Goal: Task Accomplishment & Management: Use online tool/utility

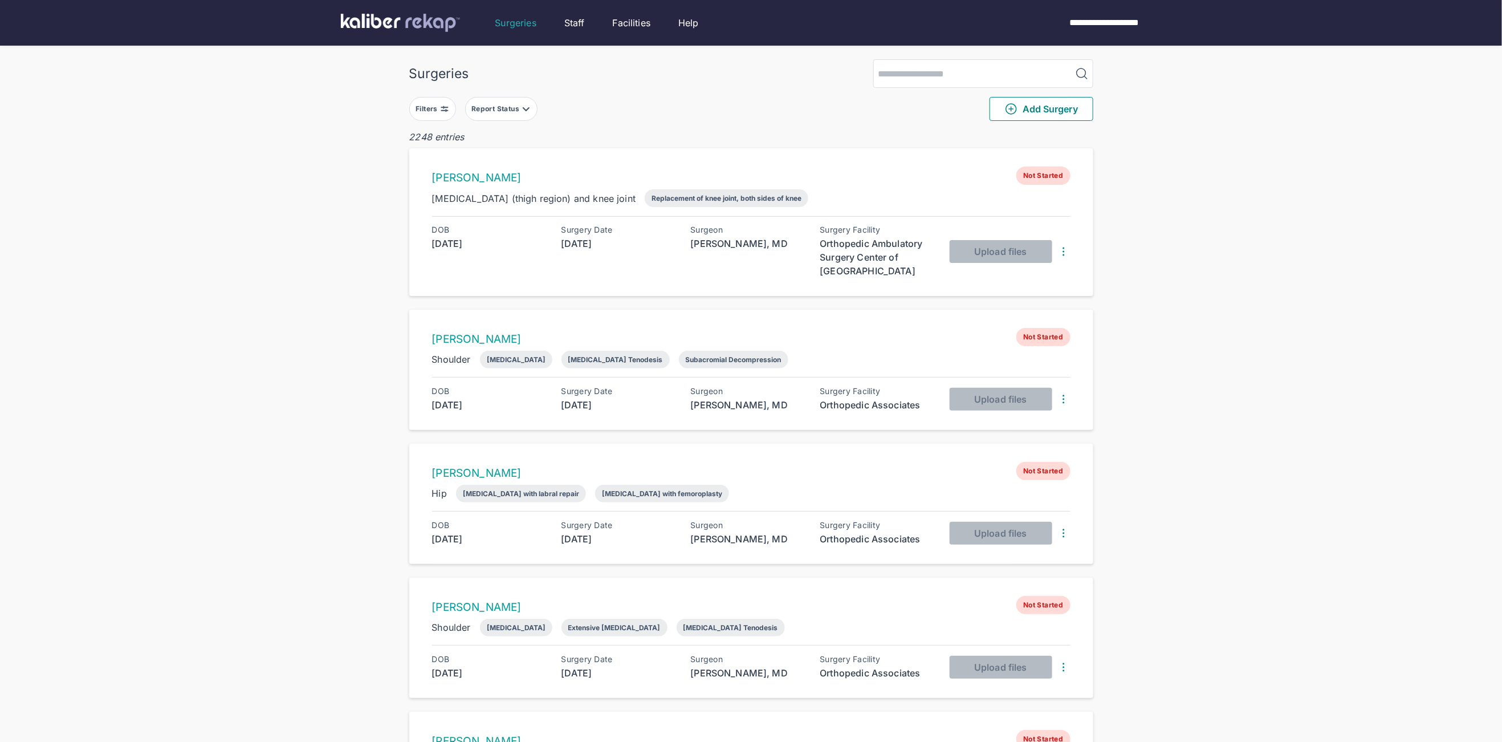
drag, startPoint x: 407, startPoint y: 105, endPoint x: 415, endPoint y: 104, distance: 7.5
click at [422, 105] on div "Filters" at bounding box center [428, 108] width 25 height 9
click at [514, 246] on button "button" at bounding box center [533, 253] width 79 height 26
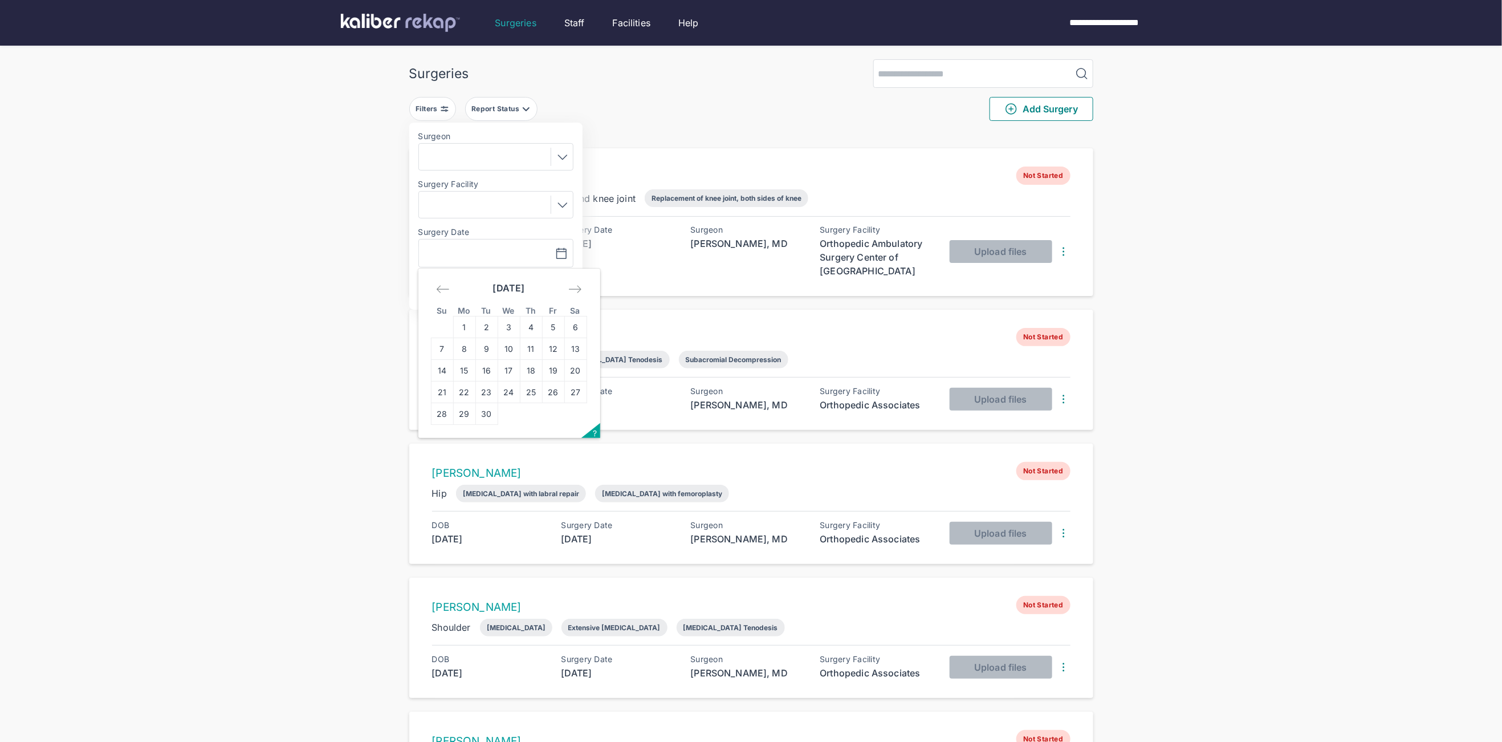
click at [487, 410] on td "30" at bounding box center [487, 414] width 22 height 22
type input "**********"
click at [538, 298] on button "Apply" at bounding box center [533, 288] width 68 height 23
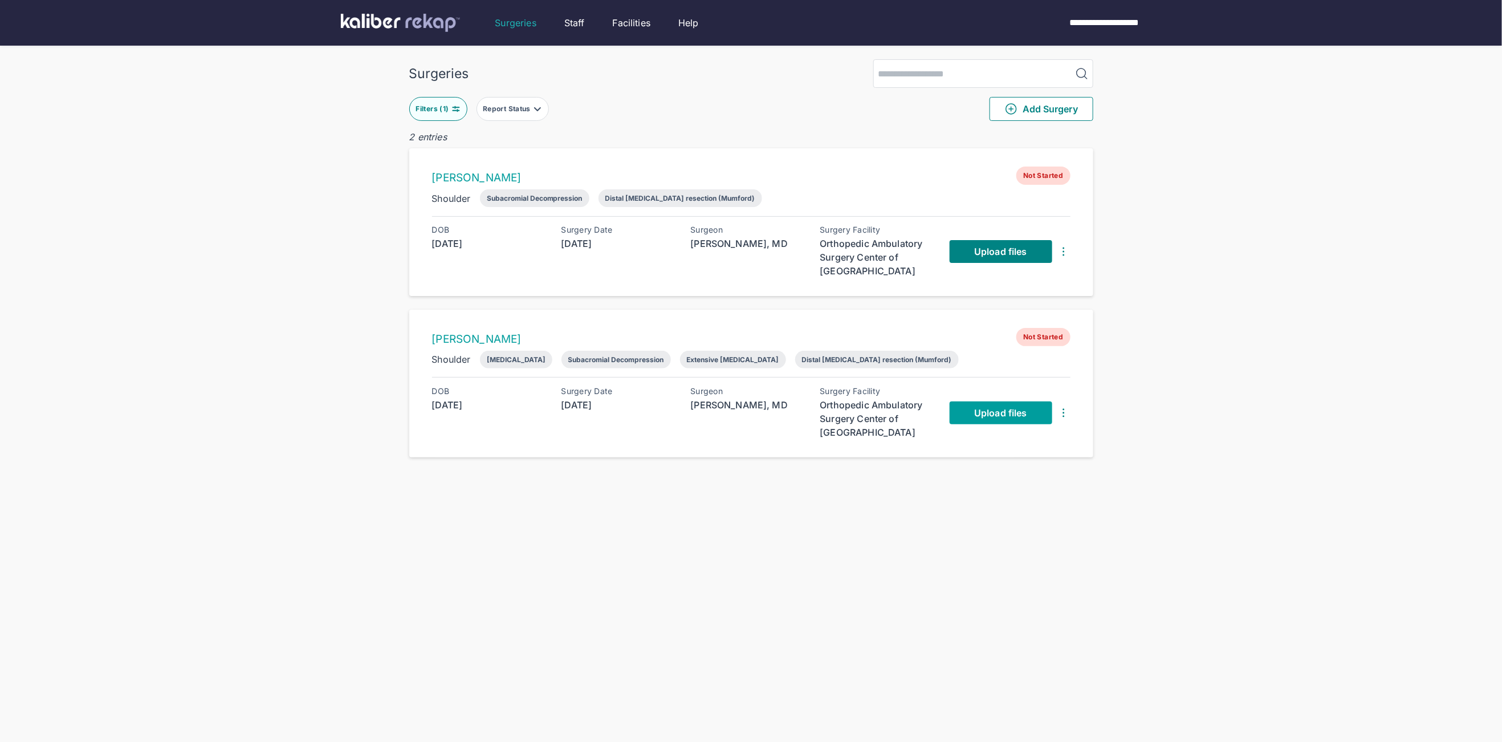
click at [1018, 410] on span "Upload files" at bounding box center [1000, 412] width 52 height 11
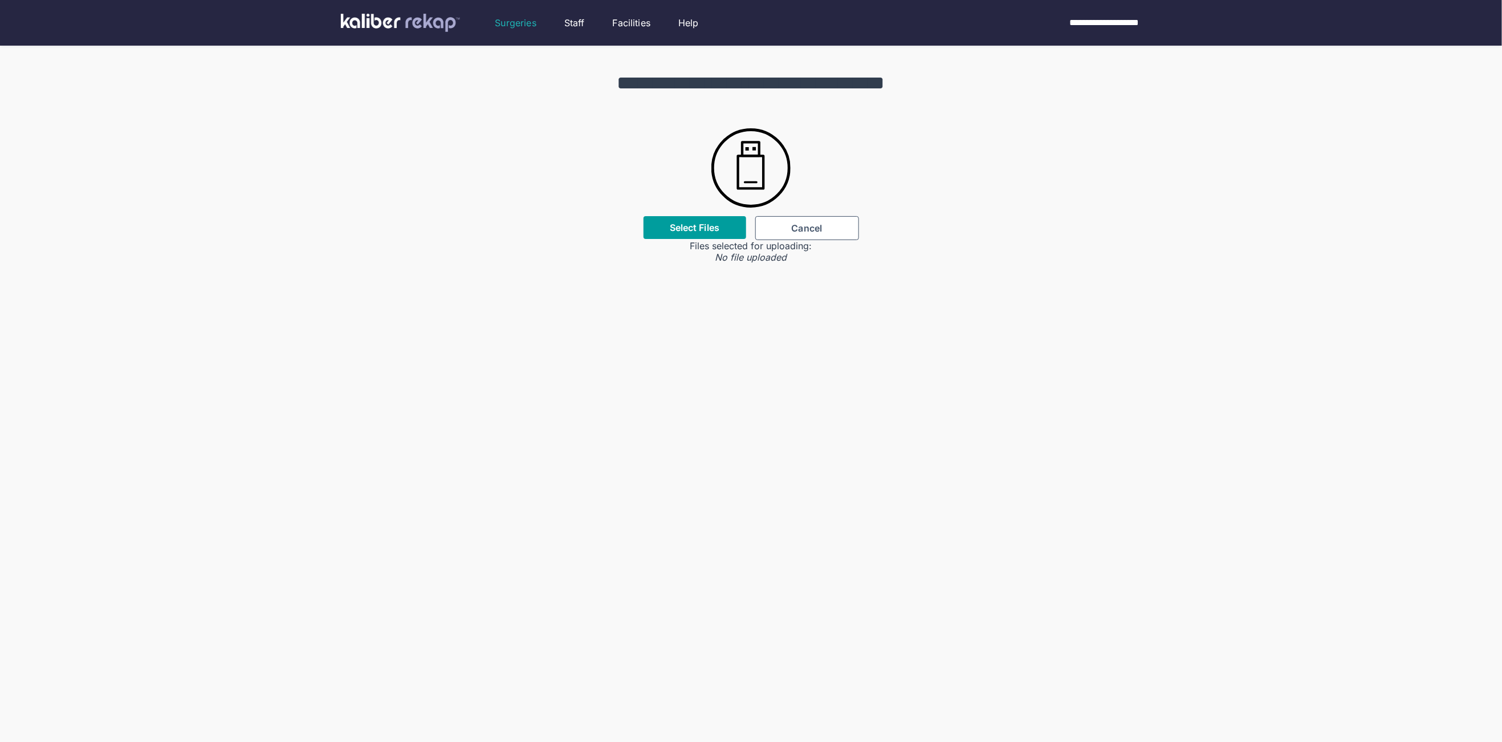
click at [718, 226] on label "Select Files" at bounding box center [695, 227] width 50 height 11
click at [0, 0] on input "Select Files" at bounding box center [0, 0] width 0 height 0
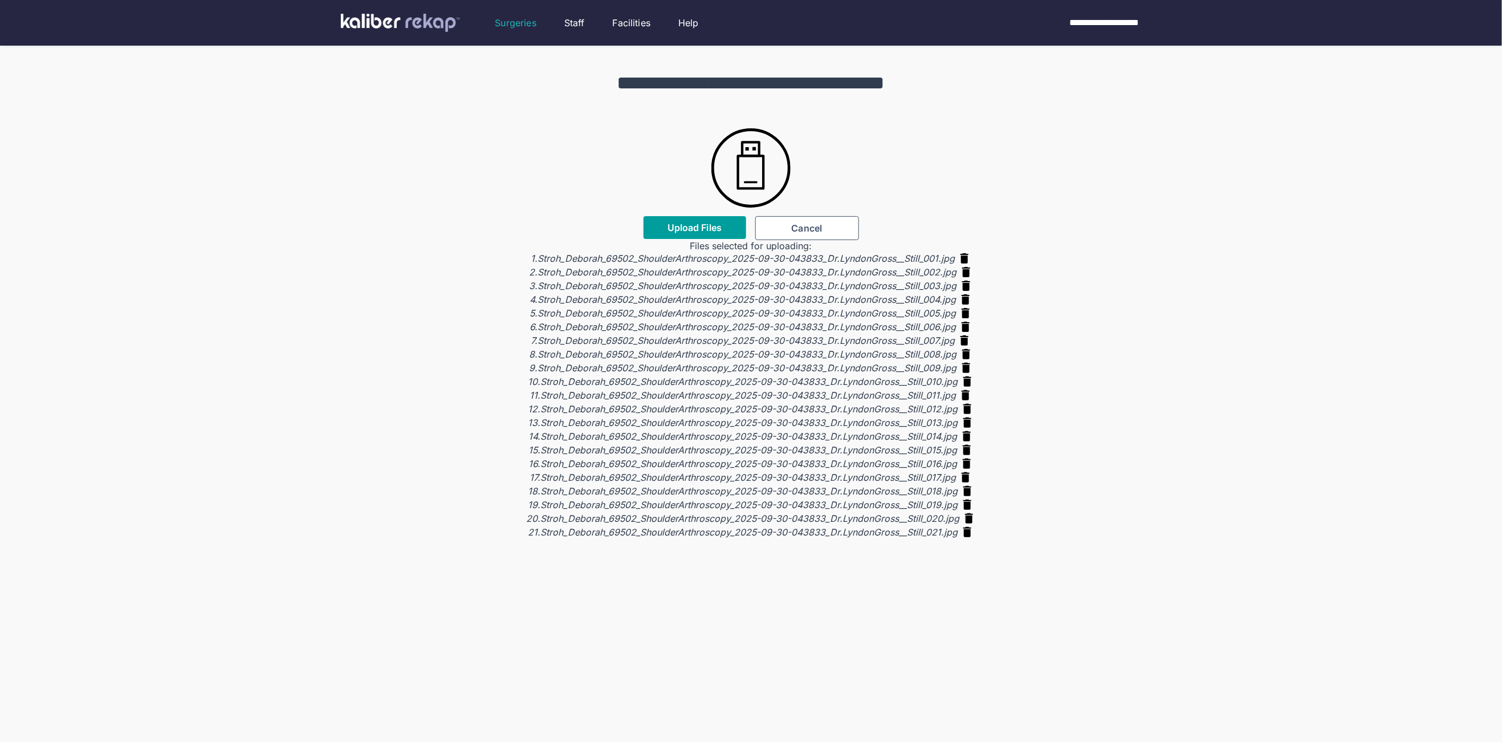
click at [688, 234] on button "Upload Files" at bounding box center [695, 227] width 103 height 23
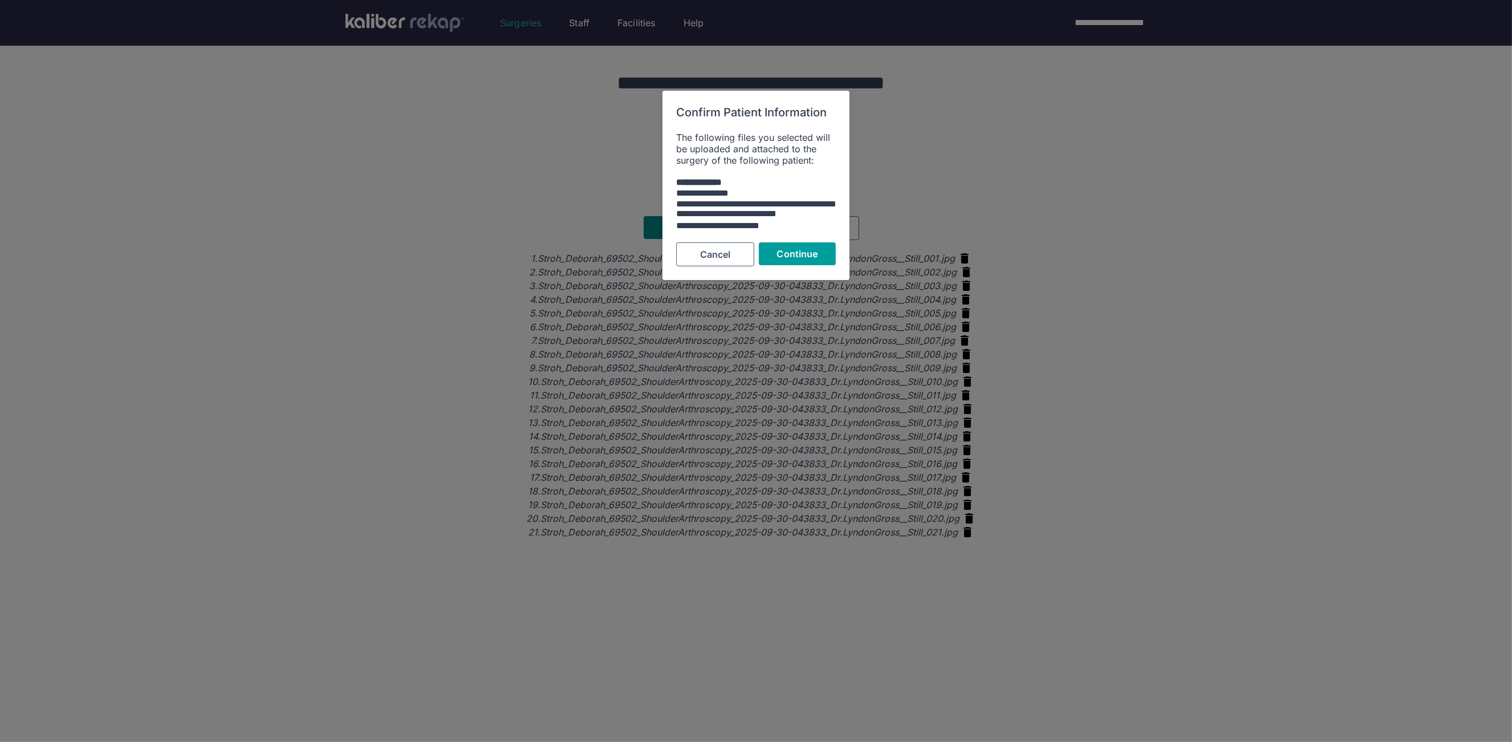
click at [774, 247] on button "Continue" at bounding box center [797, 253] width 77 height 23
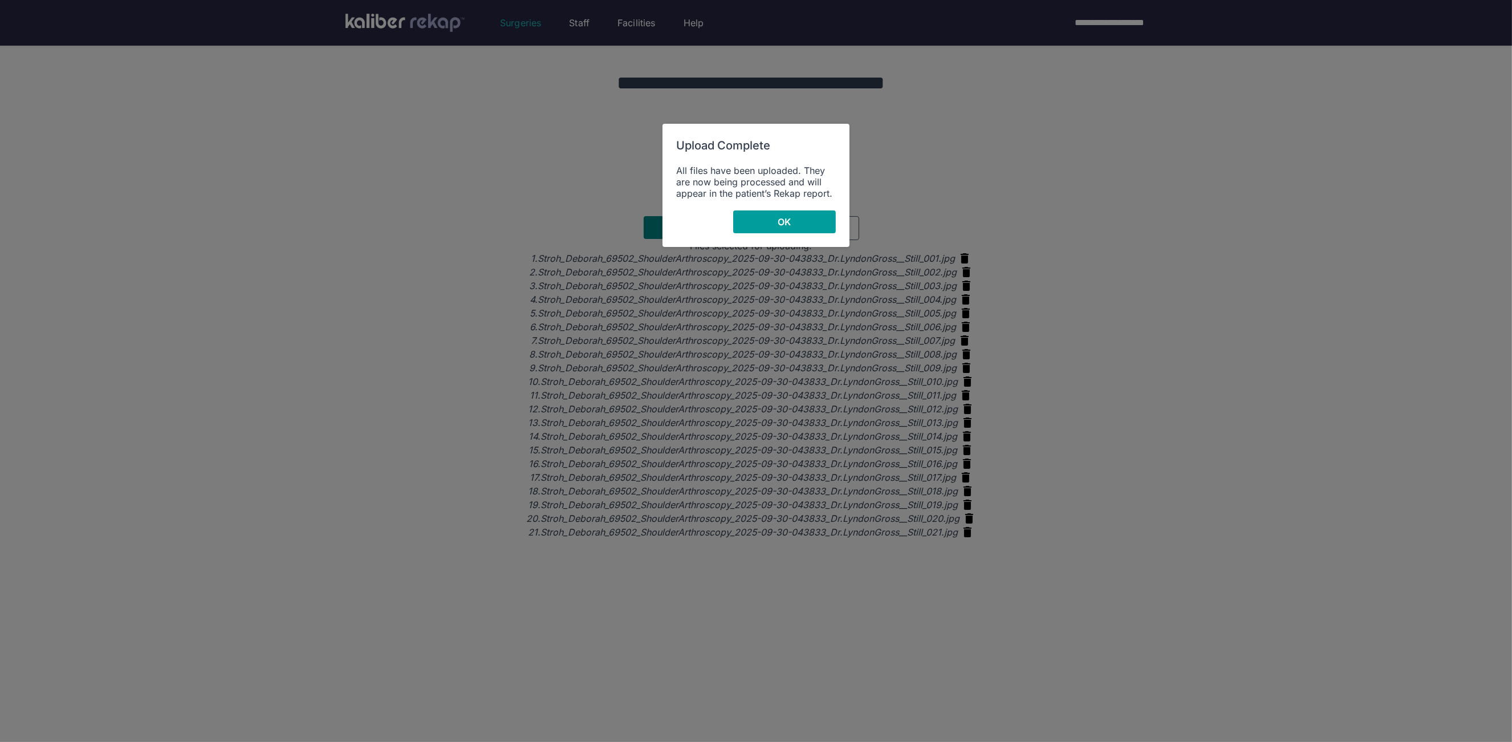
click at [793, 216] on button "OK" at bounding box center [784, 221] width 103 height 23
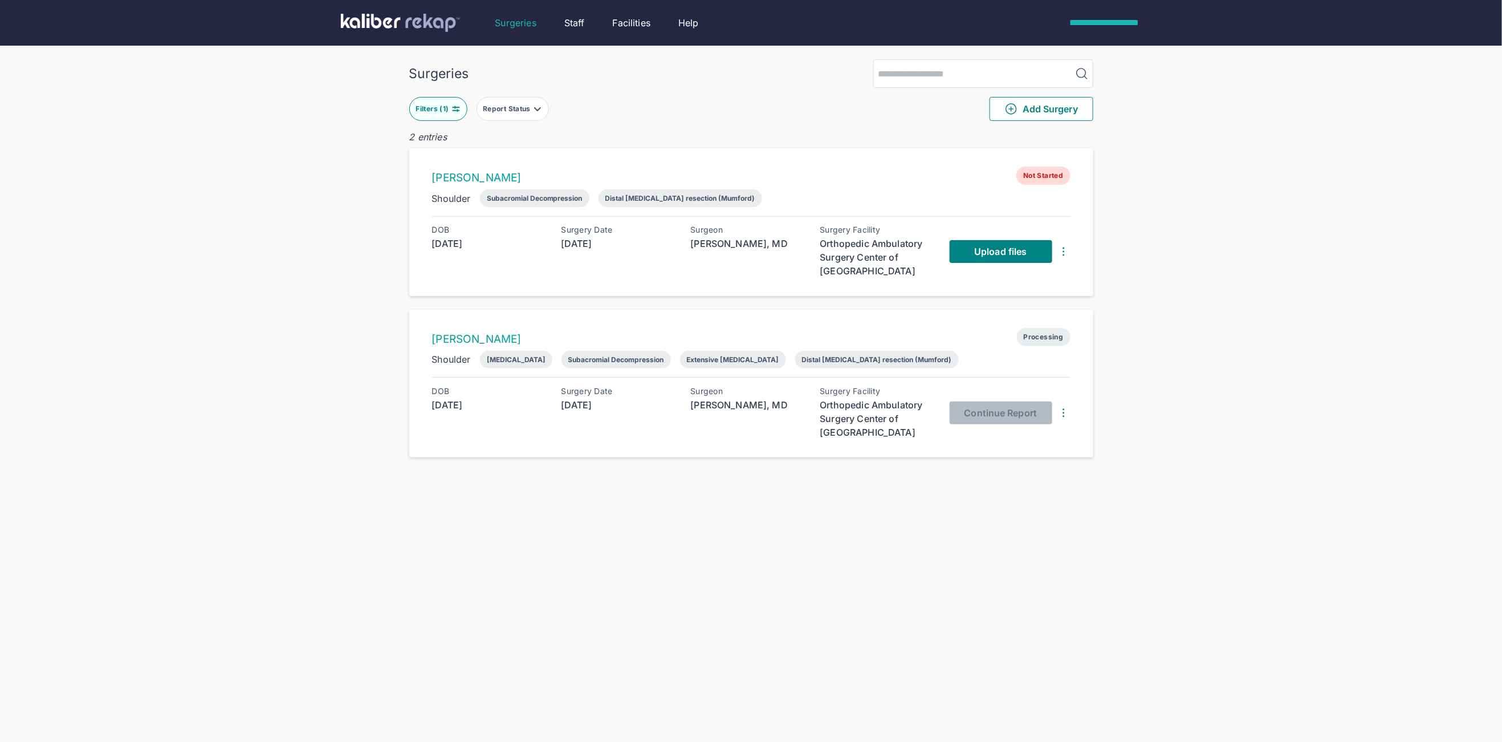
drag, startPoint x: 1204, startPoint y: 169, endPoint x: 1053, endPoint y: 31, distance: 205.0
click at [1193, 166] on div "Surgeries Filters ( 1 ) Report Status Add Surgery 2 entries Charles Williams No…" at bounding box center [751, 393] width 1502 height 787
click at [949, 421] on div "DOB [DEMOGRAPHIC_DATA] Surgery Date [DATE] Surgeon [PERSON_NAME], MD Surgery Fa…" at bounding box center [751, 413] width 639 height 52
click at [973, 416] on span "Review outputs" at bounding box center [1000, 412] width 68 height 11
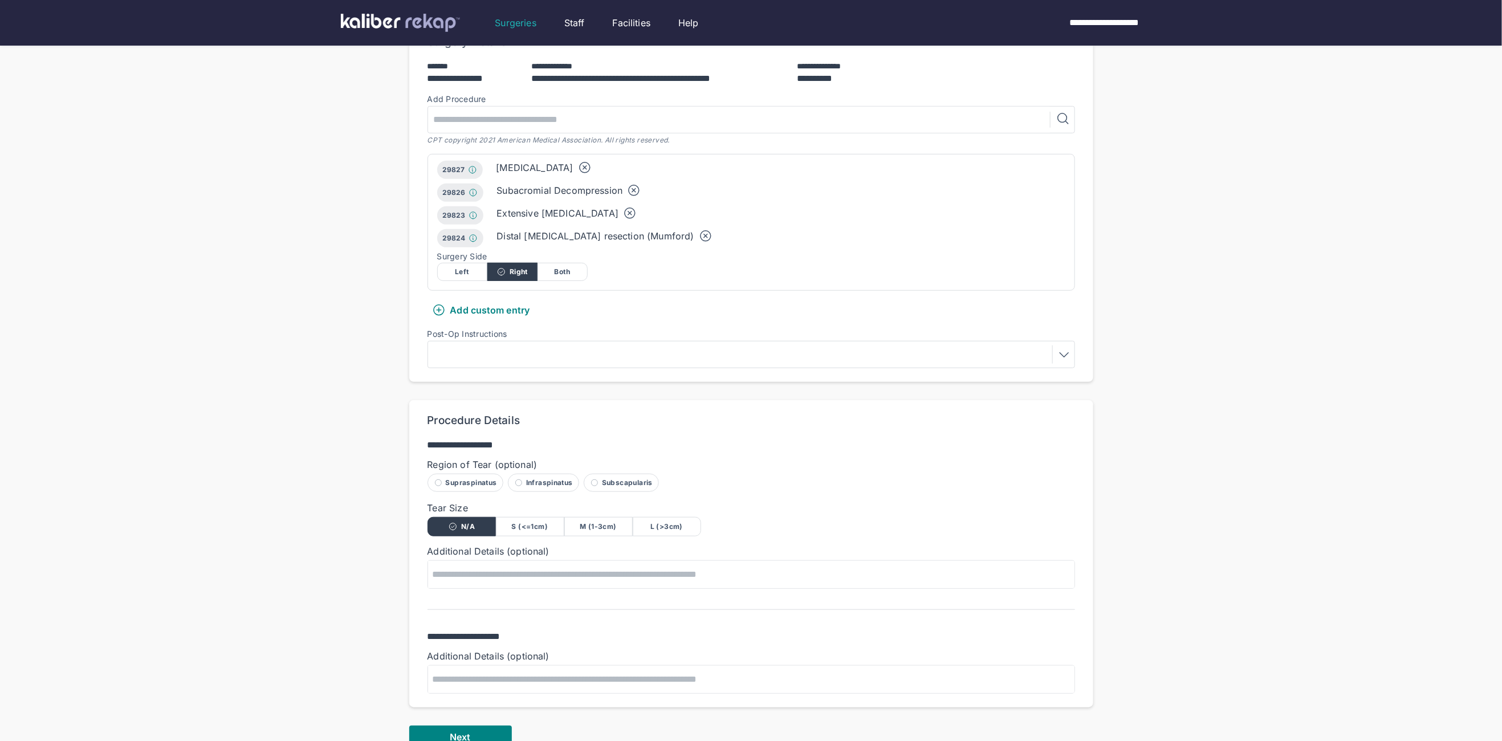
scroll to position [436, 0]
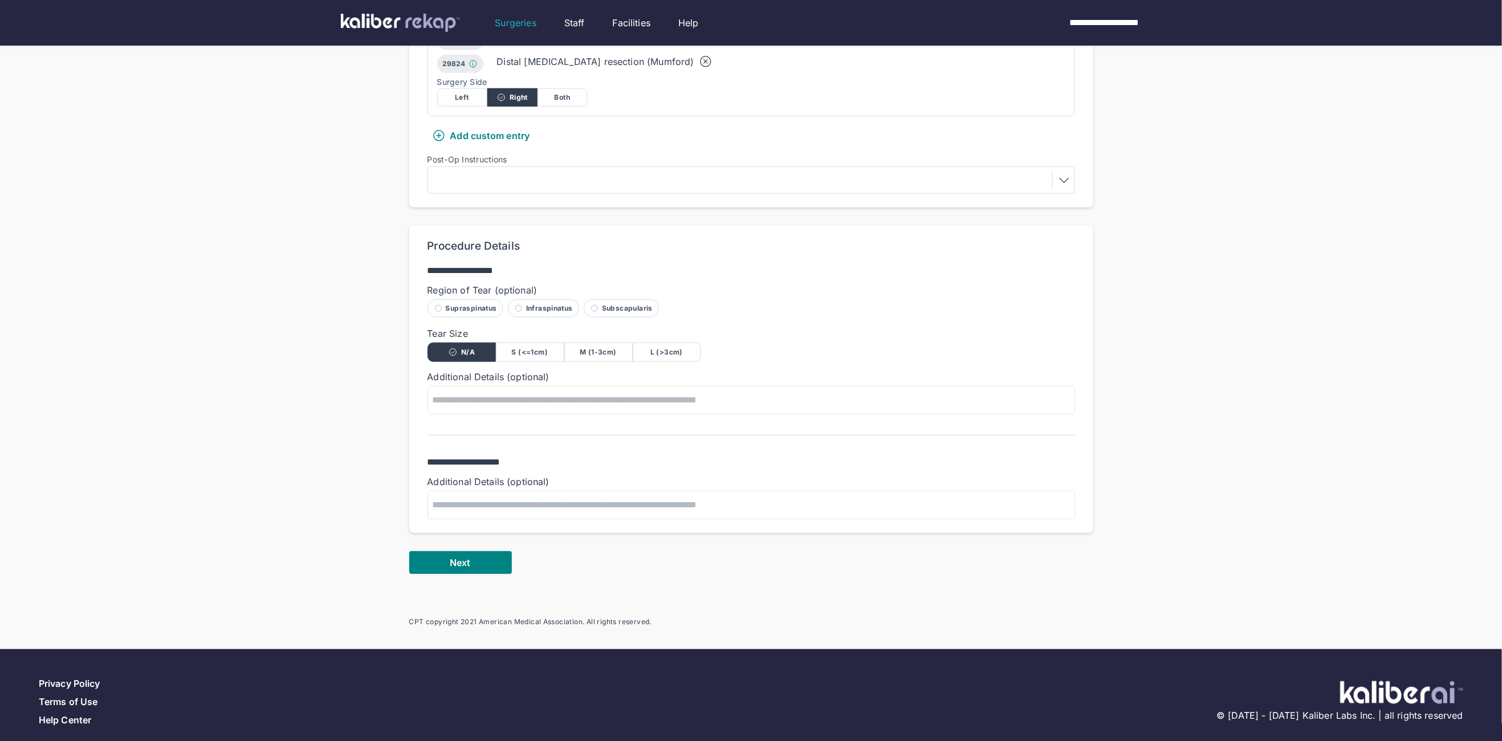
click at [507, 563] on div "**********" at bounding box center [751, 171] width 684 height 909
click at [489, 551] on button "Next" at bounding box center [460, 562] width 103 height 23
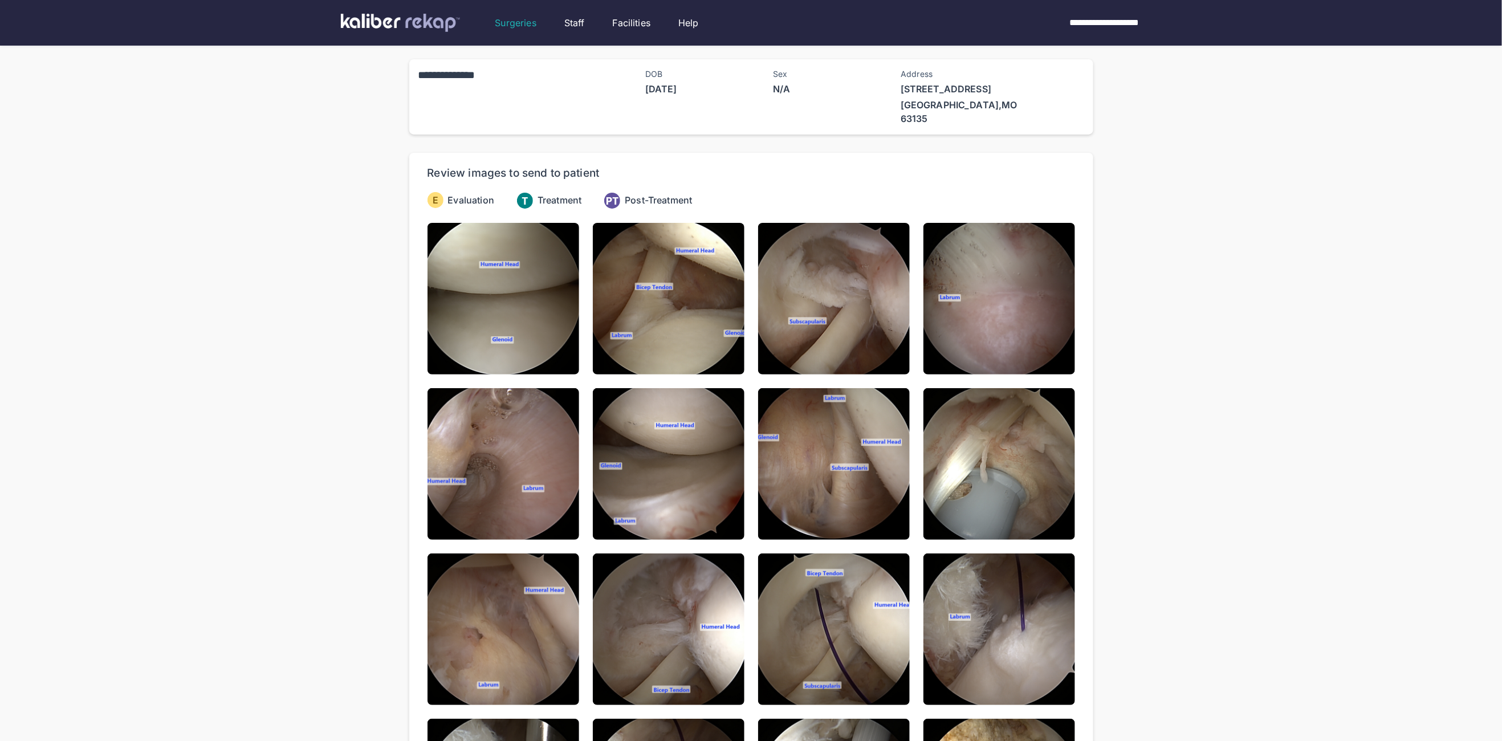
click at [549, 291] on img at bounding box center [504, 299] width 152 height 152
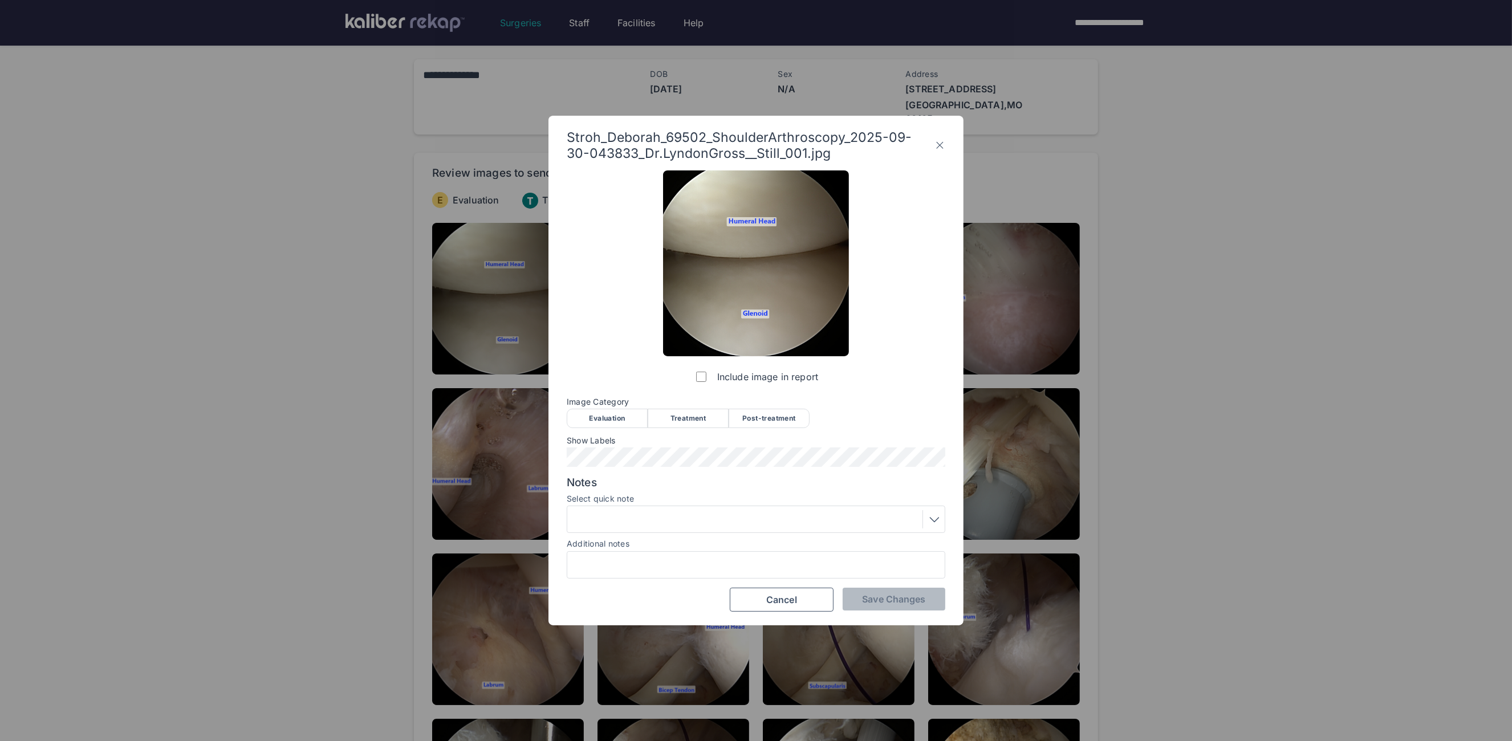
click at [595, 427] on div "Evaluation" at bounding box center [607, 418] width 81 height 19
click at [883, 600] on span "Save Changes" at bounding box center [893, 599] width 63 height 11
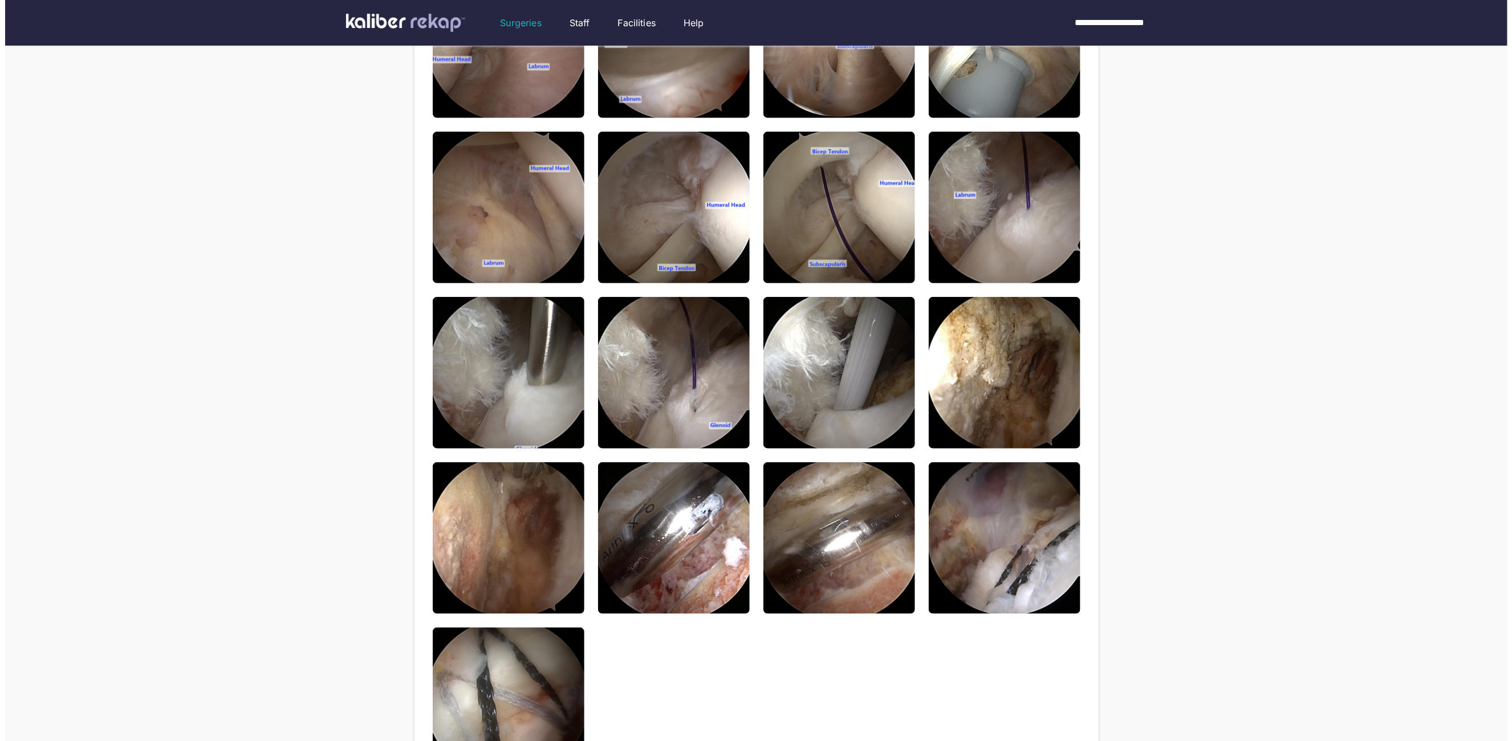
scroll to position [669, 0]
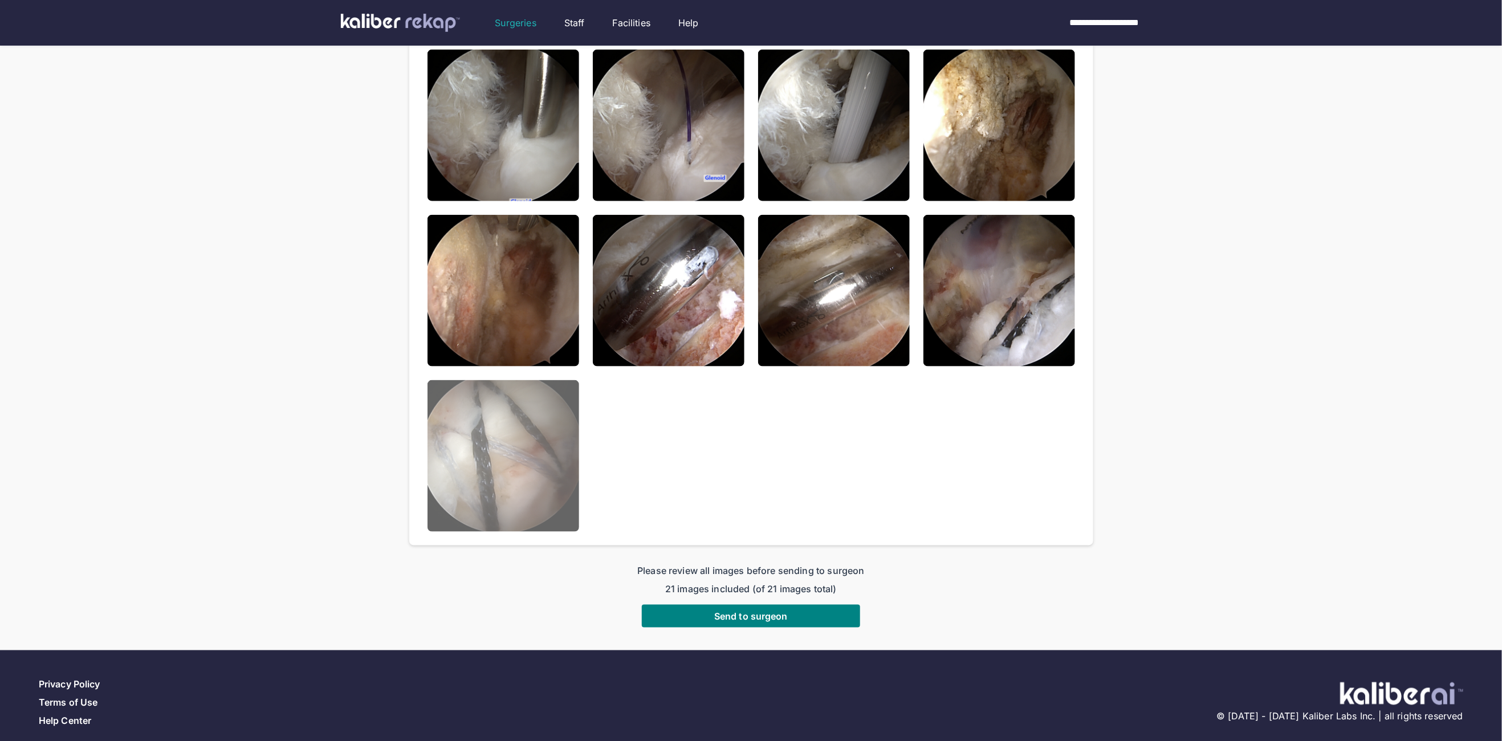
click at [483, 439] on img at bounding box center [504, 456] width 152 height 152
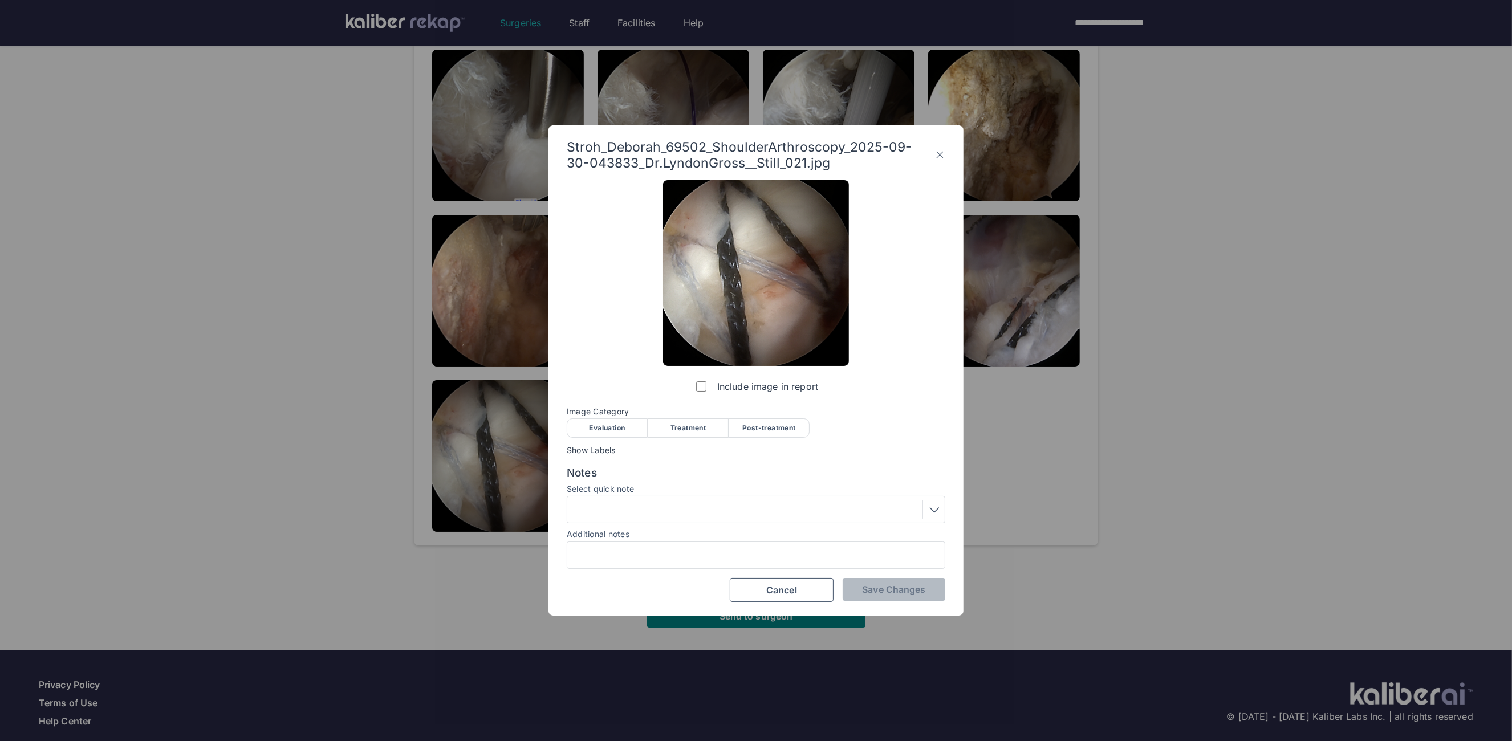
click at [780, 430] on div "Post-treatment" at bounding box center [769, 427] width 81 height 19
click at [753, 513] on div at bounding box center [756, 510] width 371 height 18
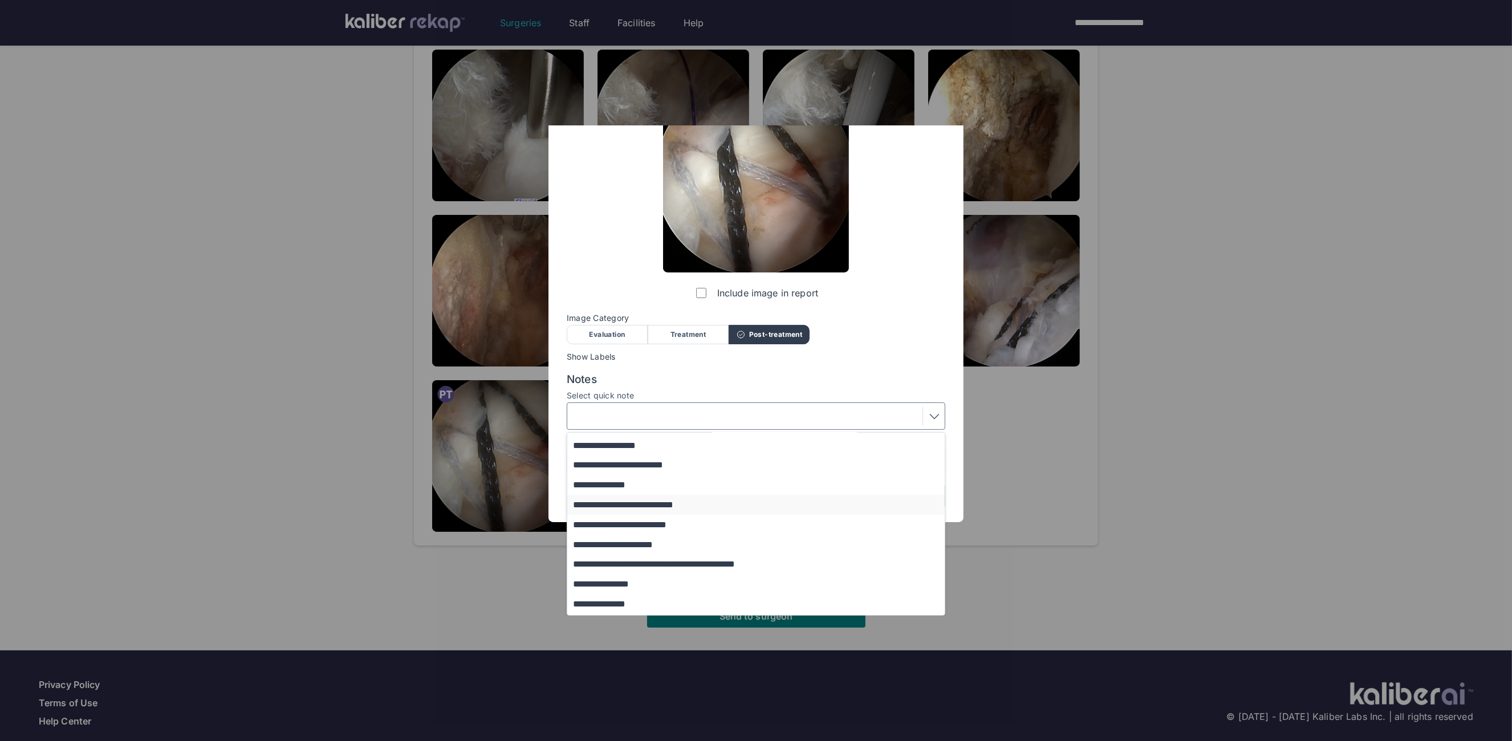
scroll to position [74, 0]
click at [655, 606] on button "**********" at bounding box center [761, 605] width 388 height 20
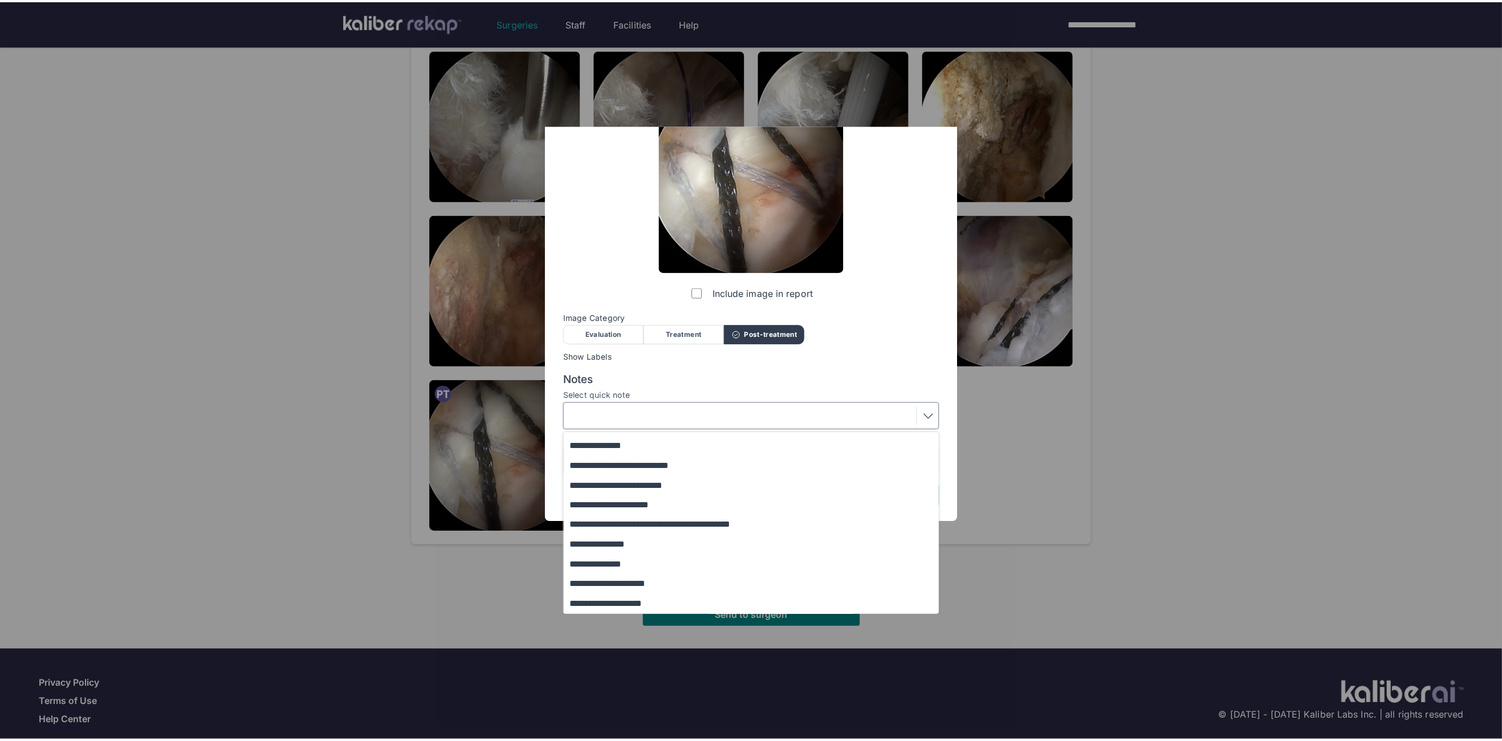
scroll to position [0, 0]
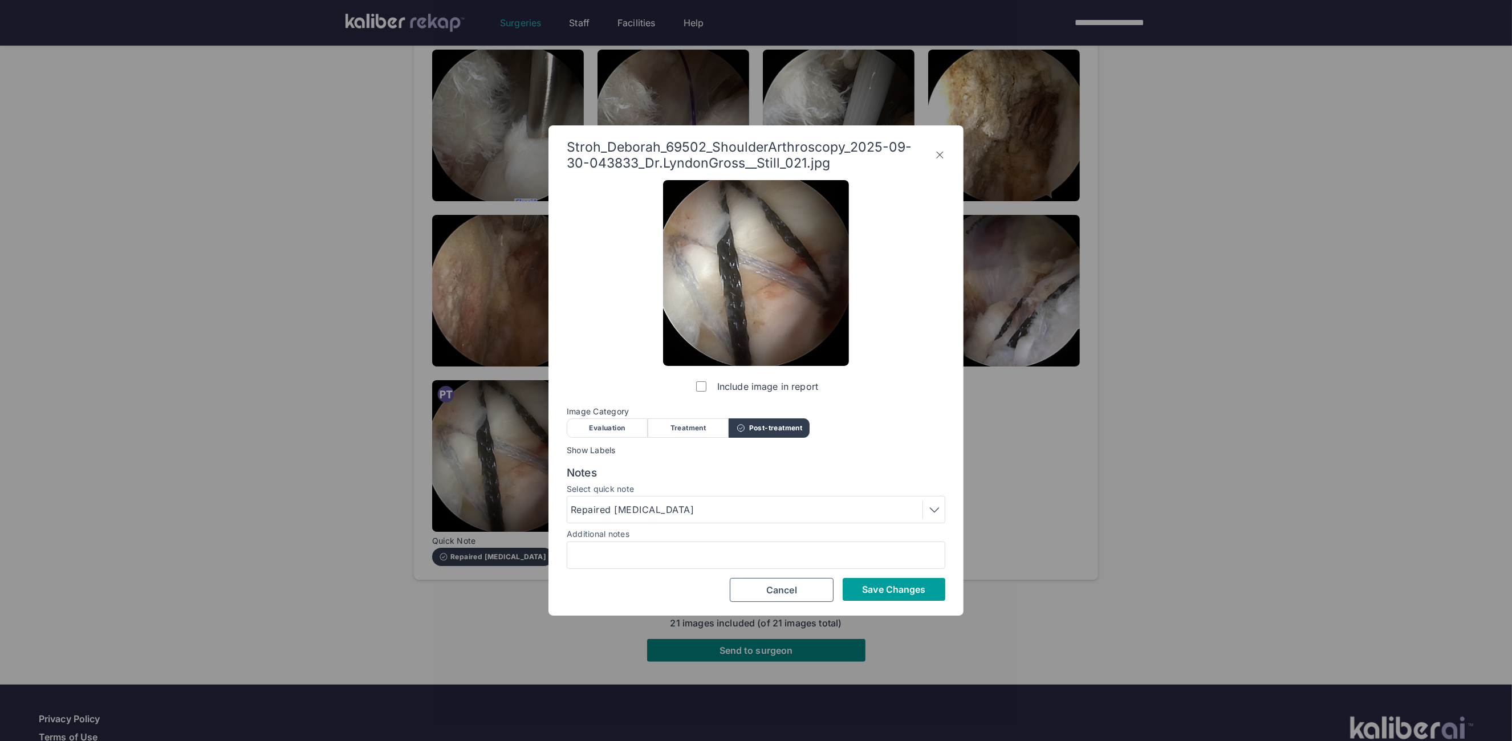
click at [888, 582] on button "Save Changes" at bounding box center [894, 589] width 103 height 23
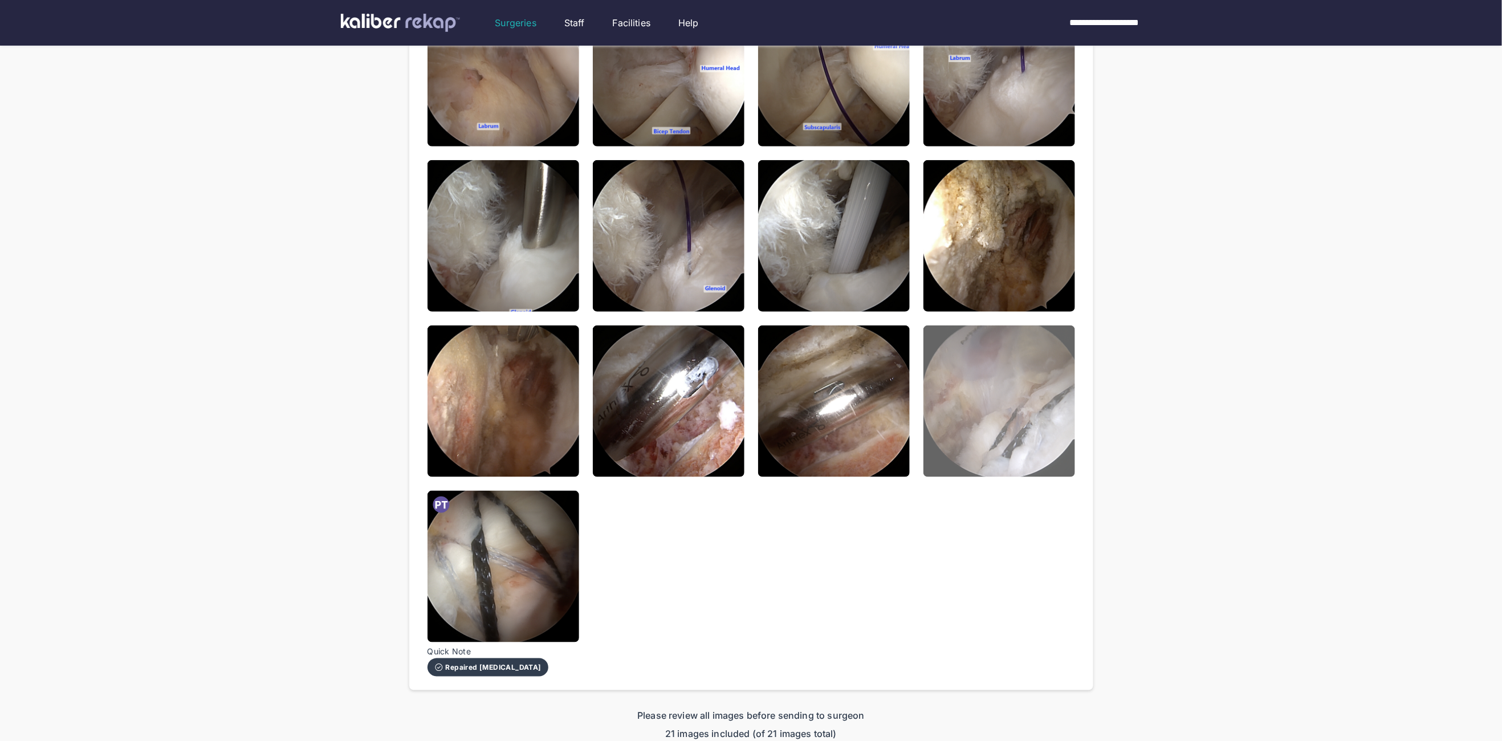
scroll to position [413, 0]
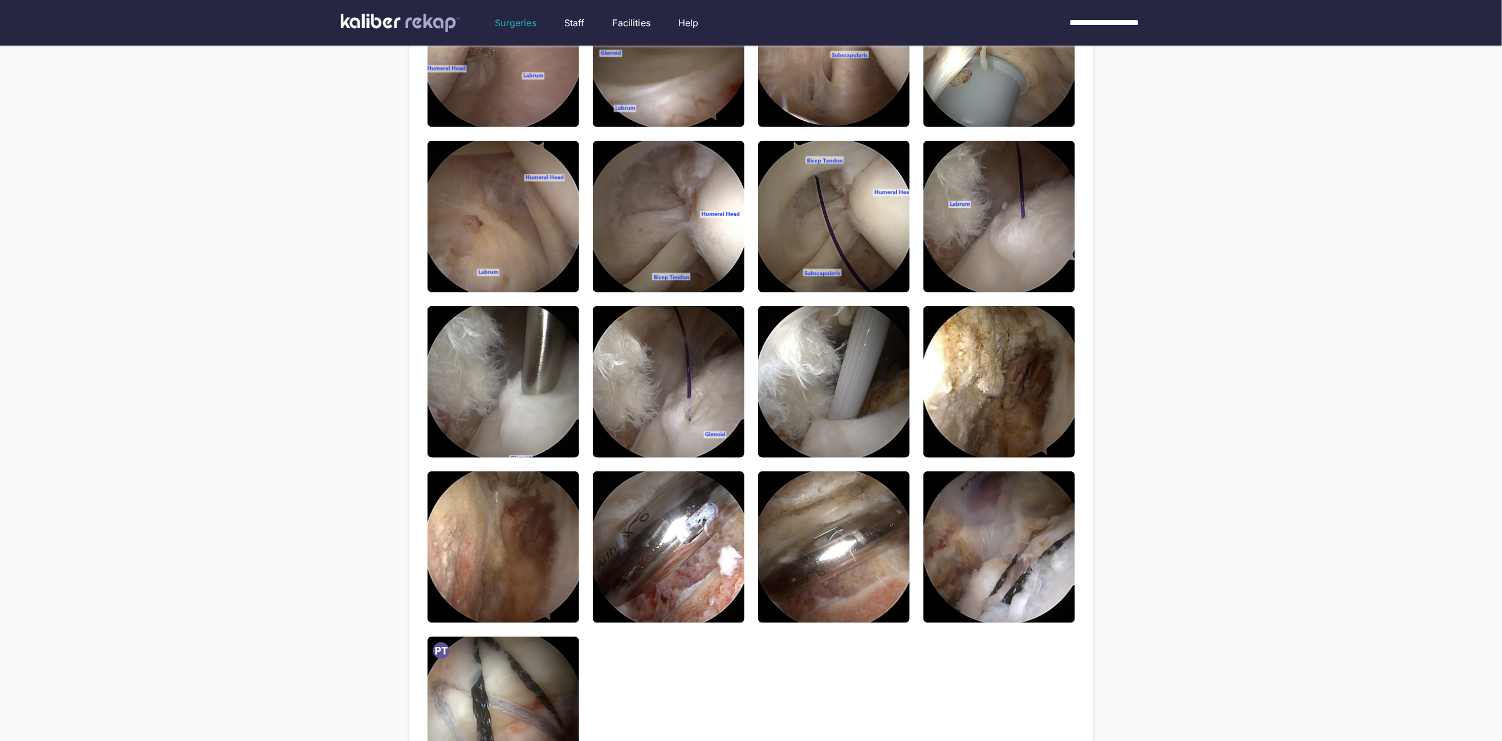
click at [980, 555] on img at bounding box center [1000, 548] width 152 height 152
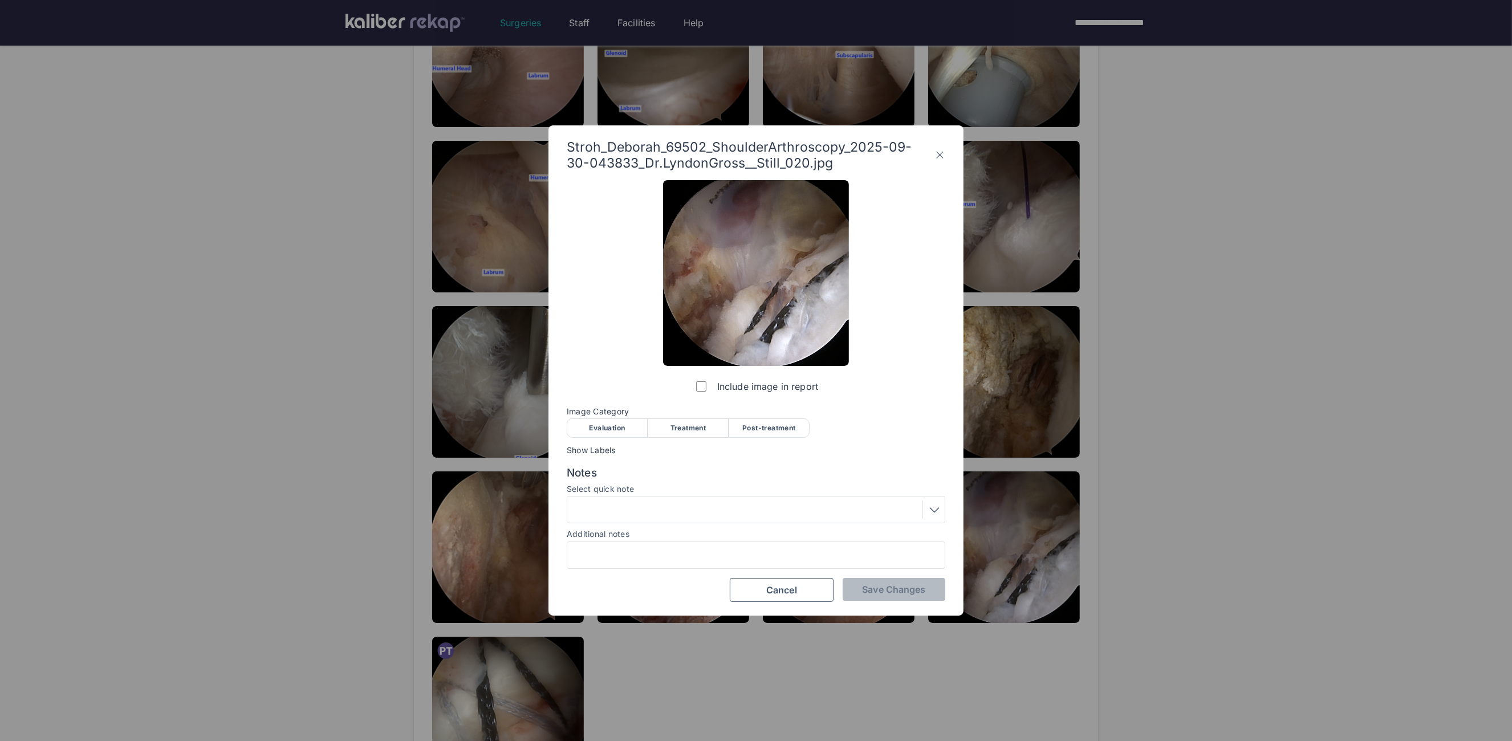
click at [791, 438] on div "Include image in report Image Category Evaluation Treatment Post-treatment Eval…" at bounding box center [756, 391] width 379 height 422
click at [786, 418] on div "Post-treatment" at bounding box center [769, 427] width 81 height 19
click at [881, 596] on button "Save Changes" at bounding box center [894, 589] width 103 height 23
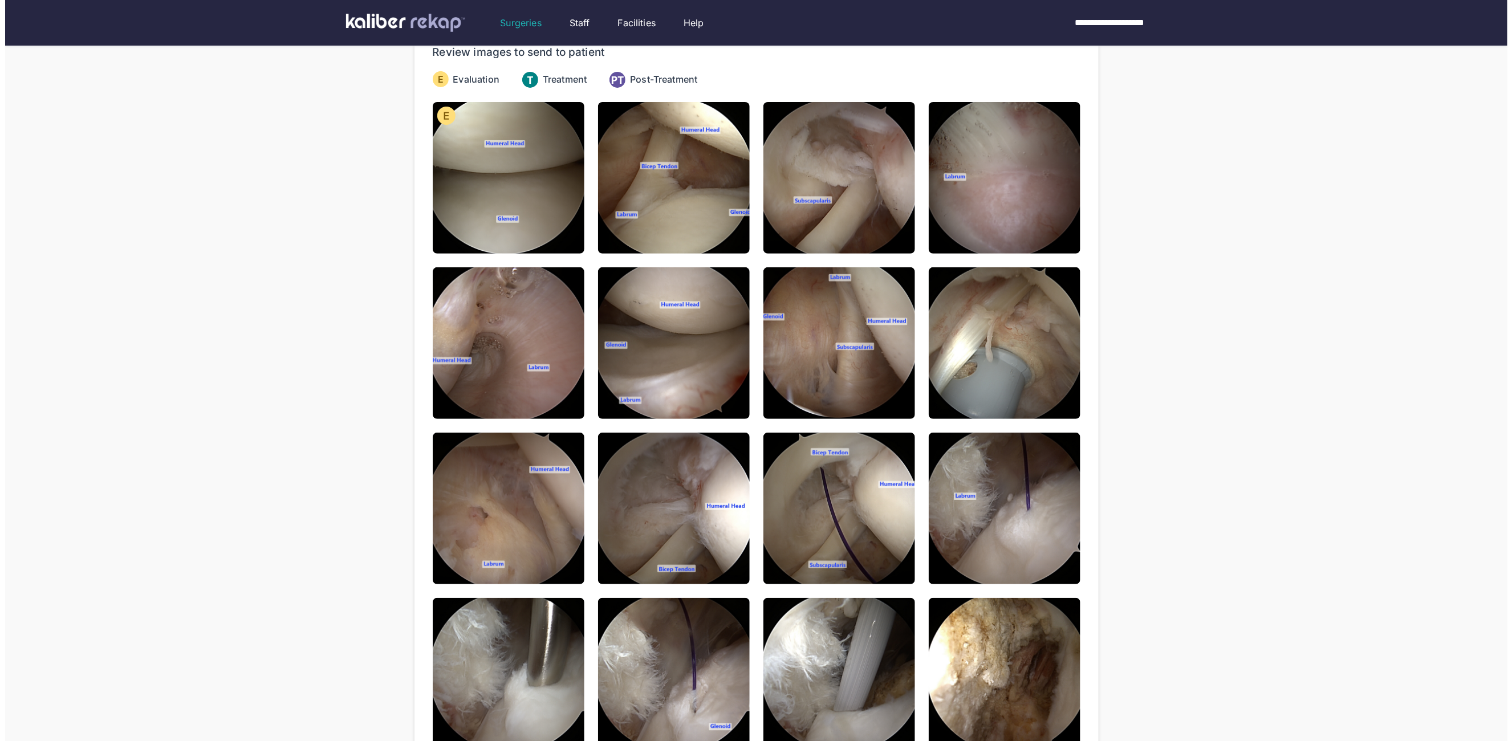
scroll to position [0, 0]
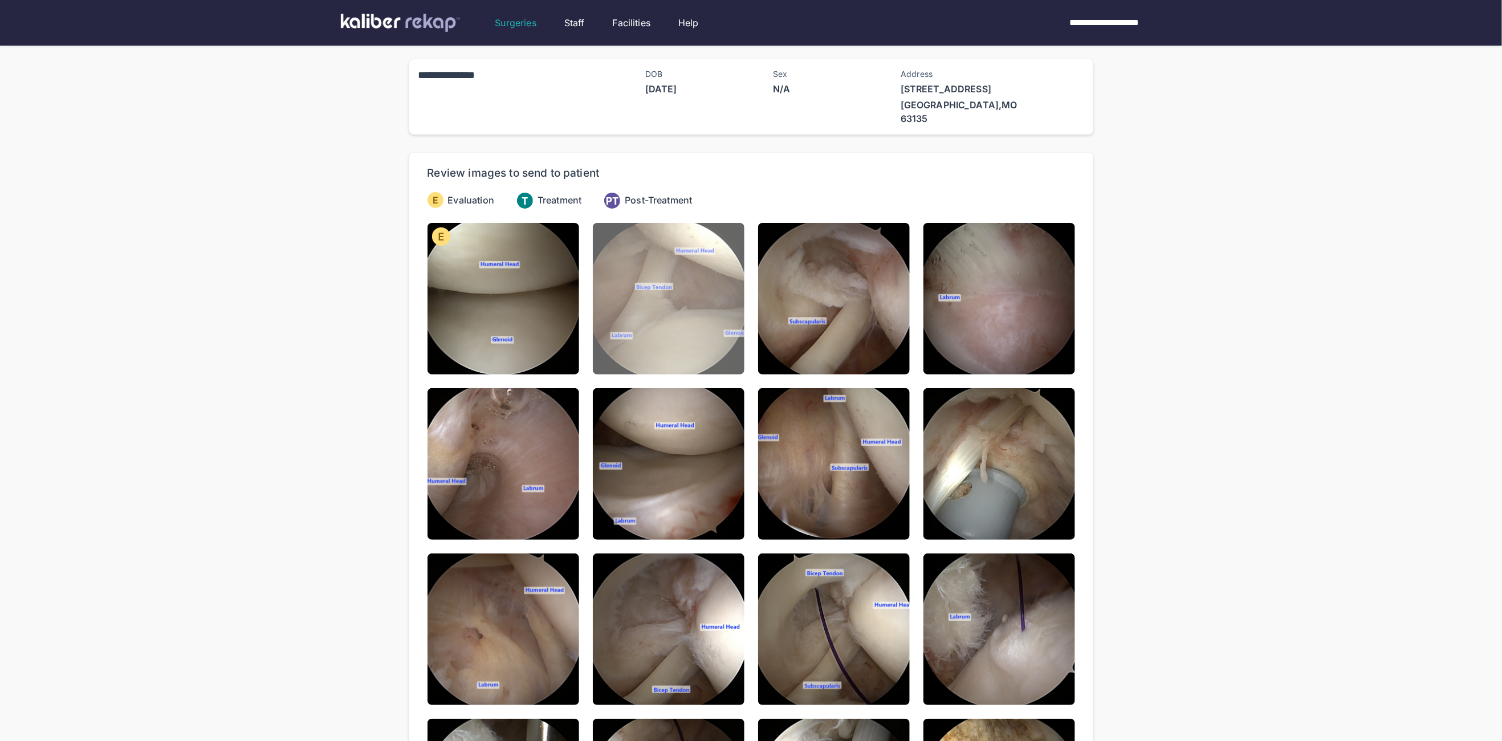
click at [685, 226] on img at bounding box center [669, 299] width 152 height 152
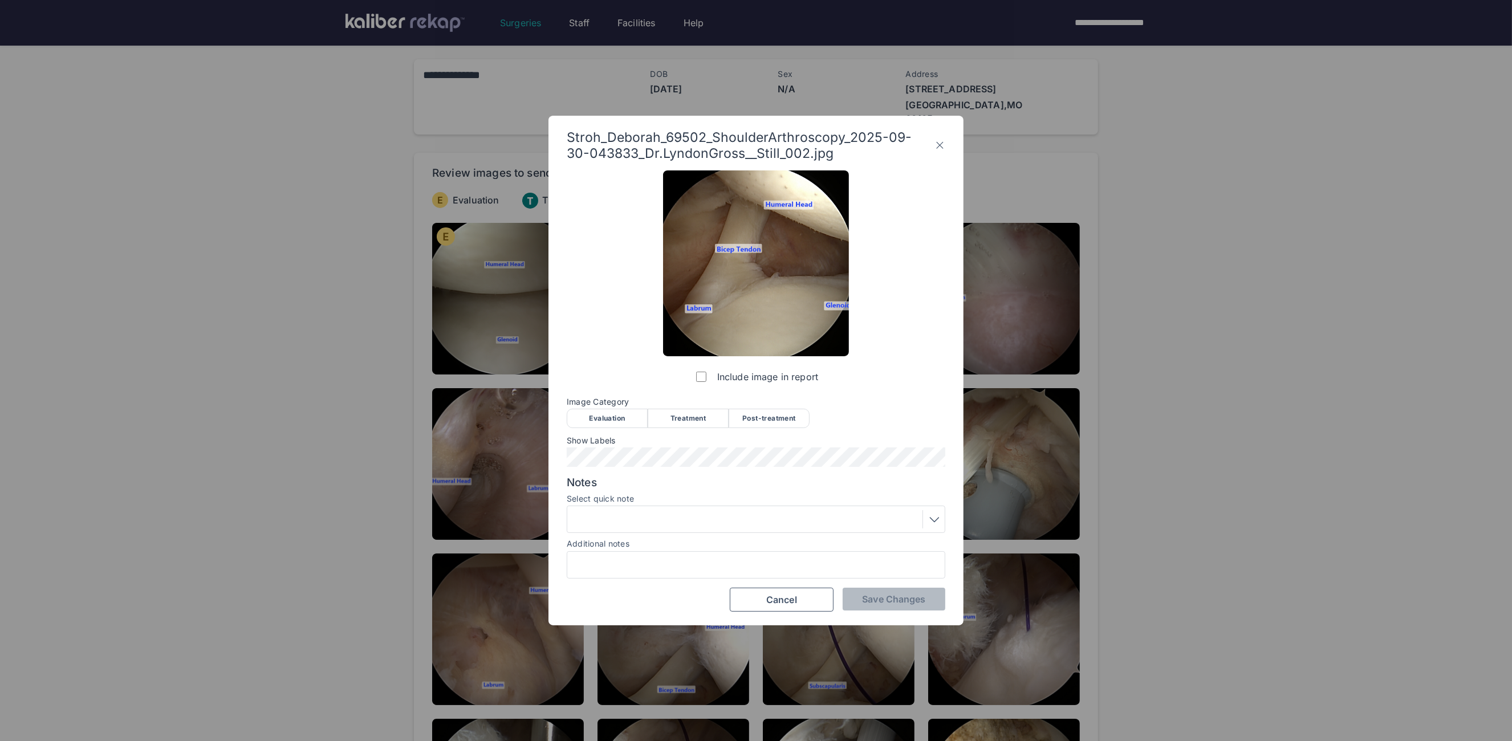
click at [605, 418] on div "Evaluation" at bounding box center [607, 418] width 81 height 19
click at [903, 596] on span "Save Changes" at bounding box center [893, 599] width 63 height 11
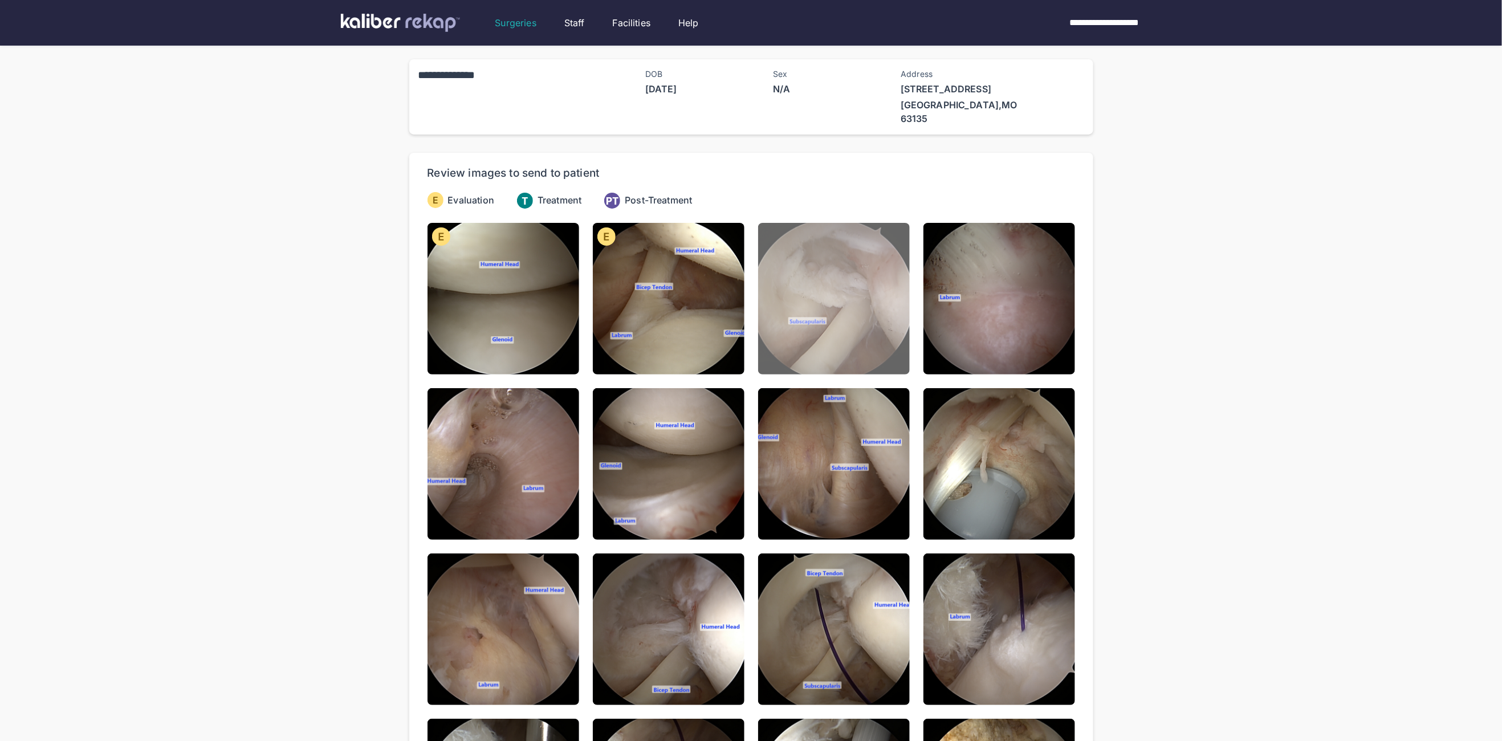
click at [816, 298] on img at bounding box center [834, 299] width 152 height 152
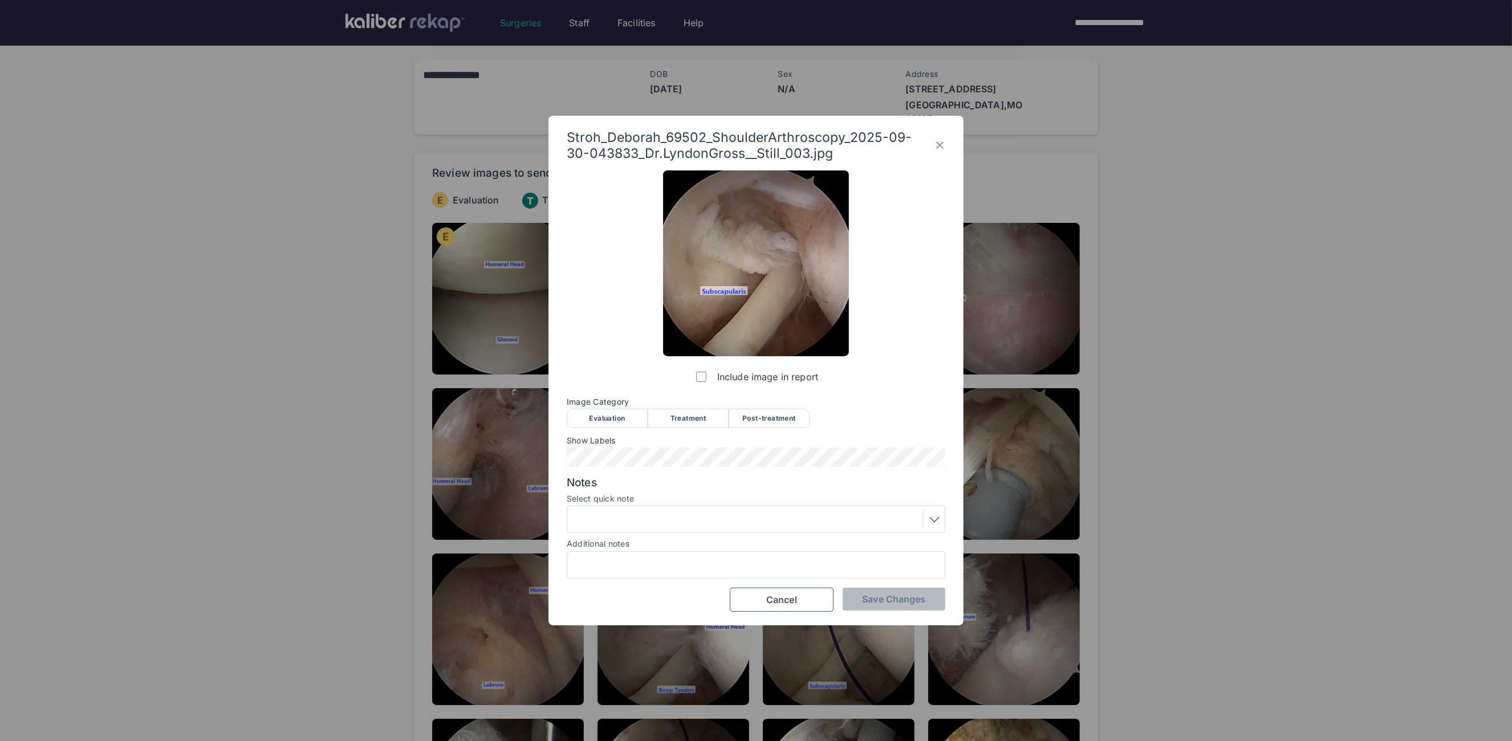
click at [624, 410] on div "Evaluation" at bounding box center [607, 418] width 81 height 19
click at [717, 520] on div at bounding box center [756, 519] width 371 height 18
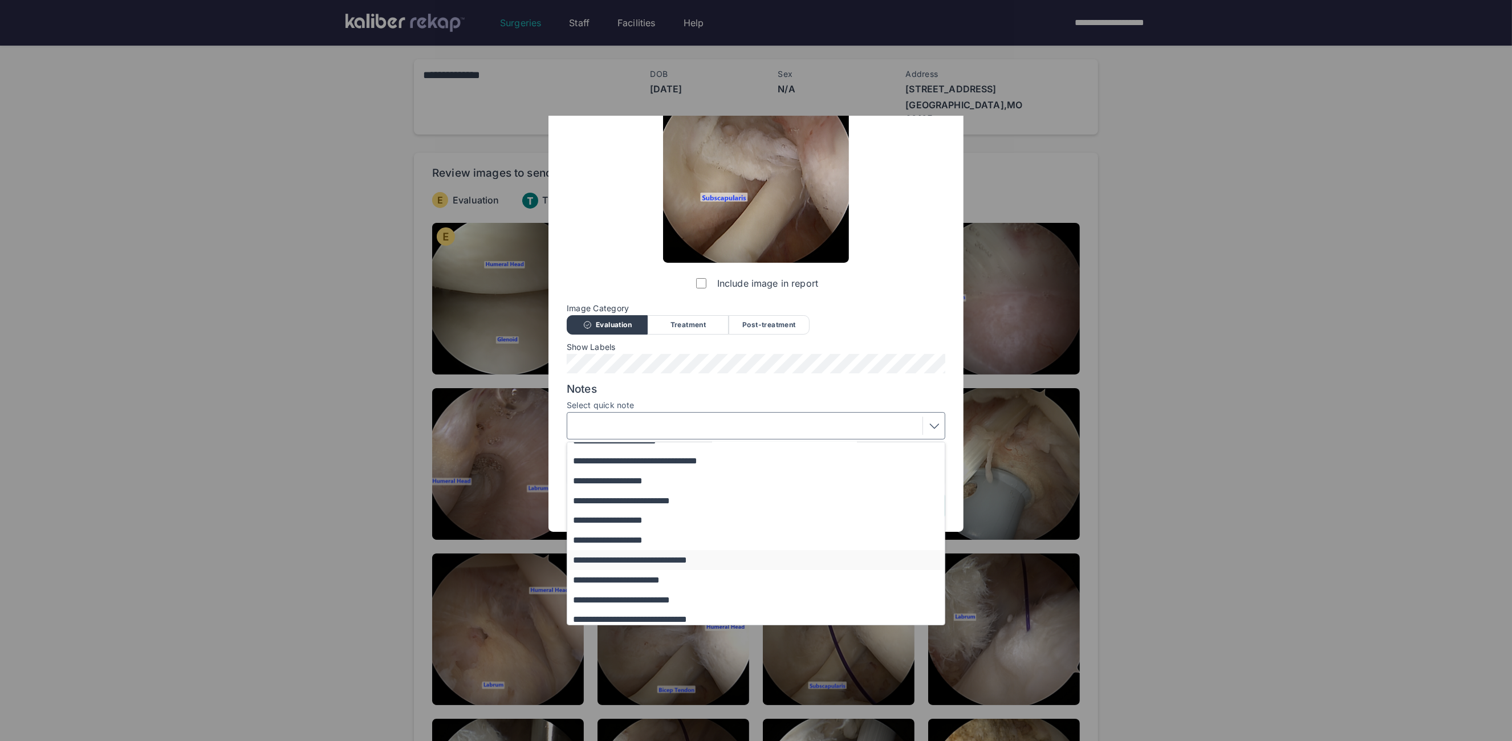
scroll to position [133, 0]
drag, startPoint x: 653, startPoint y: 595, endPoint x: 698, endPoint y: 580, distance: 46.9
click at [653, 595] on button "**********" at bounding box center [761, 595] width 388 height 20
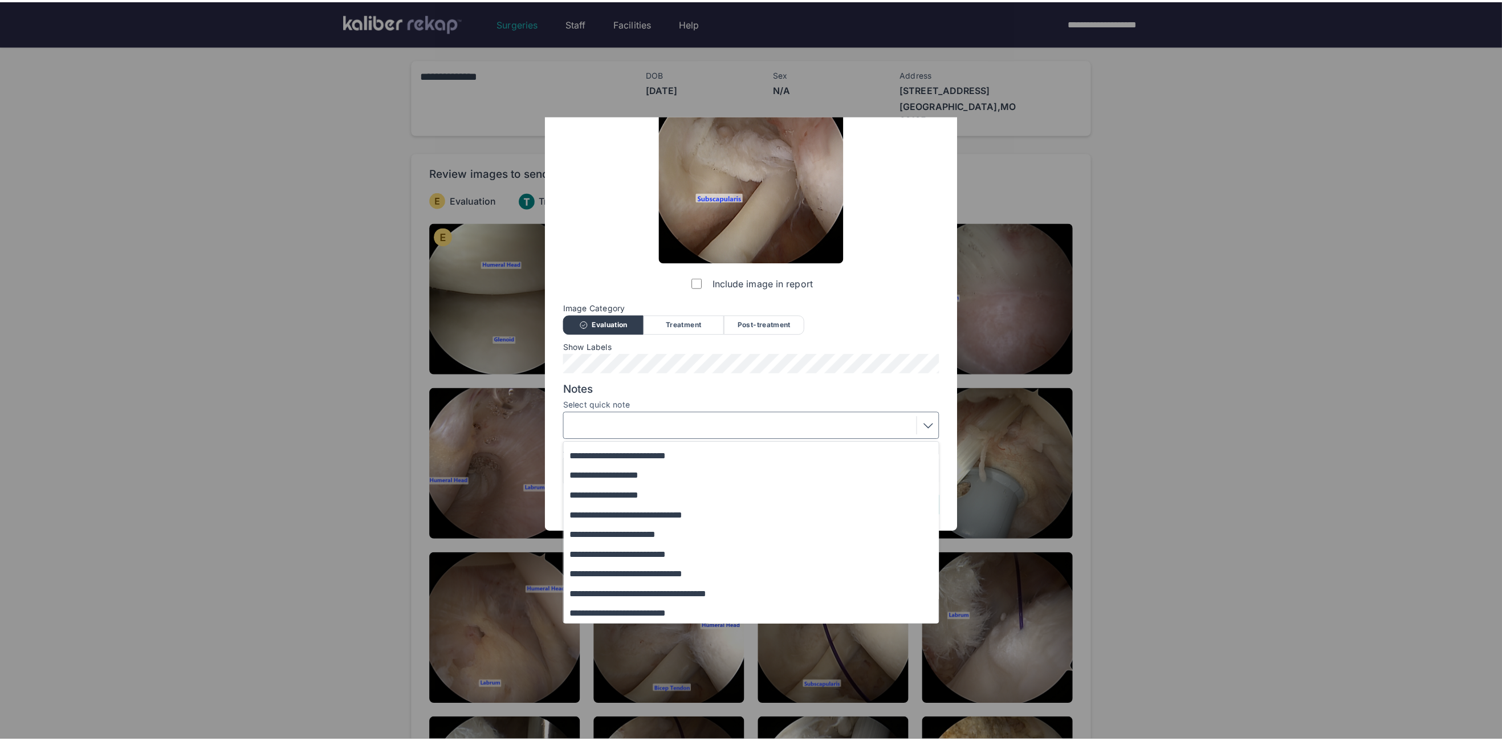
scroll to position [0, 0]
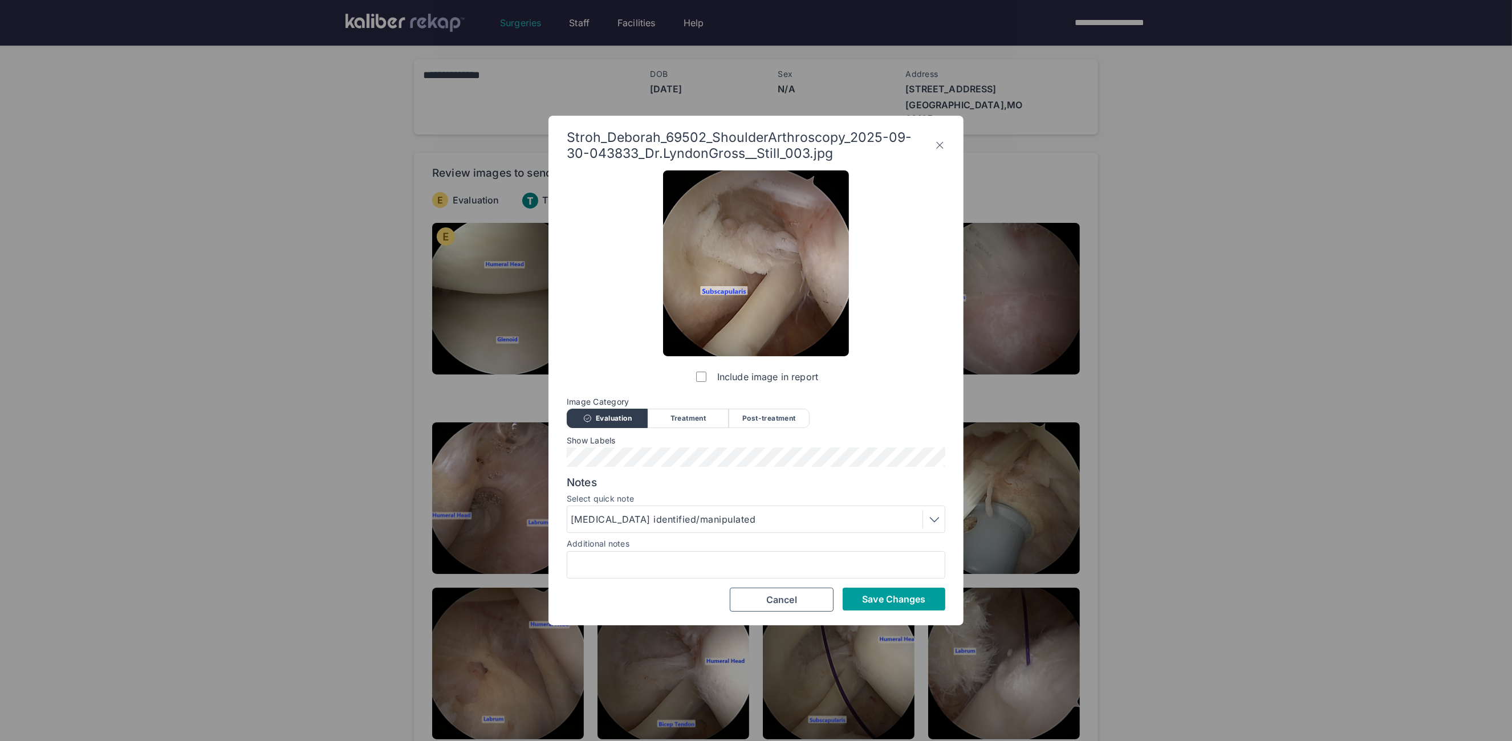
click at [855, 599] on button "Save Changes" at bounding box center [894, 599] width 103 height 23
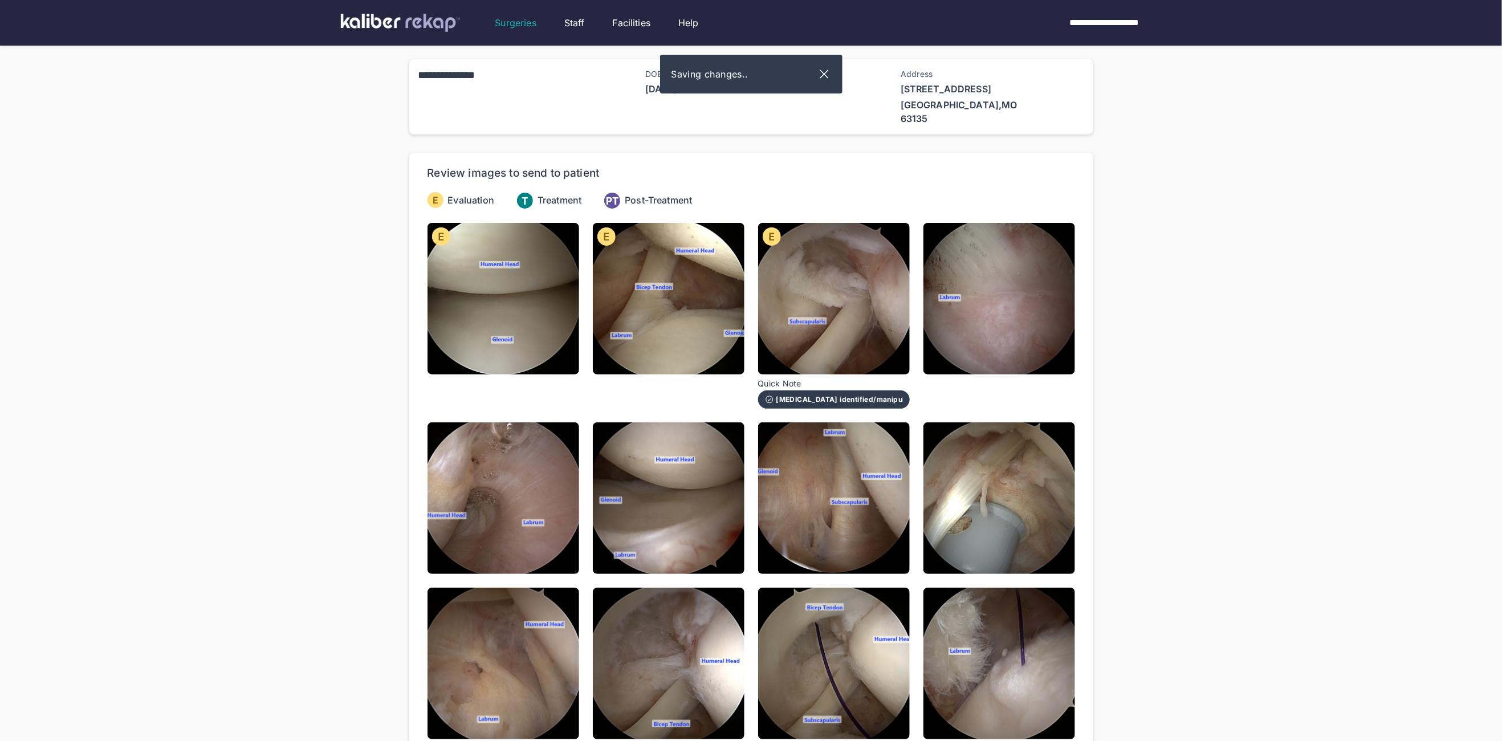
click at [940, 360] on img at bounding box center [1000, 299] width 152 height 152
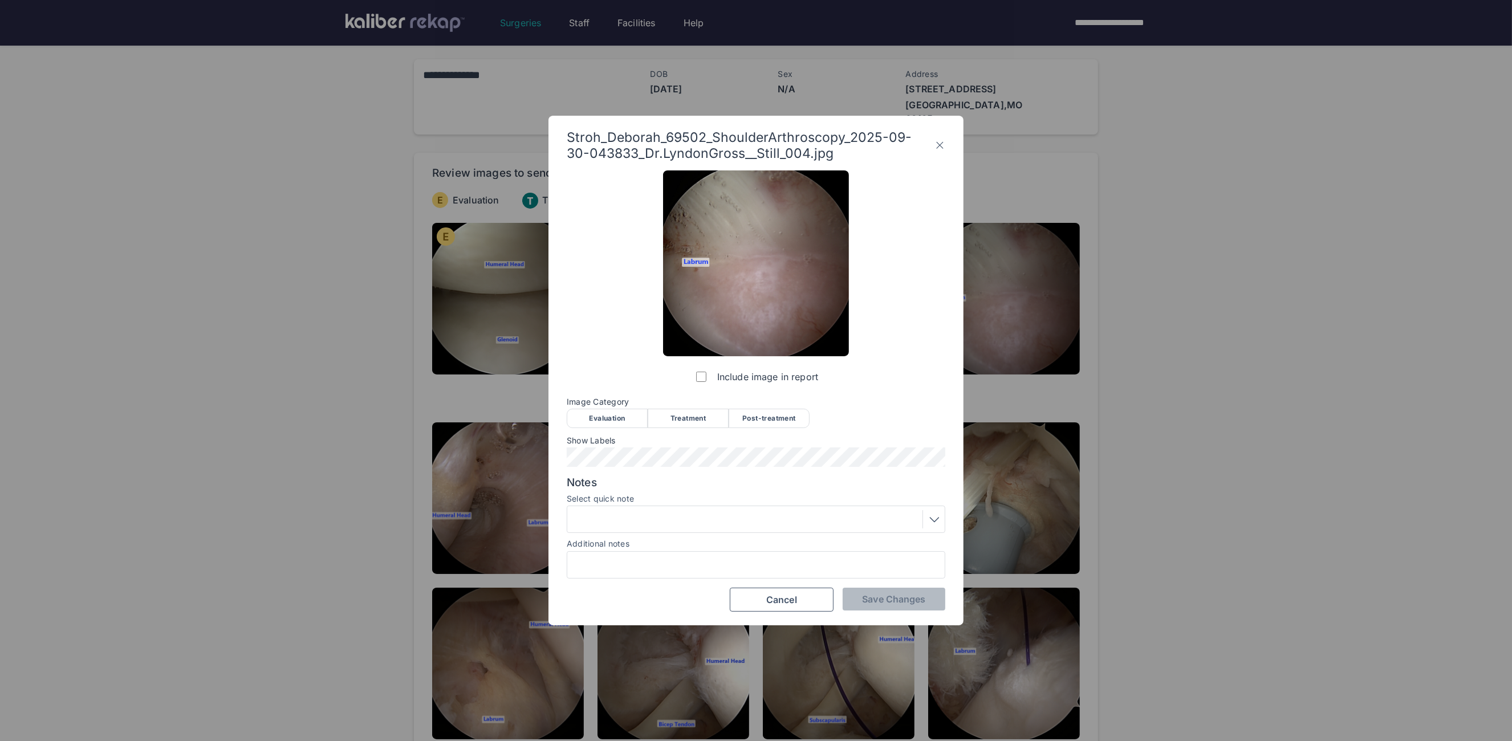
click at [583, 419] on div "Evaluation" at bounding box center [607, 418] width 81 height 19
click at [876, 607] on button "Save Changes" at bounding box center [894, 599] width 103 height 23
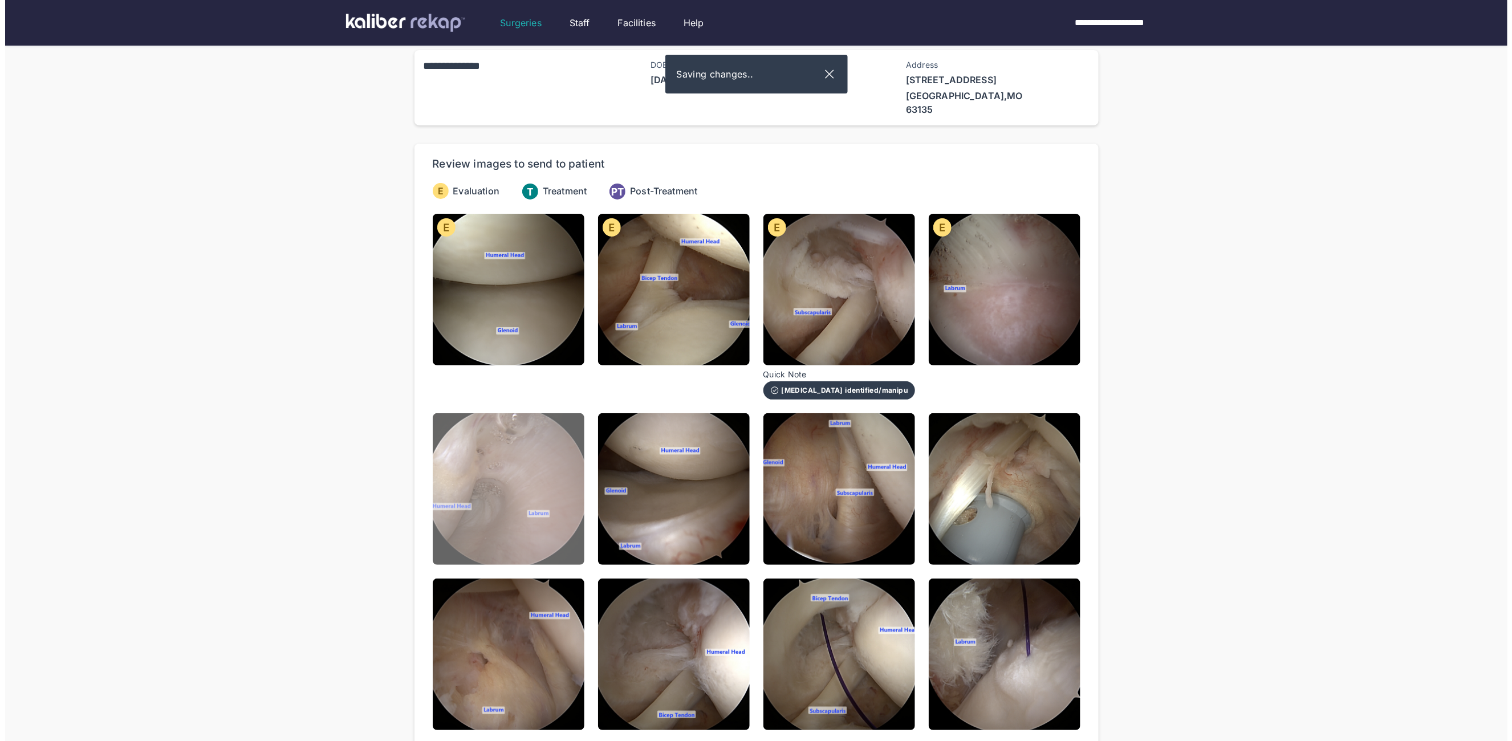
scroll to position [24, 0]
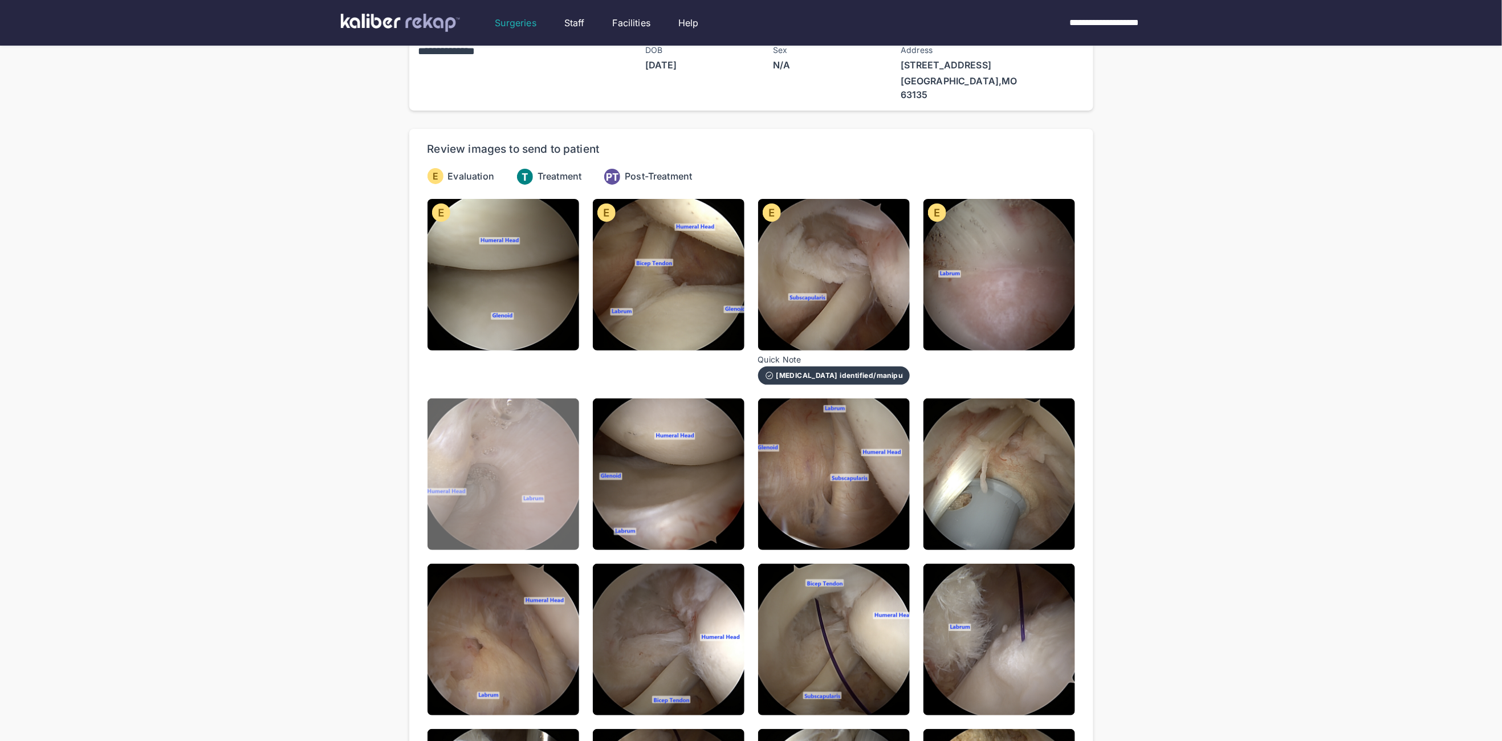
click at [515, 467] on img at bounding box center [504, 475] width 152 height 152
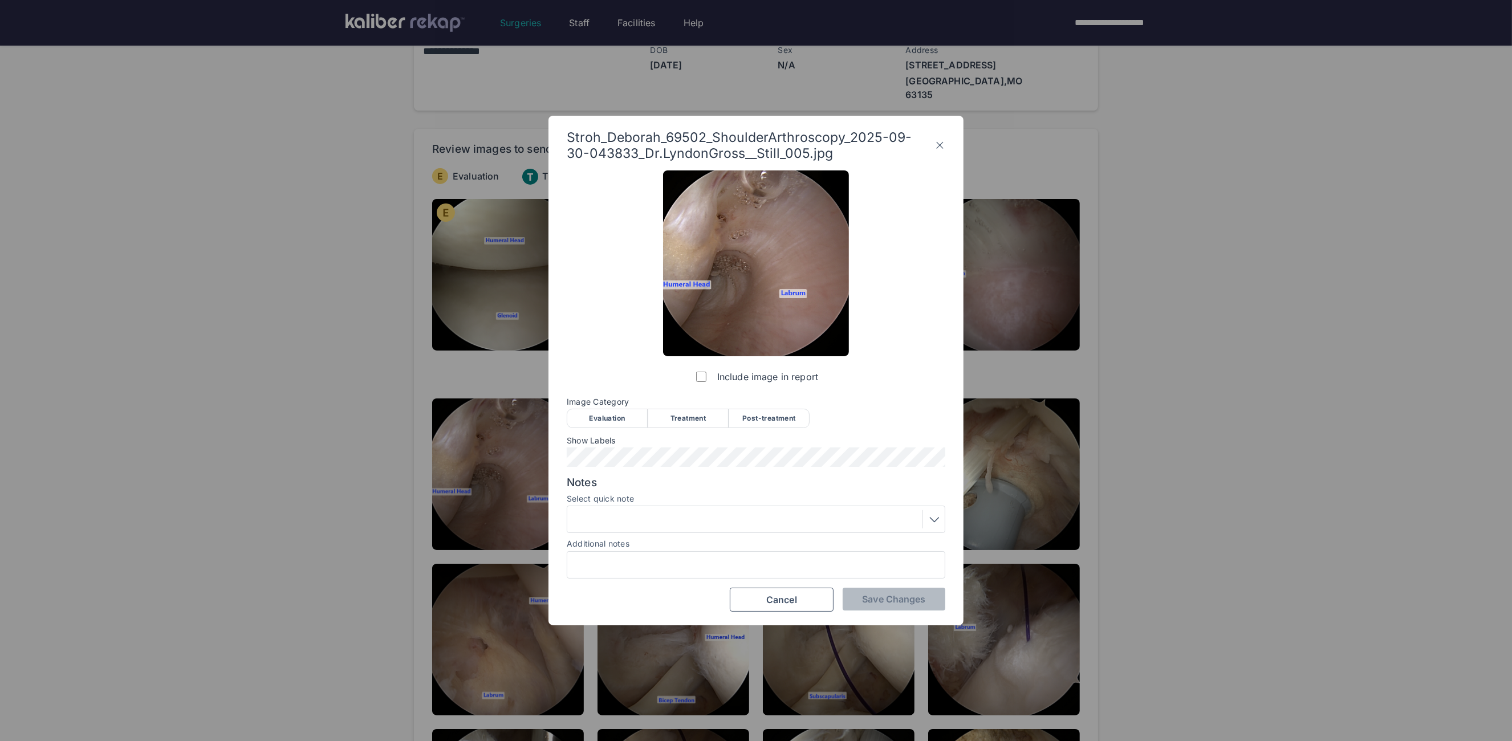
click at [616, 422] on div "Evaluation" at bounding box center [607, 418] width 81 height 19
click at [888, 595] on span "Save Changes" at bounding box center [893, 599] width 63 height 11
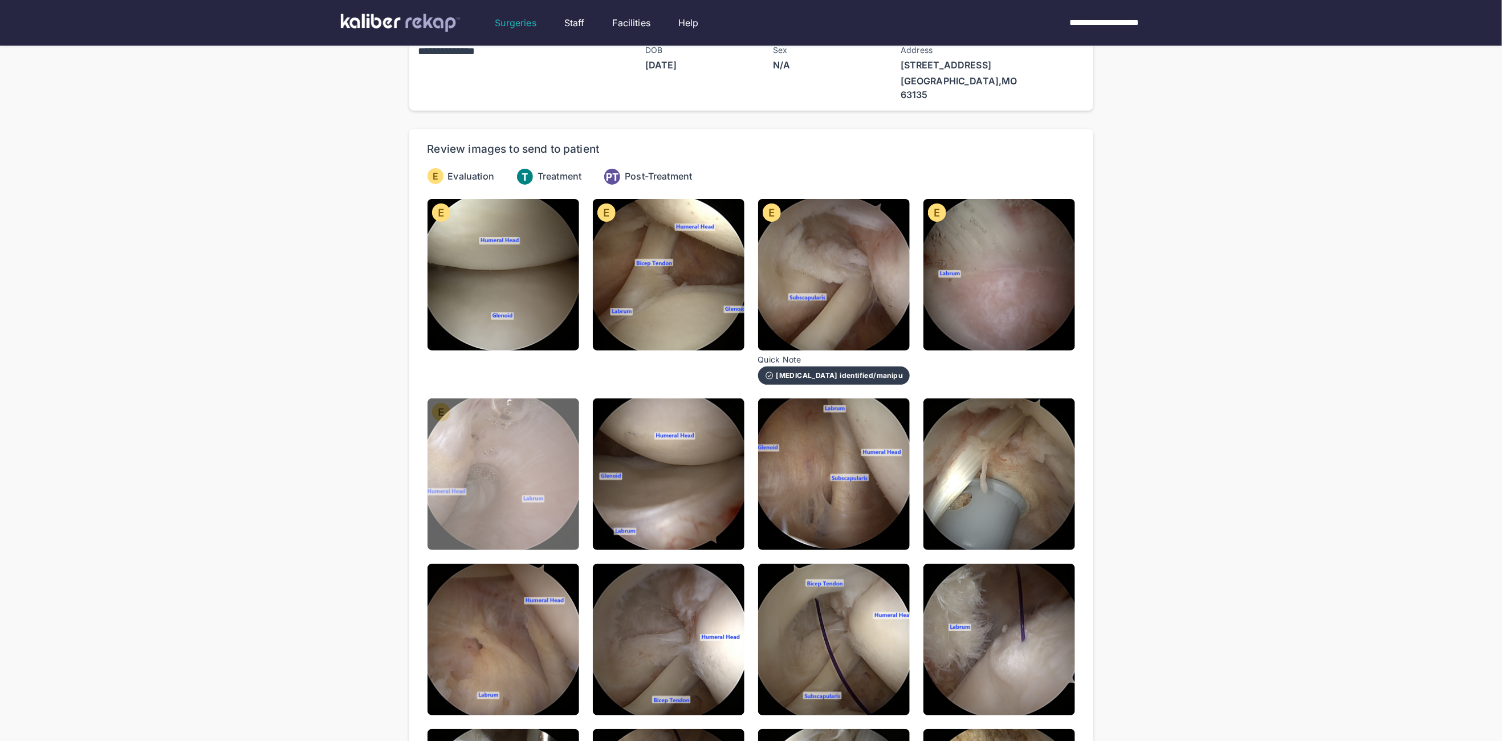
click at [543, 465] on img at bounding box center [504, 475] width 152 height 152
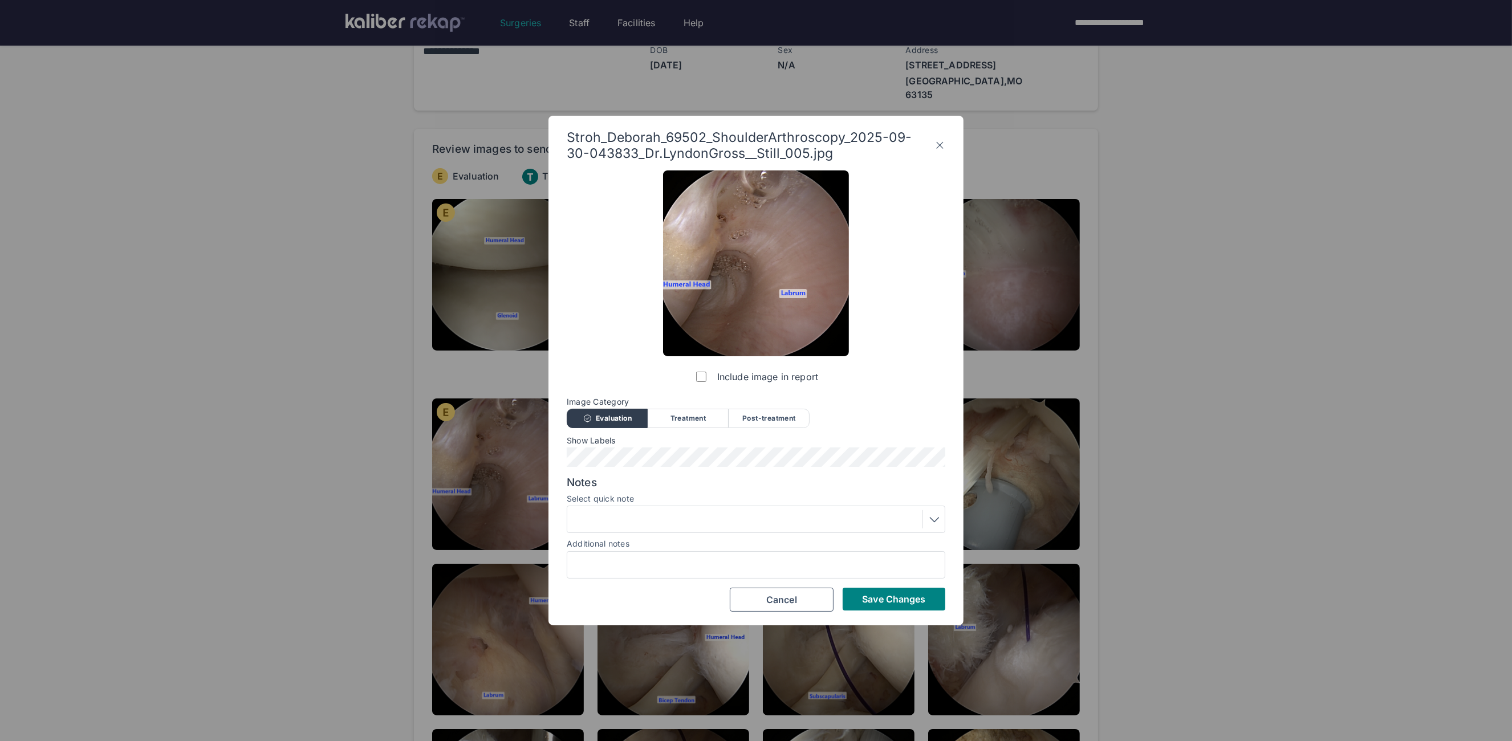
click at [639, 501] on label "Select quick note" at bounding box center [756, 498] width 379 height 9
click at [635, 509] on div at bounding box center [756, 519] width 379 height 27
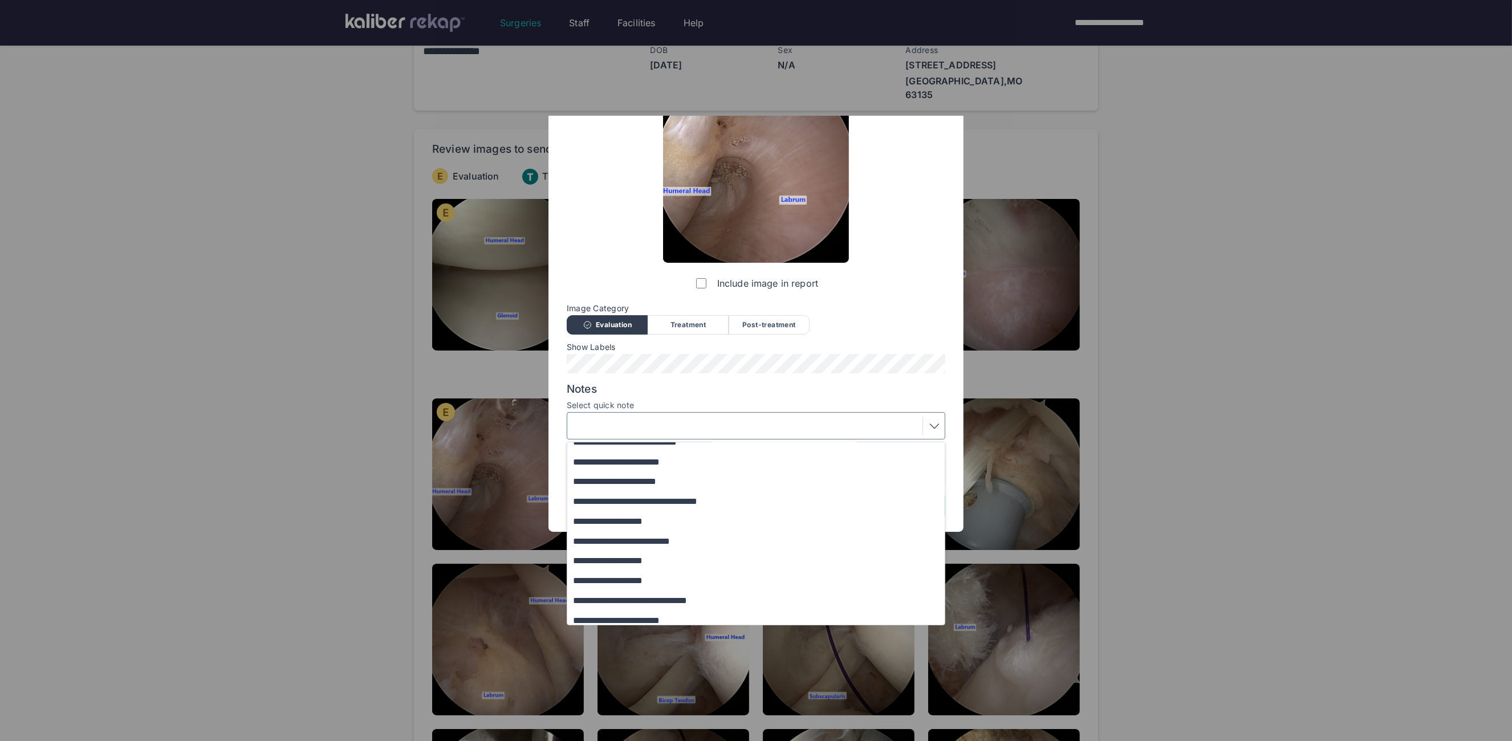
scroll to position [133, 0]
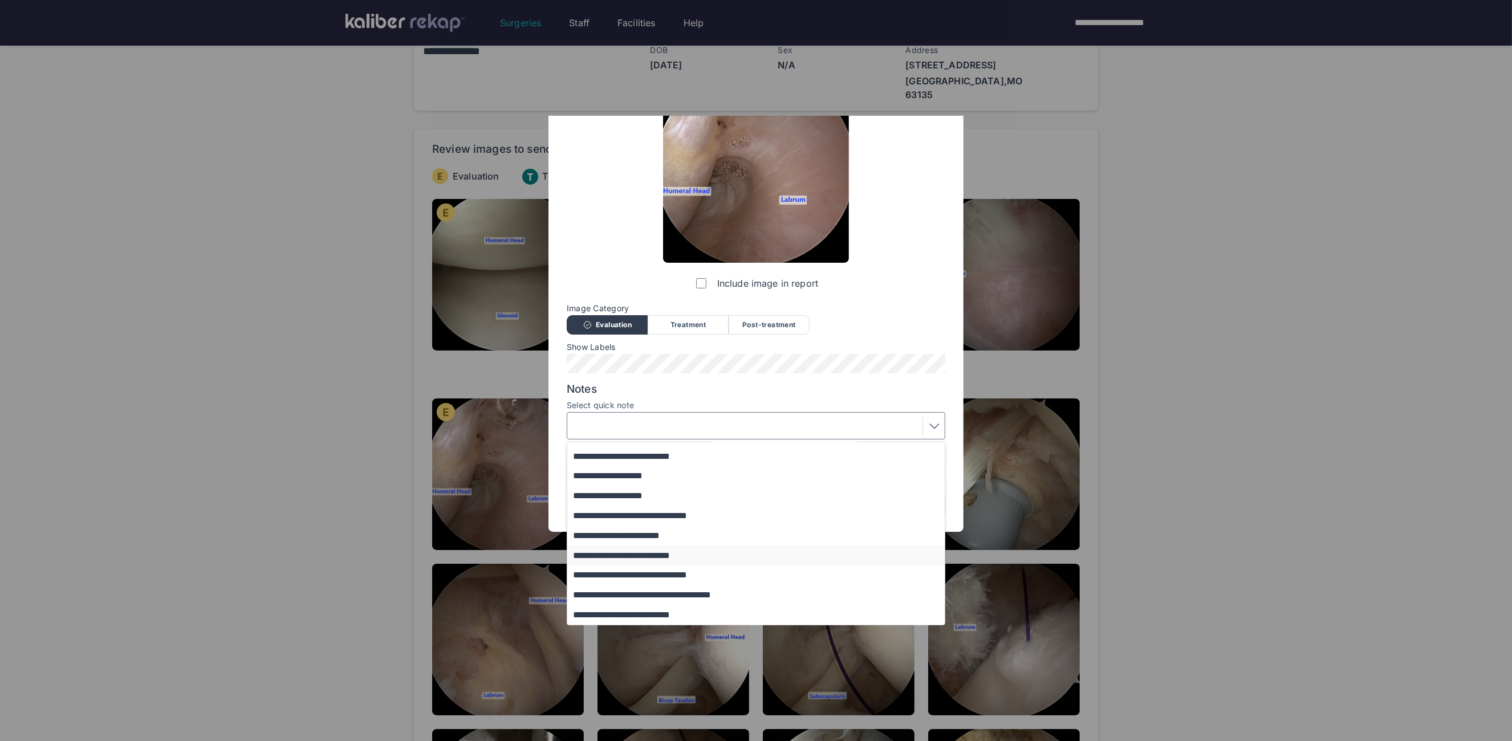
drag, startPoint x: 629, startPoint y: 557, endPoint x: 732, endPoint y: 563, distance: 103.4
click at [629, 557] on button "**********" at bounding box center [761, 556] width 388 height 20
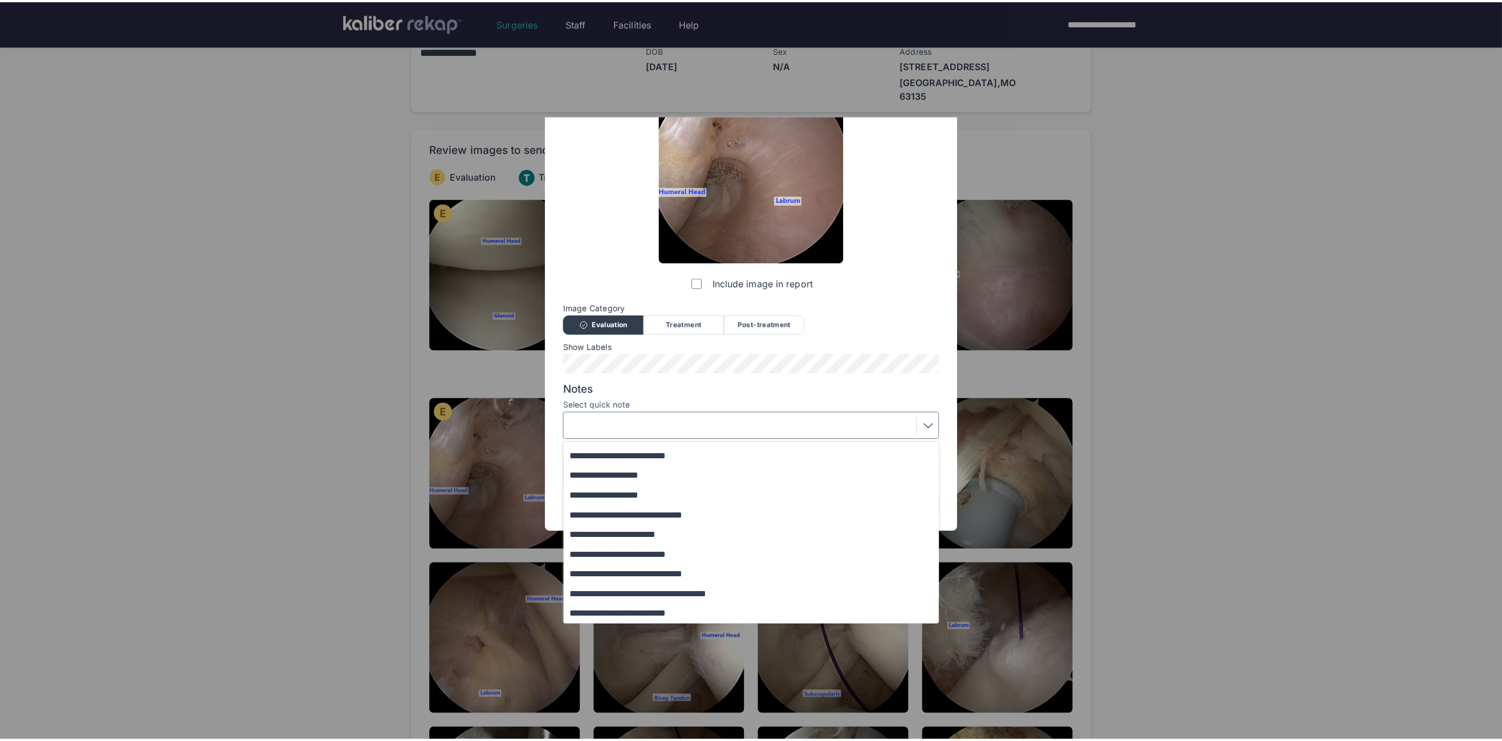
scroll to position [0, 0]
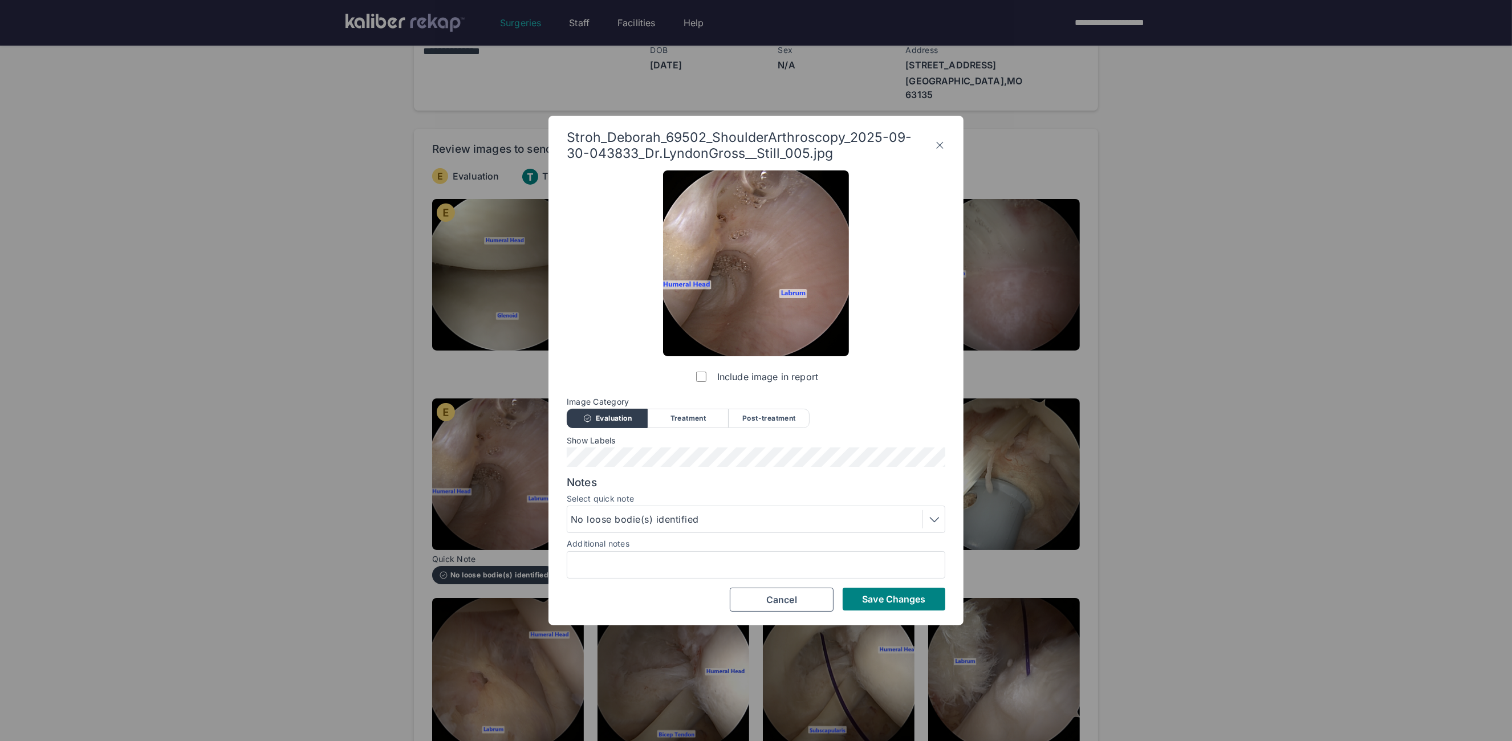
drag, startPoint x: 863, startPoint y: 598, endPoint x: 828, endPoint y: 580, distance: 38.8
click at [863, 598] on span "Save Changes" at bounding box center [893, 599] width 63 height 11
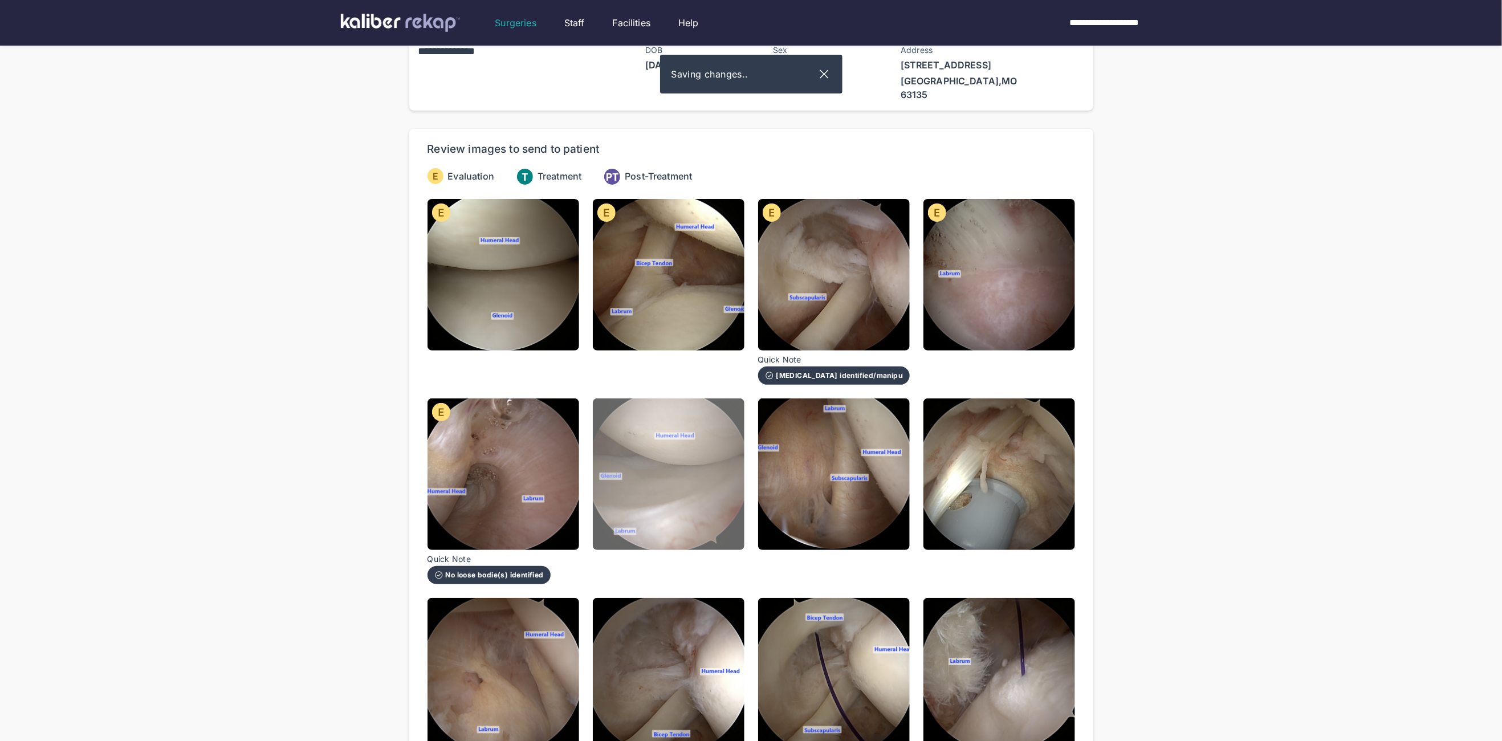
click at [628, 471] on img at bounding box center [669, 475] width 152 height 152
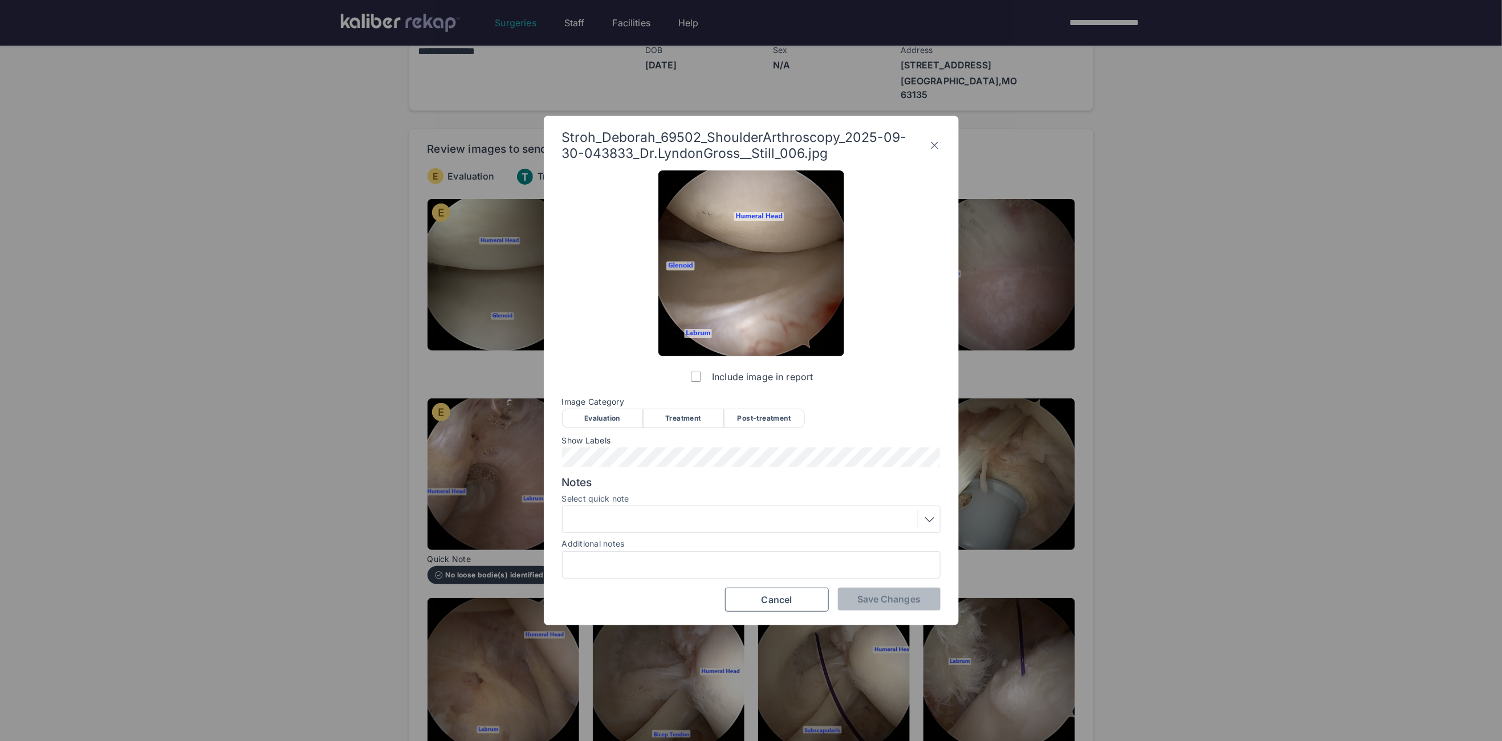
click at [593, 418] on div "Evaluation" at bounding box center [602, 418] width 81 height 19
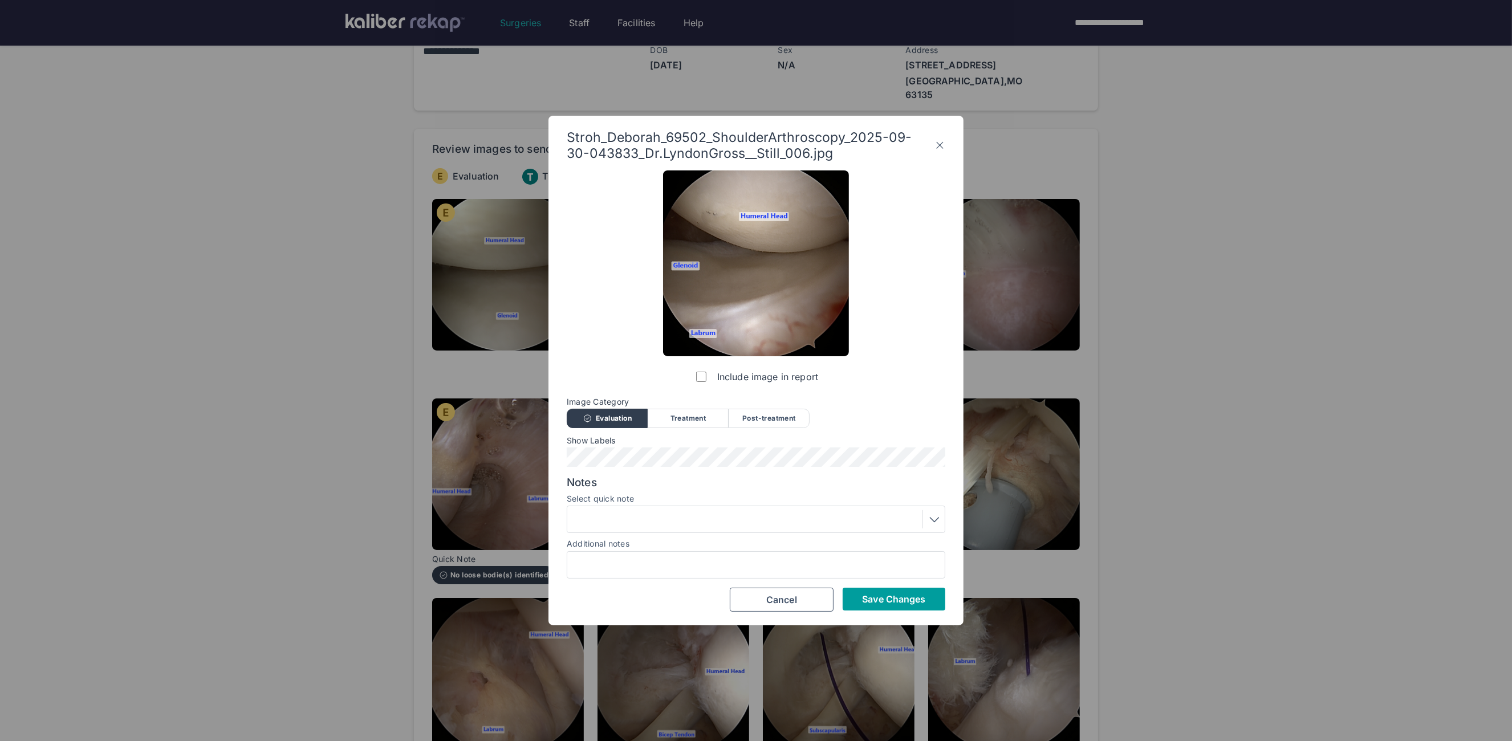
click at [867, 599] on span "Save Changes" at bounding box center [893, 599] width 63 height 11
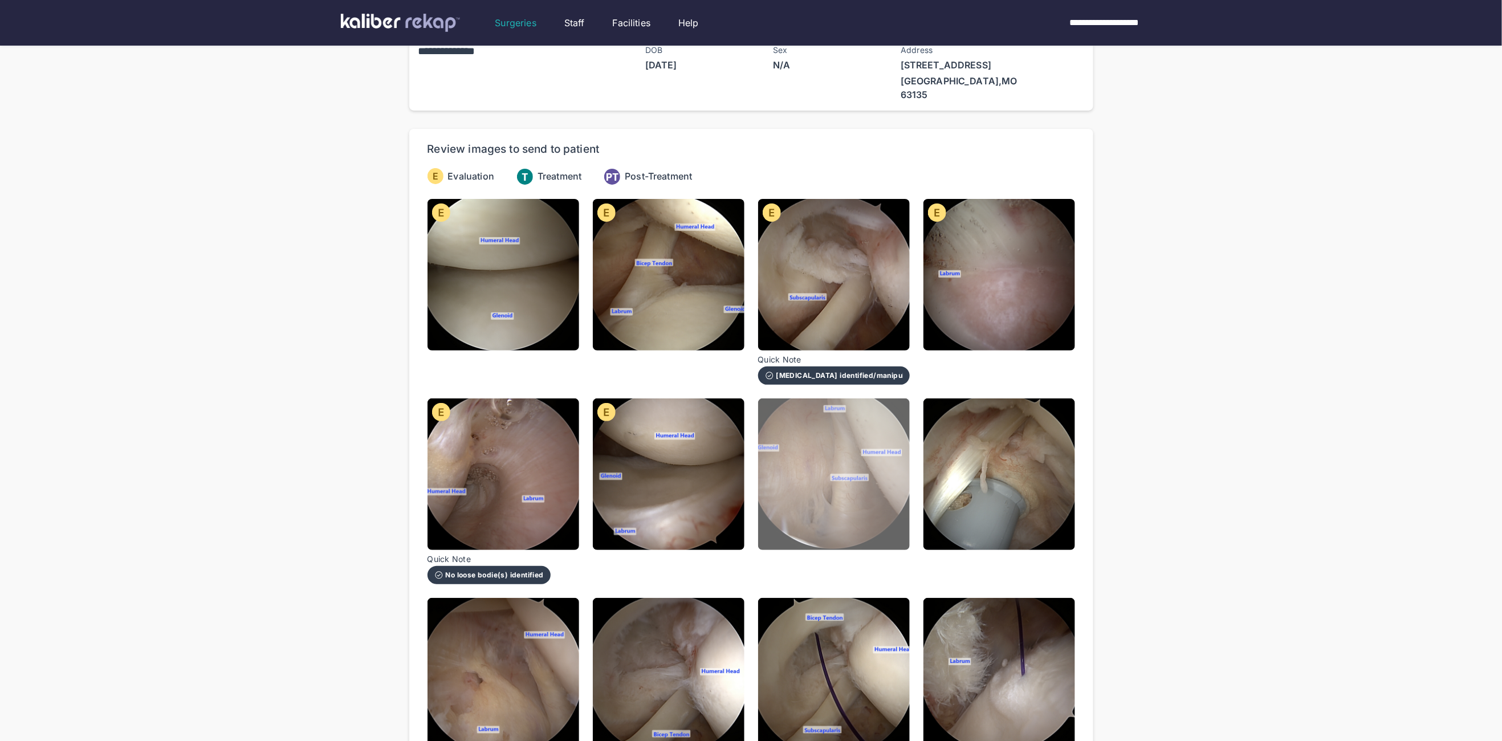
click at [824, 491] on img at bounding box center [834, 475] width 152 height 152
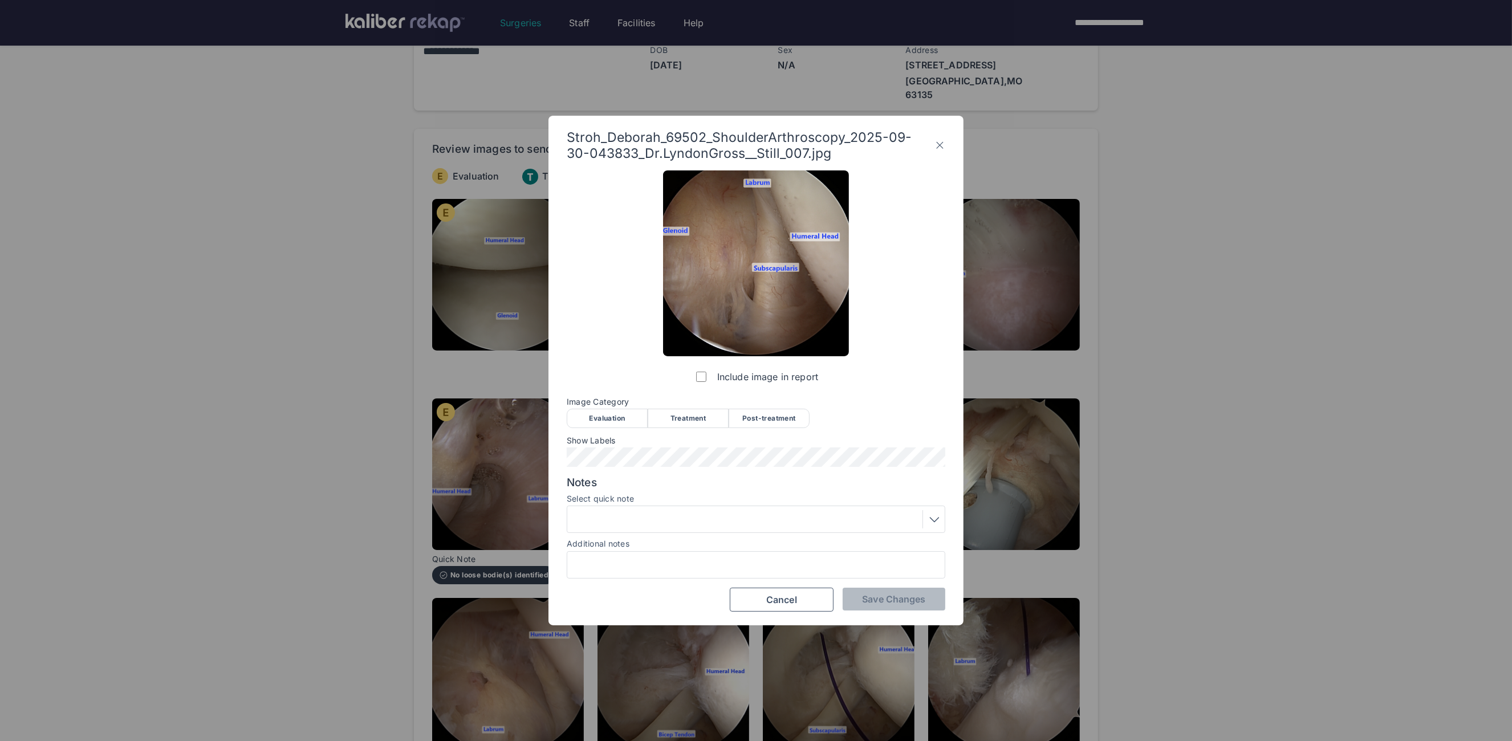
click at [599, 410] on div "Evaluation" at bounding box center [607, 418] width 81 height 19
click at [896, 600] on span "Save Changes" at bounding box center [893, 599] width 63 height 11
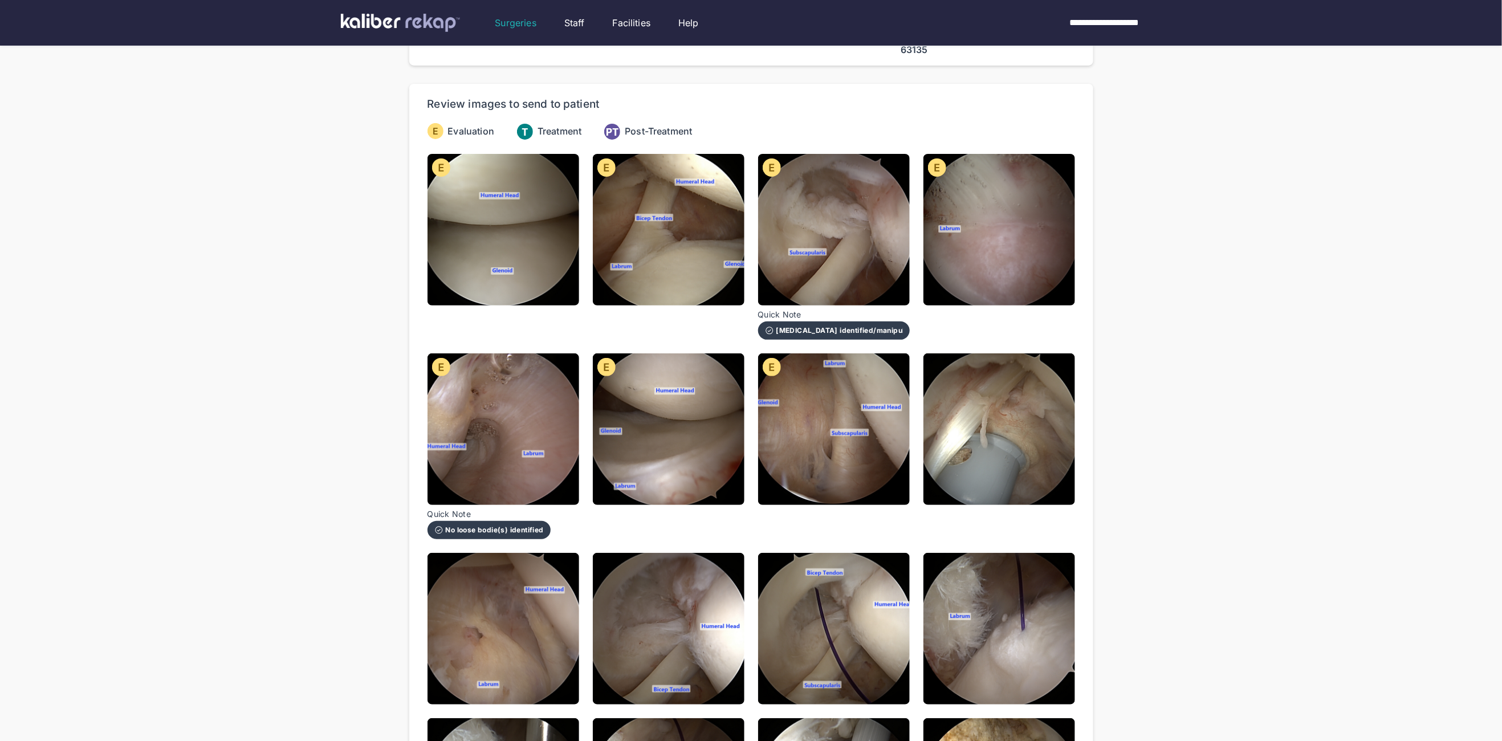
scroll to position [155, 0]
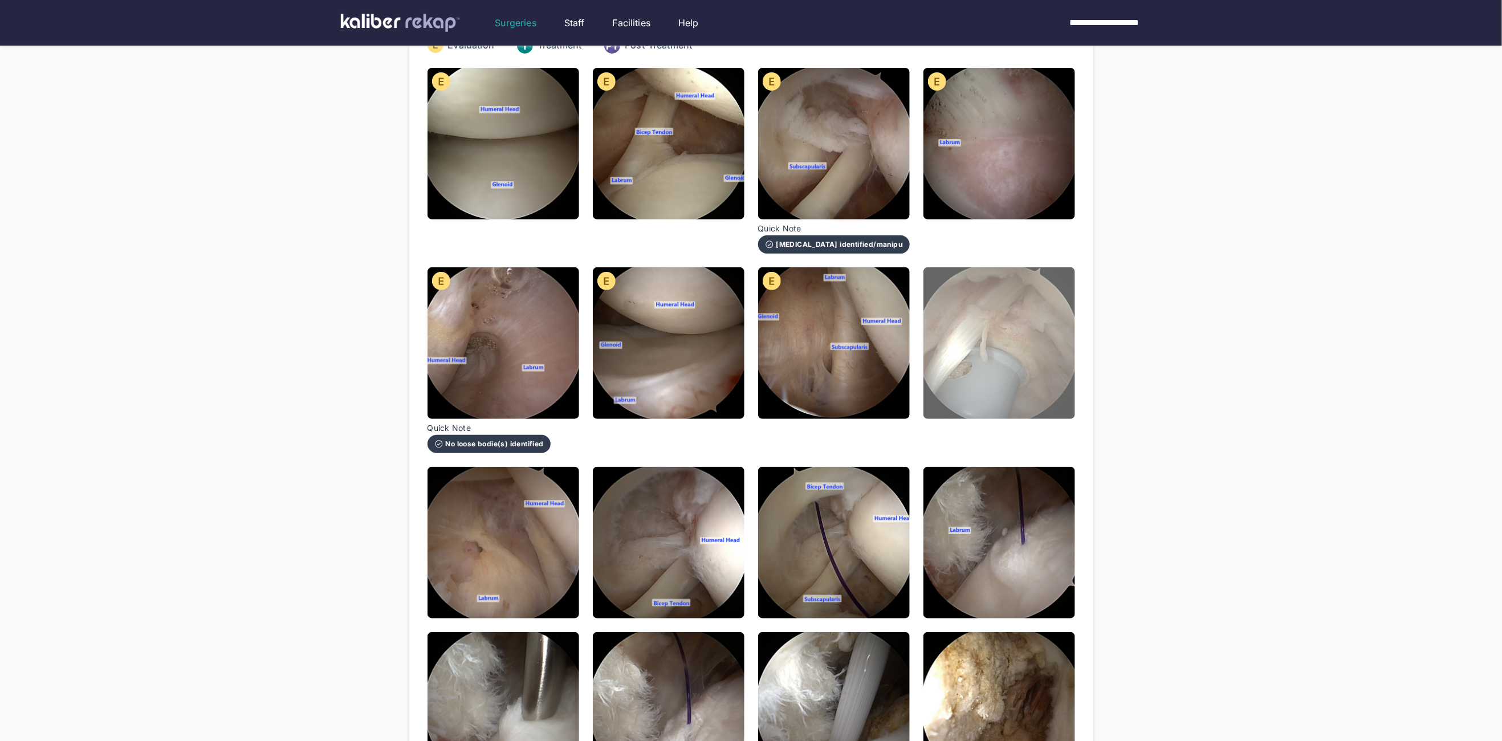
click at [1033, 342] on img at bounding box center [1000, 343] width 152 height 152
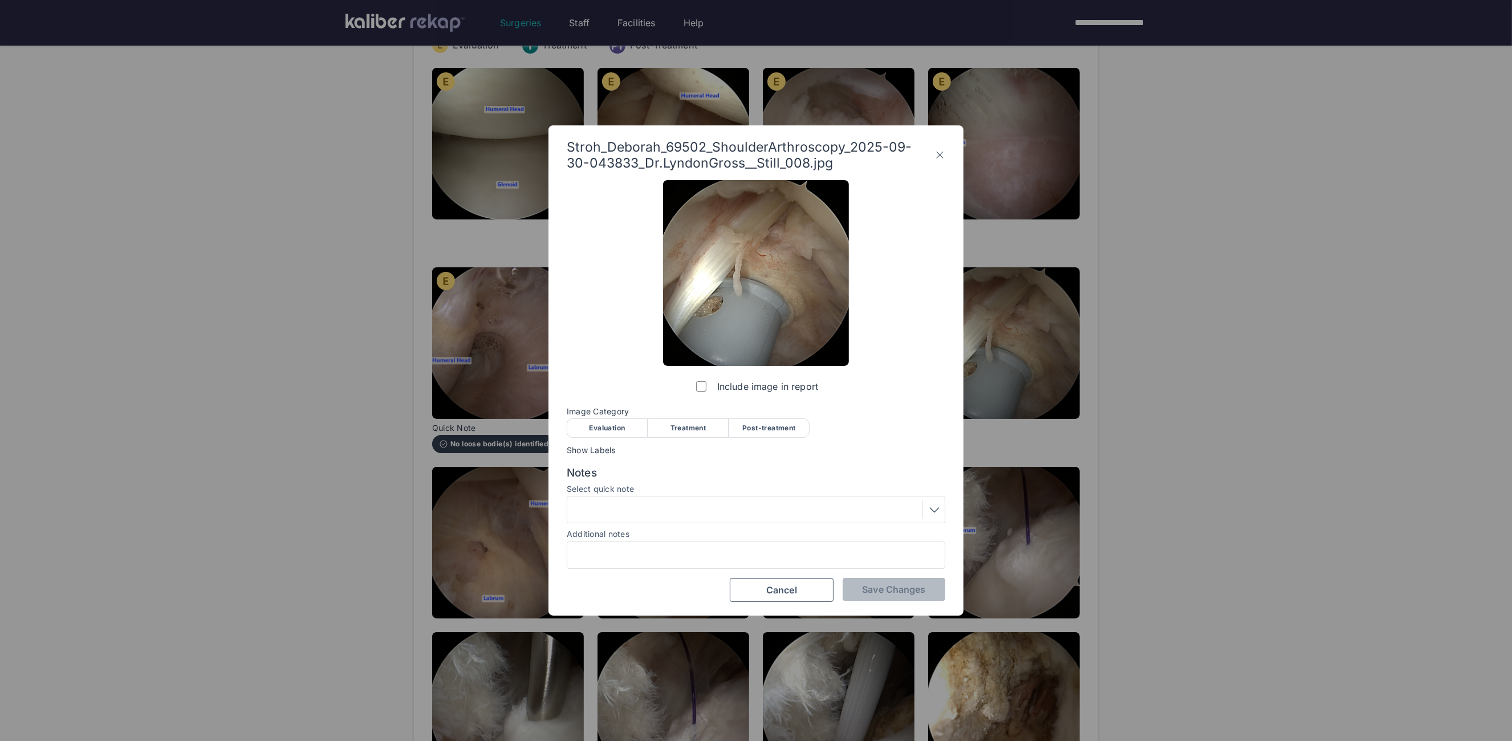
click at [617, 432] on div "Evaluation" at bounding box center [607, 427] width 81 height 19
click at [866, 593] on span "Save Changes" at bounding box center [893, 589] width 63 height 11
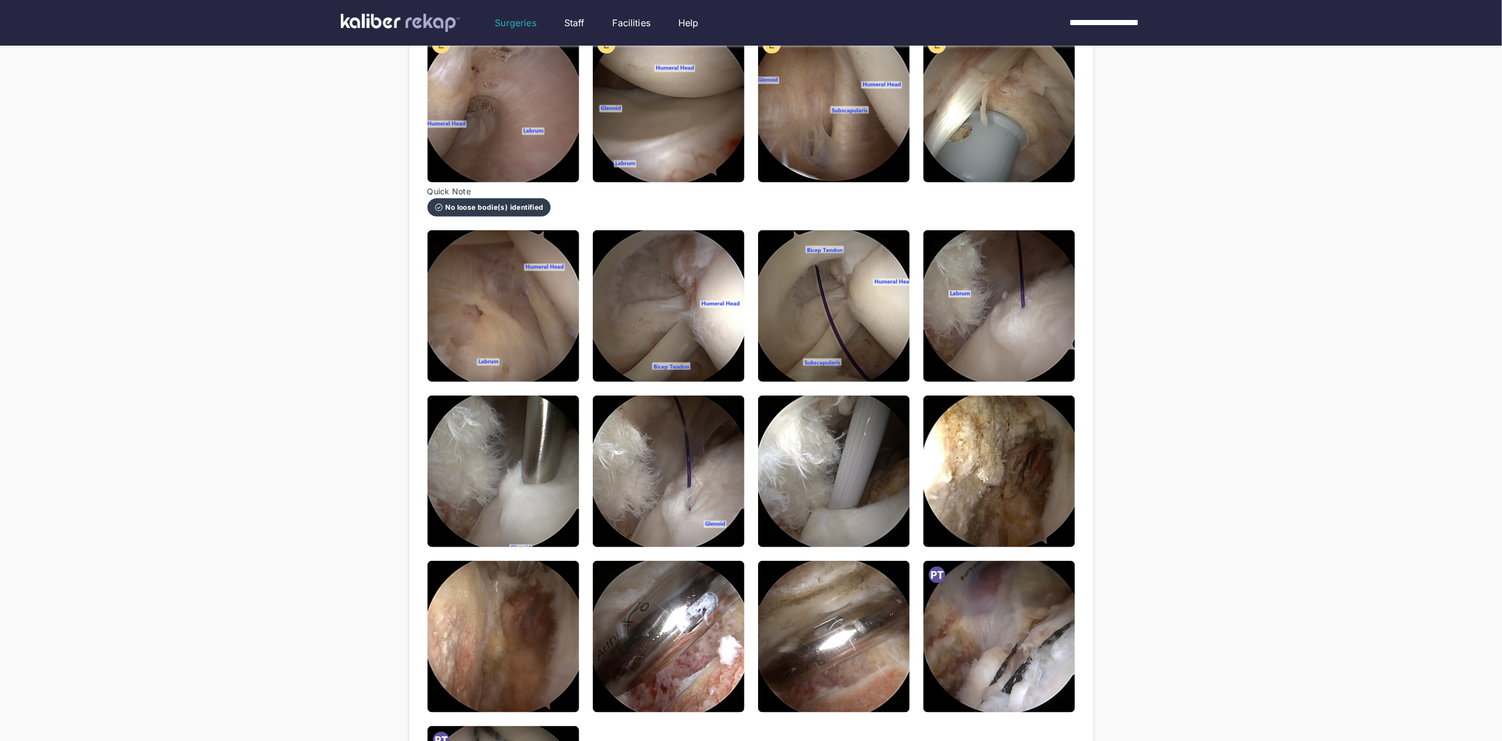
scroll to position [342, 0]
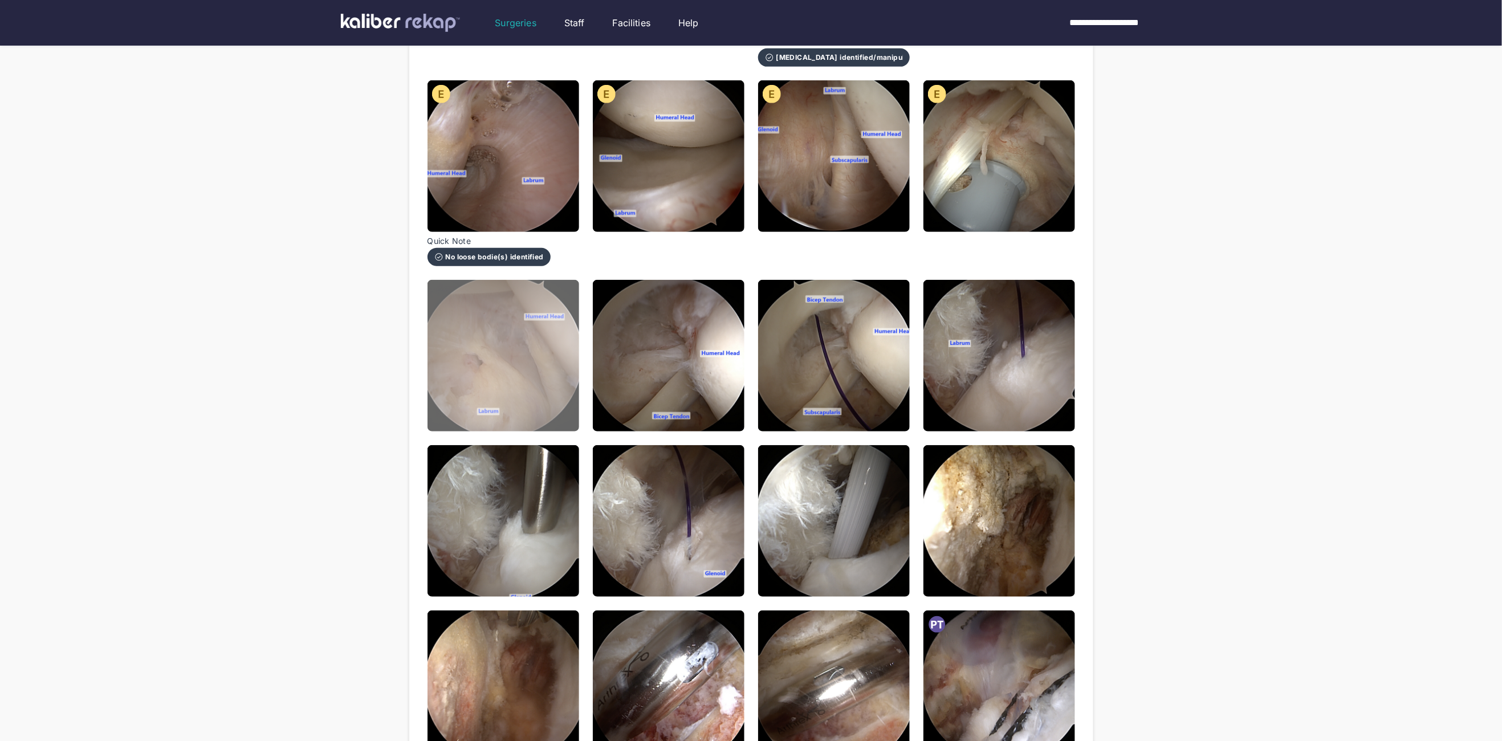
click at [481, 366] on img at bounding box center [504, 356] width 152 height 152
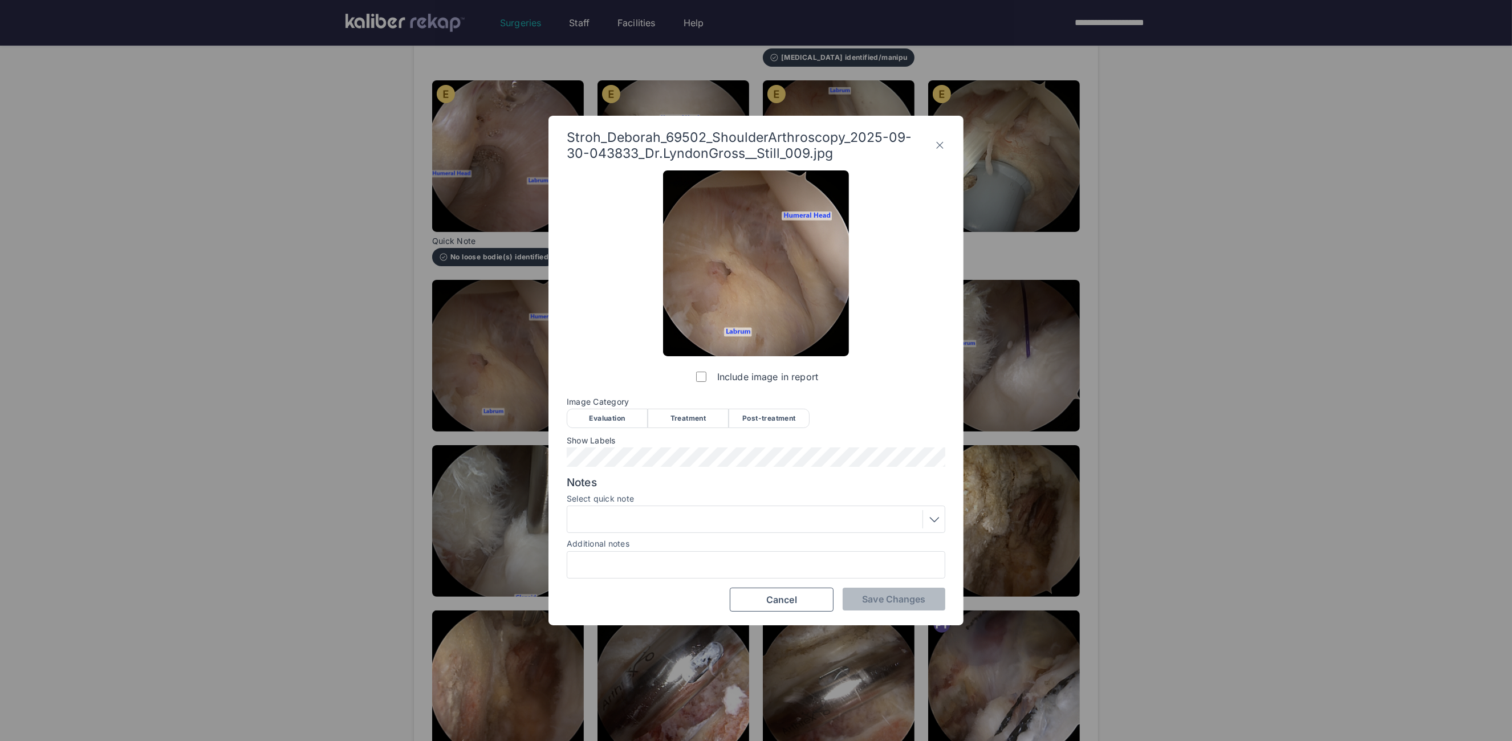
click at [586, 418] on div "Evaluation" at bounding box center [607, 418] width 81 height 19
click at [893, 596] on span "Save Changes" at bounding box center [893, 599] width 63 height 11
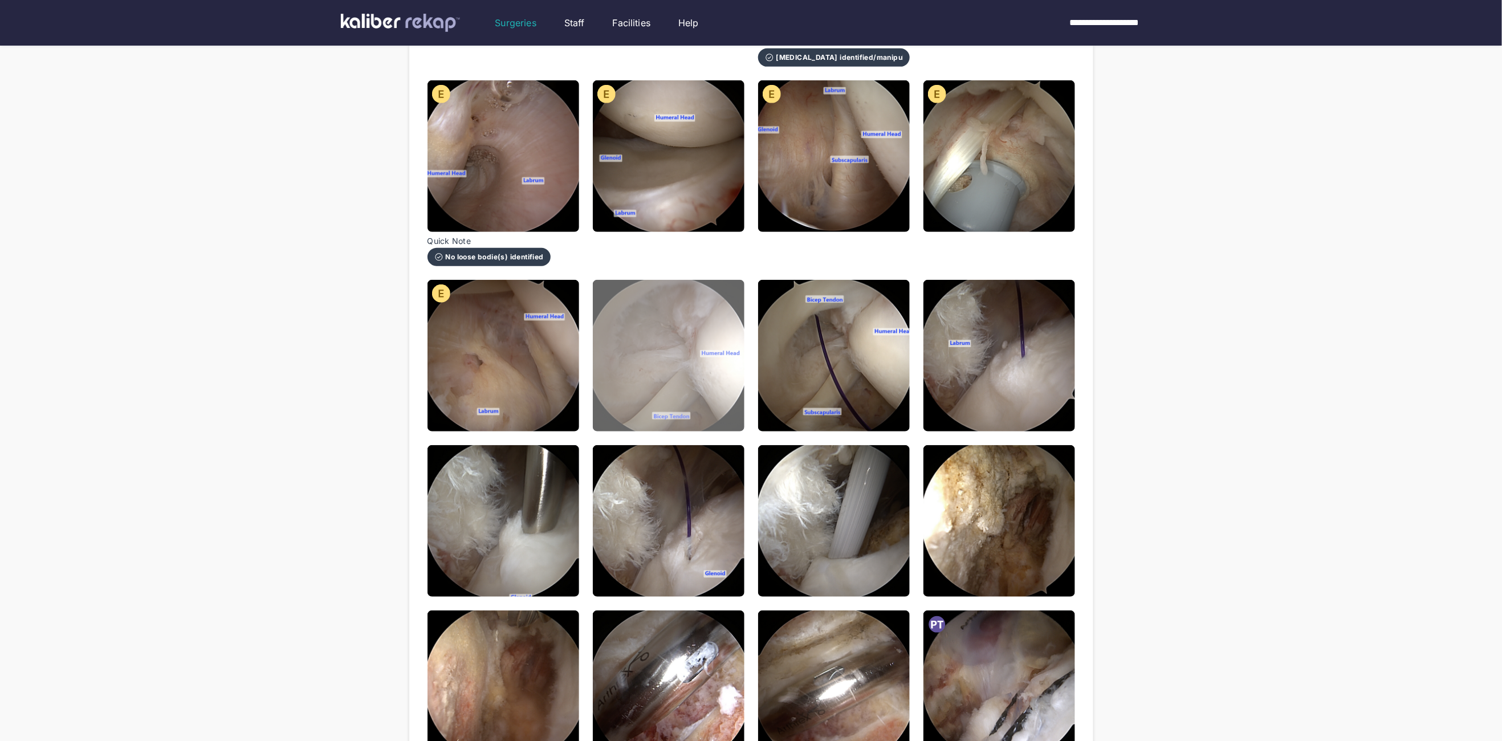
click at [689, 330] on img at bounding box center [669, 356] width 152 height 152
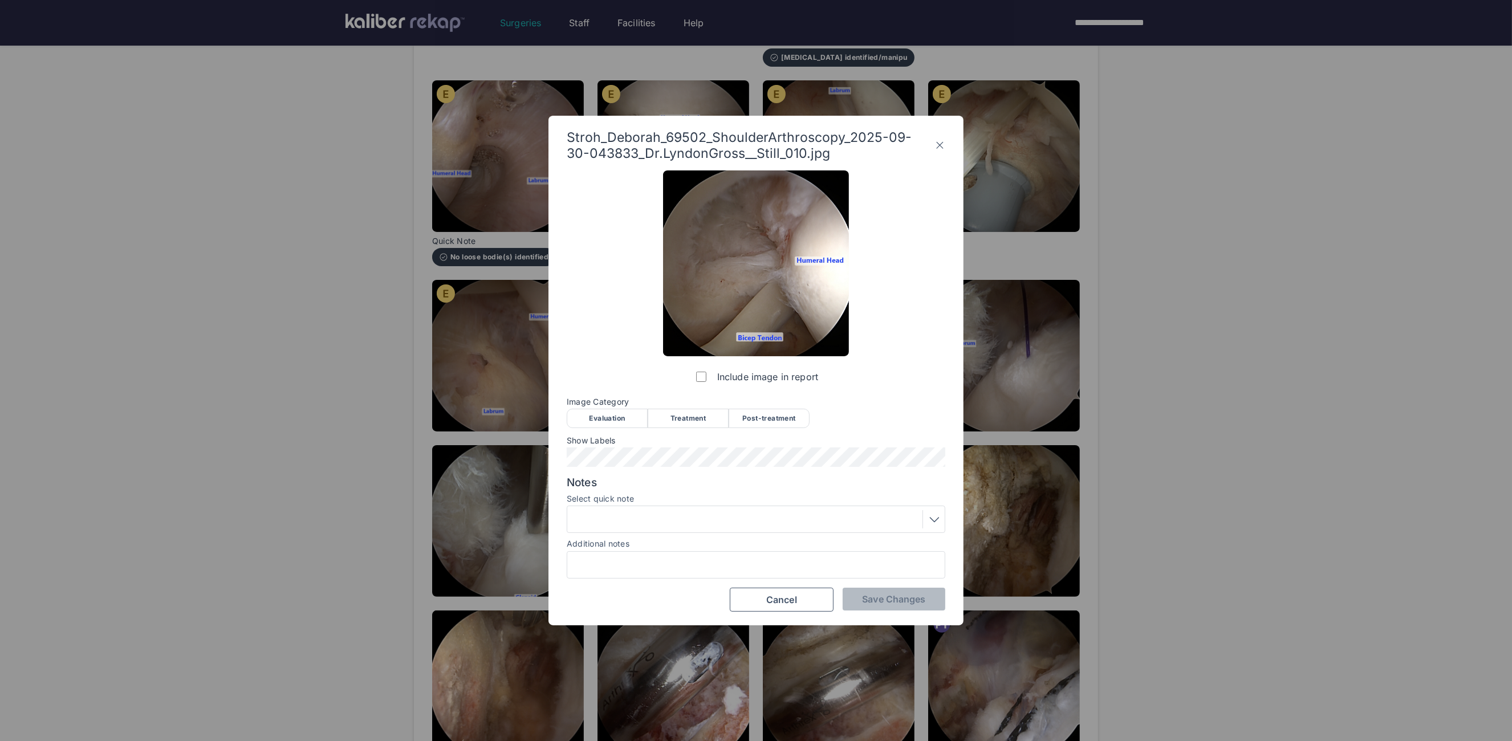
click at [609, 421] on div "Evaluation" at bounding box center [607, 418] width 81 height 19
click at [877, 600] on span "Save Changes" at bounding box center [893, 599] width 63 height 11
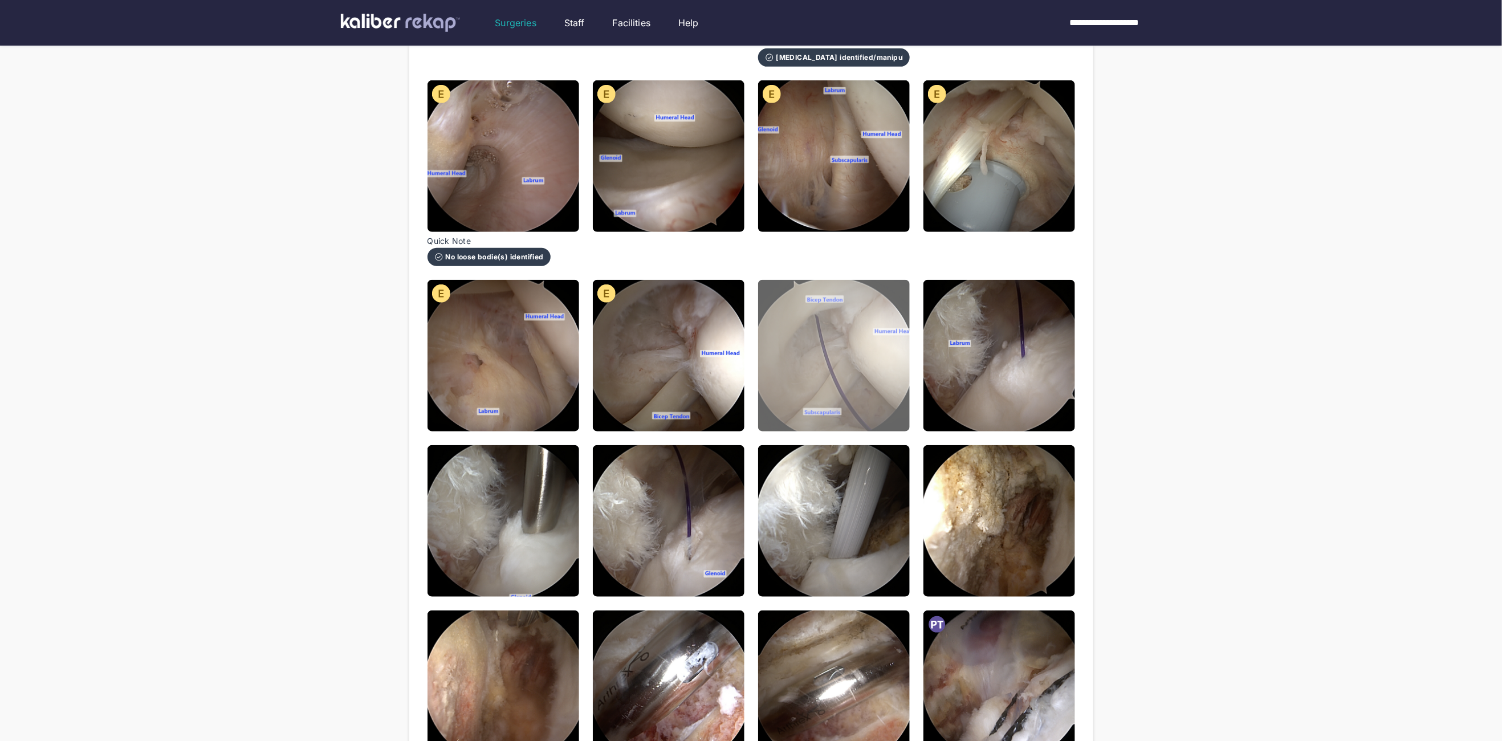
click at [822, 306] on img at bounding box center [834, 356] width 152 height 152
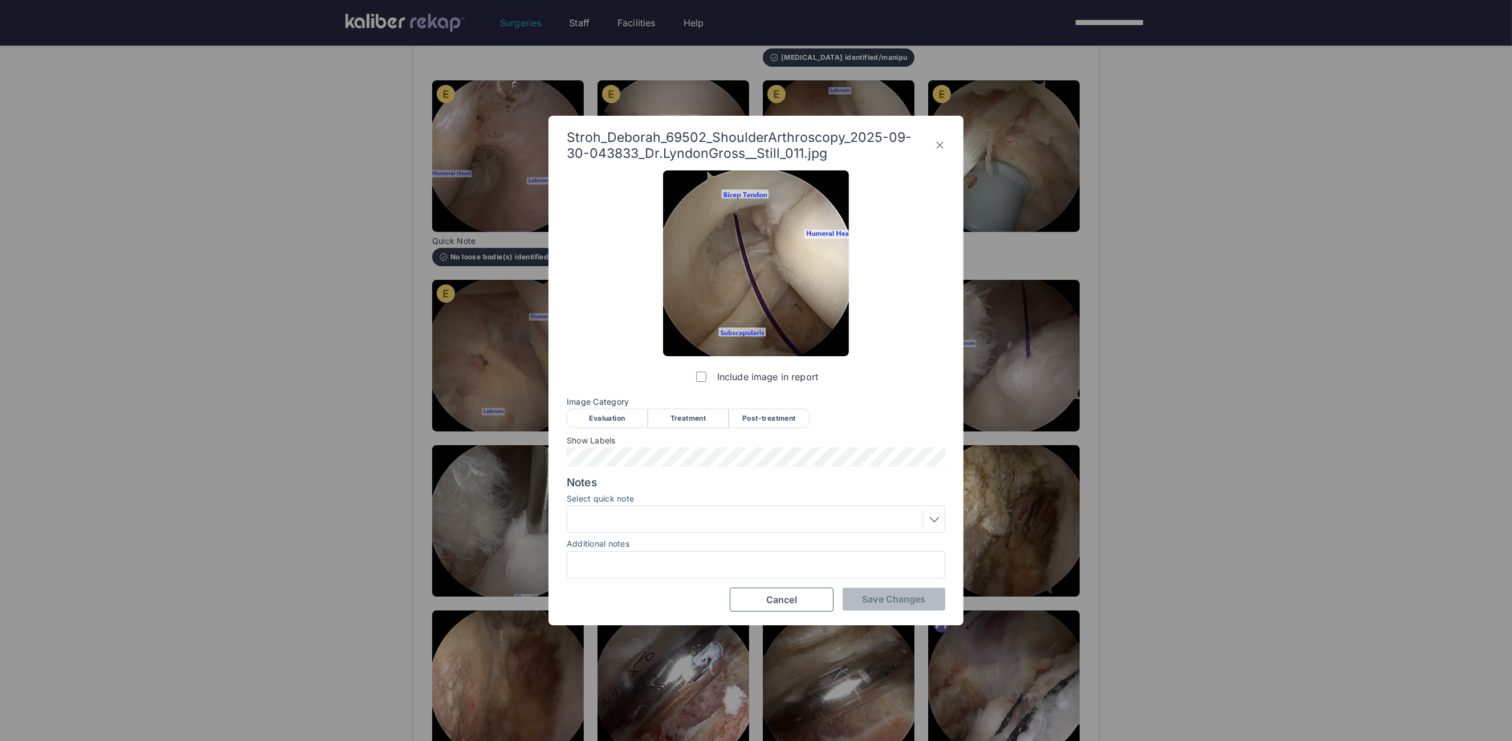
click at [695, 413] on div "Treatment" at bounding box center [688, 418] width 81 height 19
click at [885, 597] on span "Save Changes" at bounding box center [893, 599] width 63 height 11
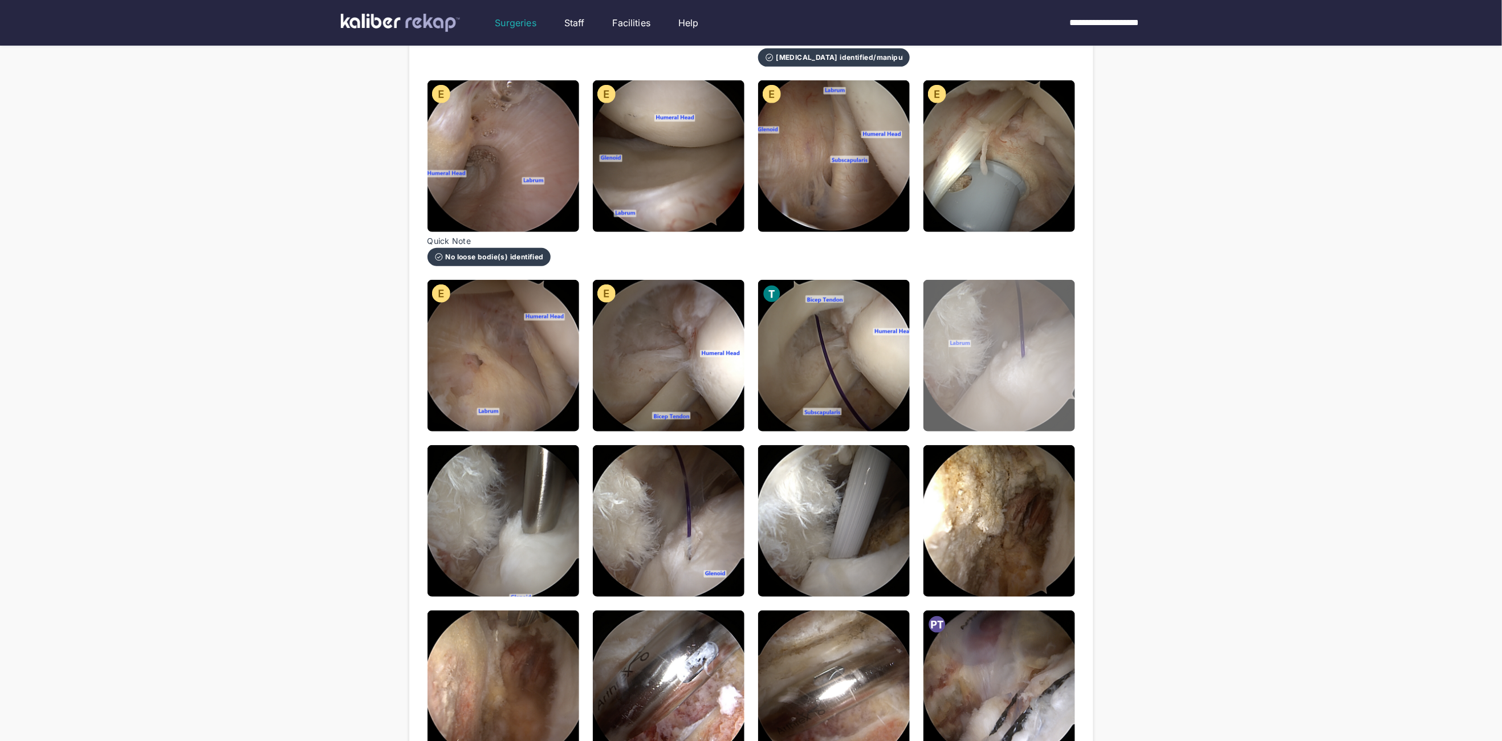
click at [976, 409] on img at bounding box center [1000, 356] width 152 height 152
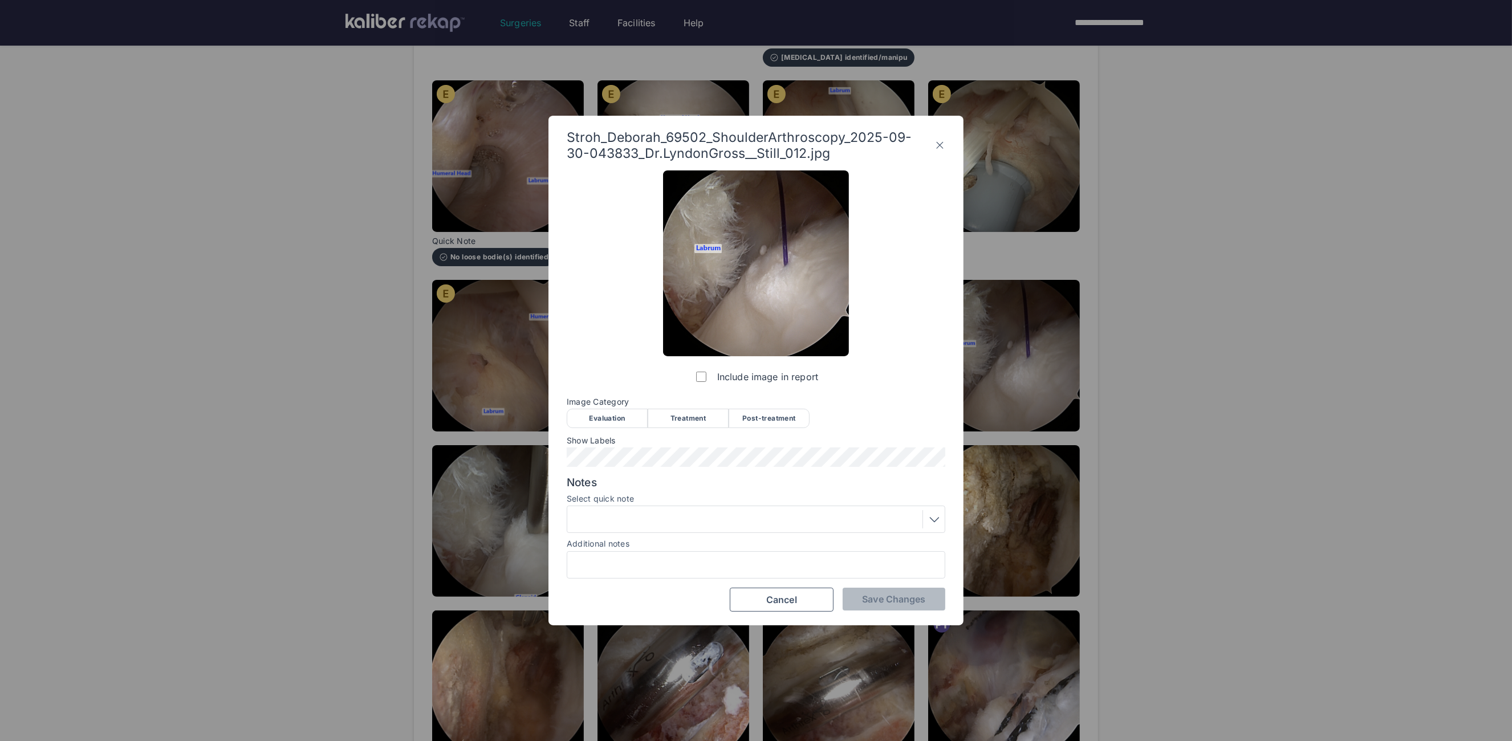
click at [685, 413] on div "Treatment" at bounding box center [688, 418] width 81 height 19
click at [894, 591] on button "Save Changes" at bounding box center [894, 599] width 103 height 23
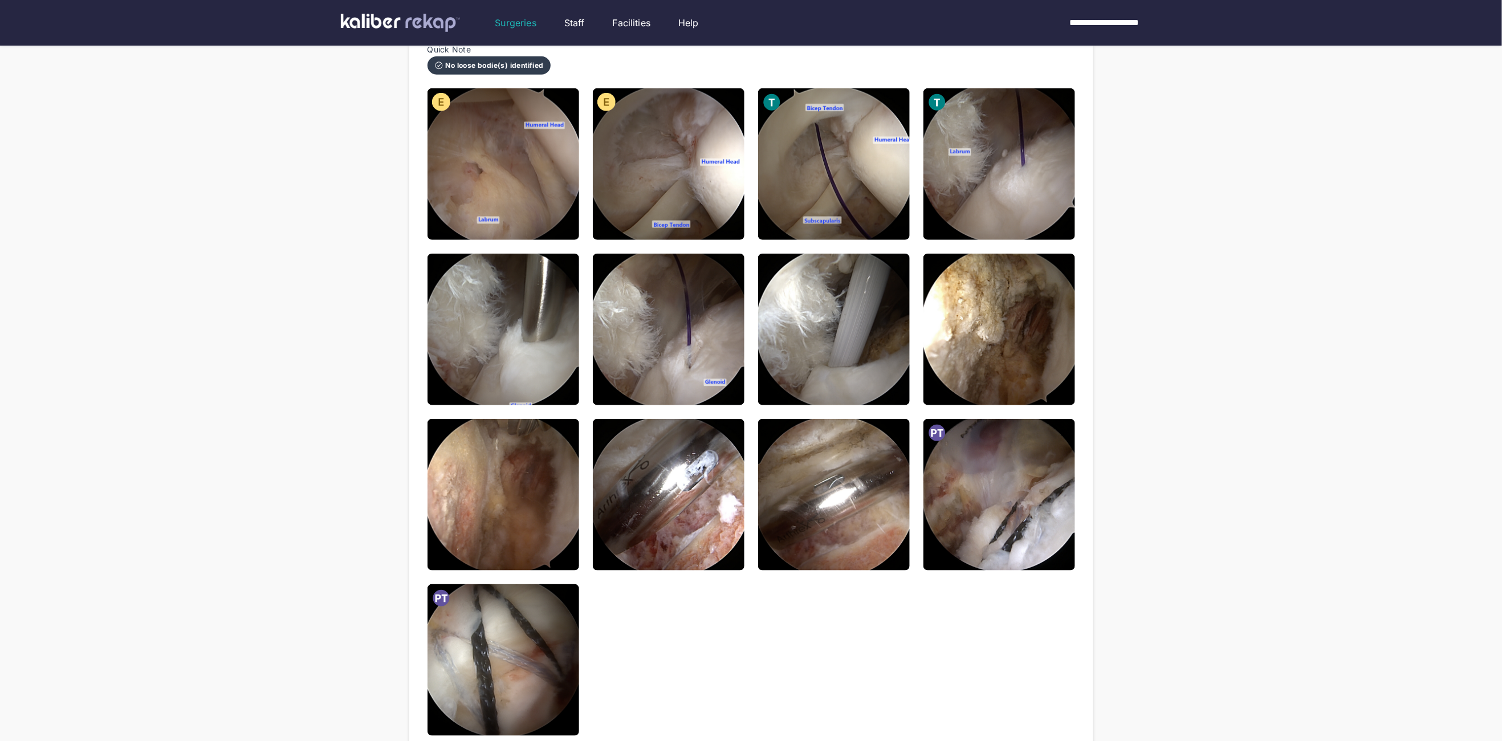
scroll to position [363, 0]
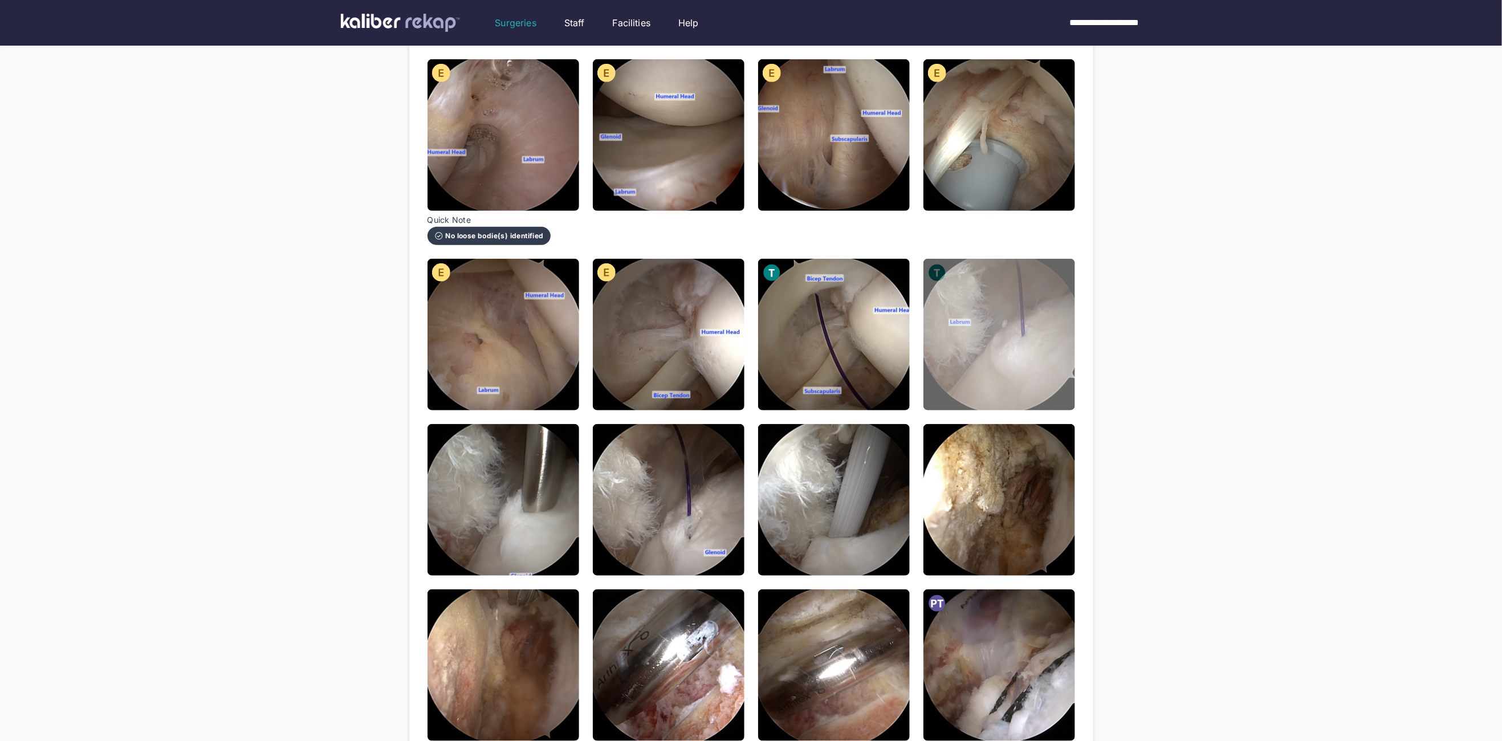
click at [1030, 304] on img at bounding box center [1000, 335] width 152 height 152
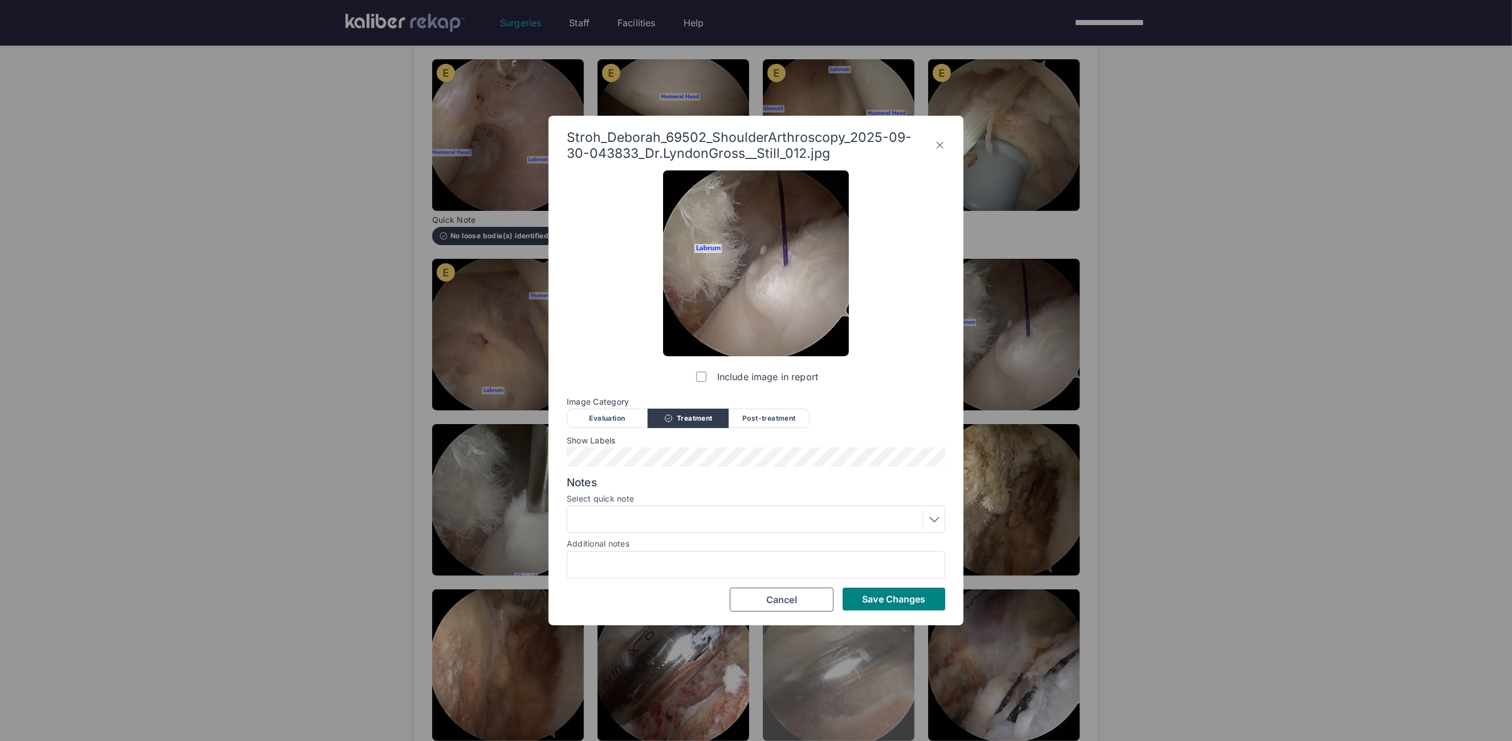
drag, startPoint x: 867, startPoint y: 588, endPoint x: 818, endPoint y: 577, distance: 50.3
click at [868, 590] on button "Save Changes" at bounding box center [894, 599] width 103 height 23
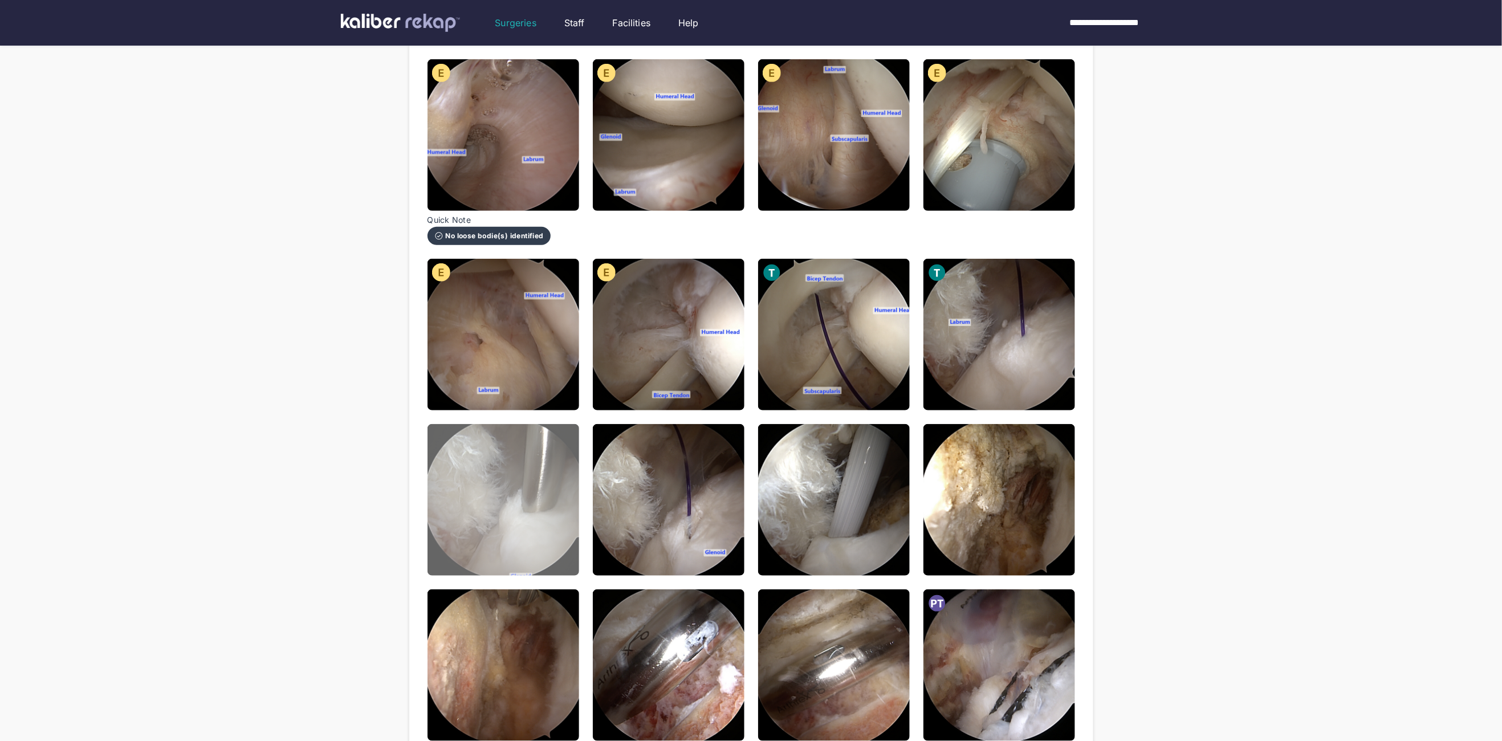
click at [530, 493] on img at bounding box center [504, 500] width 152 height 152
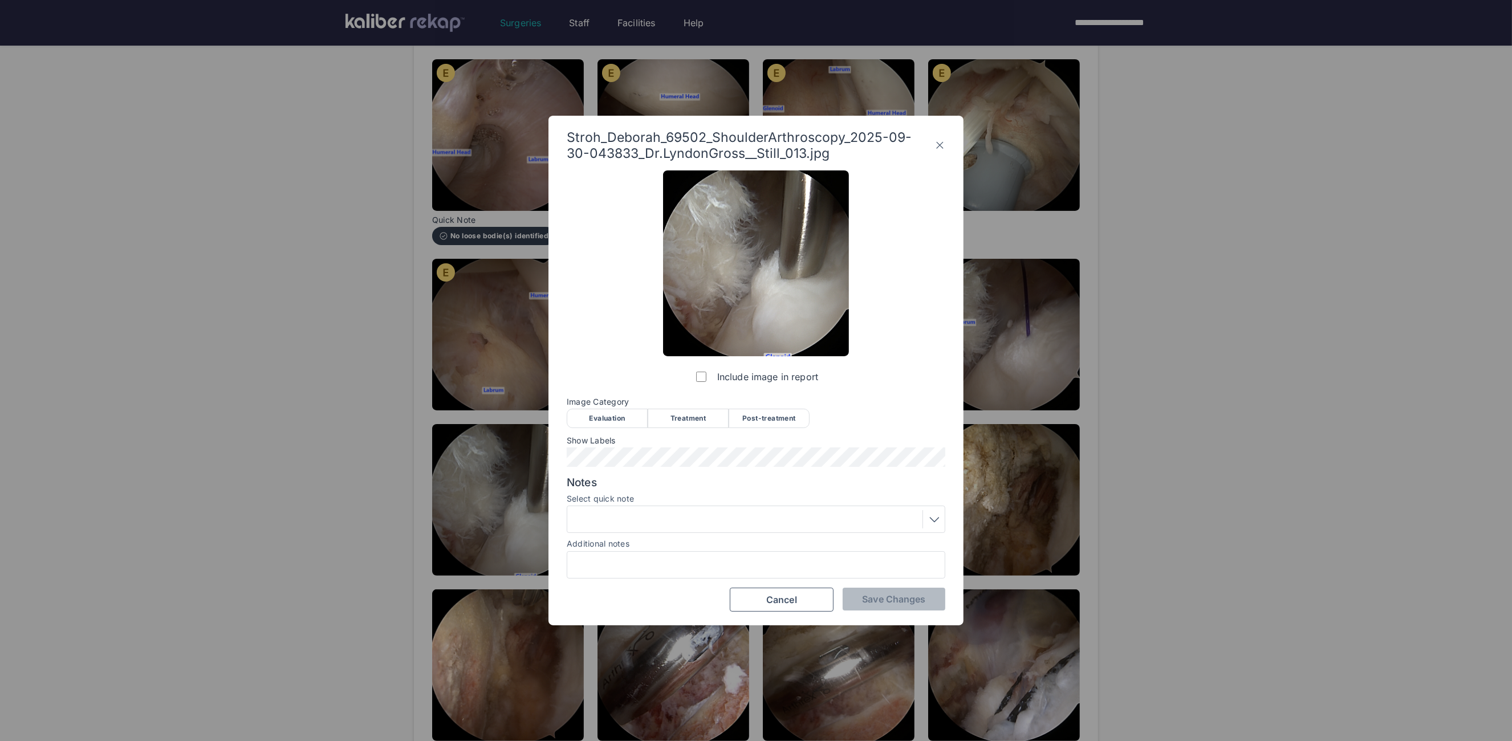
click at [680, 420] on div "Treatment" at bounding box center [688, 418] width 81 height 19
click at [585, 467] on div "Include image in report Image Category Evaluation Treatment Post-treatment Eval…" at bounding box center [756, 390] width 379 height 441
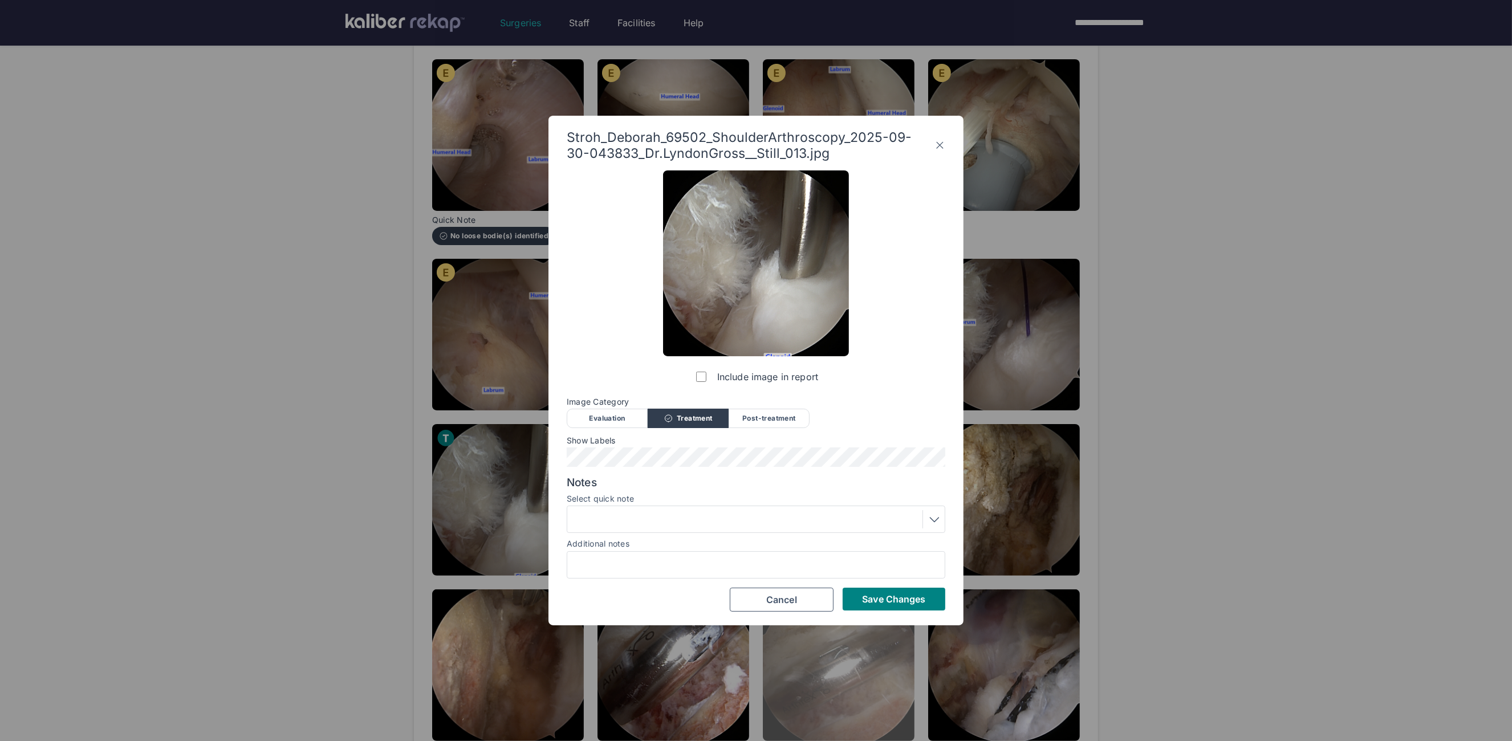
click at [878, 607] on button "Save Changes" at bounding box center [894, 599] width 103 height 23
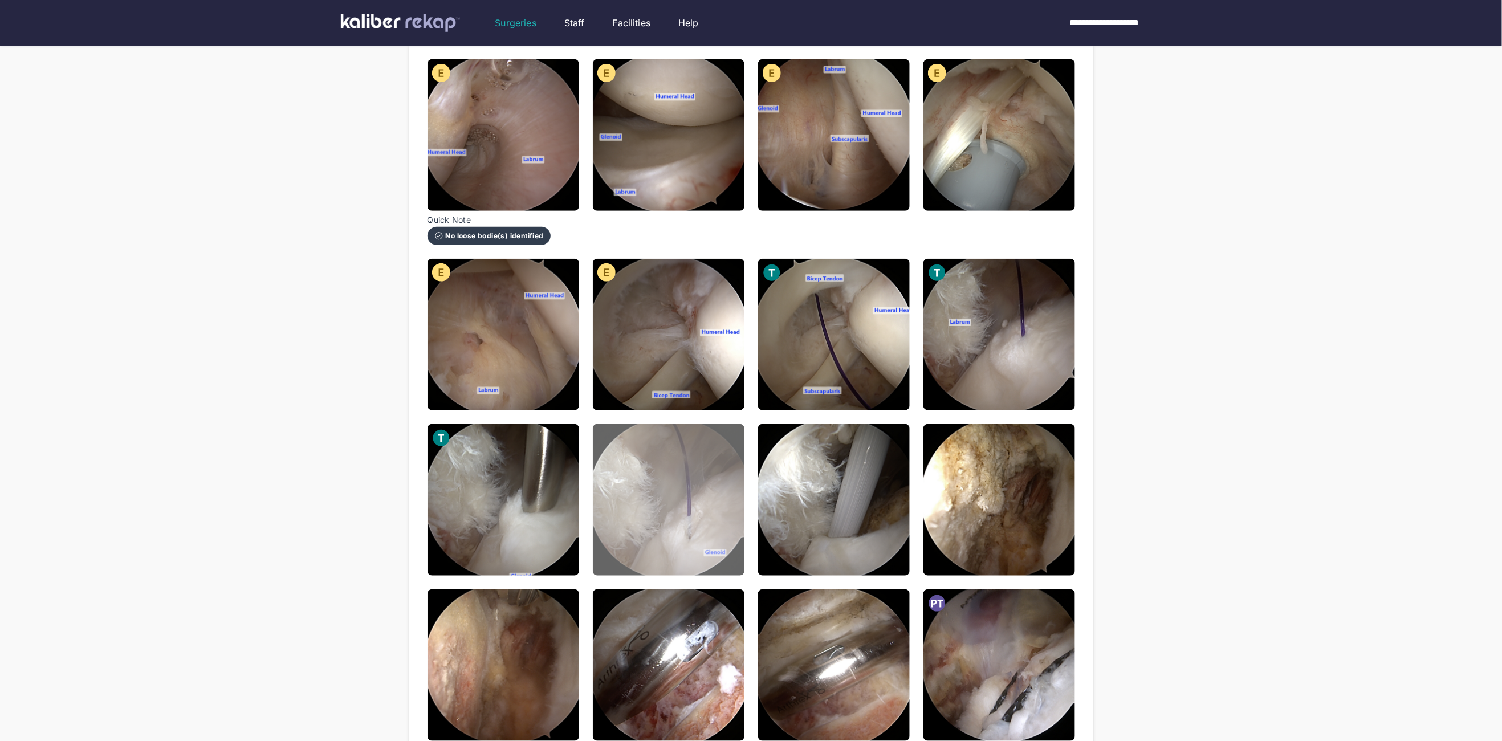
click at [678, 508] on img at bounding box center [669, 500] width 152 height 152
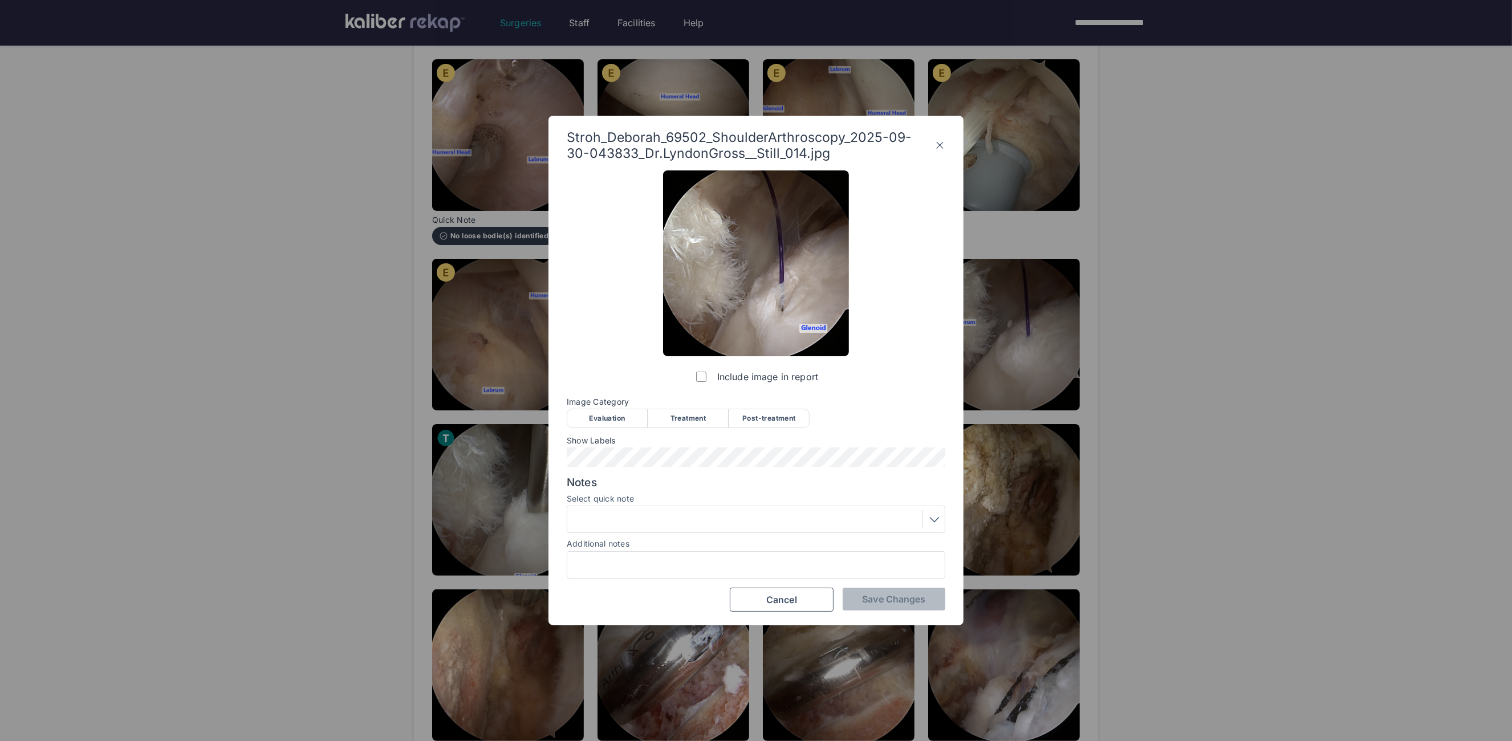
drag, startPoint x: 696, startPoint y: 408, endPoint x: 690, endPoint y: 417, distance: 11.0
click at [695, 408] on div "Image Category Evaluation Treatment Post-treatment Evaluation Treatment Post-tr…" at bounding box center [756, 412] width 379 height 30
click at [690, 417] on div "Treatment" at bounding box center [688, 418] width 81 height 19
click at [878, 613] on div "Stroh_Deborah_69502_ShoulderArthroscopy_2025-09-30-043833_Dr.LyndonGross__Still…" at bounding box center [755, 371] width 415 height 510
click at [882, 605] on button "Save Changes" at bounding box center [894, 599] width 103 height 23
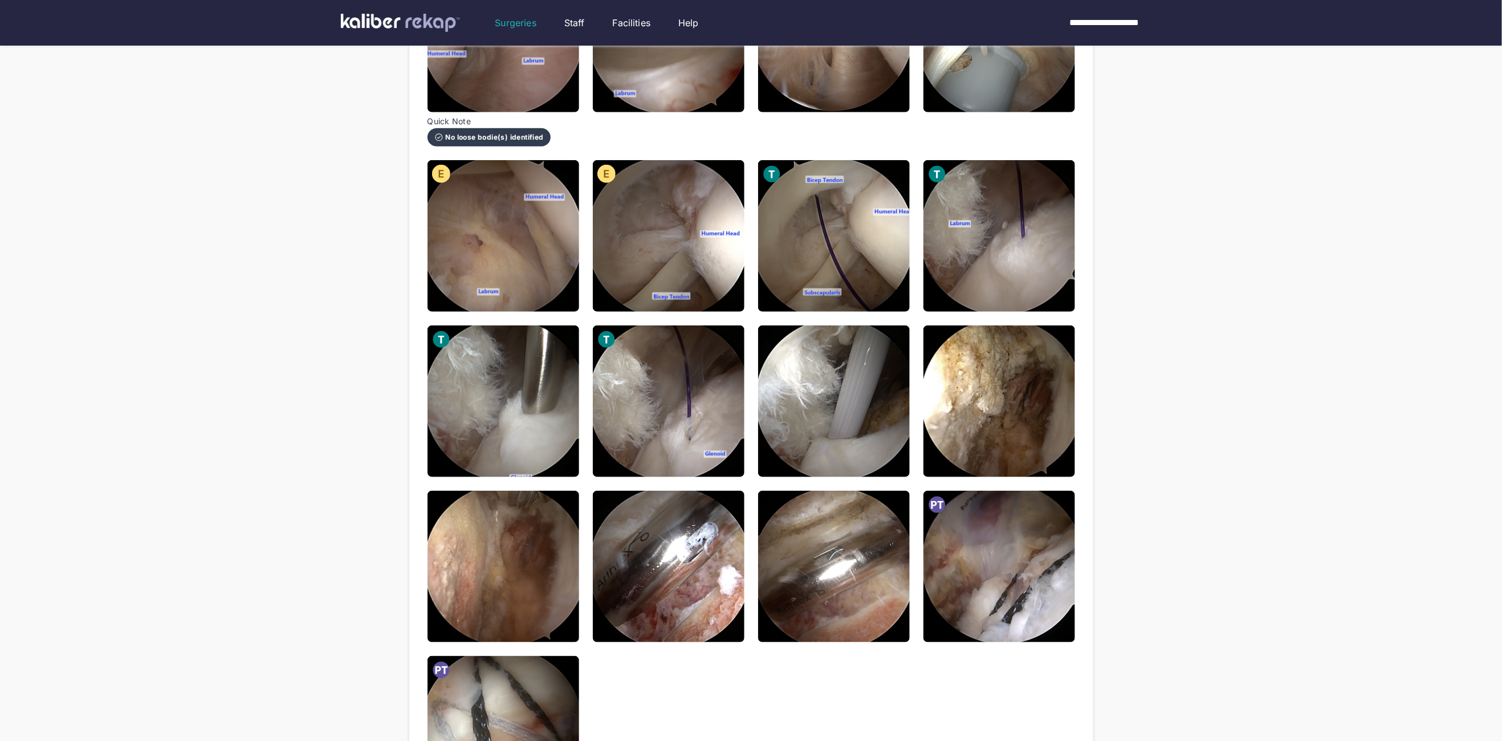
scroll to position [464, 0]
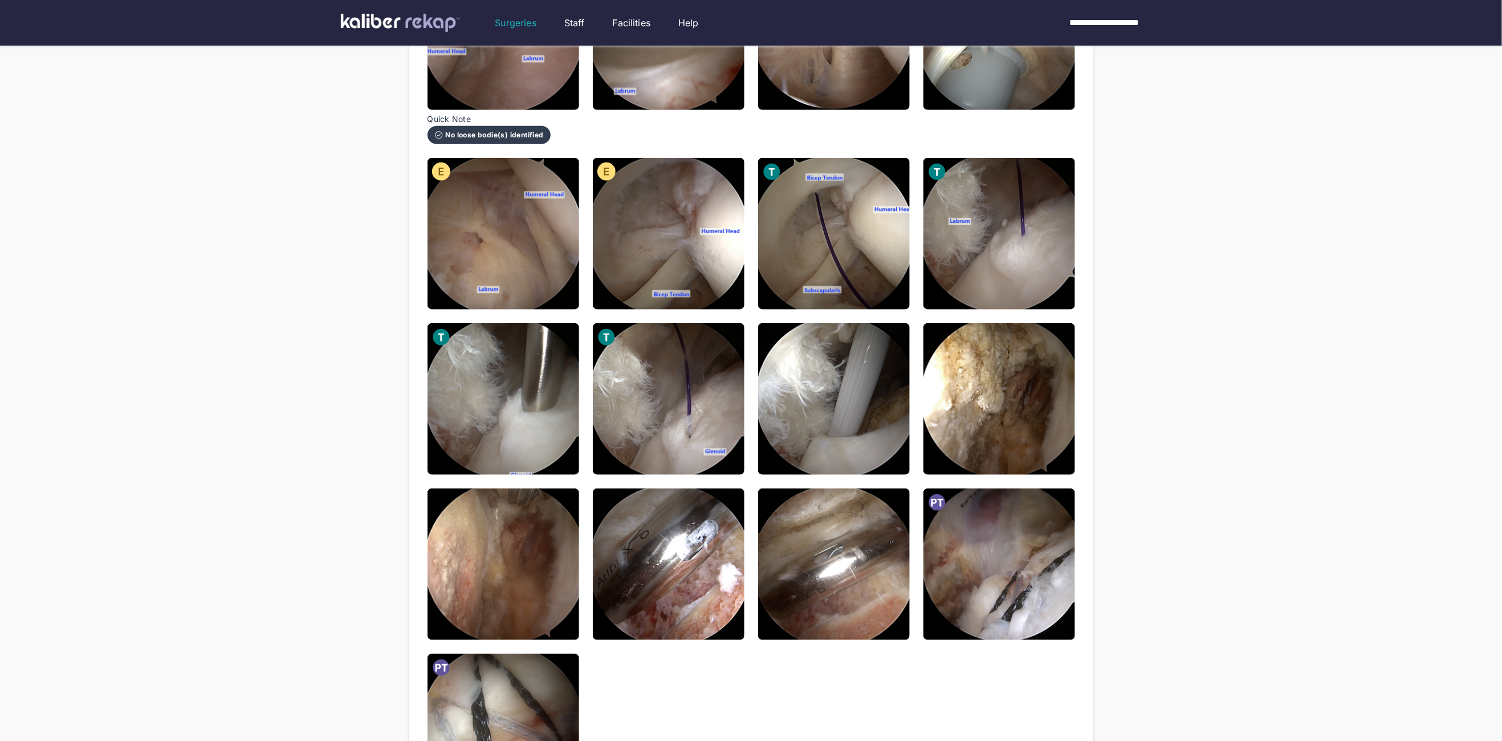
click at [916, 396] on div "Stroh_Deborah_69502_ShoulderArthroscopy_2025-09-30-043833_Dr.LyndonGross__Still…" at bounding box center [752, 299] width 648 height 1081
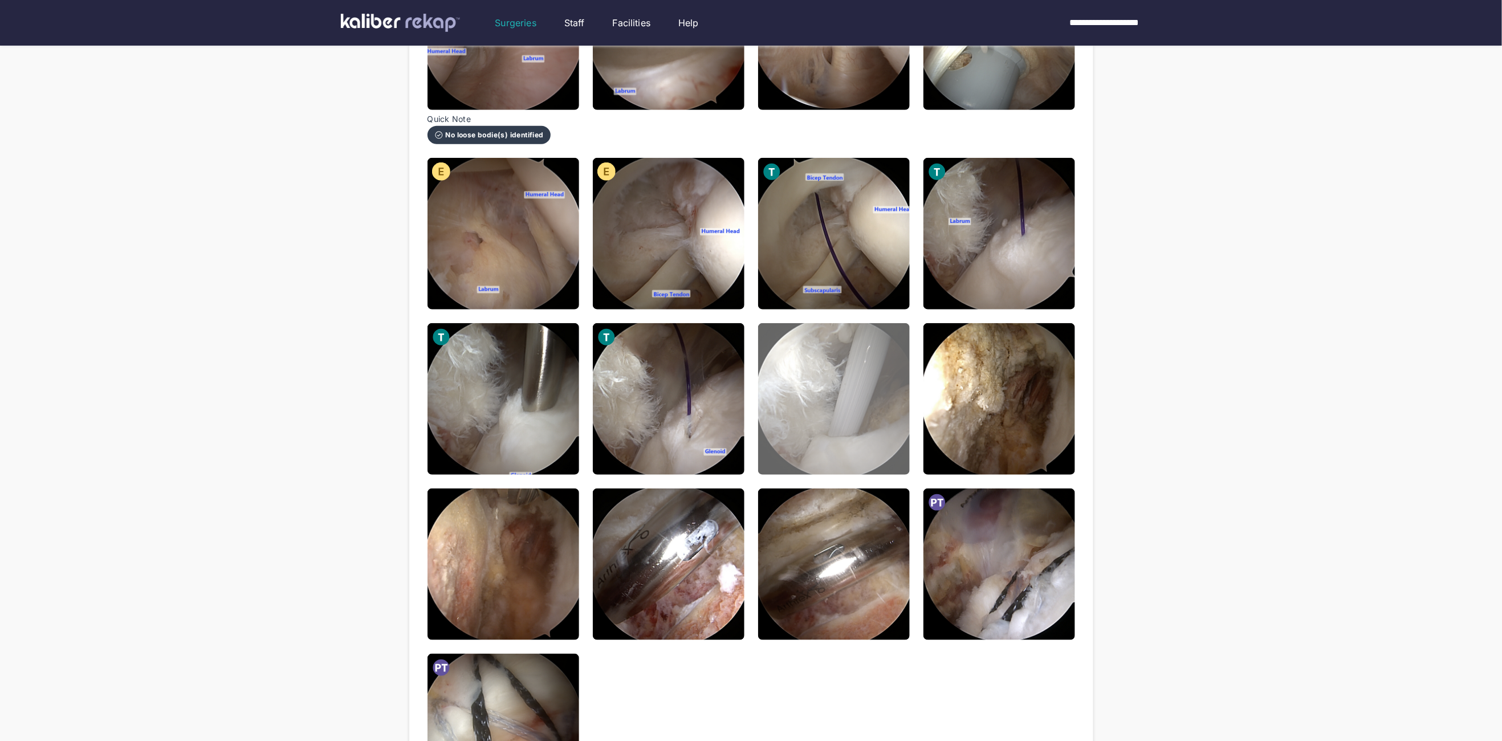
click at [863, 395] on img at bounding box center [834, 399] width 152 height 152
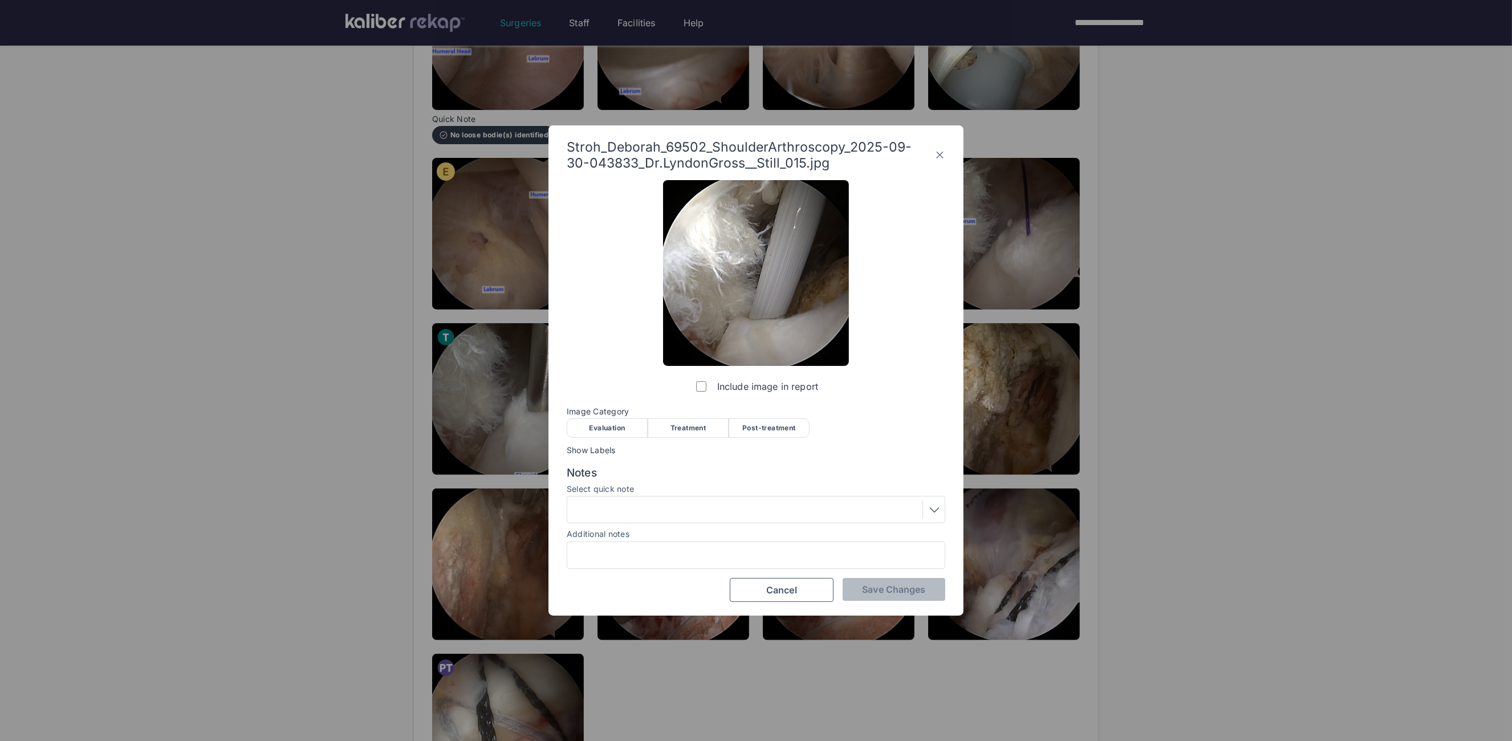
click at [703, 425] on div "Treatment" at bounding box center [688, 427] width 81 height 19
click at [888, 596] on button "Save Changes" at bounding box center [894, 589] width 103 height 23
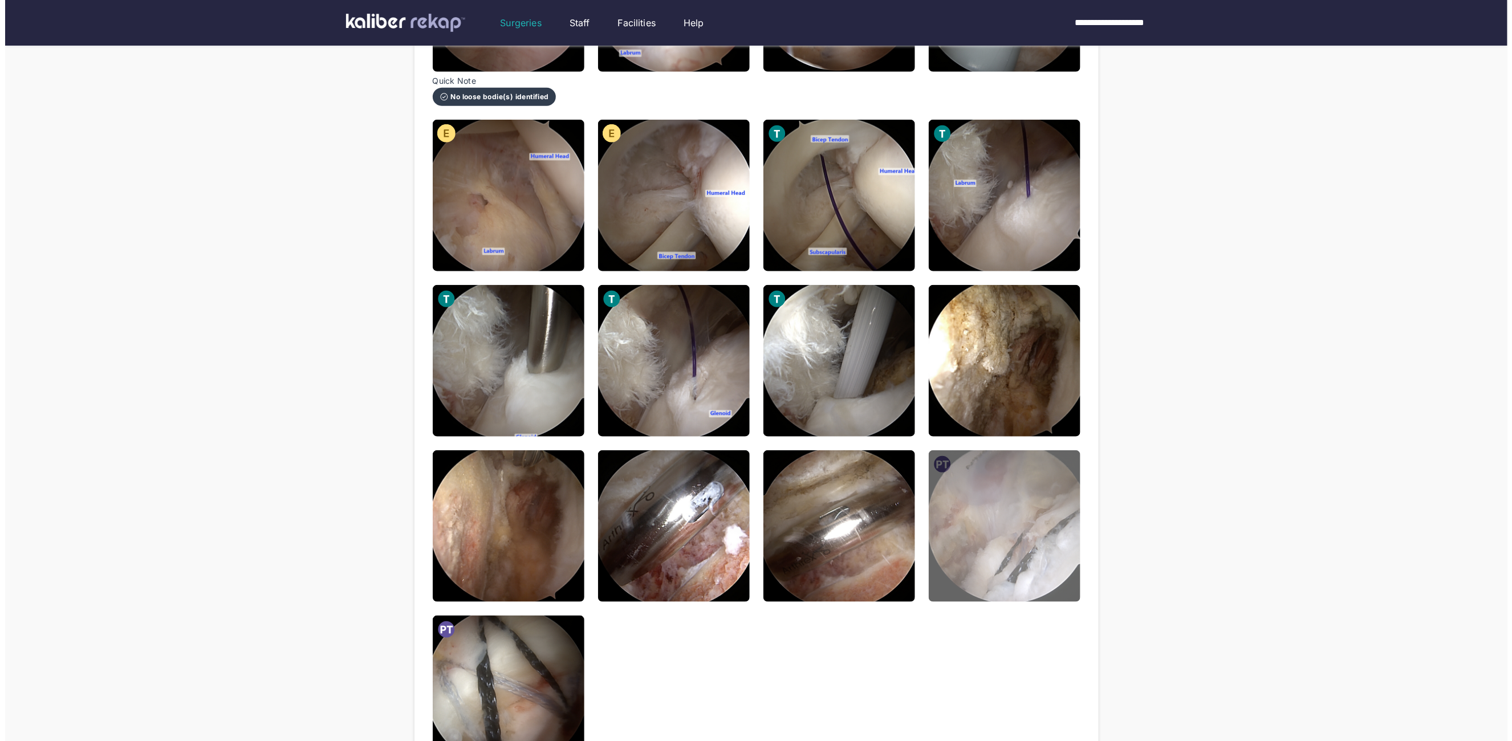
scroll to position [567, 0]
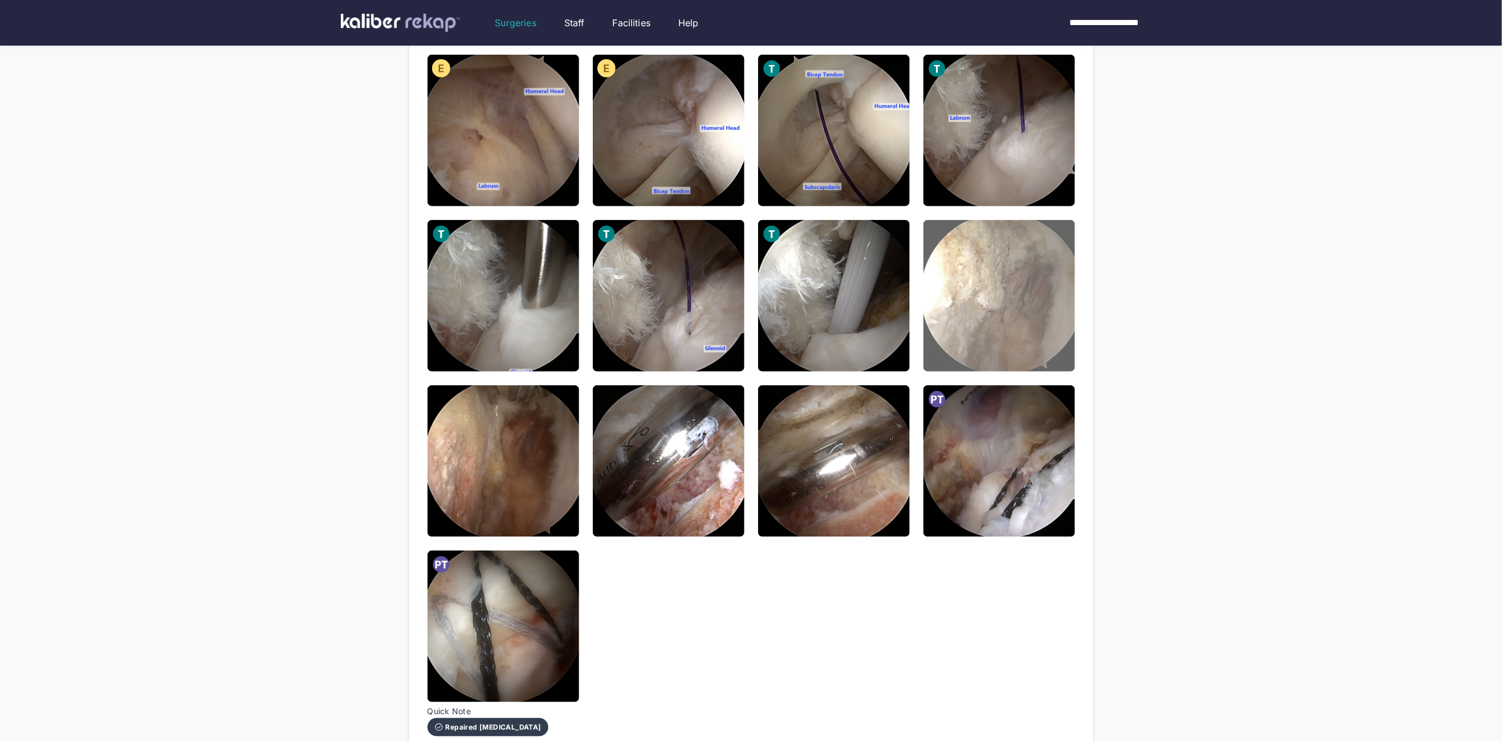
click at [1010, 271] on img at bounding box center [1000, 296] width 152 height 152
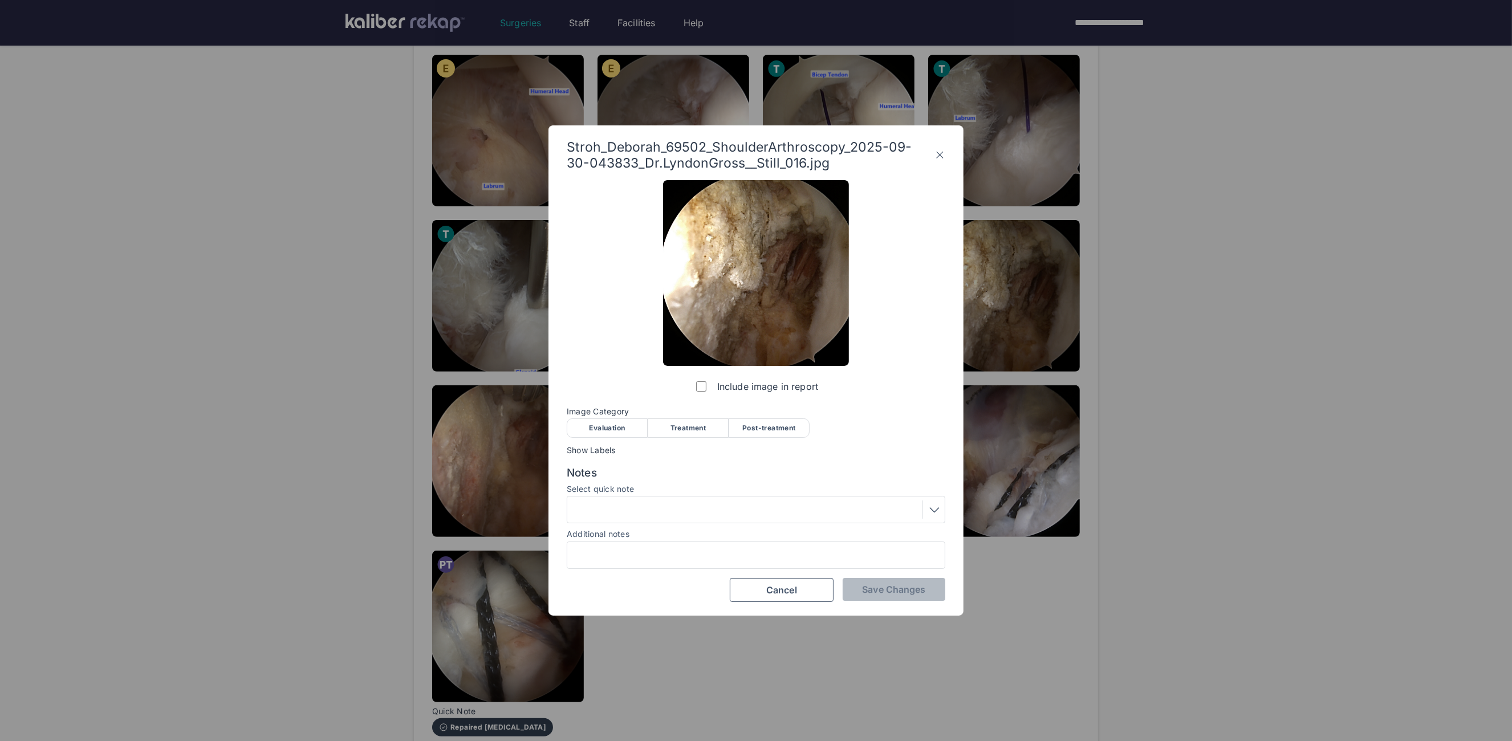
click at [603, 429] on div "Evaluation" at bounding box center [607, 427] width 81 height 19
click at [873, 595] on span "Save Changes" at bounding box center [893, 589] width 63 height 11
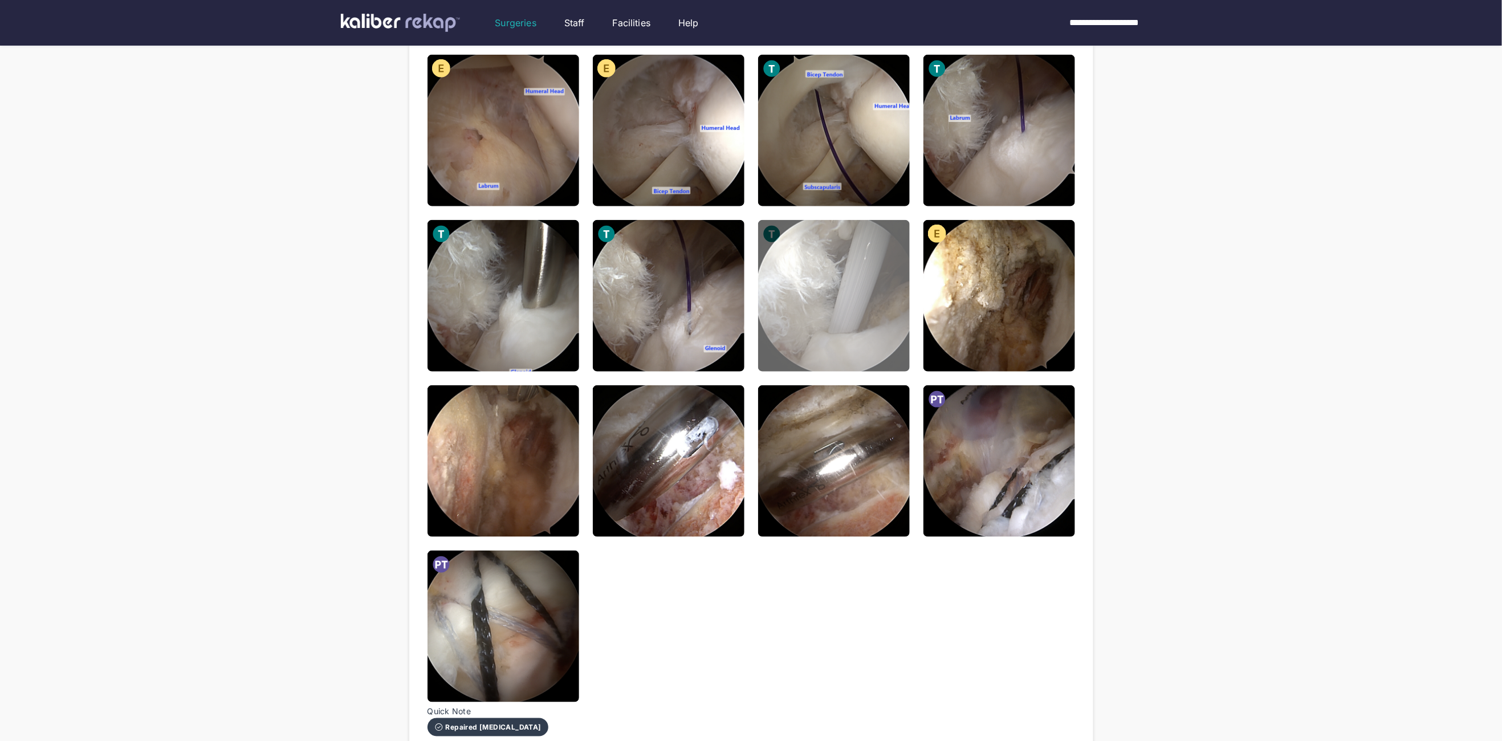
click at [909, 307] on img at bounding box center [834, 296] width 152 height 152
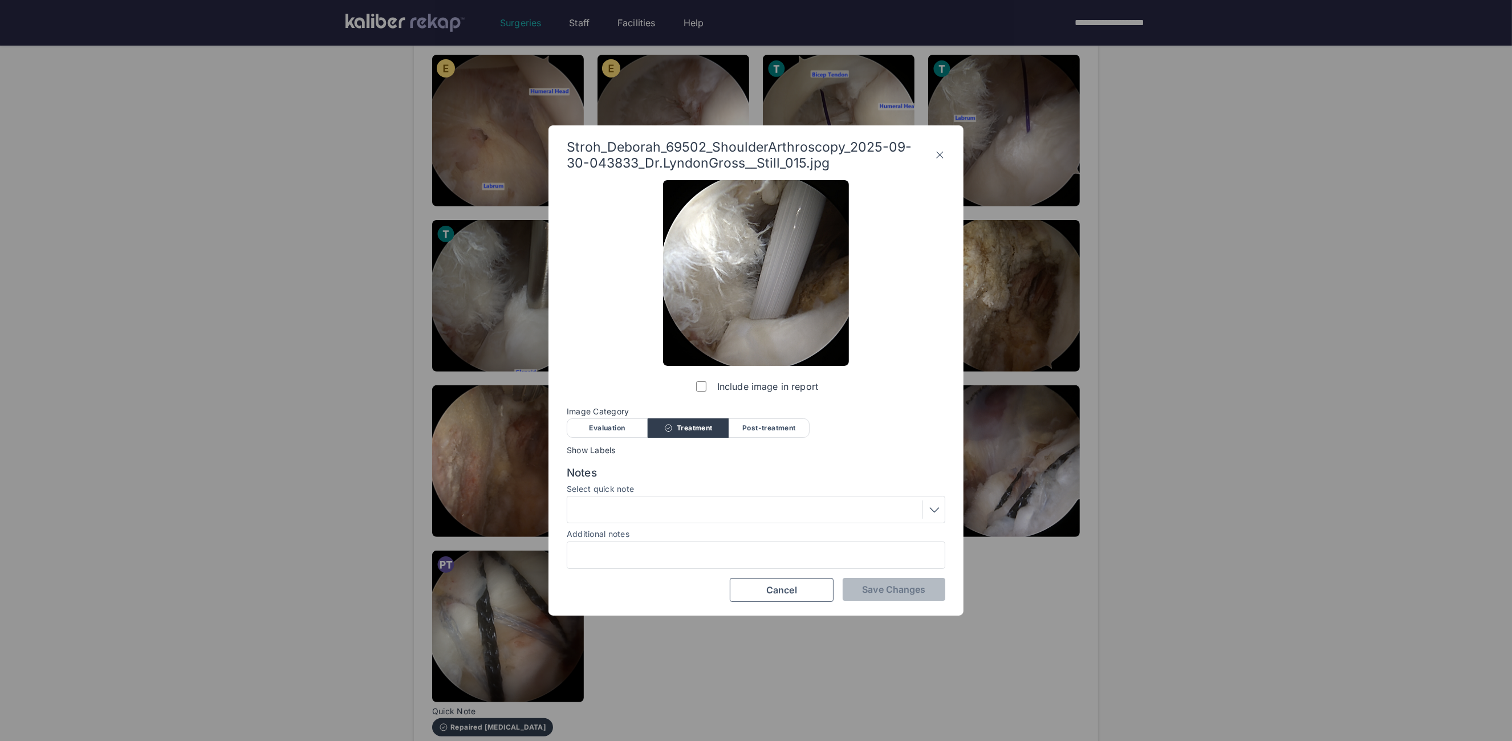
click at [948, 148] on div "Stroh_Deborah_69502_ShoulderArthroscopy_2025-09-30-043833_Dr.LyndonGross__Still…" at bounding box center [755, 370] width 415 height 490
click at [938, 157] on icon at bounding box center [939, 155] width 11 height 18
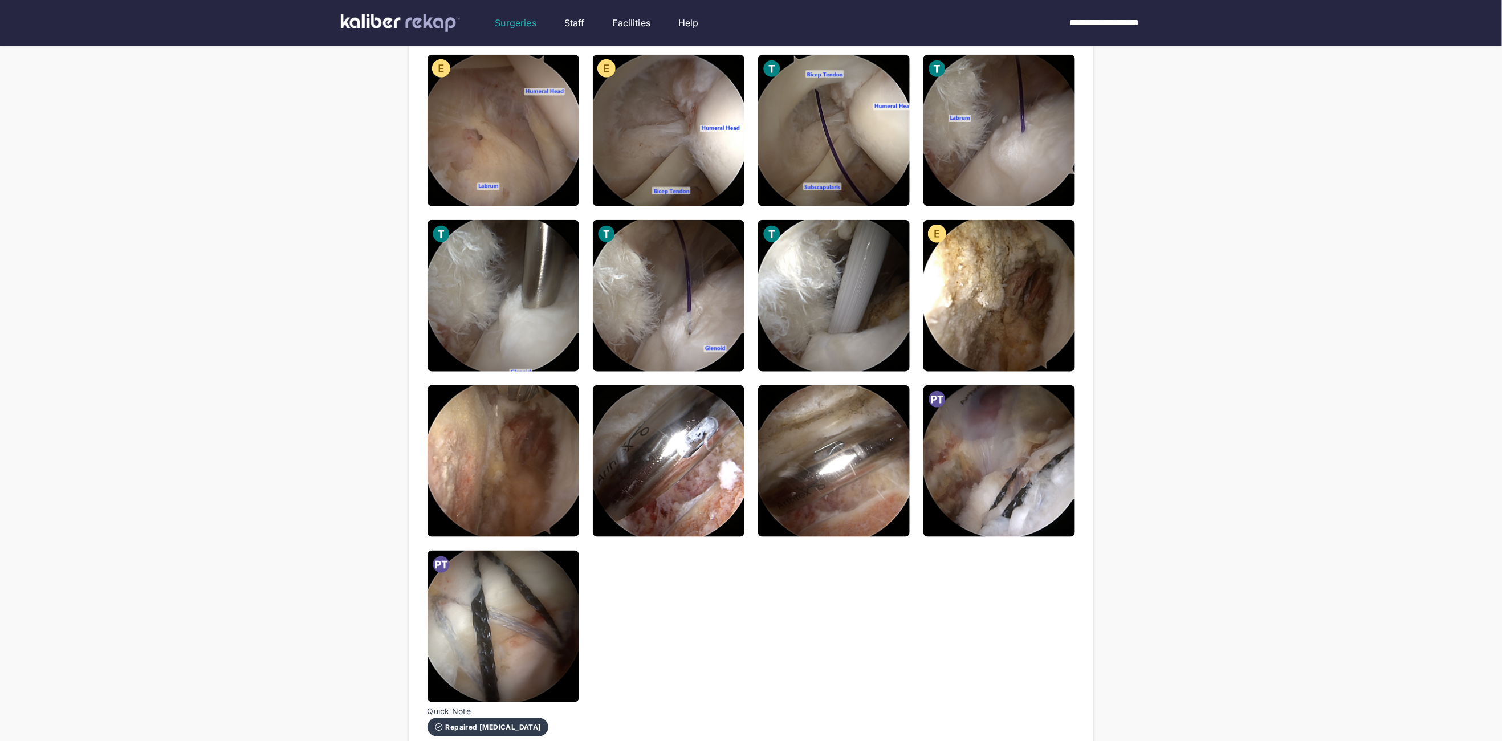
click at [988, 261] on img at bounding box center [1000, 296] width 152 height 152
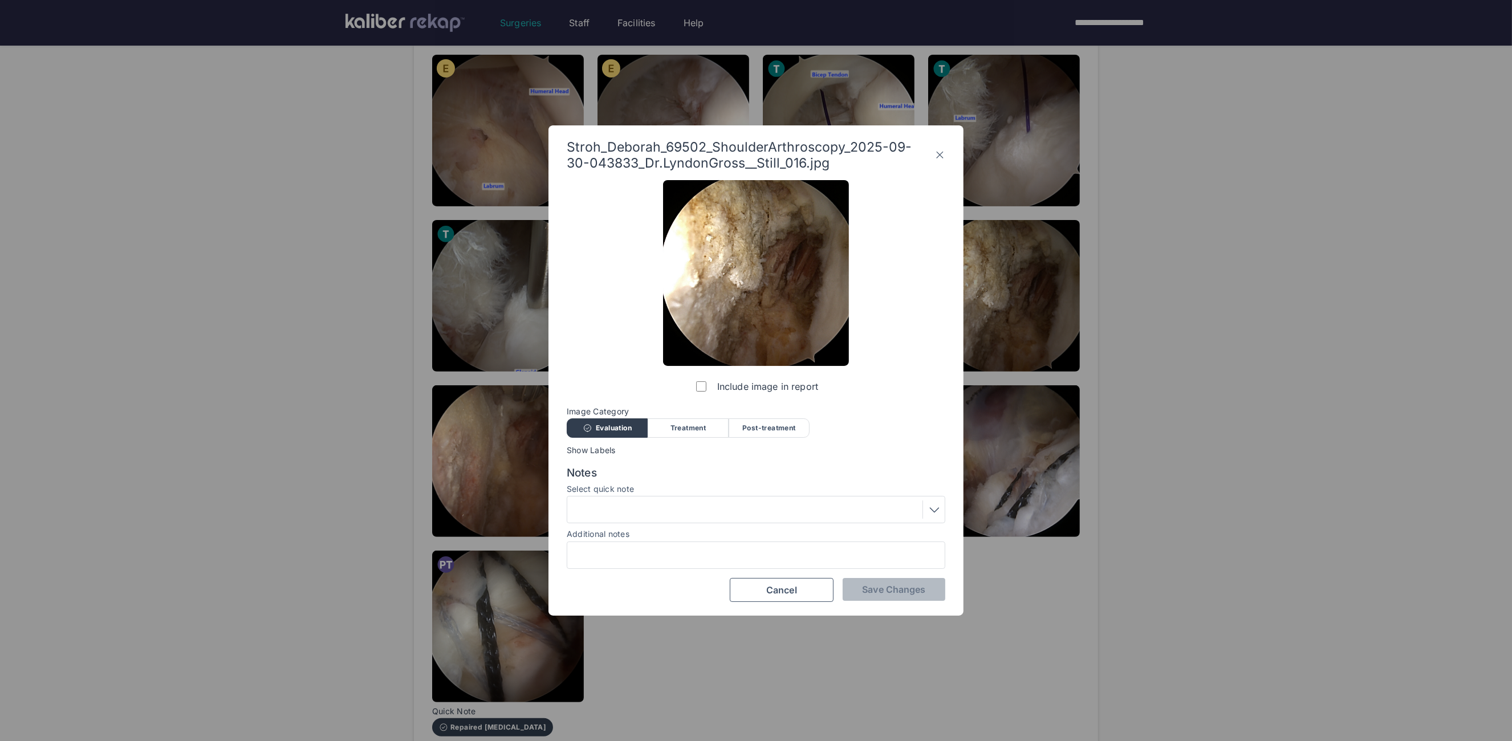
click at [667, 510] on div at bounding box center [756, 510] width 371 height 18
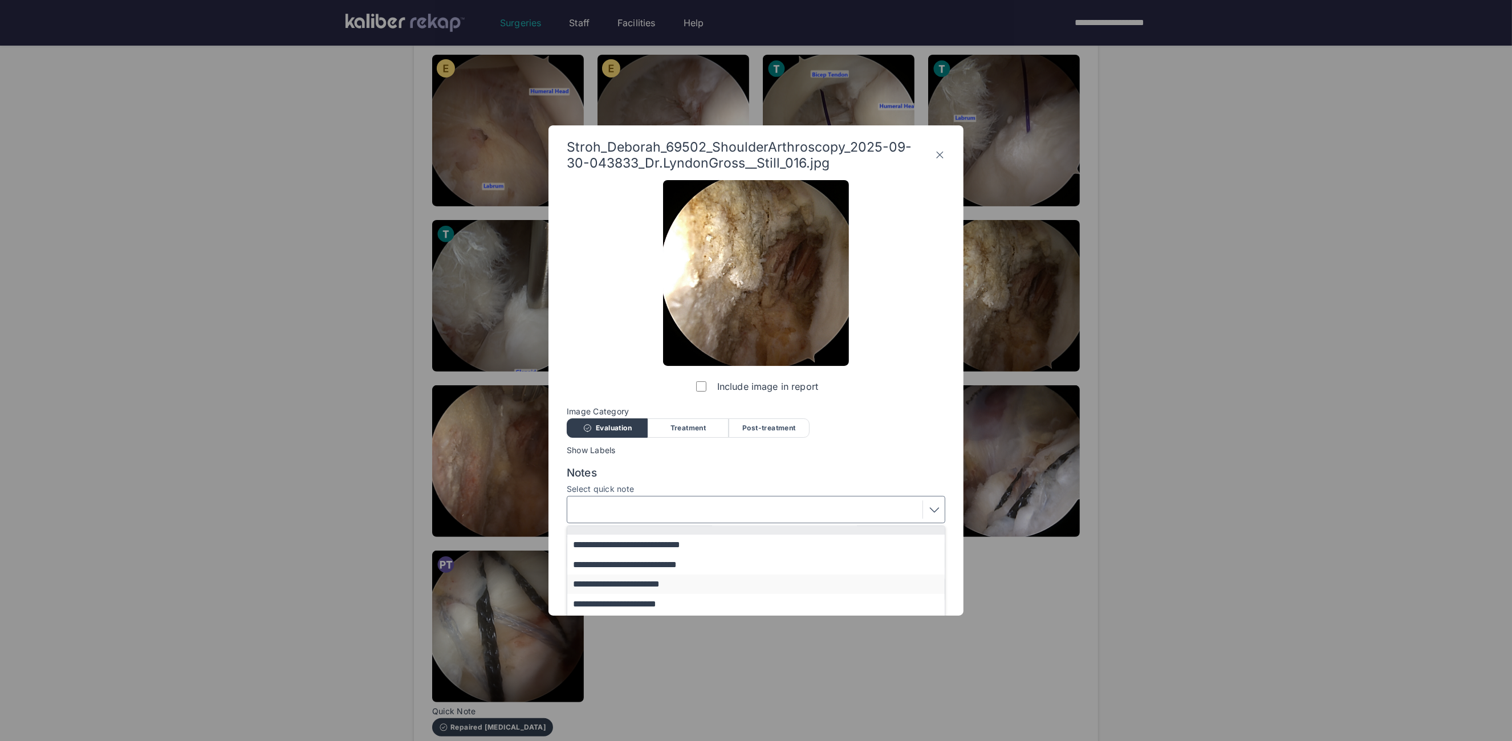
scroll to position [0, 0]
click at [626, 578] on button "**********" at bounding box center [761, 574] width 388 height 20
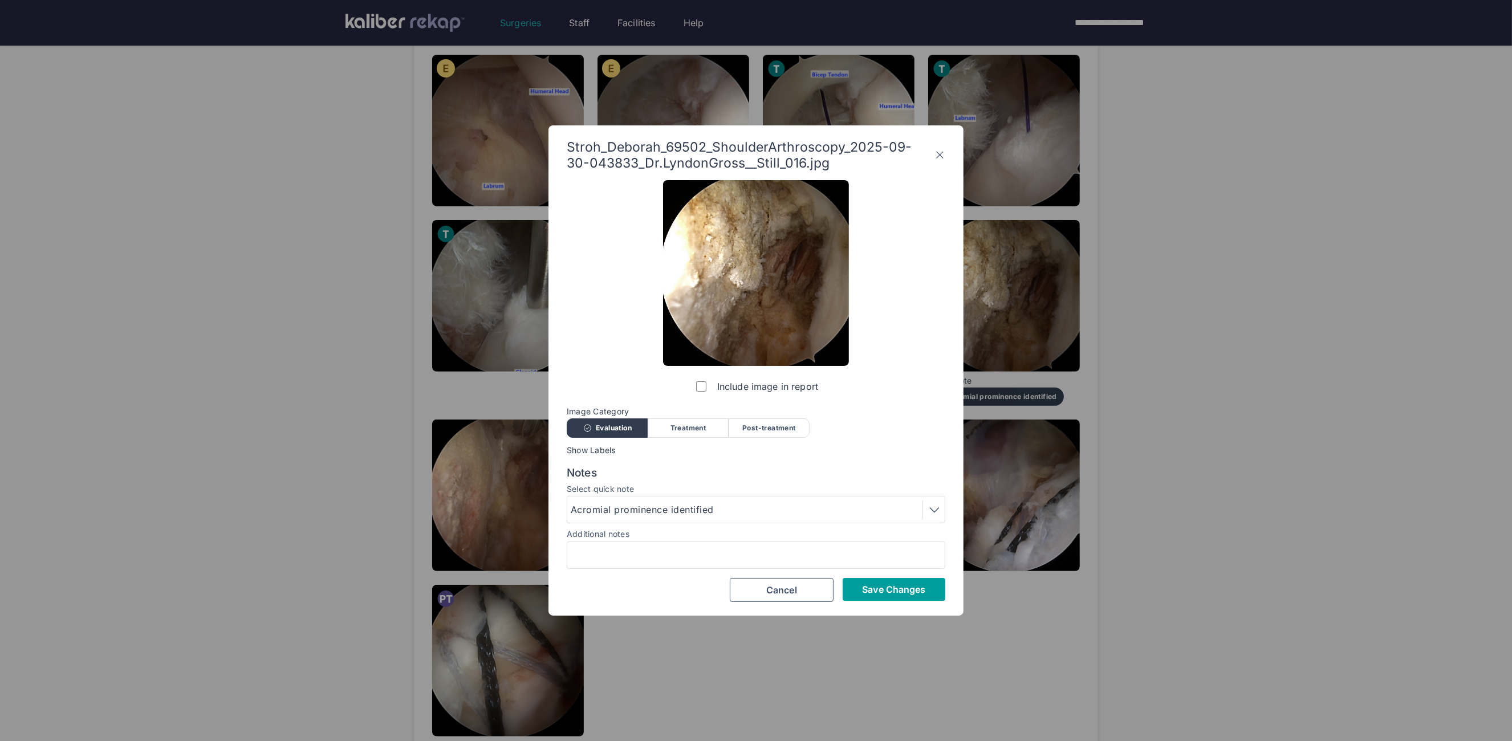
click at [869, 586] on span "Save Changes" at bounding box center [893, 589] width 63 height 11
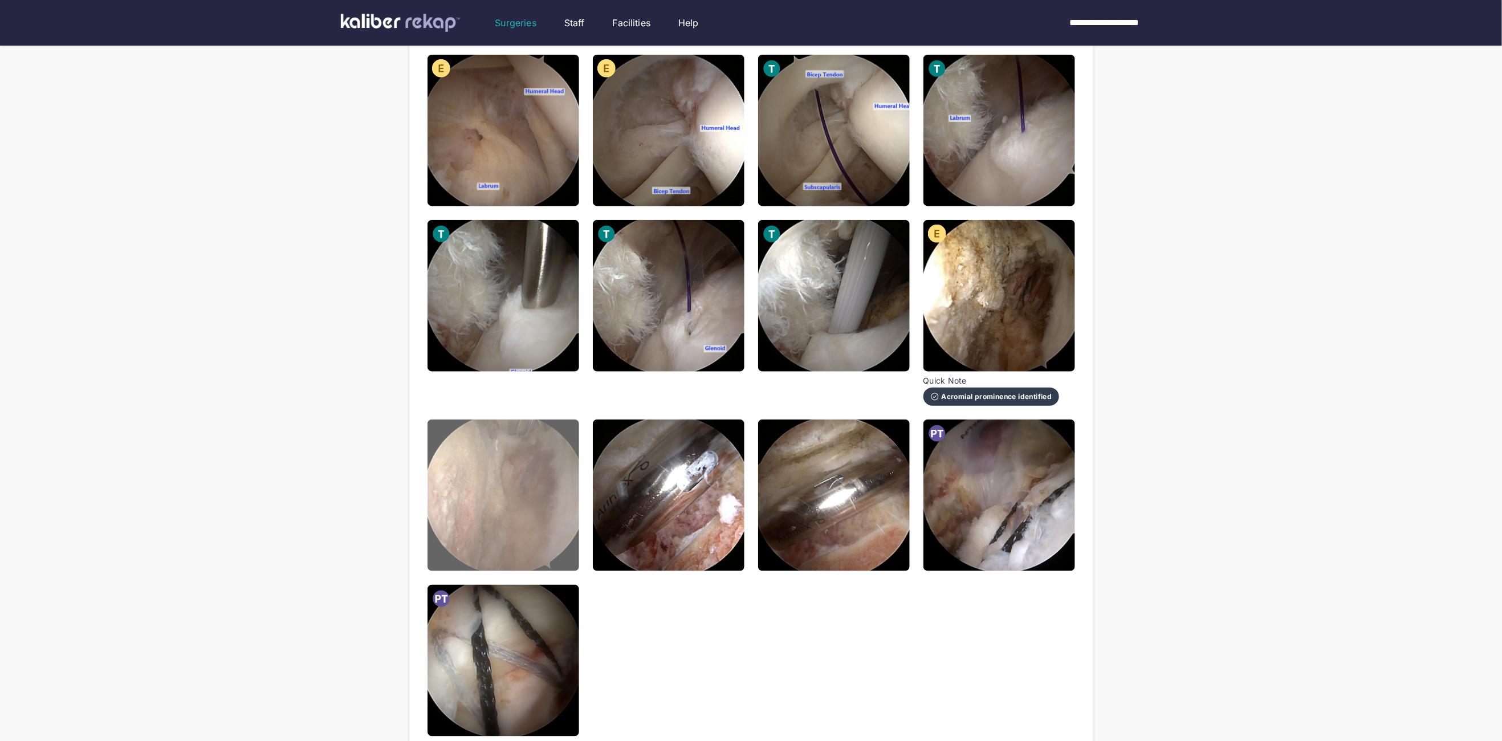
click at [528, 484] on img at bounding box center [504, 496] width 152 height 152
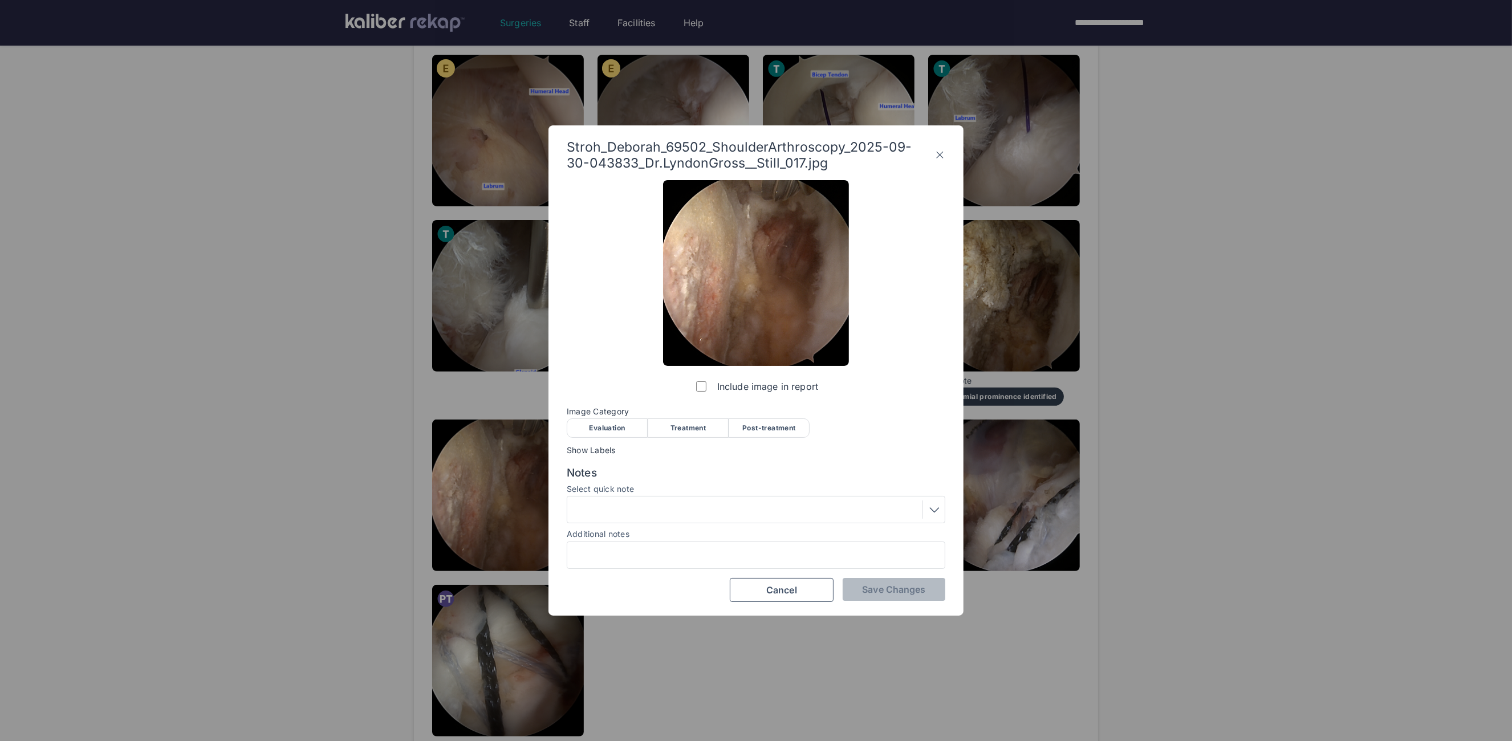
click at [749, 429] on div "Post-treatment" at bounding box center [769, 427] width 81 height 19
click at [727, 501] on div at bounding box center [756, 510] width 371 height 18
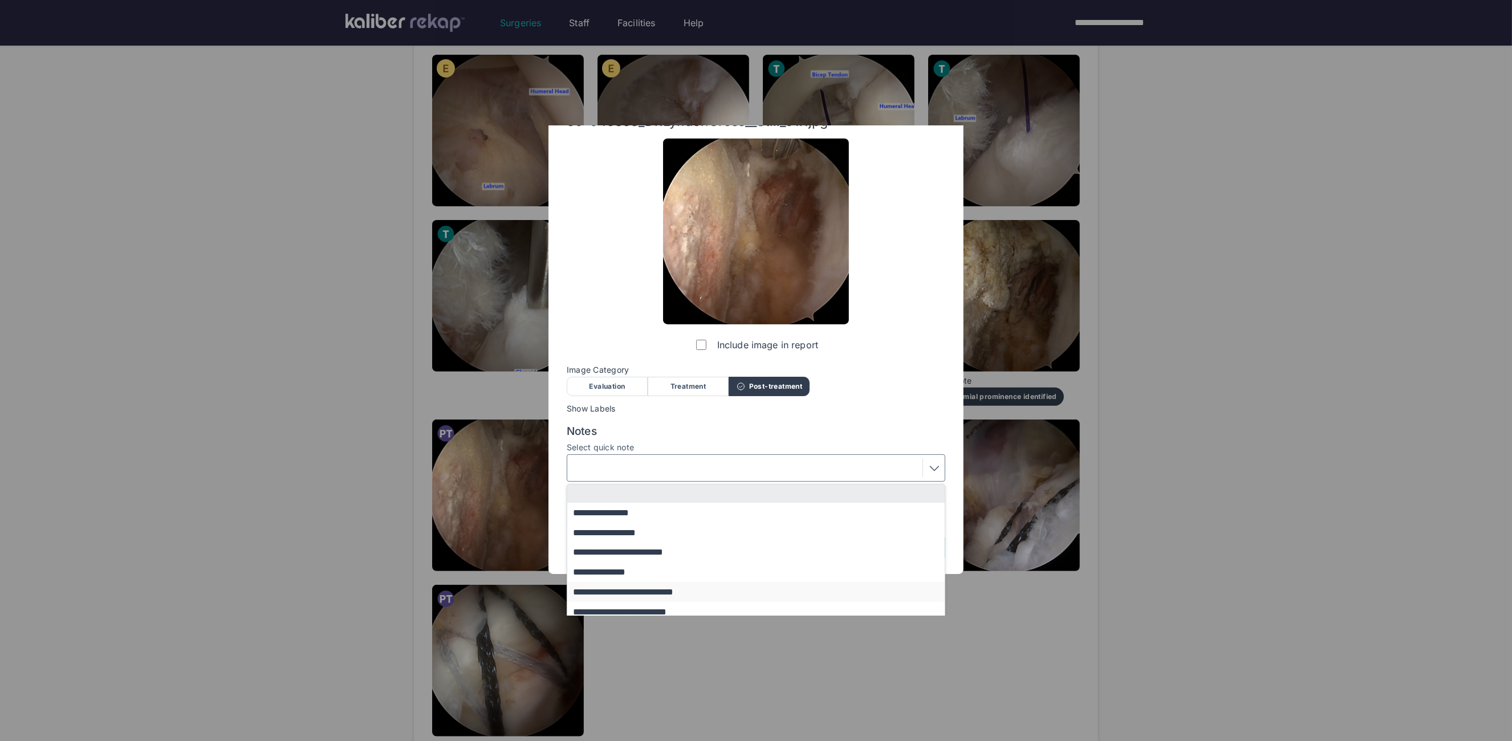
scroll to position [94, 0]
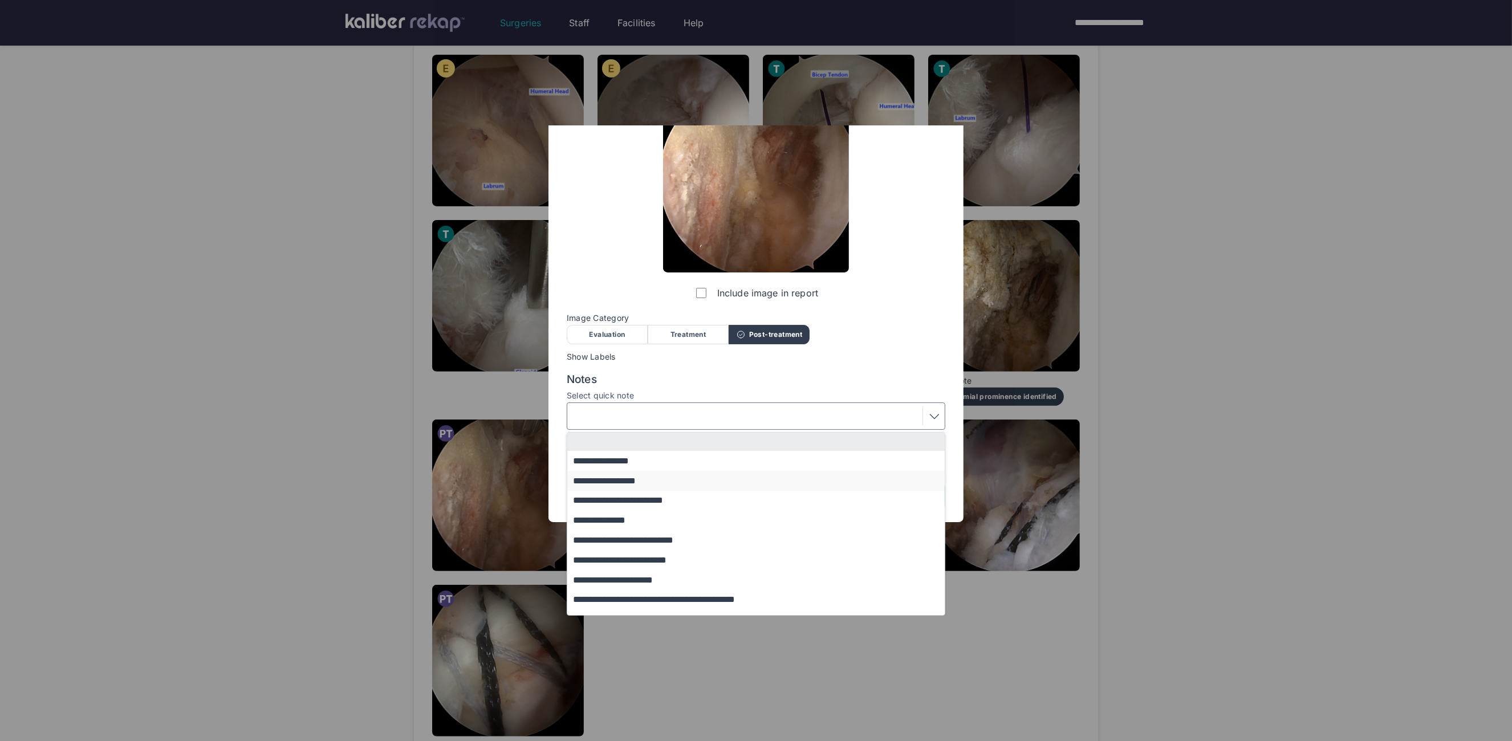
click at [644, 481] on button "**********" at bounding box center [761, 481] width 388 height 20
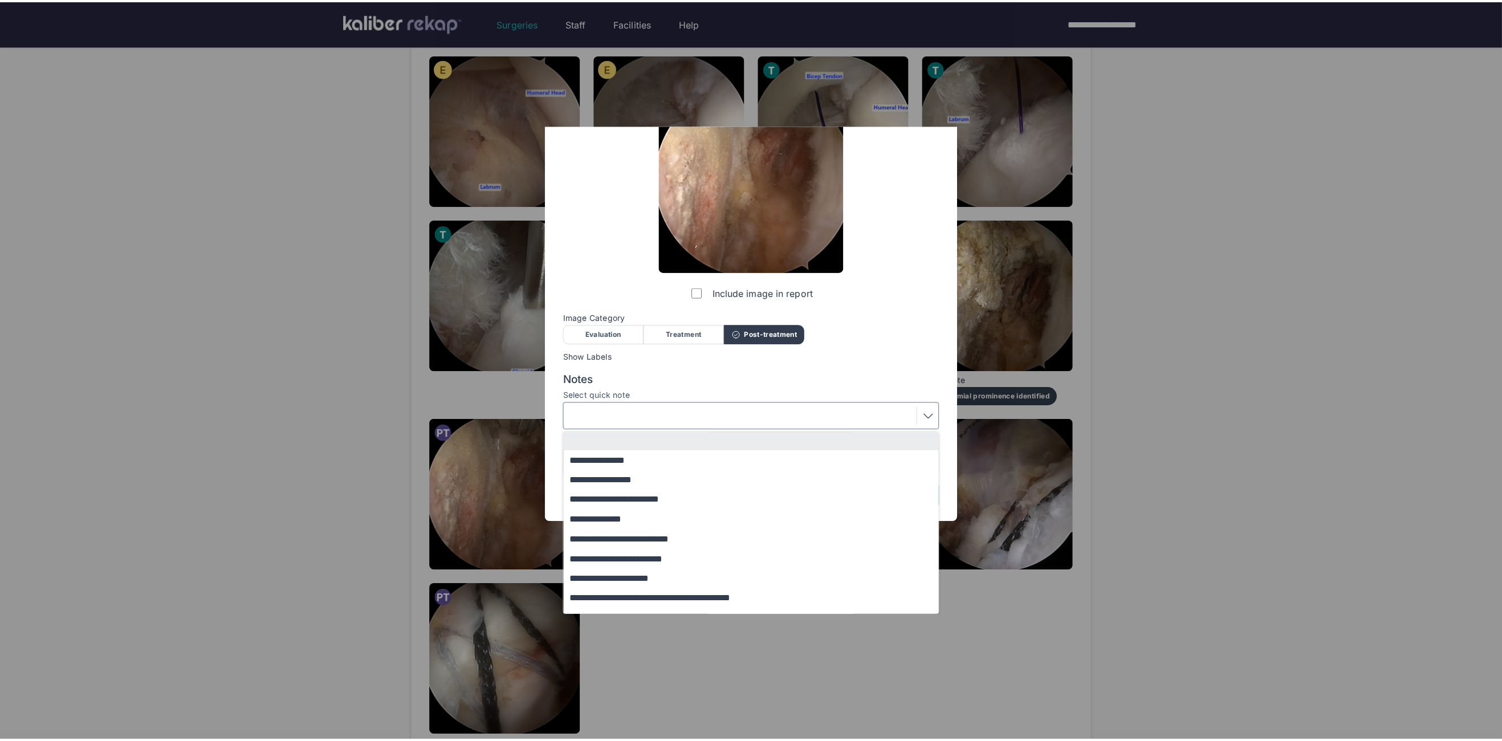
scroll to position [0, 0]
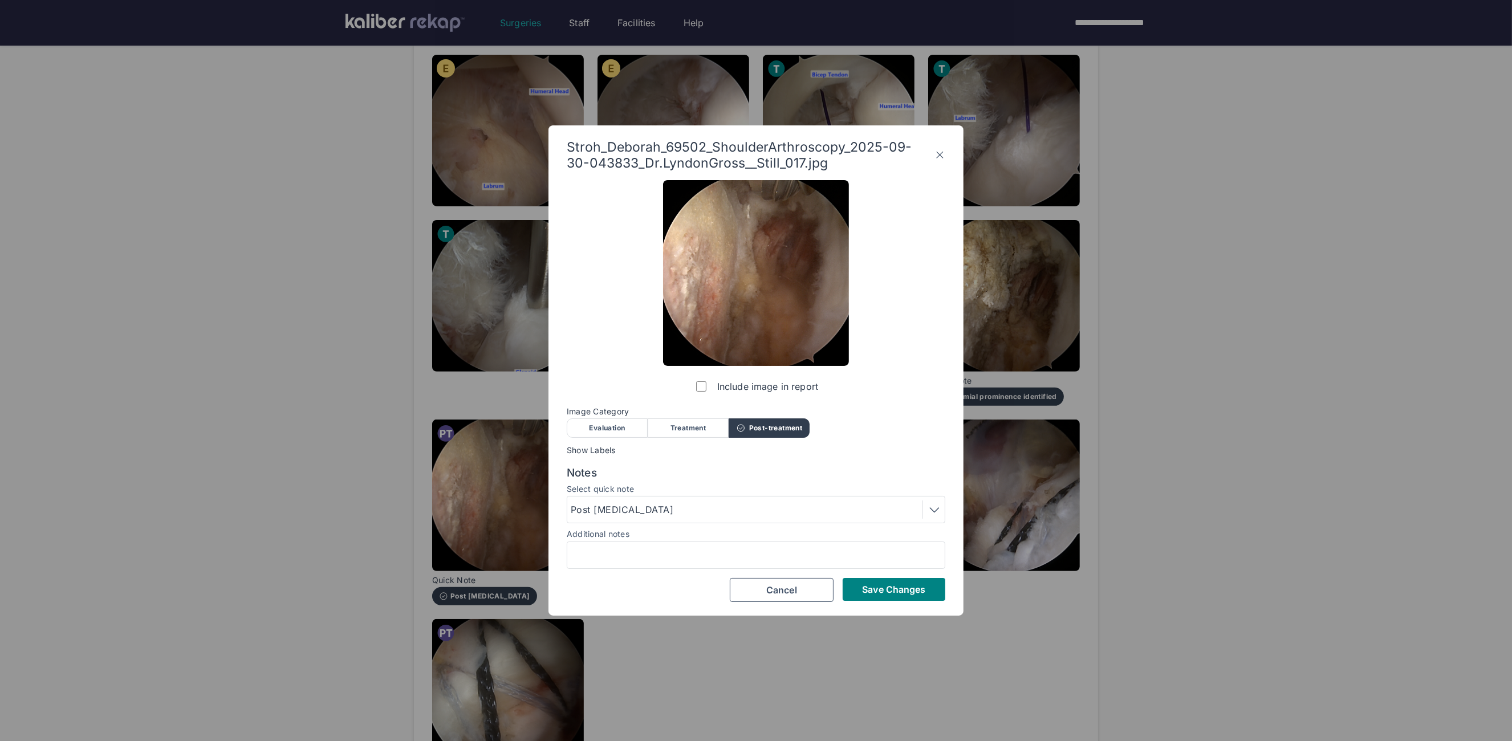
drag, startPoint x: 908, startPoint y: 586, endPoint x: 900, endPoint y: 576, distance: 12.9
click at [908, 586] on span "Save Changes" at bounding box center [893, 589] width 63 height 11
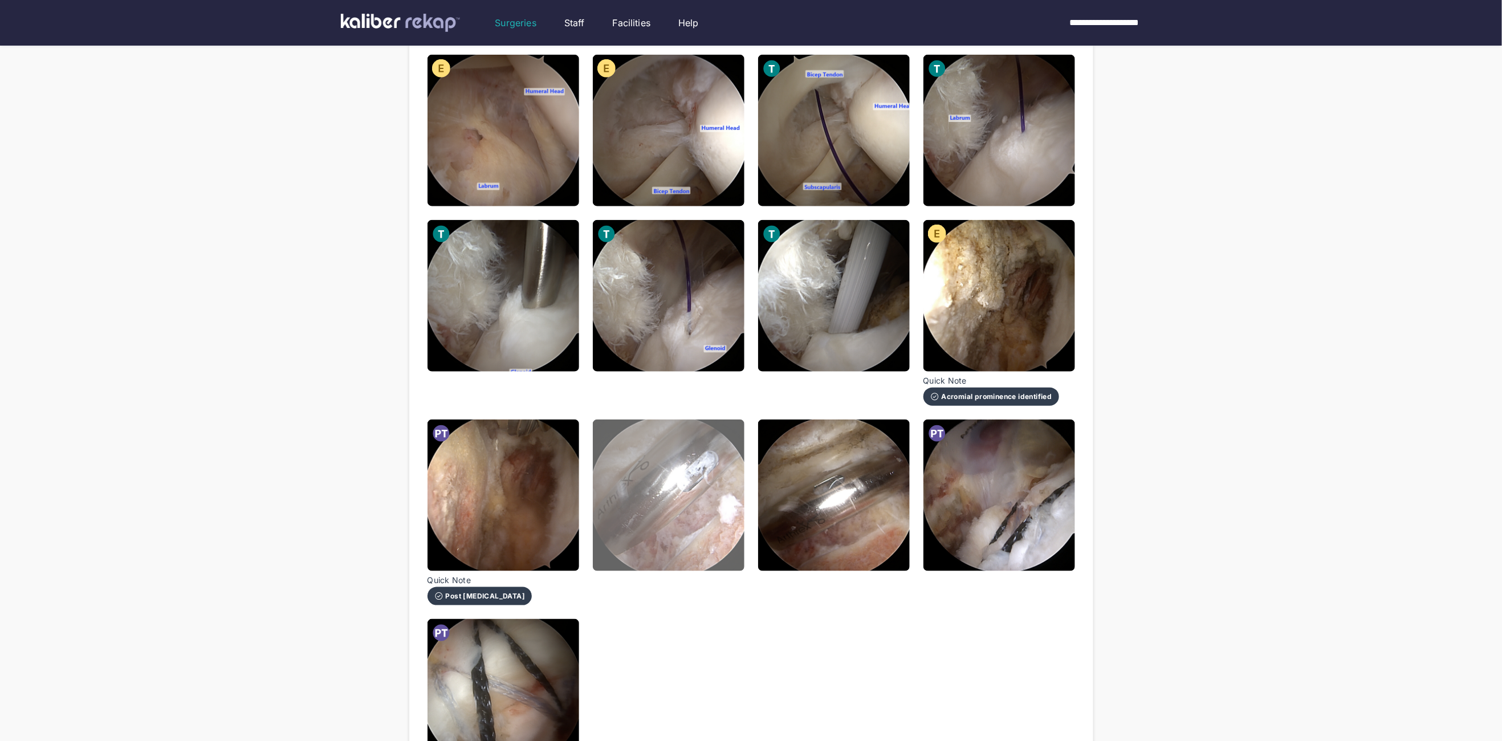
click at [700, 448] on img at bounding box center [669, 496] width 152 height 152
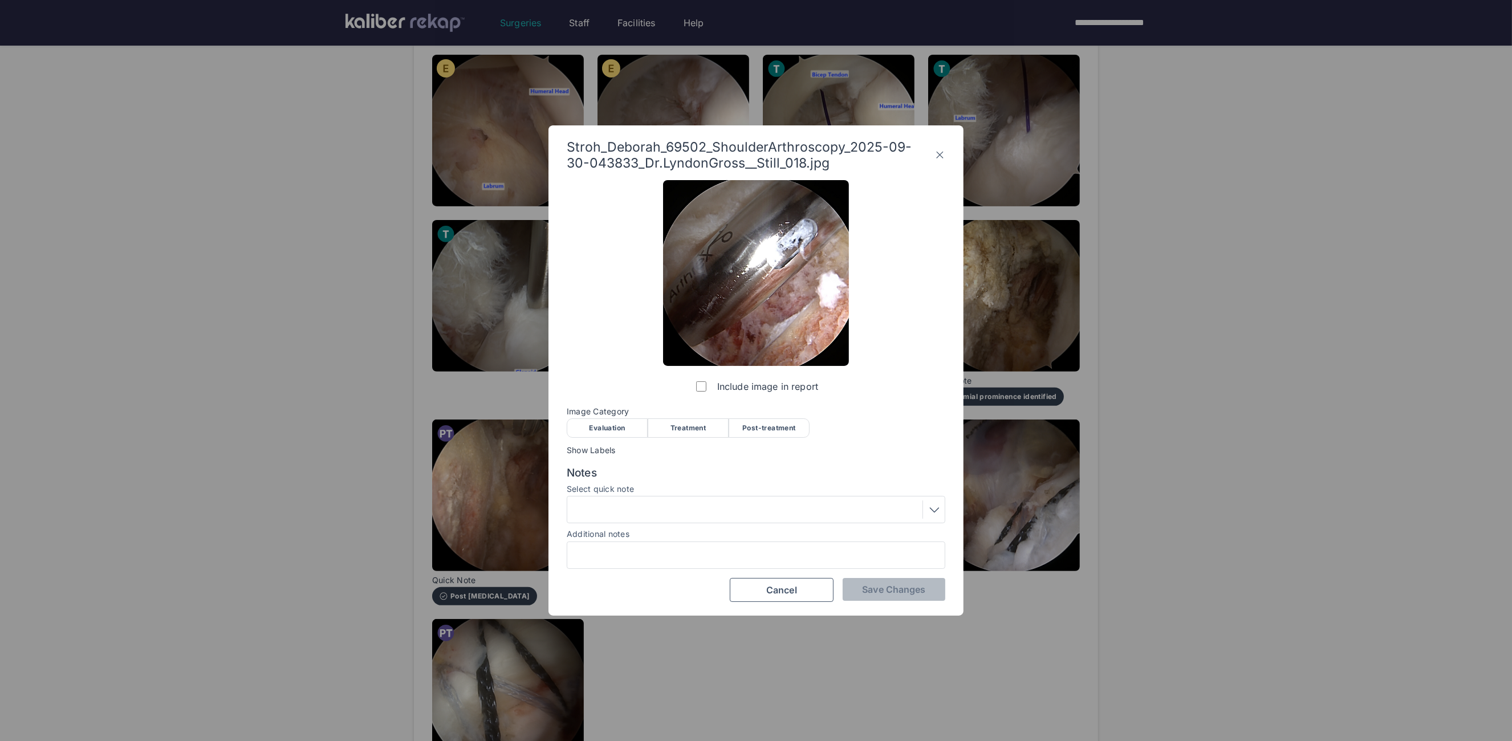
drag, startPoint x: 701, startPoint y: 420, endPoint x: 721, endPoint y: 446, distance: 33.8
click at [701, 420] on div "Treatment" at bounding box center [688, 427] width 81 height 19
drag, startPoint x: 873, startPoint y: 606, endPoint x: 872, endPoint y: 588, distance: 17.1
click at [873, 606] on div "Stroh_Deborah_69502_ShoulderArthroscopy_2025-09-30-043833_Dr.LyndonGross__Still…" at bounding box center [755, 370] width 415 height 490
click at [873, 588] on span "Save Changes" at bounding box center [893, 589] width 63 height 11
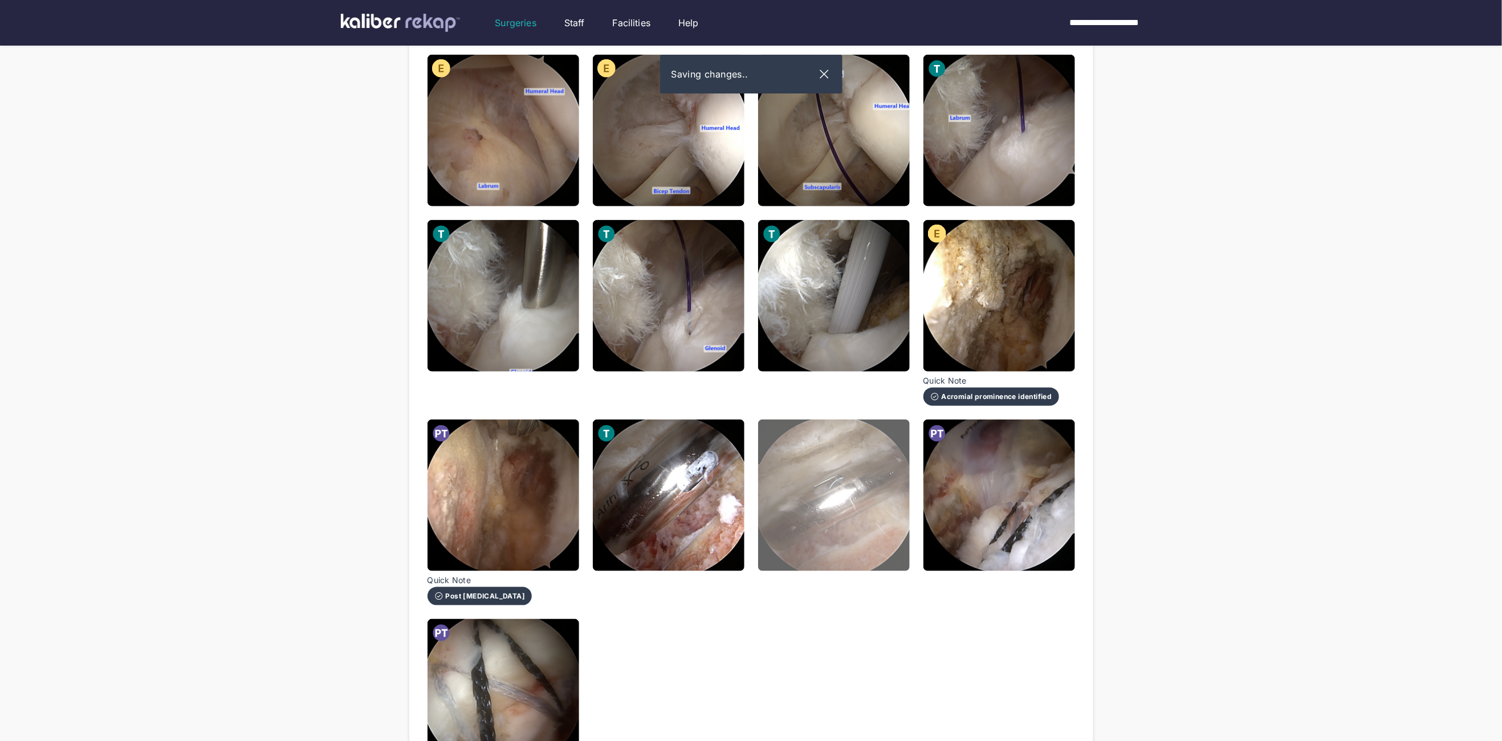
click at [843, 524] on img at bounding box center [834, 496] width 152 height 152
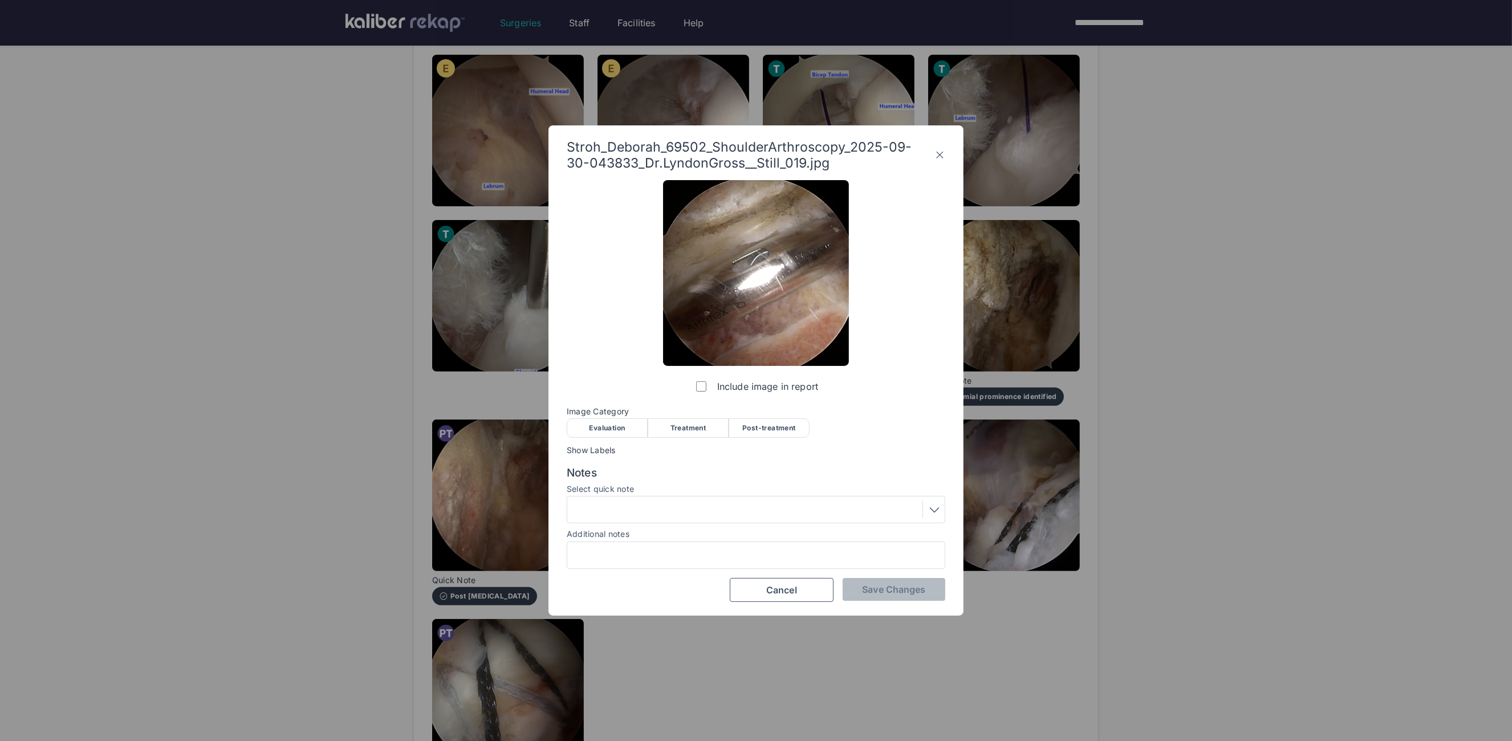
click at [696, 395] on label "Include image in report" at bounding box center [756, 386] width 124 height 23
drag, startPoint x: 695, startPoint y: 416, endPoint x: 775, endPoint y: 478, distance: 101.2
click at [696, 416] on div "Image Category Evaluation Treatment Post-treatment Evaluation Treatment Post-tr…" at bounding box center [756, 422] width 379 height 30
click at [718, 424] on div "Treatment" at bounding box center [688, 427] width 81 height 19
click at [891, 602] on div "Stroh_Deborah_69502_ShoulderArthroscopy_2025-09-30-043833_Dr.LyndonGross__Still…" at bounding box center [755, 370] width 415 height 490
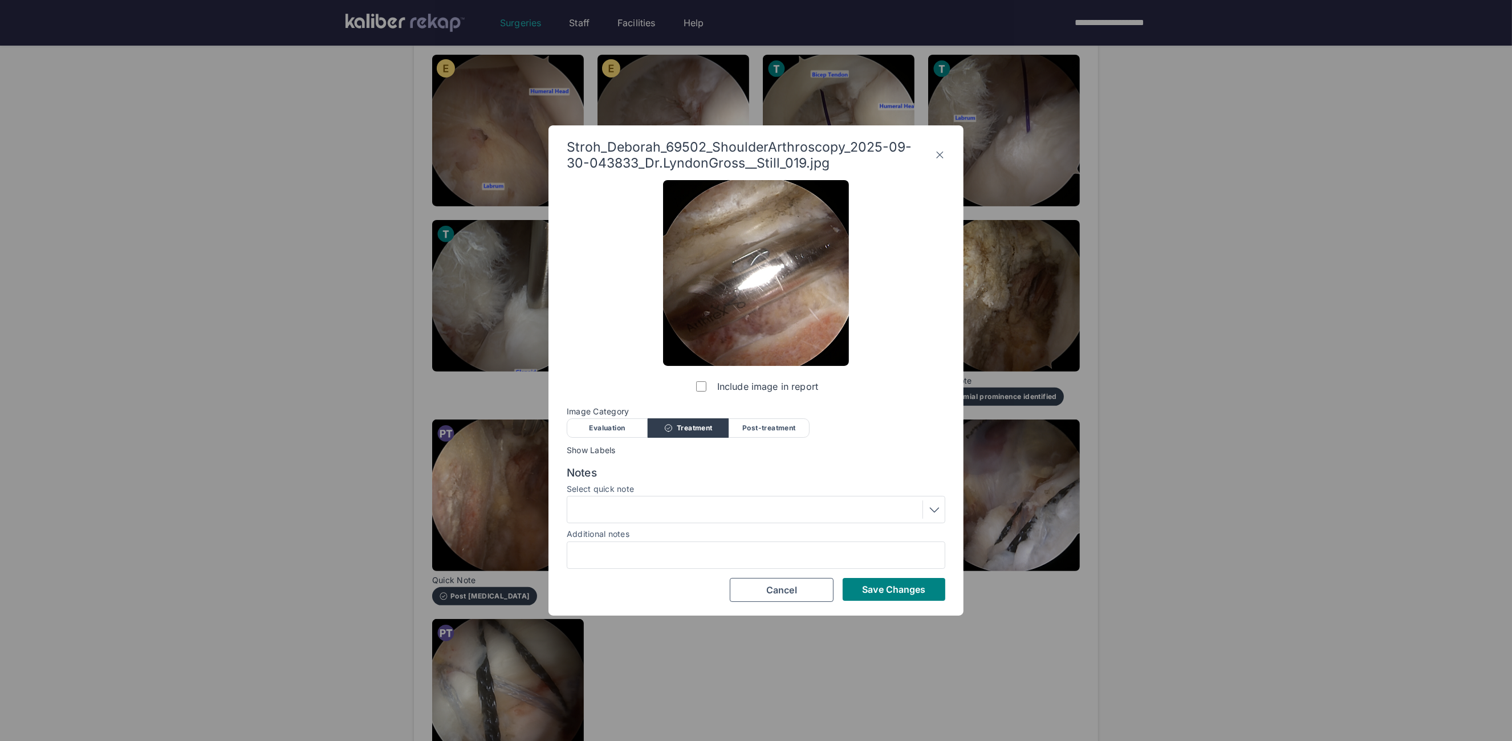
drag, startPoint x: 888, startPoint y: 595, endPoint x: 884, endPoint y: 587, distance: 8.9
click at [884, 589] on button "Save Changes" at bounding box center [894, 589] width 103 height 23
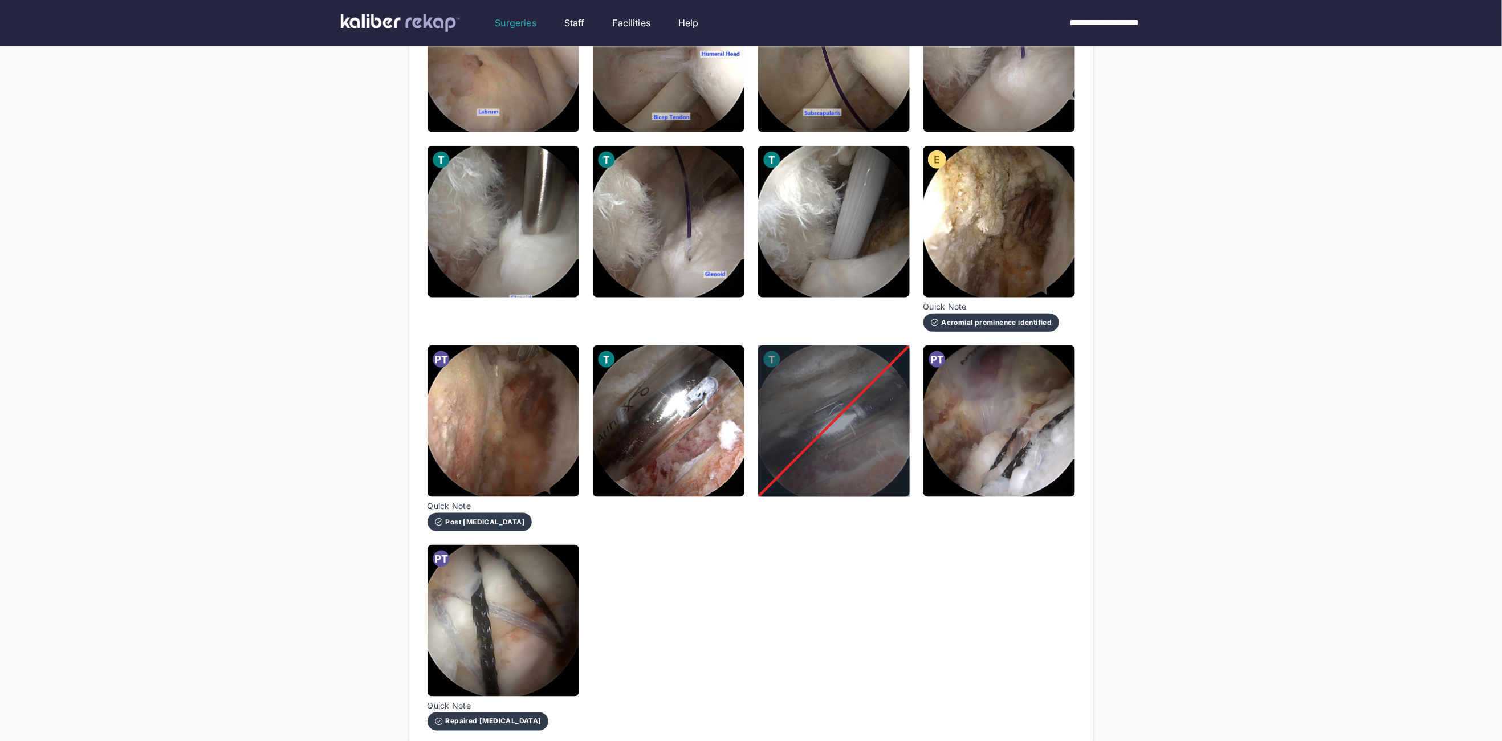
scroll to position [644, 0]
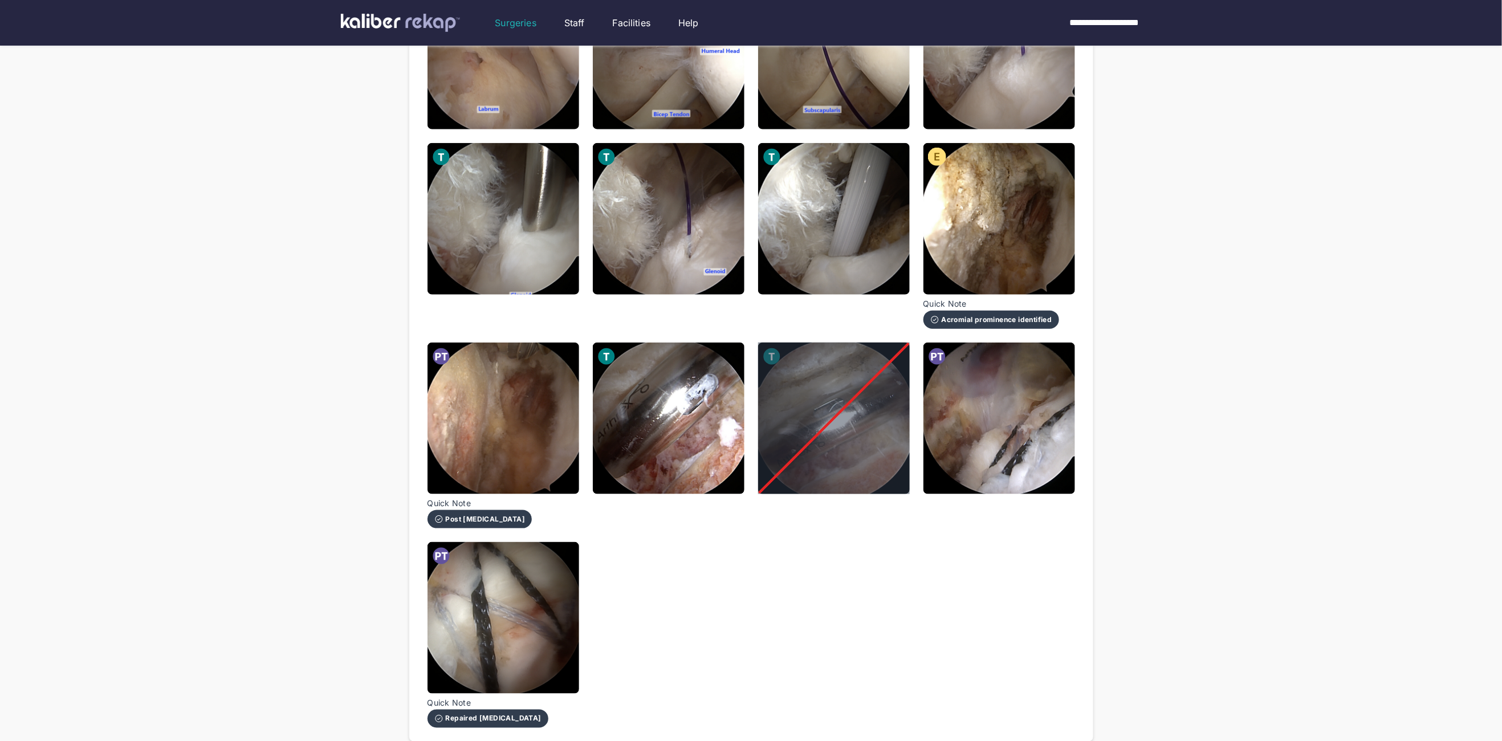
drag, startPoint x: 838, startPoint y: 435, endPoint x: 830, endPoint y: 430, distance: 9.5
click at [838, 435] on div at bounding box center [834, 419] width 152 height 152
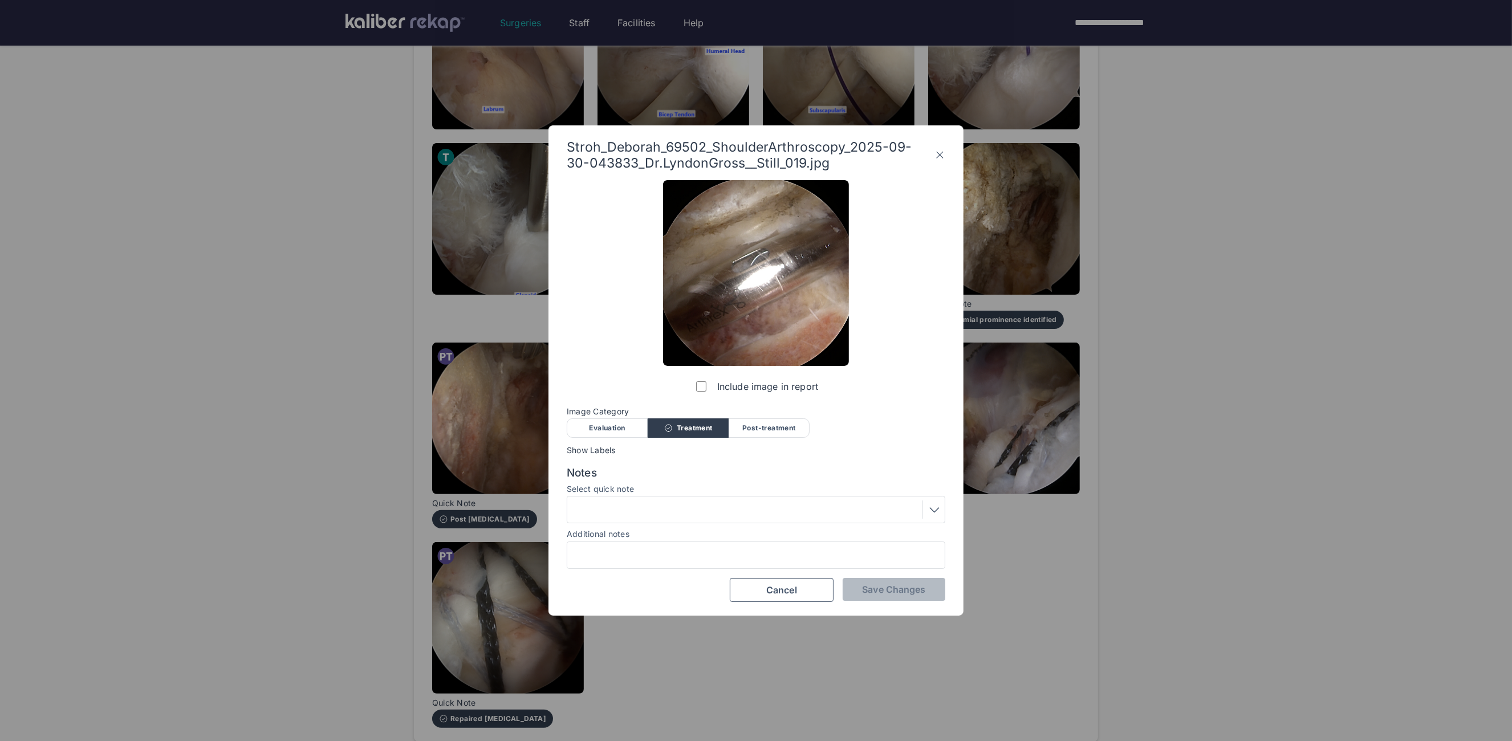
click at [717, 397] on label "Include image in report" at bounding box center [756, 386] width 124 height 23
click at [718, 385] on label "Include image in report" at bounding box center [756, 386] width 124 height 23
drag, startPoint x: 743, startPoint y: 386, endPoint x: 747, endPoint y: 394, distance: 8.9
click at [743, 386] on label "Include image in report" at bounding box center [756, 386] width 124 height 23
click at [881, 588] on span "Save Changes" at bounding box center [893, 589] width 63 height 11
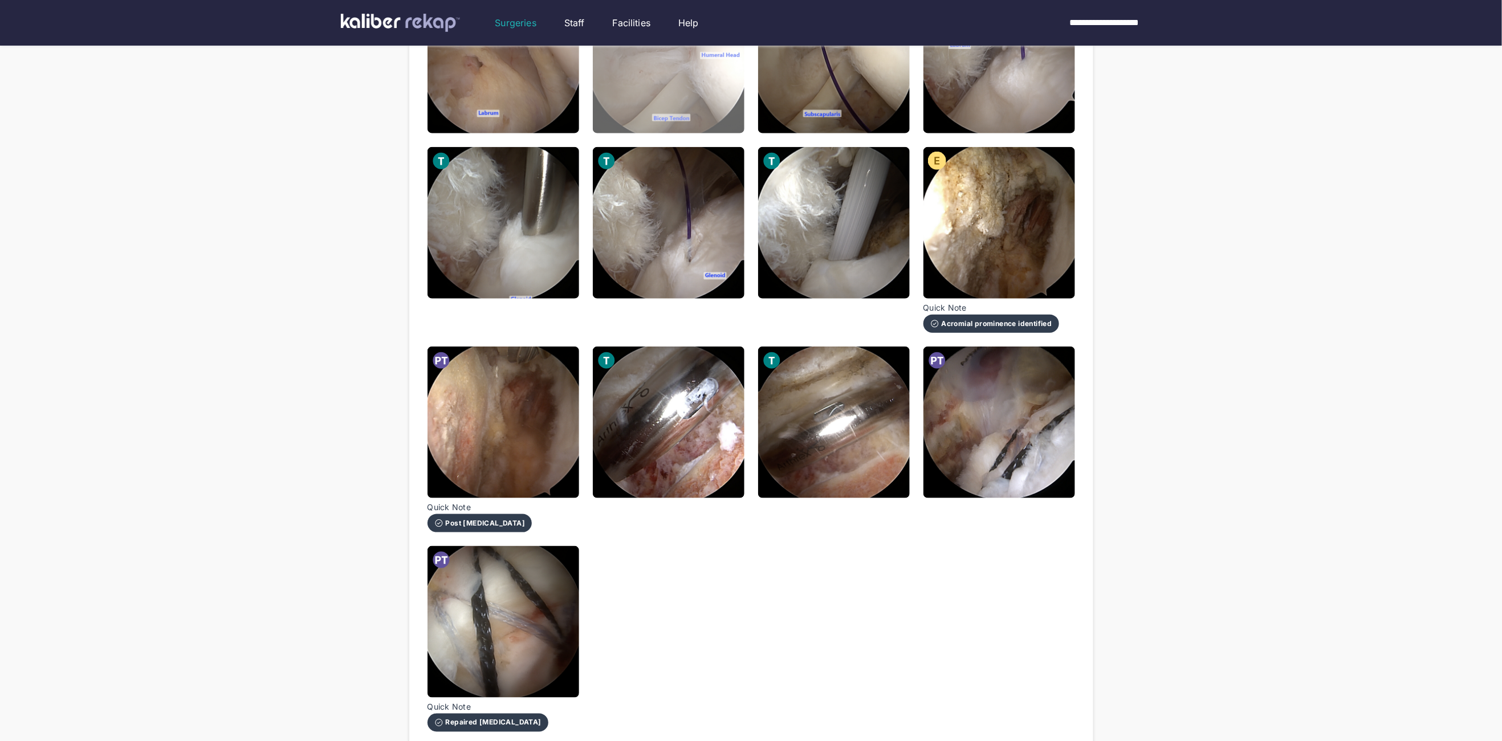
scroll to position [840, 0]
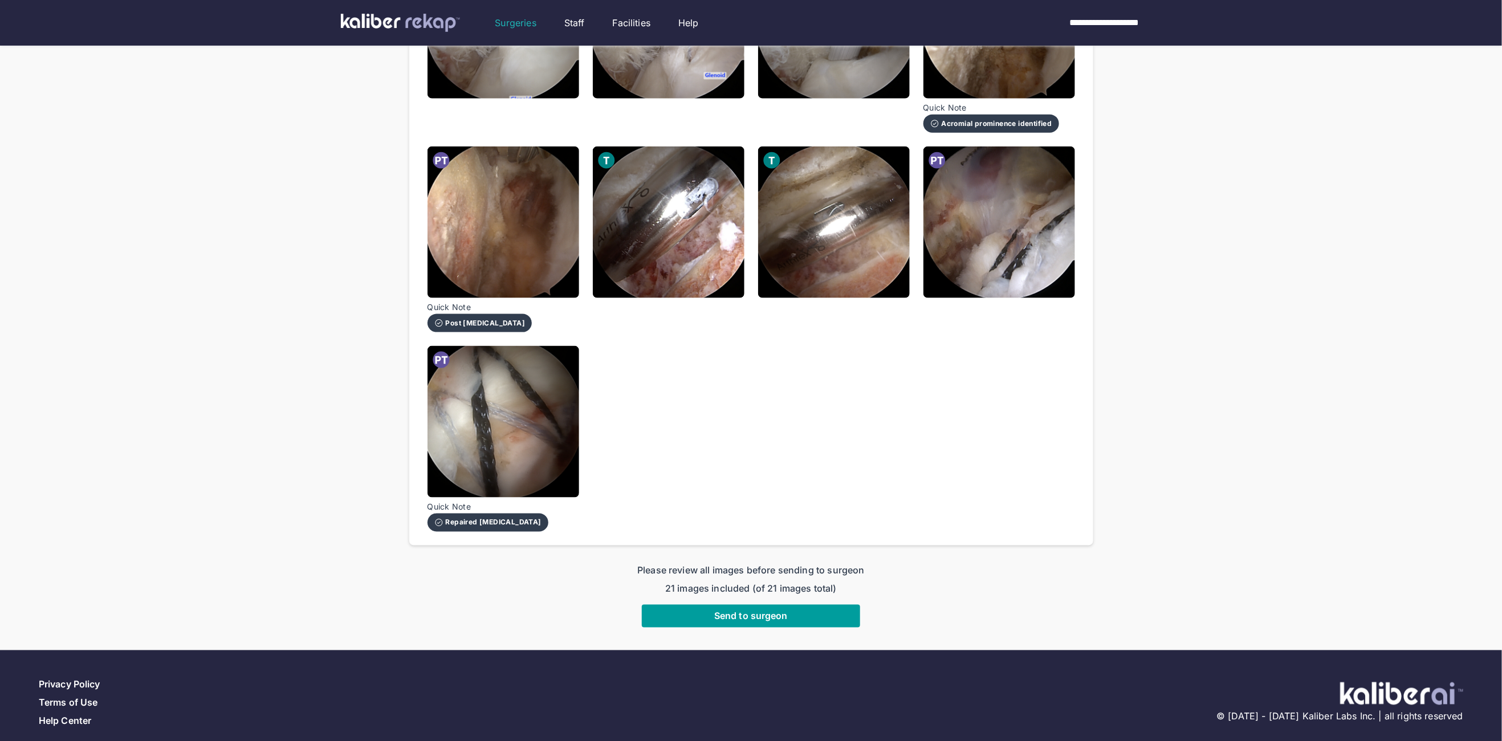
drag, startPoint x: 757, startPoint y: 531, endPoint x: 761, endPoint y: 599, distance: 67.9
click at [755, 611] on span "Send to surgeon" at bounding box center [751, 616] width 74 height 11
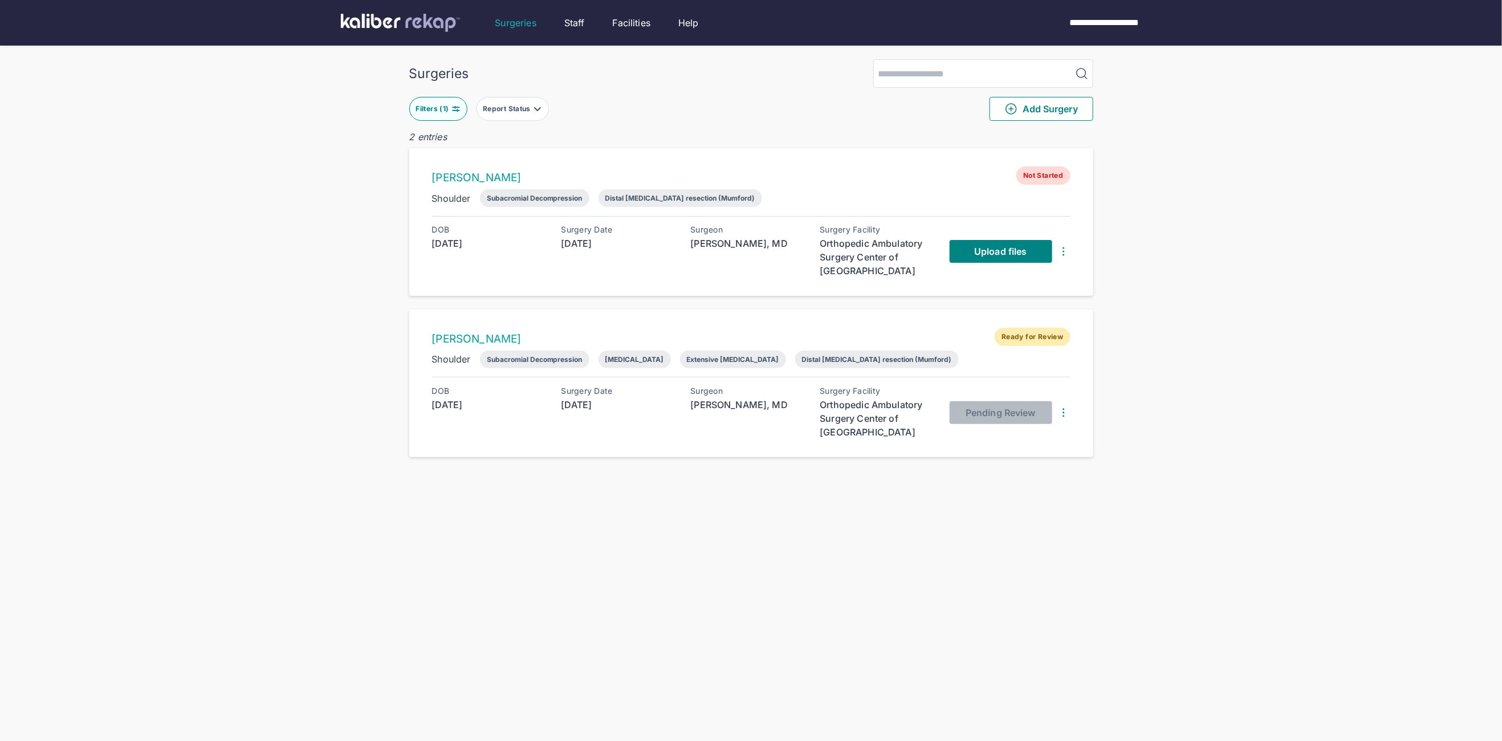
drag, startPoint x: 1181, startPoint y: 231, endPoint x: 1153, endPoint y: 235, distance: 27.7
click at [1181, 231] on div "Surgeries Filters ( 1 ) Report Status Add Surgery 2 entries Charles Williams No…" at bounding box center [751, 393] width 1502 height 787
click at [974, 253] on span "Upload files" at bounding box center [1000, 251] width 52 height 11
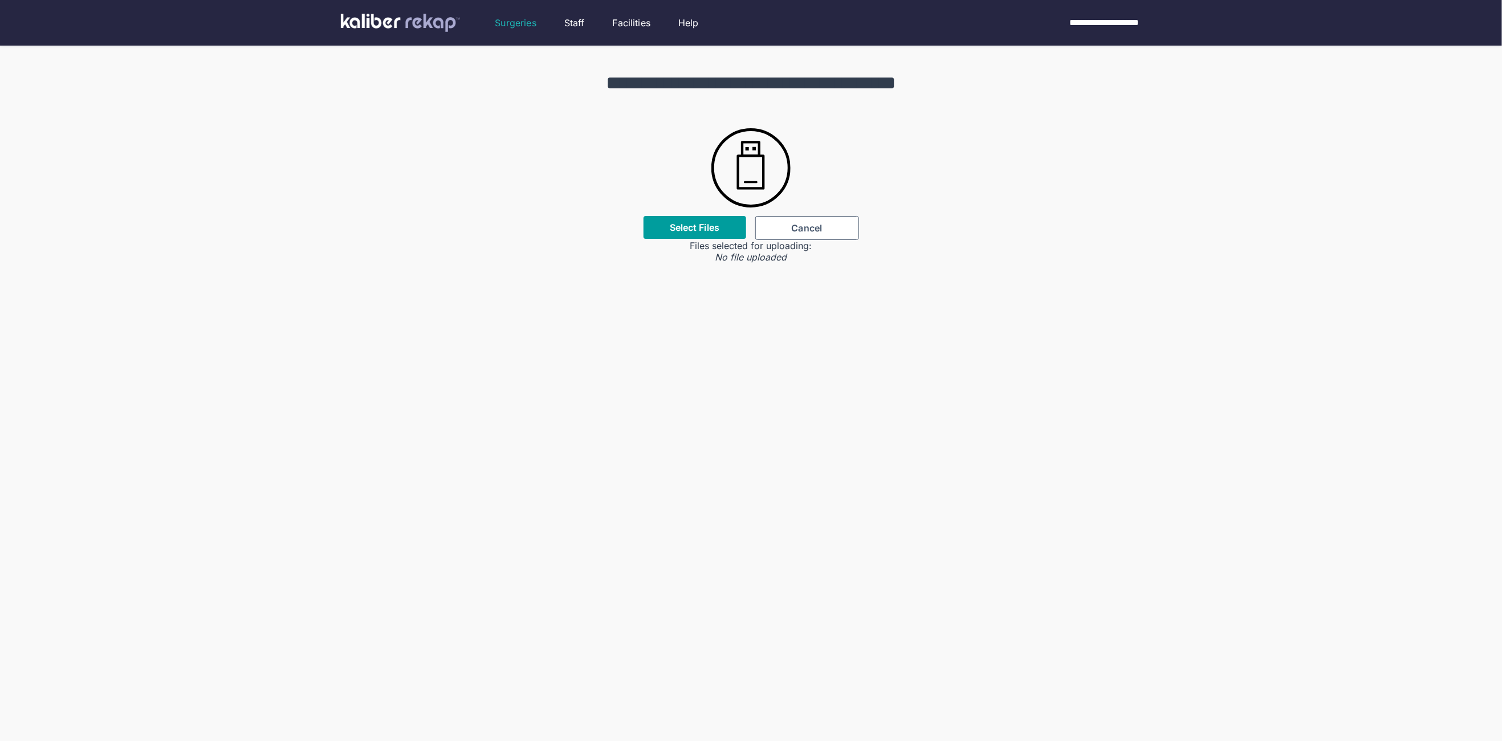
click at [714, 229] on label "Select Files" at bounding box center [695, 227] width 50 height 11
click at [0, 0] on input "Select Files" at bounding box center [0, 0] width 0 height 0
drag, startPoint x: 681, startPoint y: 229, endPoint x: 680, endPoint y: 235, distance: 5.7
click at [680, 233] on label "Select Files" at bounding box center [695, 227] width 50 height 11
click at [0, 0] on input "Select Files" at bounding box center [0, 0] width 0 height 0
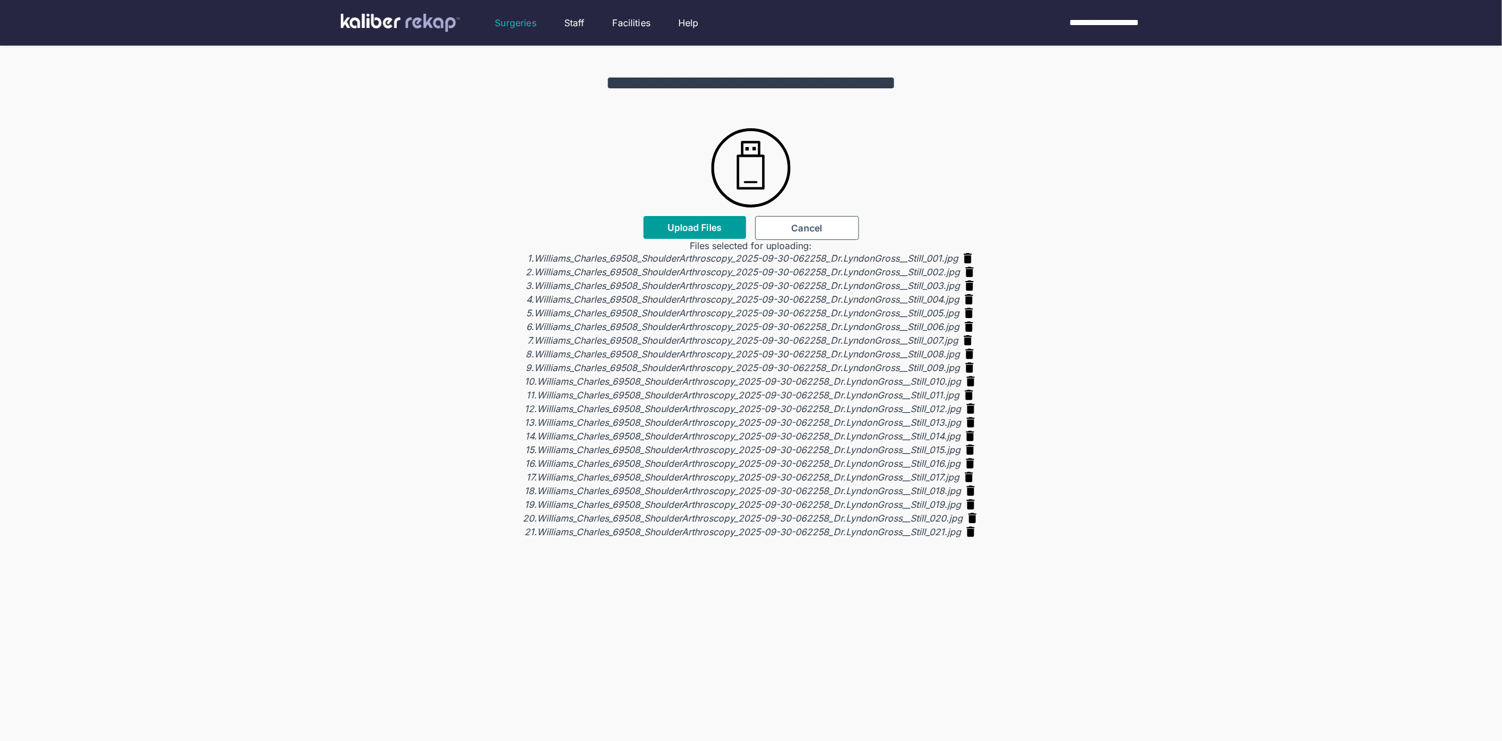
click at [711, 226] on span "Upload Files" at bounding box center [695, 227] width 54 height 11
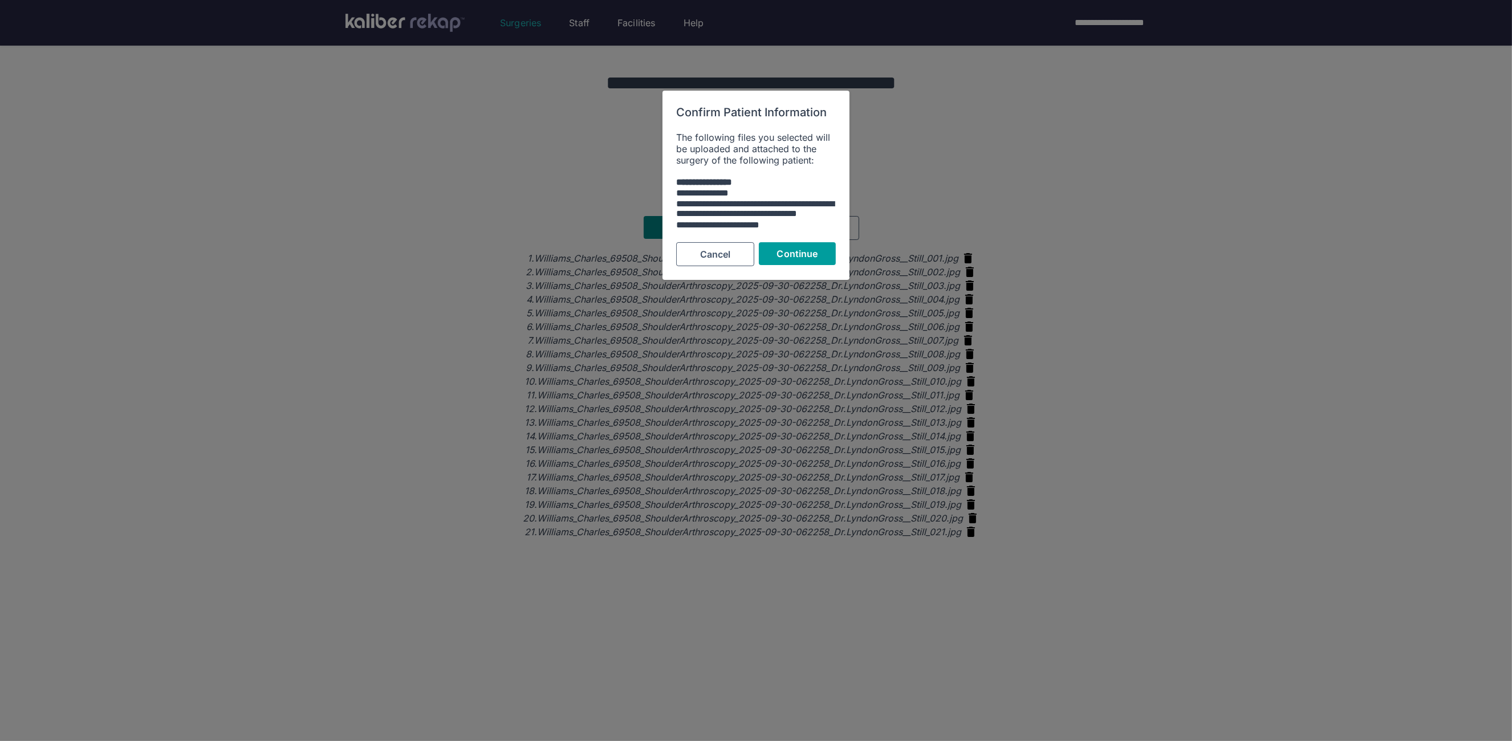
click at [798, 255] on span "Continue" at bounding box center [797, 253] width 41 height 11
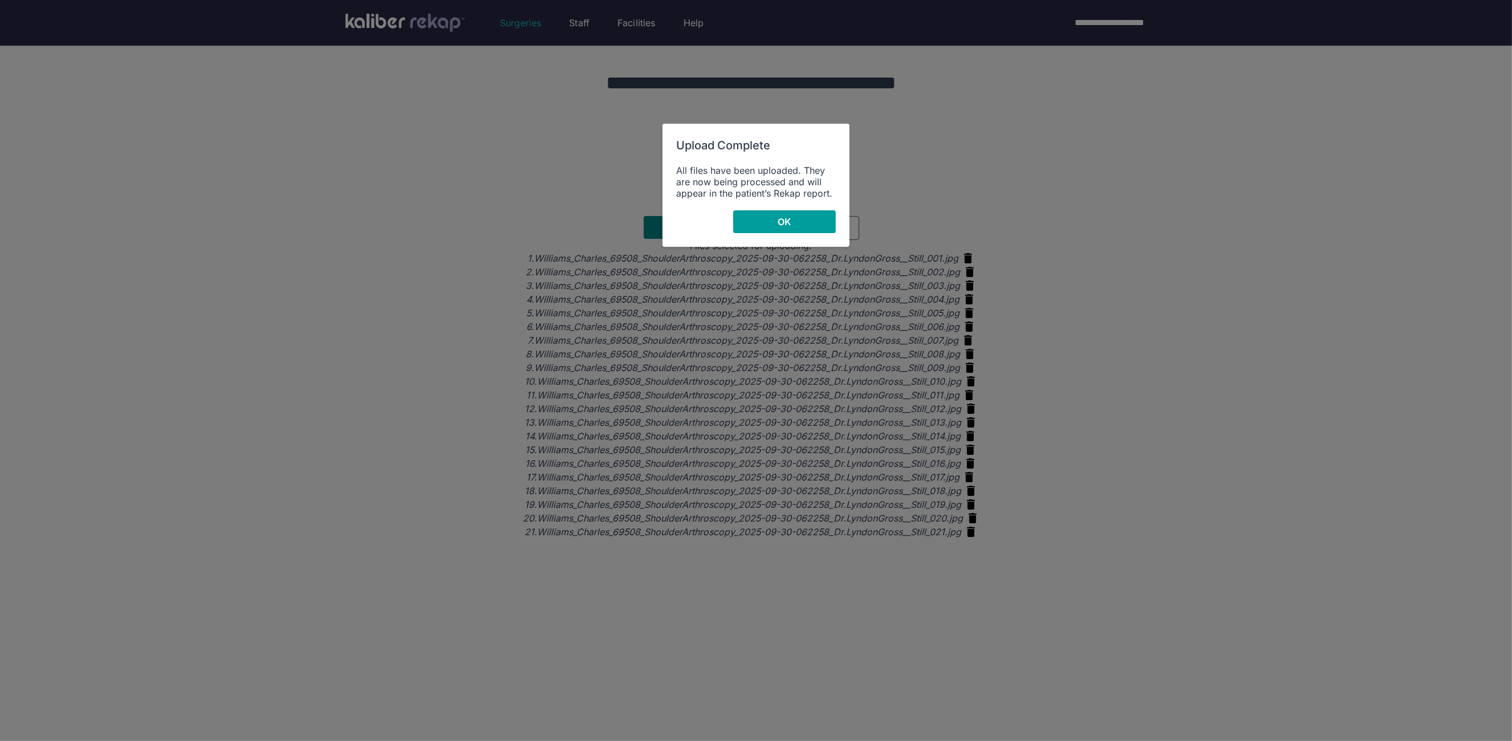
click at [795, 216] on button "OK" at bounding box center [784, 221] width 103 height 23
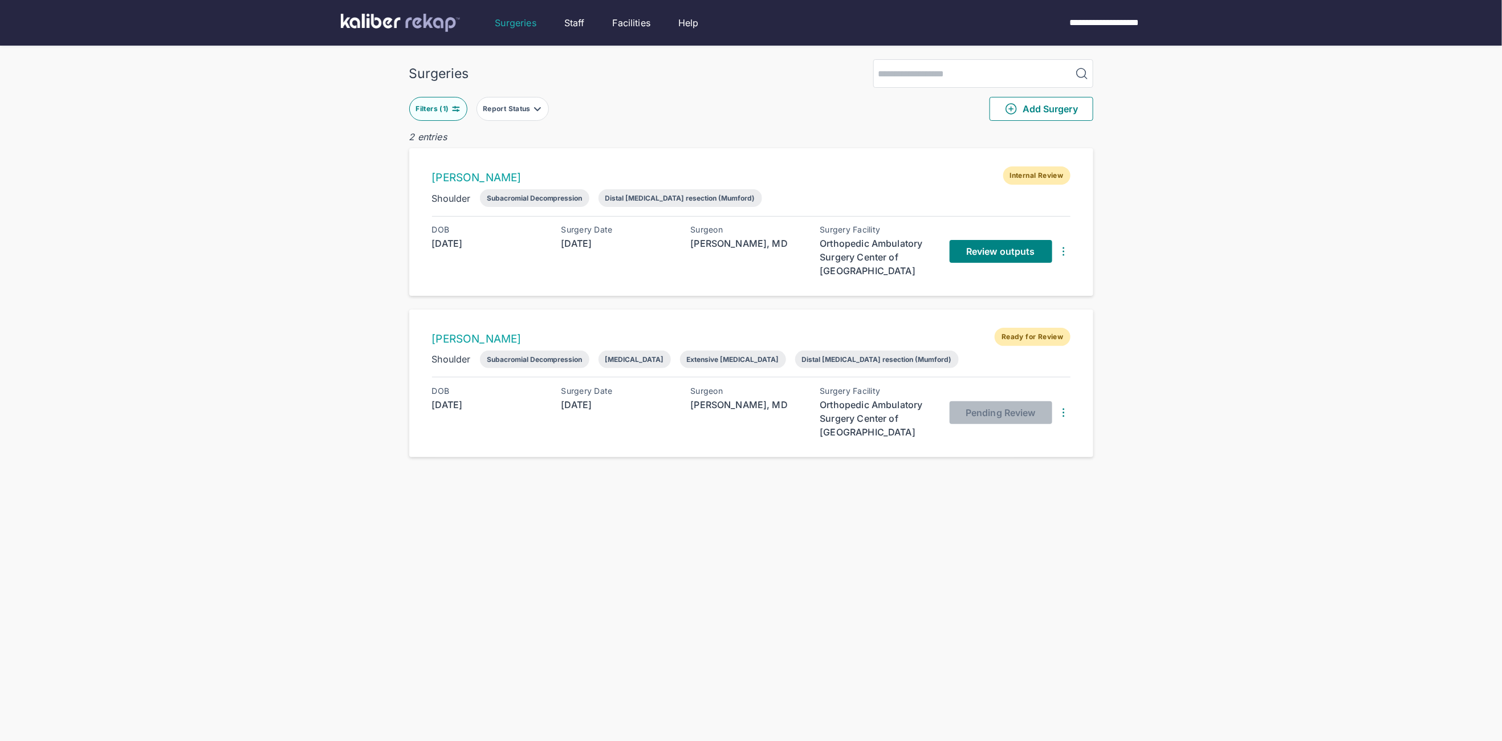
click at [1115, 255] on div "Surgeries Filters ( 1 ) Report Status Add Surgery 2 entries [PERSON_NAME] Inter…" at bounding box center [751, 393] width 1502 height 787
click at [1021, 263] on div "Review outputs" at bounding box center [1010, 251] width 121 height 52
click at [1015, 251] on span "Review outputs" at bounding box center [1000, 251] width 68 height 11
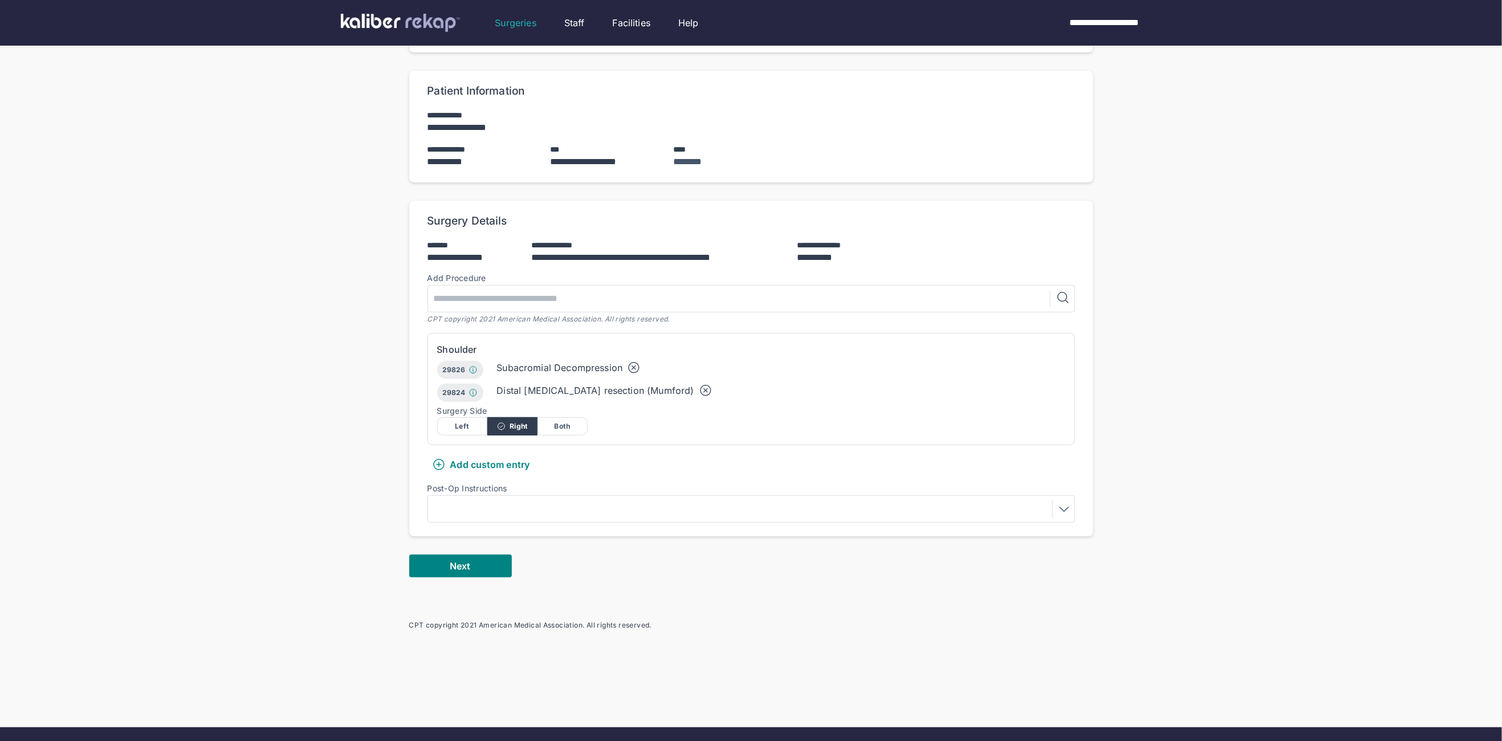
scroll to position [173, 0]
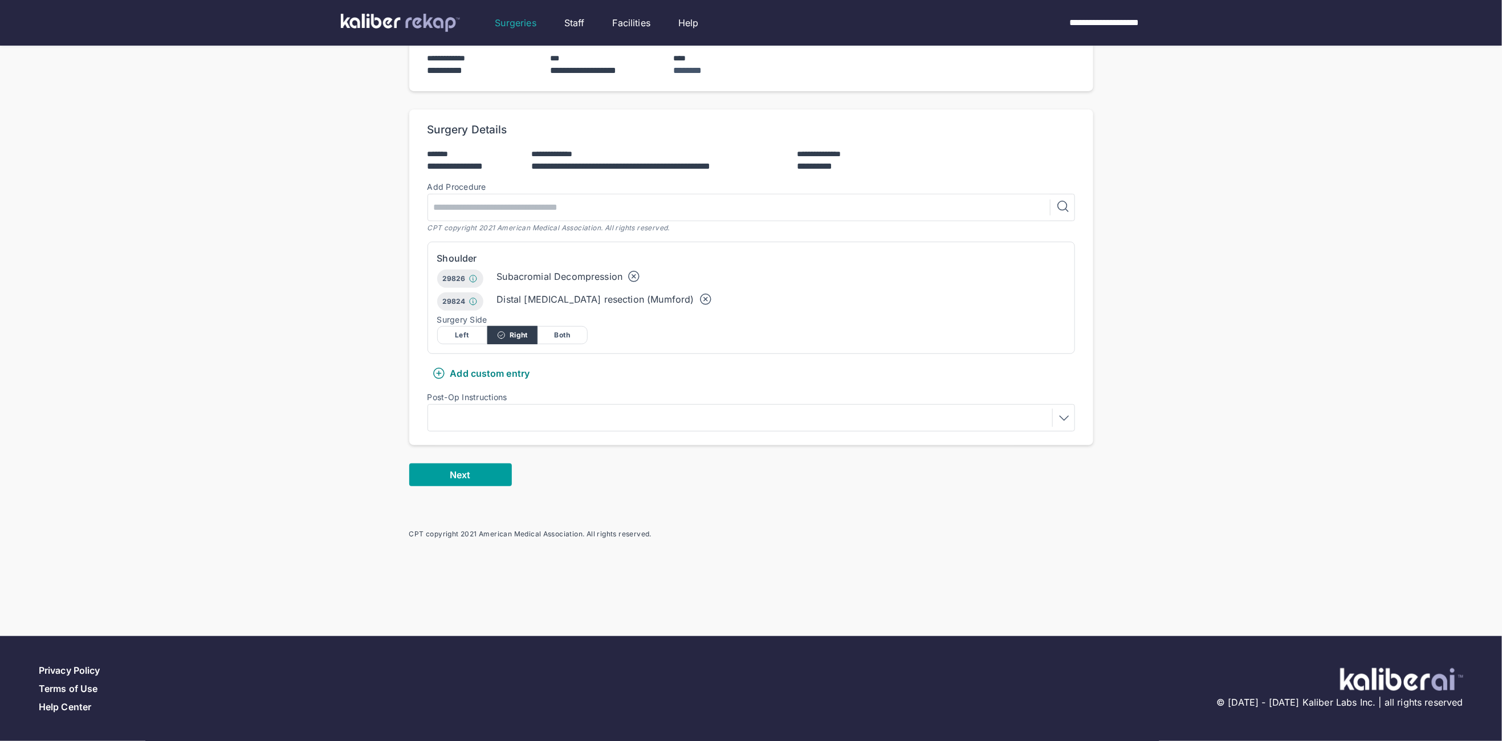
click at [475, 464] on button "Next" at bounding box center [460, 475] width 103 height 23
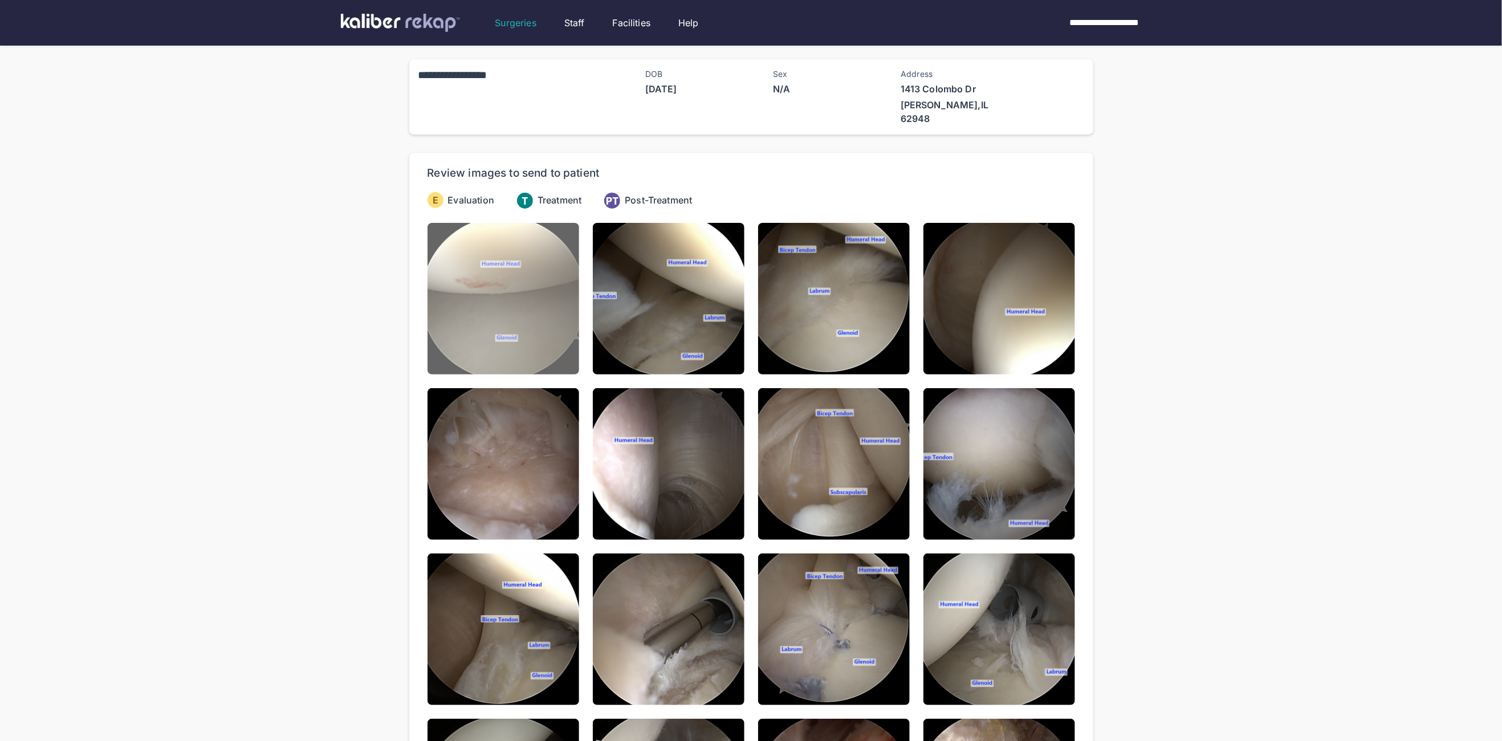
click at [515, 339] on img at bounding box center [504, 299] width 152 height 152
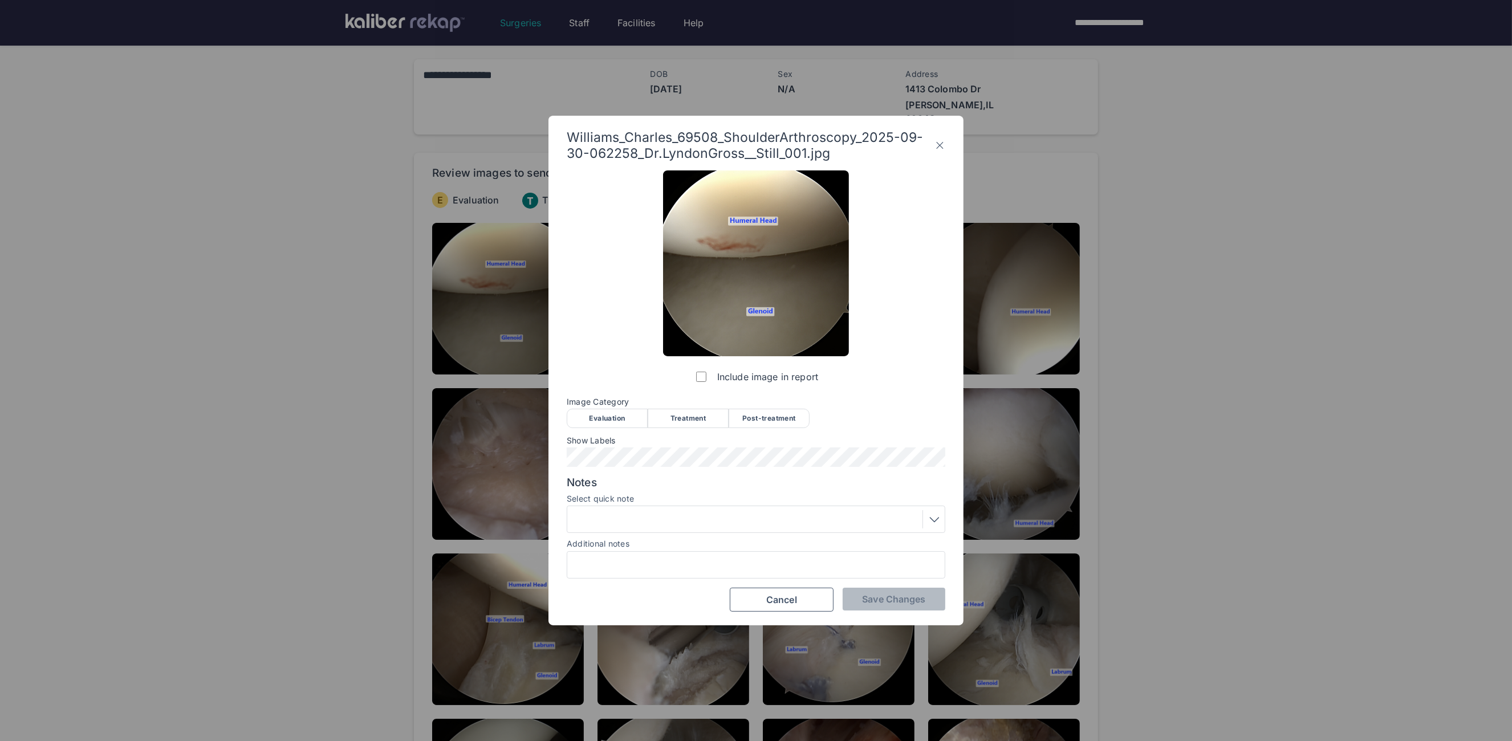
click at [590, 437] on span "Show Labels" at bounding box center [756, 440] width 379 height 9
click at [593, 425] on div "Evaluation" at bounding box center [607, 418] width 81 height 19
click at [911, 613] on div "Williams_Charles_69508_ShoulderArthroscopy_2025-09-30-062258_Dr.LyndonGross__St…" at bounding box center [755, 371] width 415 height 510
click at [904, 598] on span "Save Changes" at bounding box center [893, 599] width 63 height 11
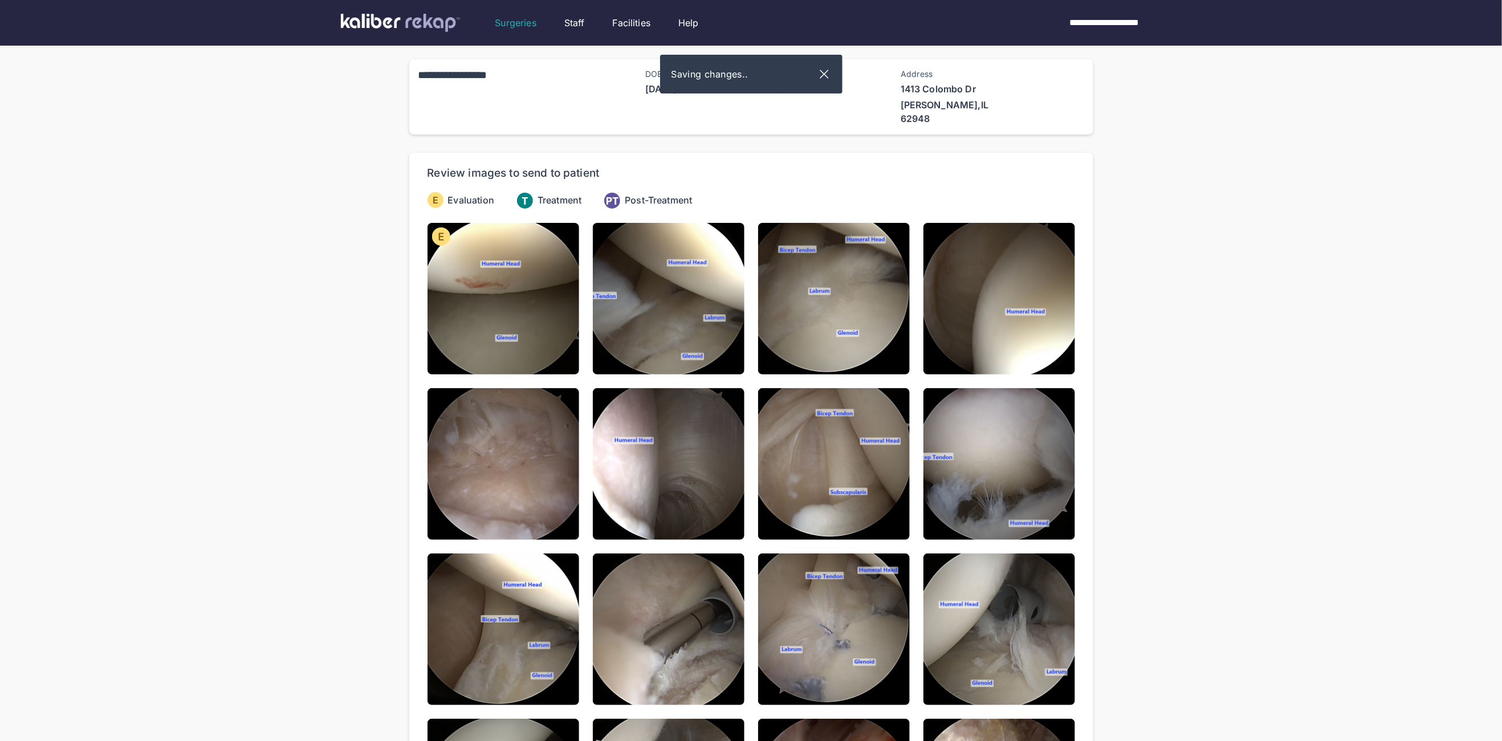
click at [688, 287] on img at bounding box center [669, 299] width 152 height 152
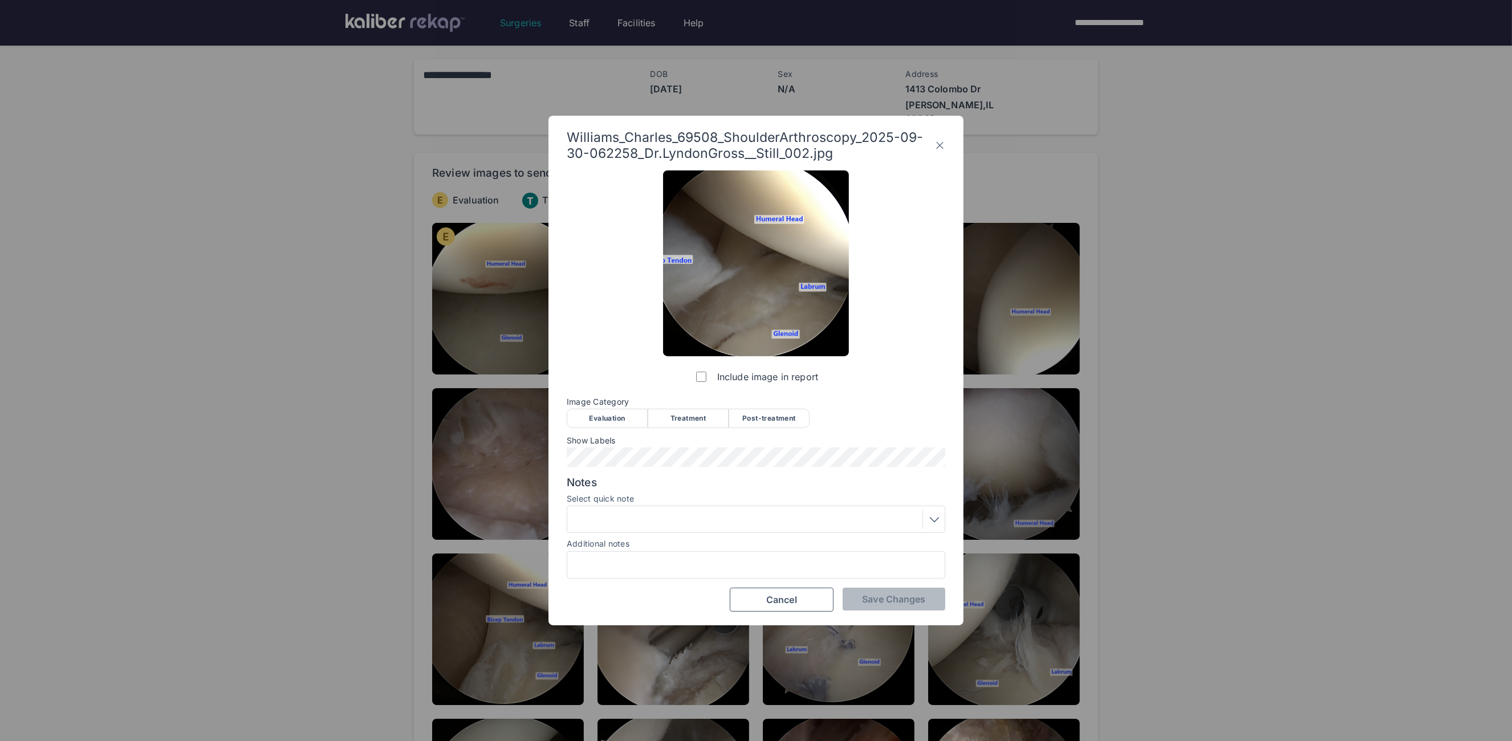
click at [606, 403] on span "Image Category" at bounding box center [756, 401] width 379 height 9
click at [604, 415] on div "Evaluation" at bounding box center [607, 418] width 81 height 19
click at [892, 603] on span "Save Changes" at bounding box center [893, 599] width 63 height 11
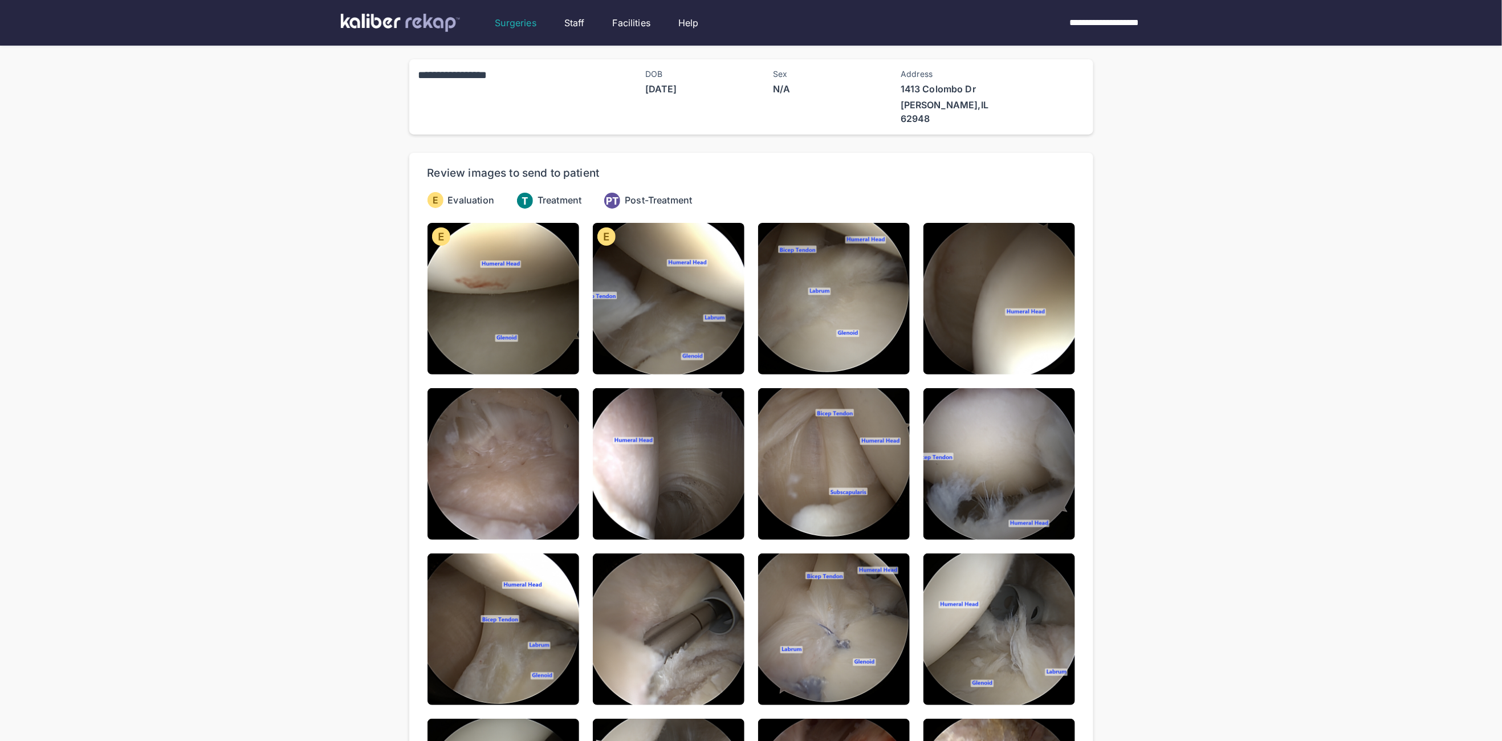
click at [872, 300] on img at bounding box center [834, 299] width 152 height 152
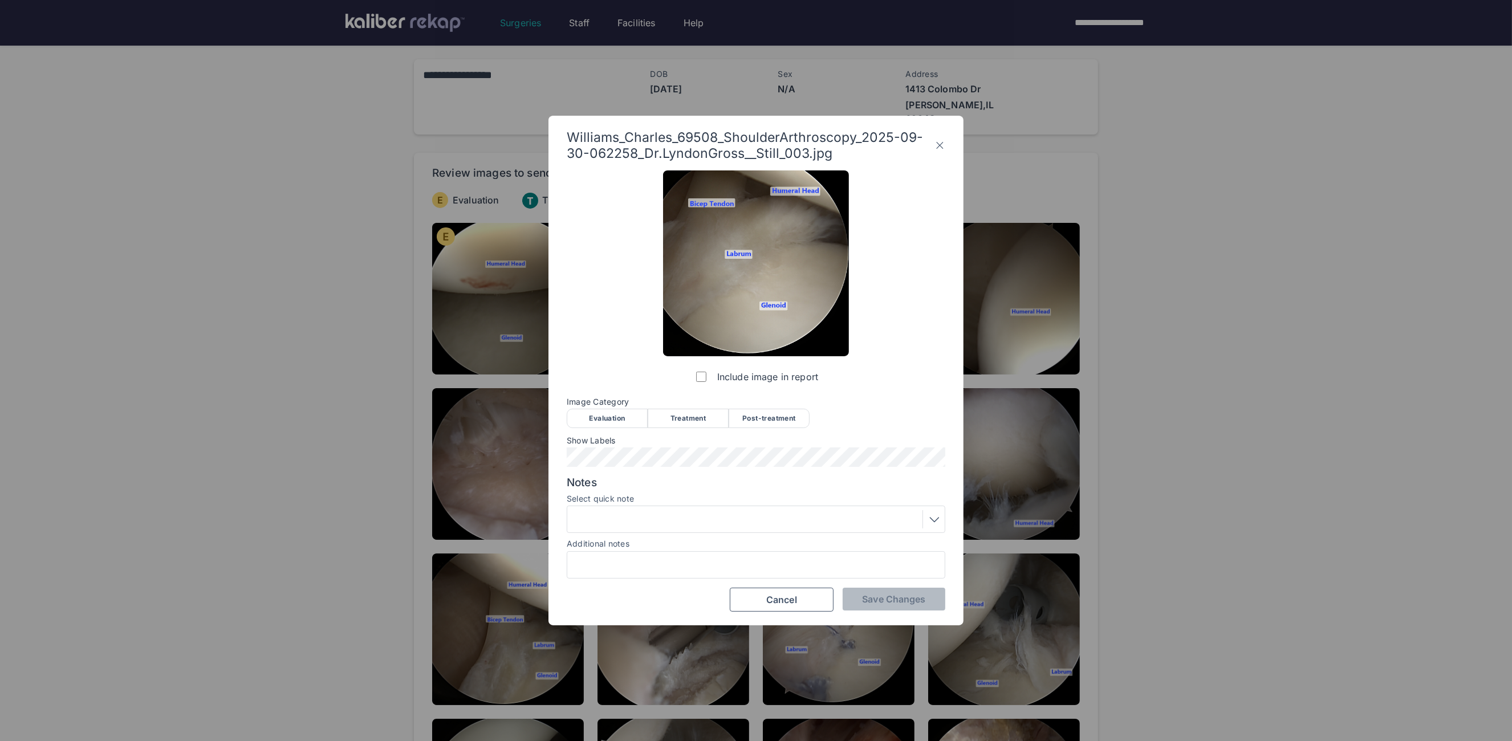
click at [602, 413] on div "Evaluation" at bounding box center [607, 418] width 81 height 19
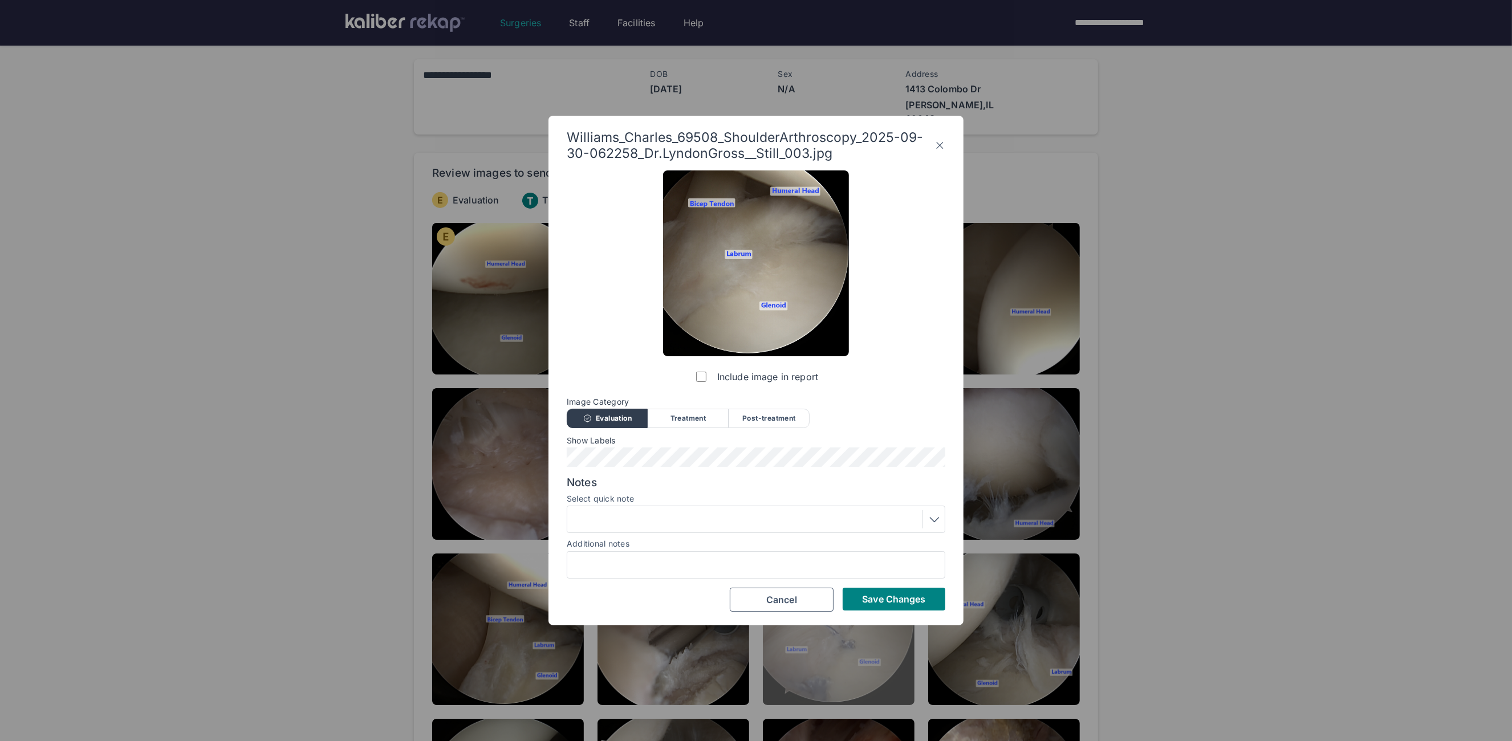
click at [879, 600] on span "Save Changes" at bounding box center [893, 599] width 63 height 11
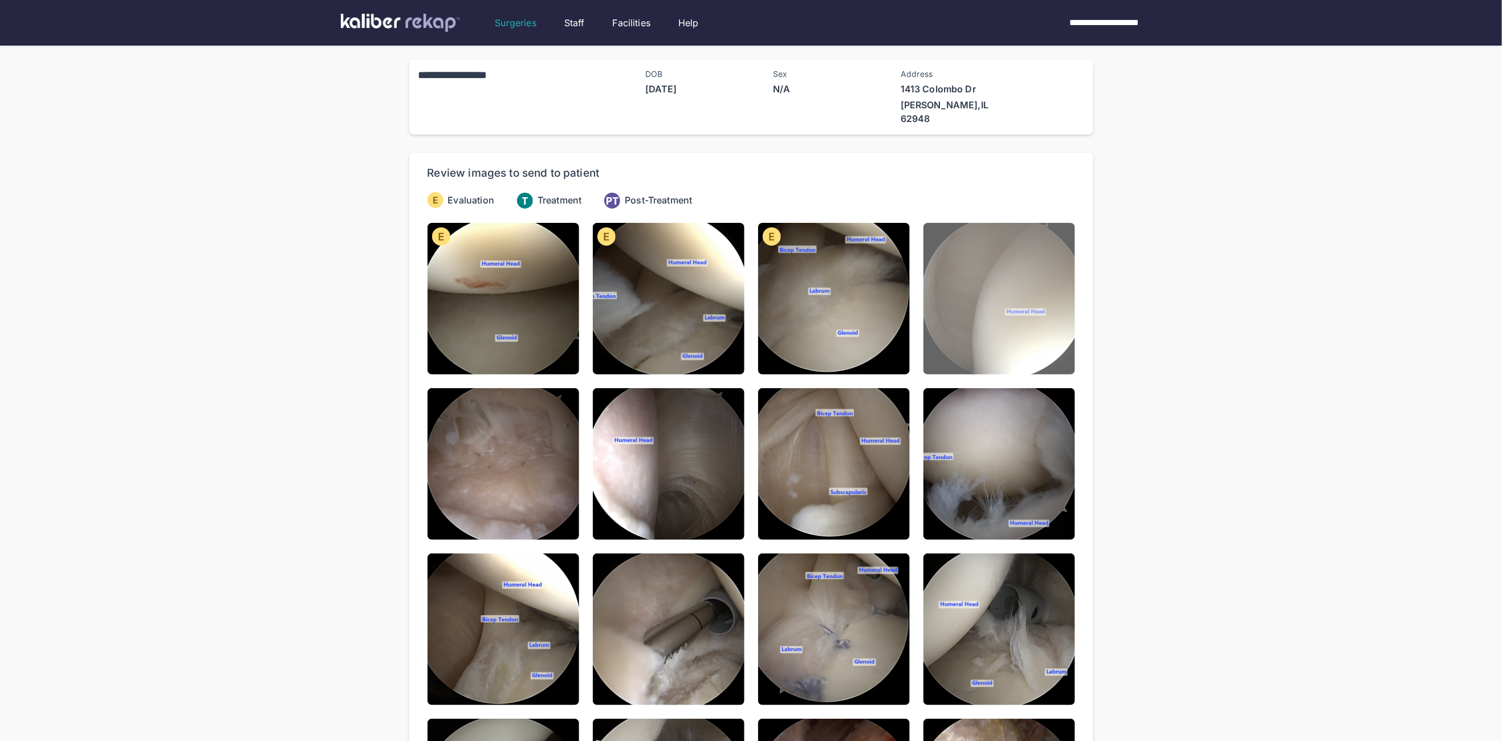
click at [954, 281] on img at bounding box center [1000, 299] width 152 height 152
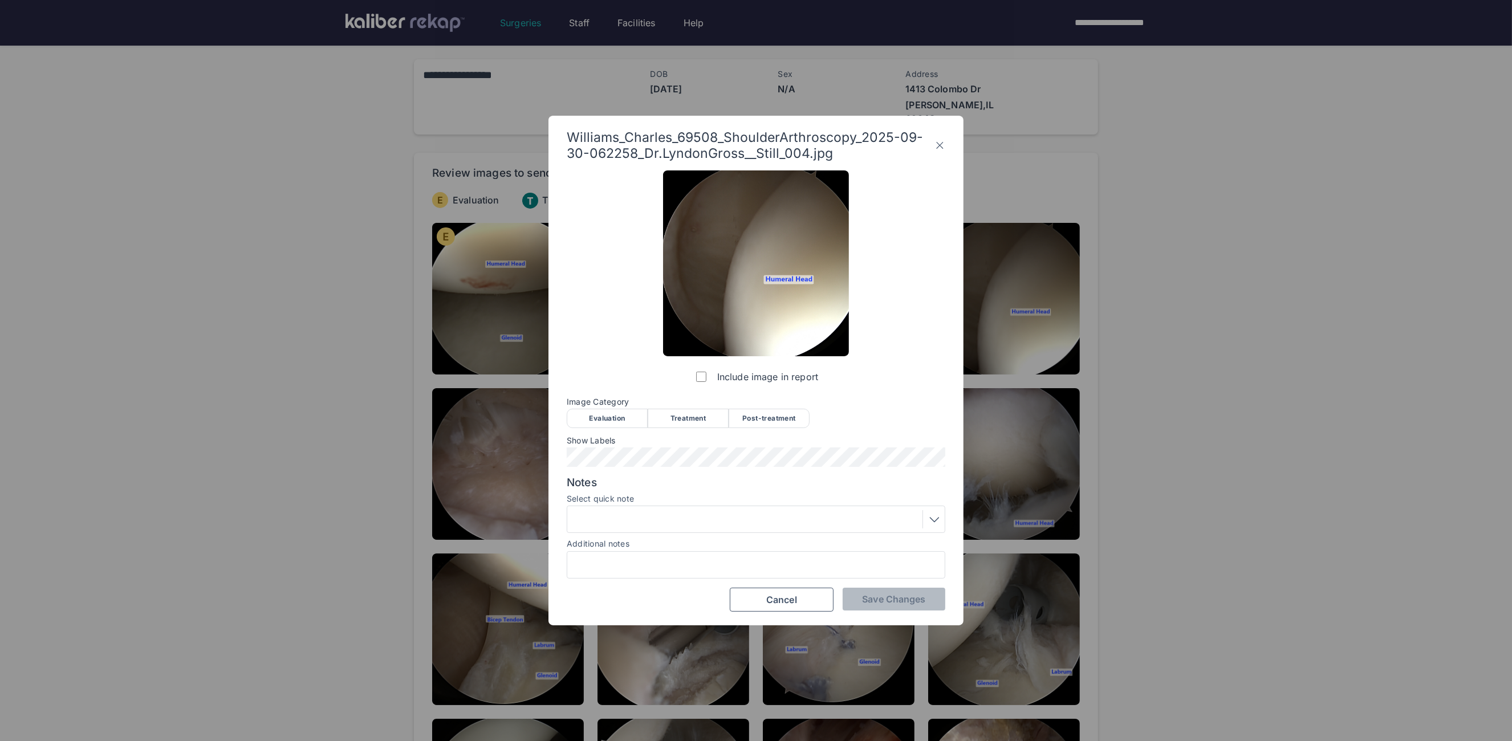
click at [606, 411] on div "Evaluation" at bounding box center [607, 418] width 81 height 19
click at [891, 617] on div "Williams_Charles_69508_ShoulderArthroscopy_2025-09-30-062258_Dr.LyndonGross__St…" at bounding box center [755, 371] width 415 height 510
click at [894, 607] on button "Save Changes" at bounding box center [894, 599] width 103 height 23
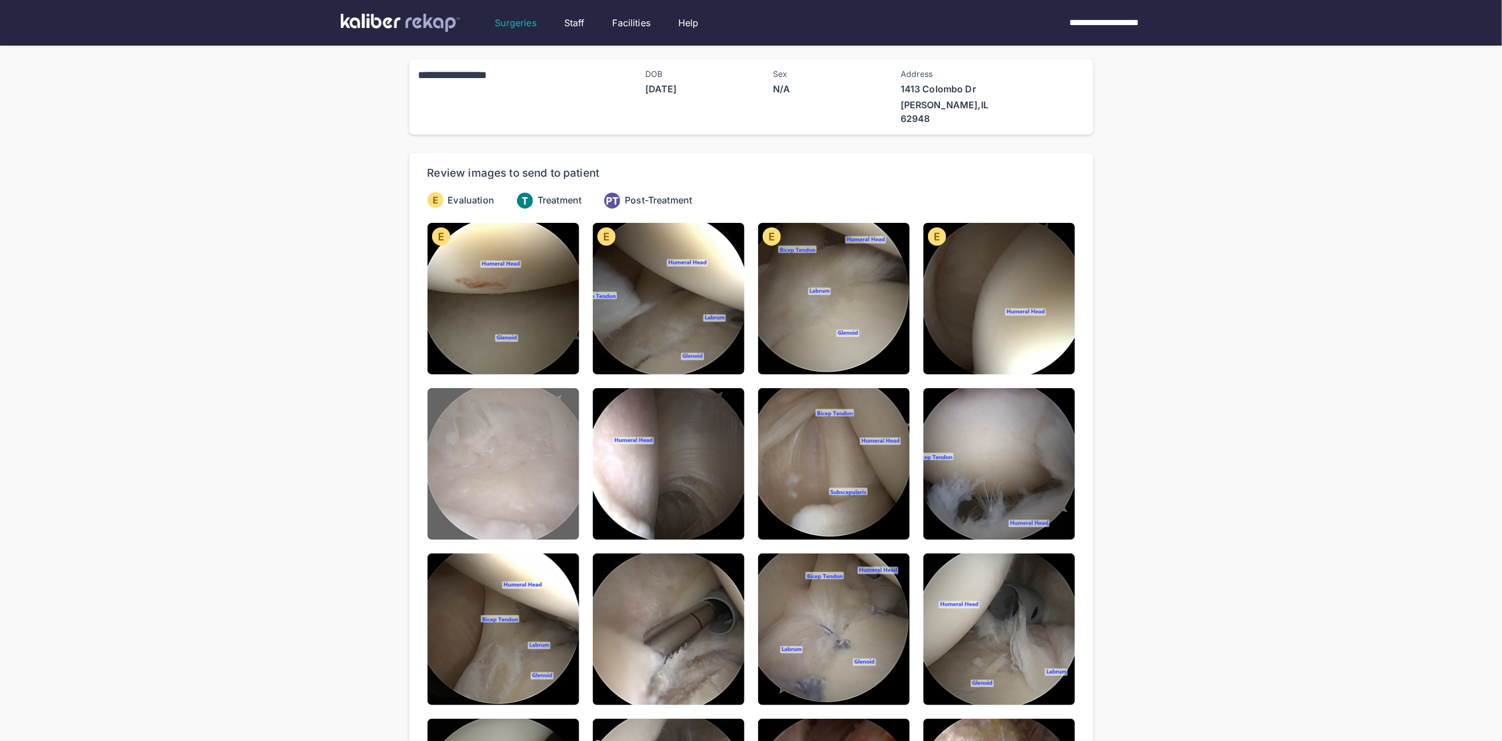
click at [486, 445] on img at bounding box center [504, 464] width 152 height 152
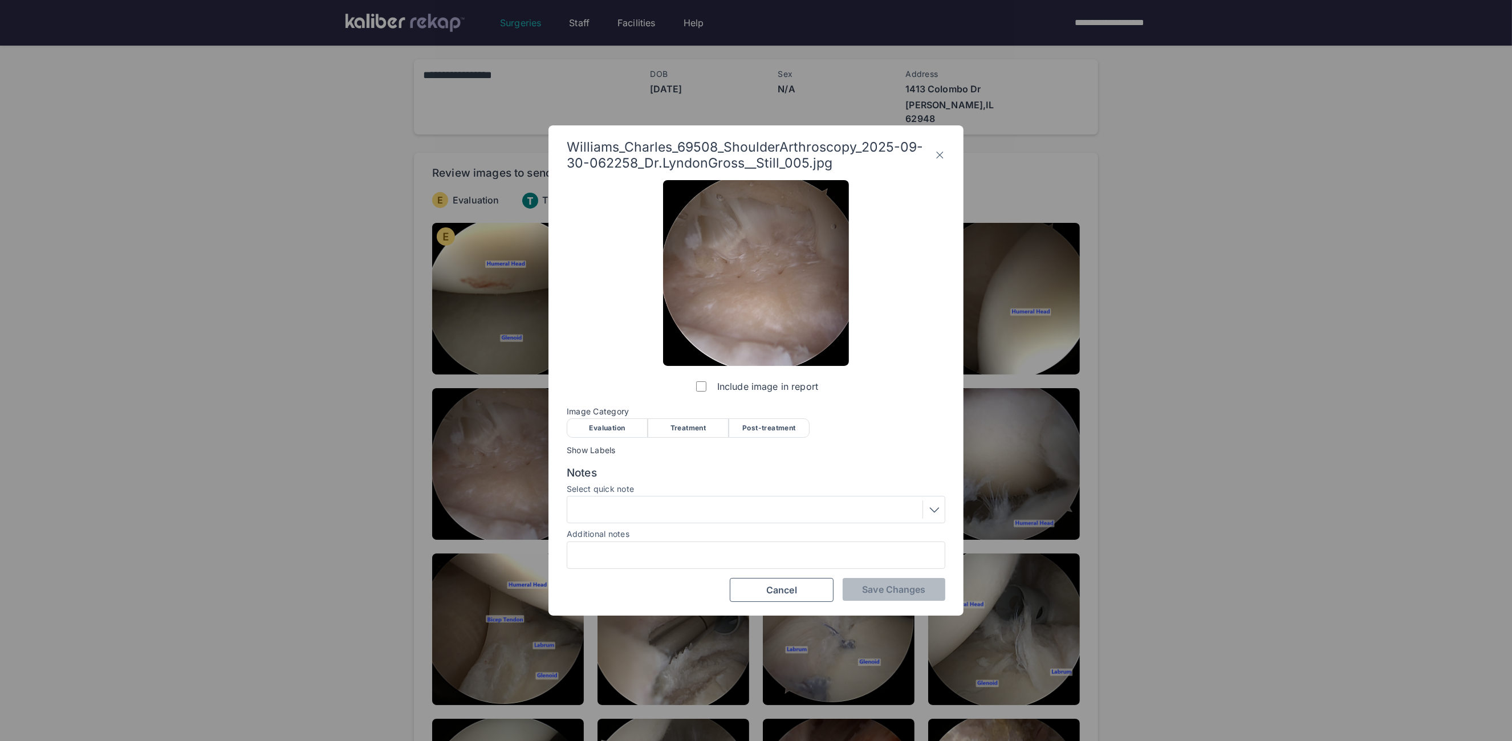
drag, startPoint x: 609, startPoint y: 429, endPoint x: 700, endPoint y: 478, distance: 102.3
click at [610, 429] on div "Evaluation" at bounding box center [607, 427] width 81 height 19
click at [877, 589] on span "Save Changes" at bounding box center [893, 589] width 63 height 11
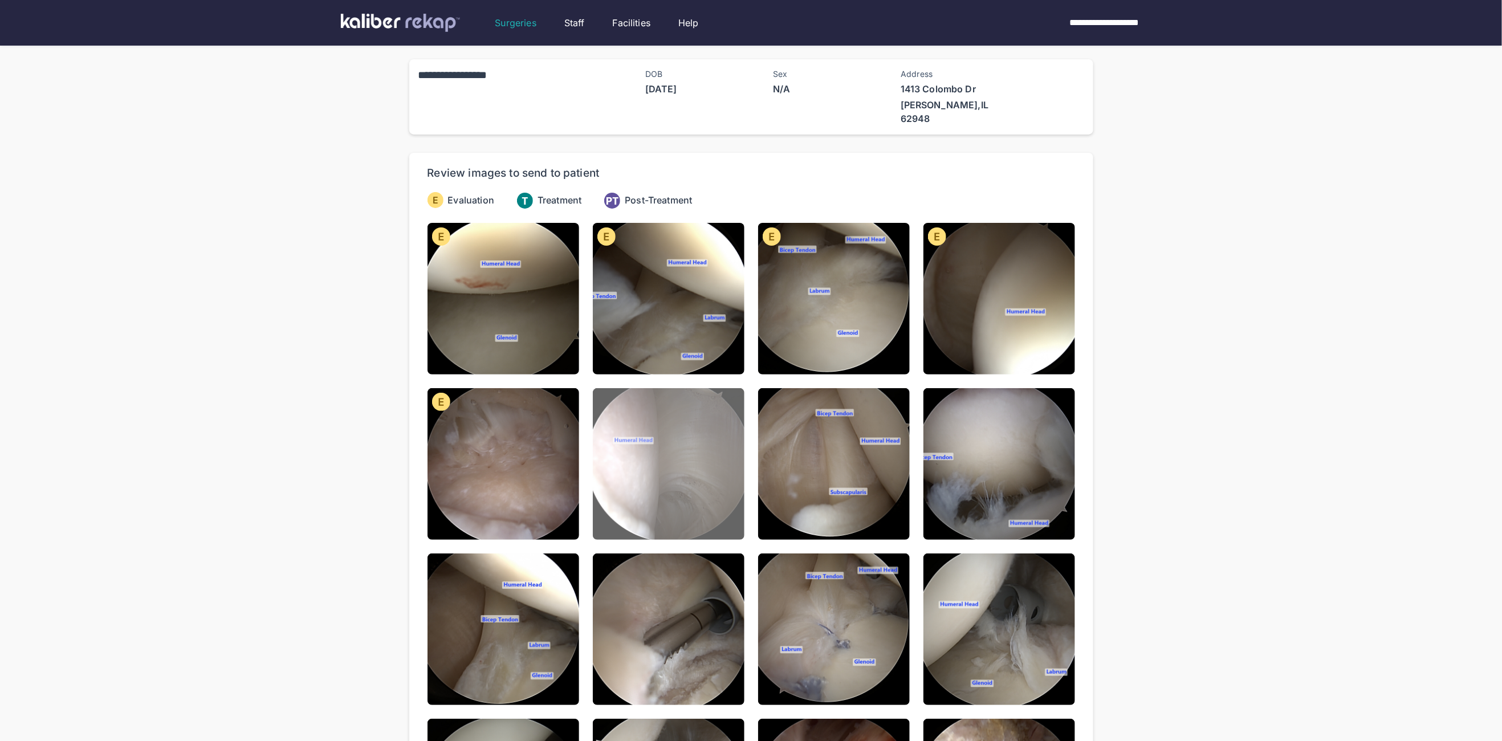
click at [657, 433] on img at bounding box center [669, 464] width 152 height 152
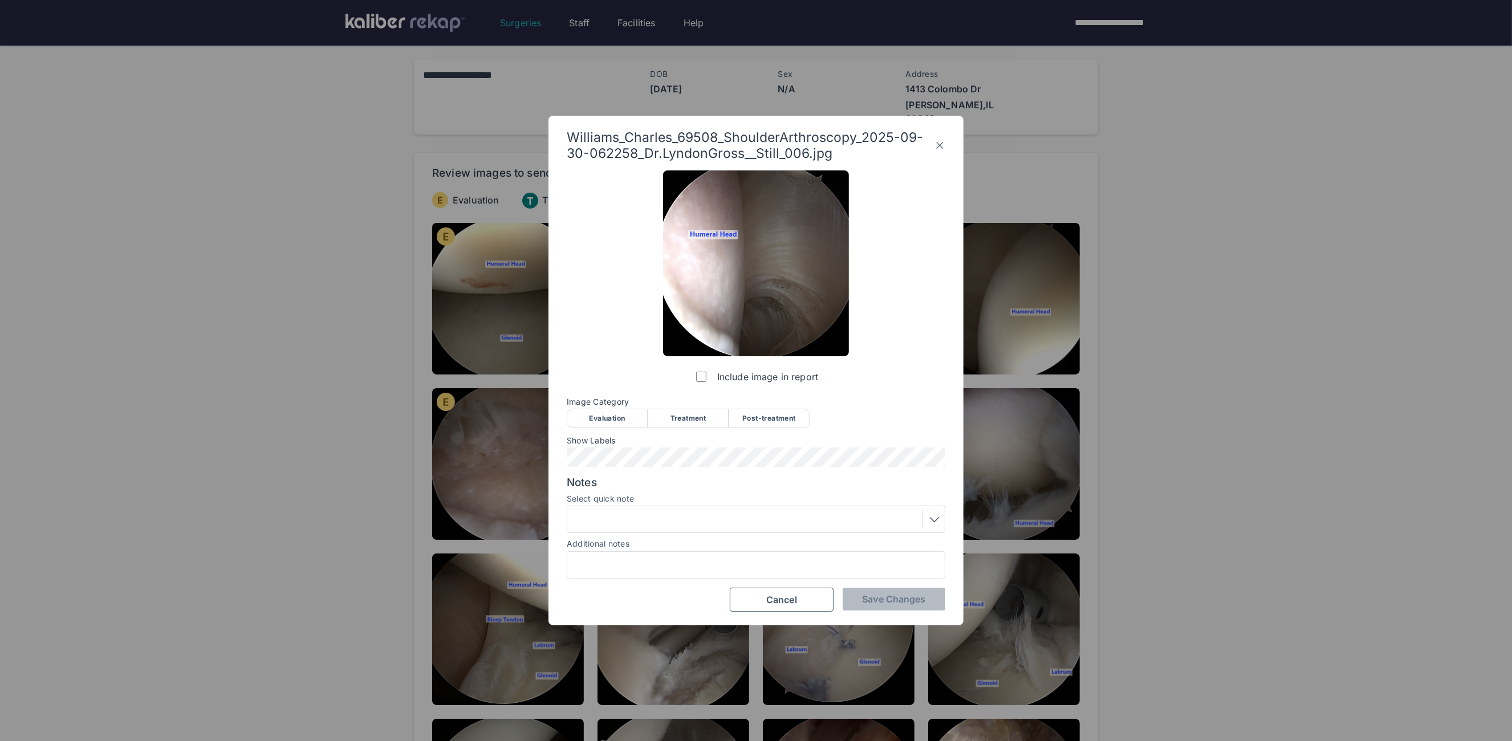
click at [626, 417] on div "Evaluation" at bounding box center [607, 418] width 81 height 19
click at [890, 597] on span "Save Changes" at bounding box center [893, 599] width 63 height 11
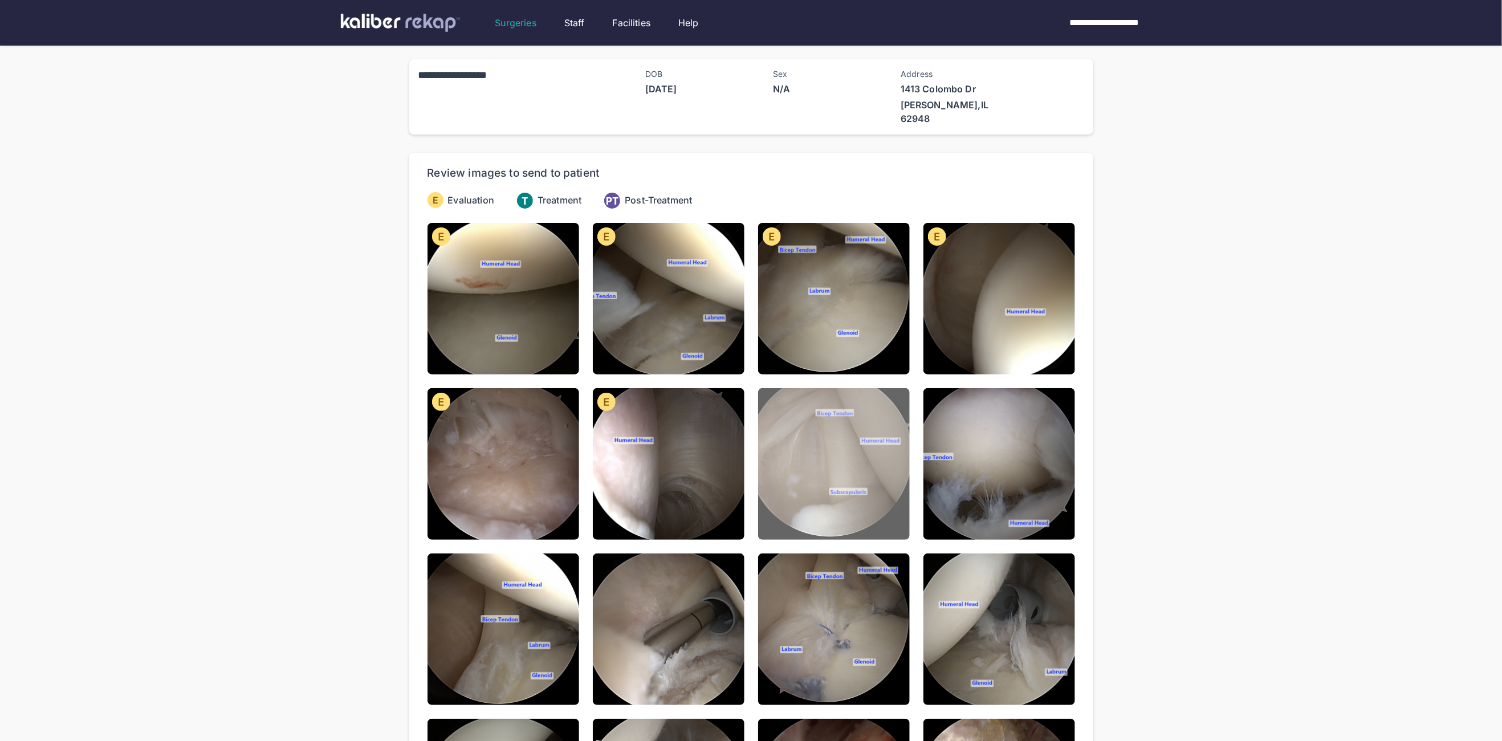
click at [876, 476] on img at bounding box center [834, 464] width 152 height 152
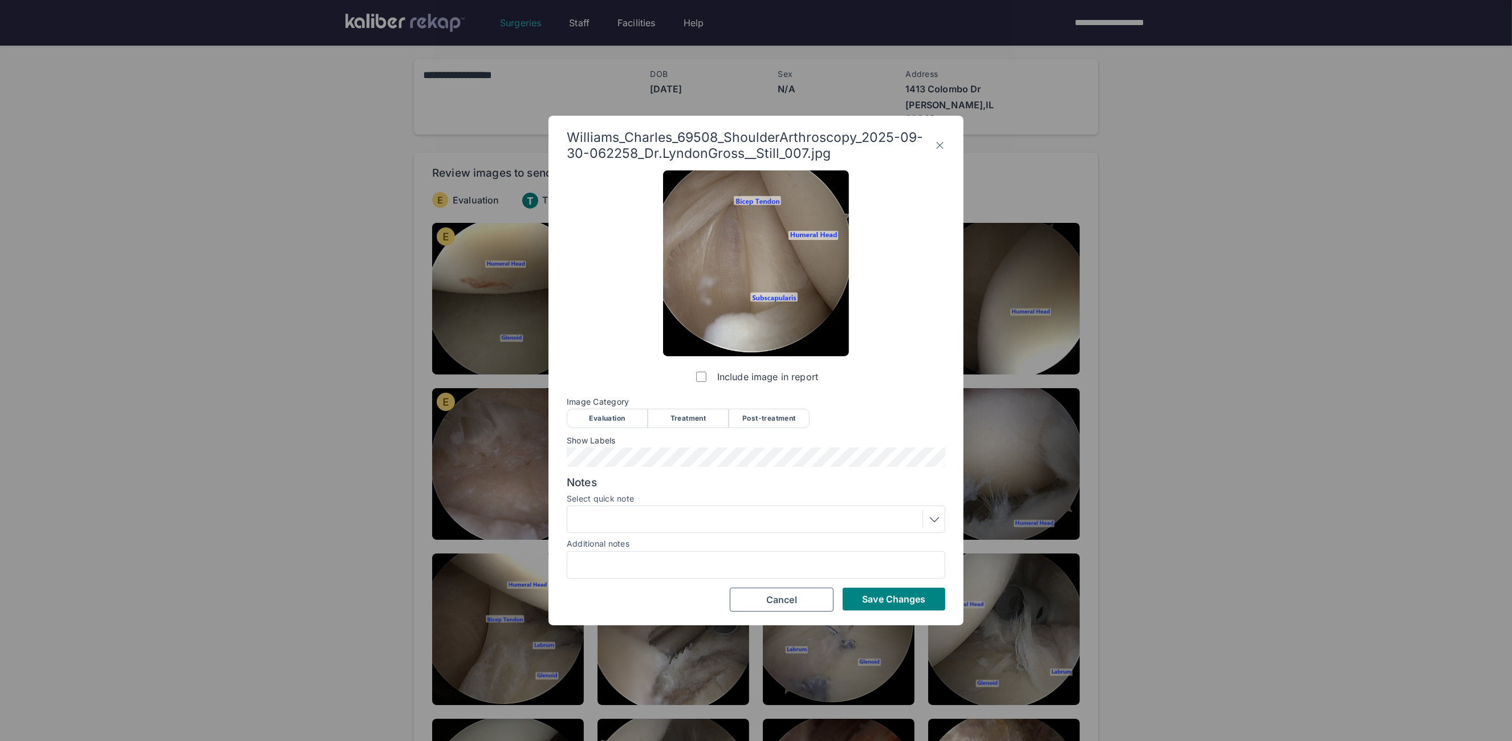
click at [606, 424] on div "Evaluation" at bounding box center [607, 418] width 81 height 19
click at [917, 619] on div "Williams_Charles_69508_ShoulderArthroscopy_2025-09-30-062258_Dr.LyndonGross__St…" at bounding box center [755, 371] width 415 height 510
click at [912, 606] on button "Save Changes" at bounding box center [894, 599] width 103 height 23
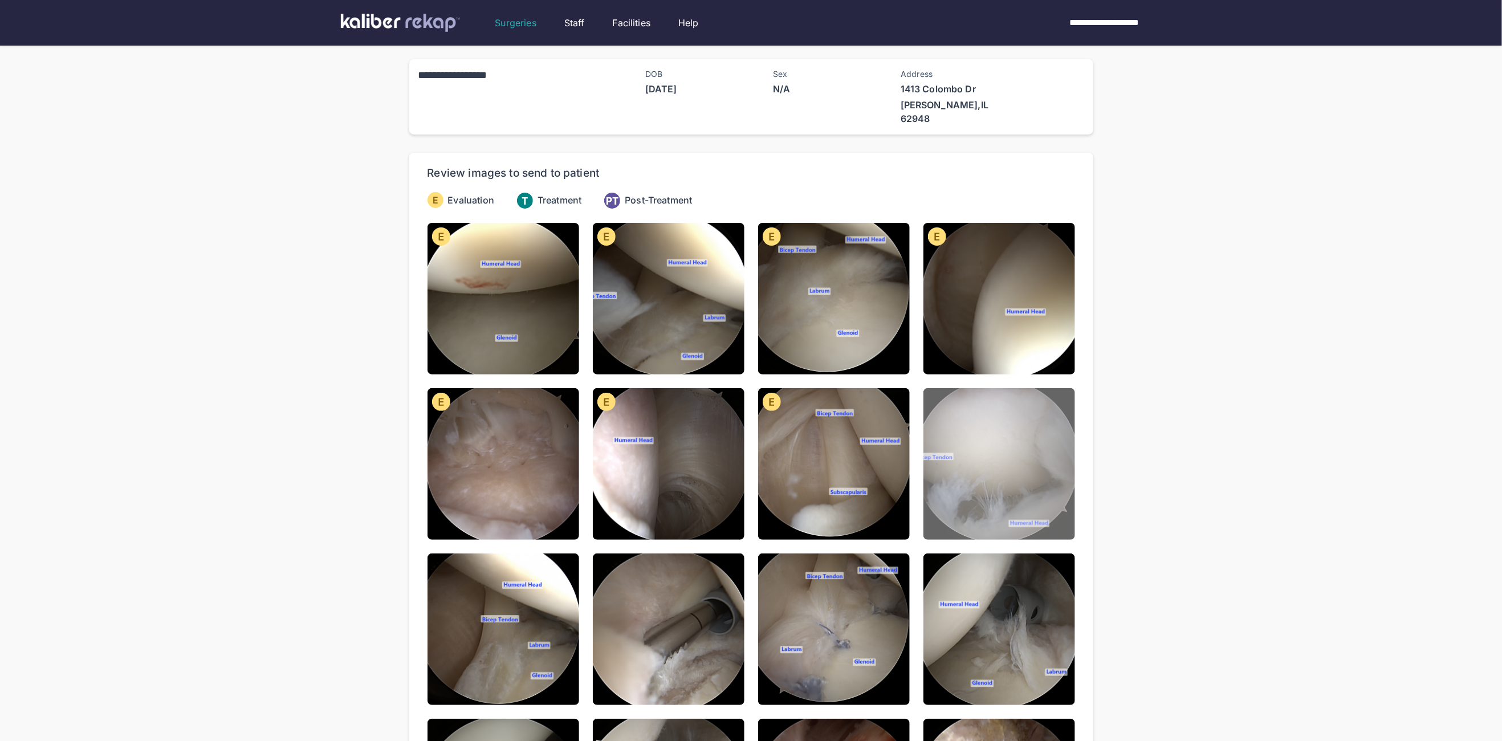
click at [954, 486] on img at bounding box center [1000, 464] width 152 height 152
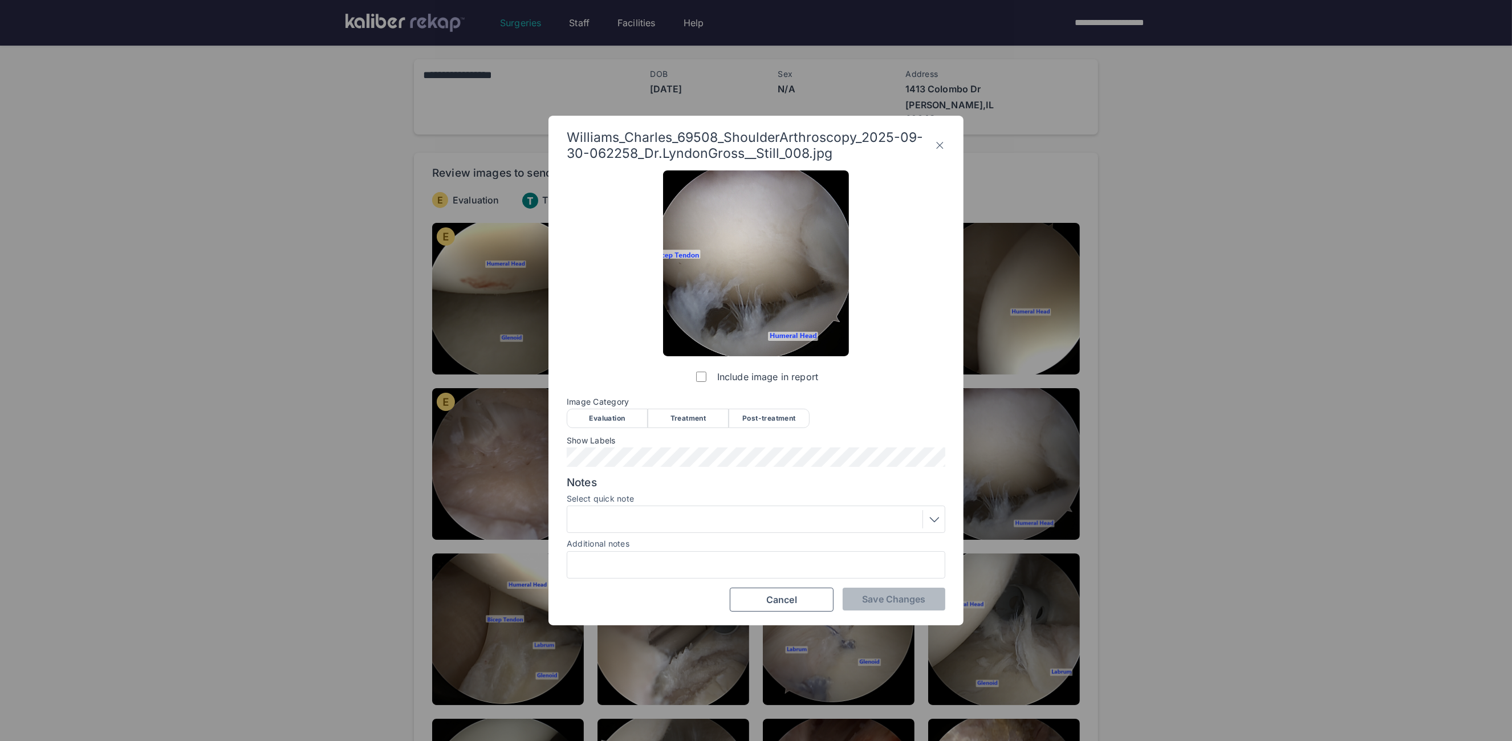
click at [606, 403] on span "Image Category" at bounding box center [756, 401] width 379 height 9
click at [614, 418] on div "Evaluation" at bounding box center [607, 418] width 81 height 19
drag, startPoint x: 685, startPoint y: 472, endPoint x: 715, endPoint y: 468, distance: 30.4
click at [685, 471] on div "Include image in report Image Category Evaluation Treatment Post-treatment Eval…" at bounding box center [756, 390] width 379 height 441
click at [909, 604] on span "Save Changes" at bounding box center [893, 599] width 63 height 11
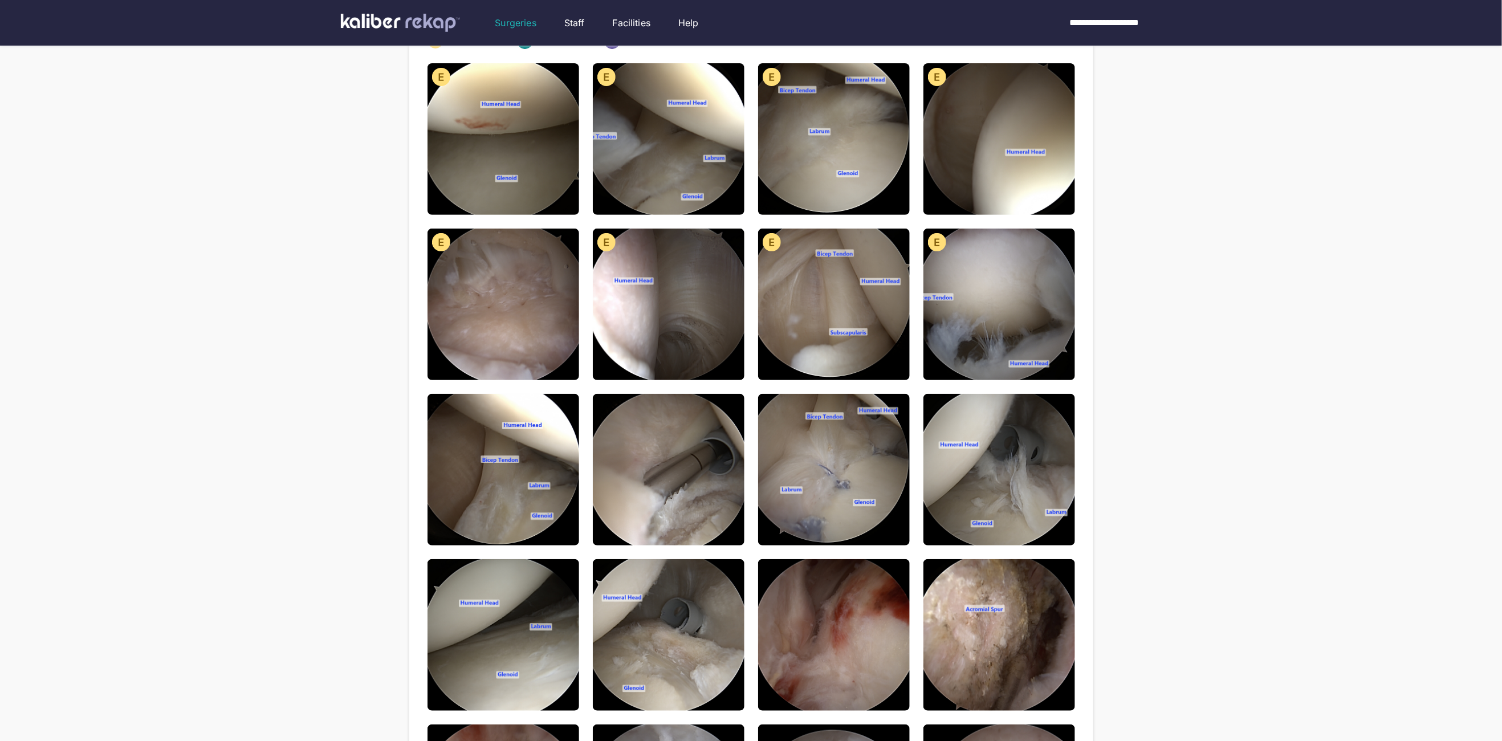
scroll to position [91, 0]
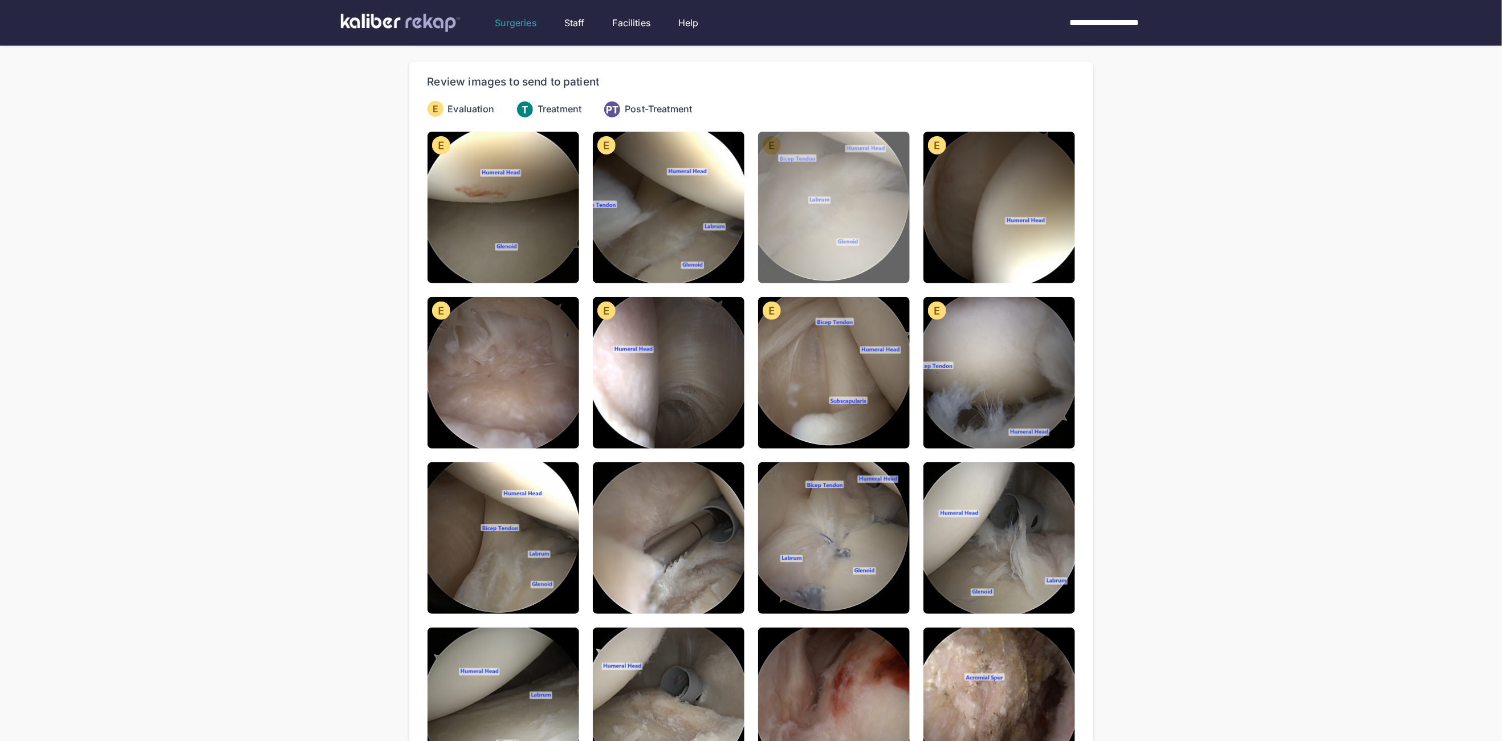
click at [834, 153] on img at bounding box center [834, 208] width 152 height 152
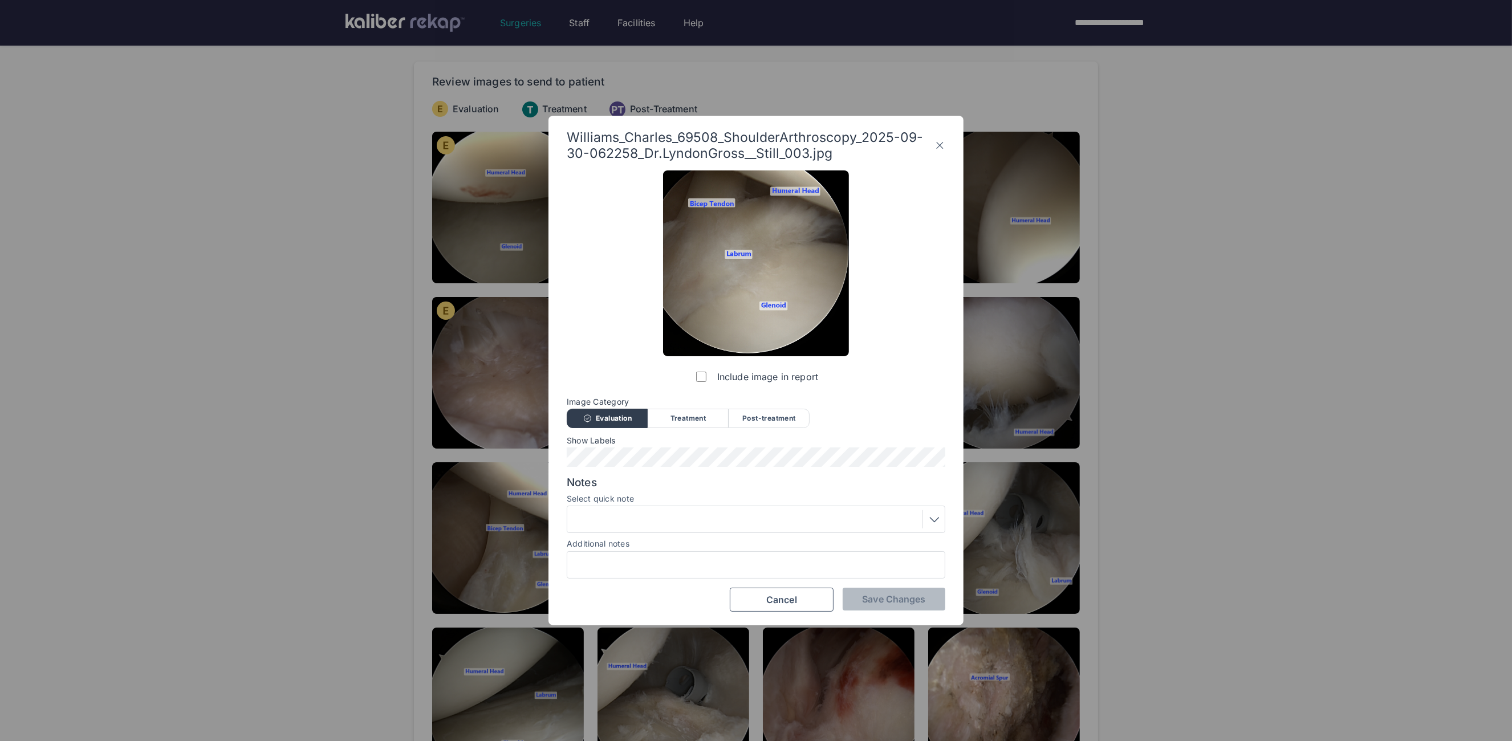
click at [946, 135] on div "Williams_Charles_69508_ShoulderArthroscopy_2025-09-30-062258_Dr.LyndonGross__St…" at bounding box center [755, 371] width 415 height 510
click at [942, 144] on icon at bounding box center [939, 145] width 11 height 18
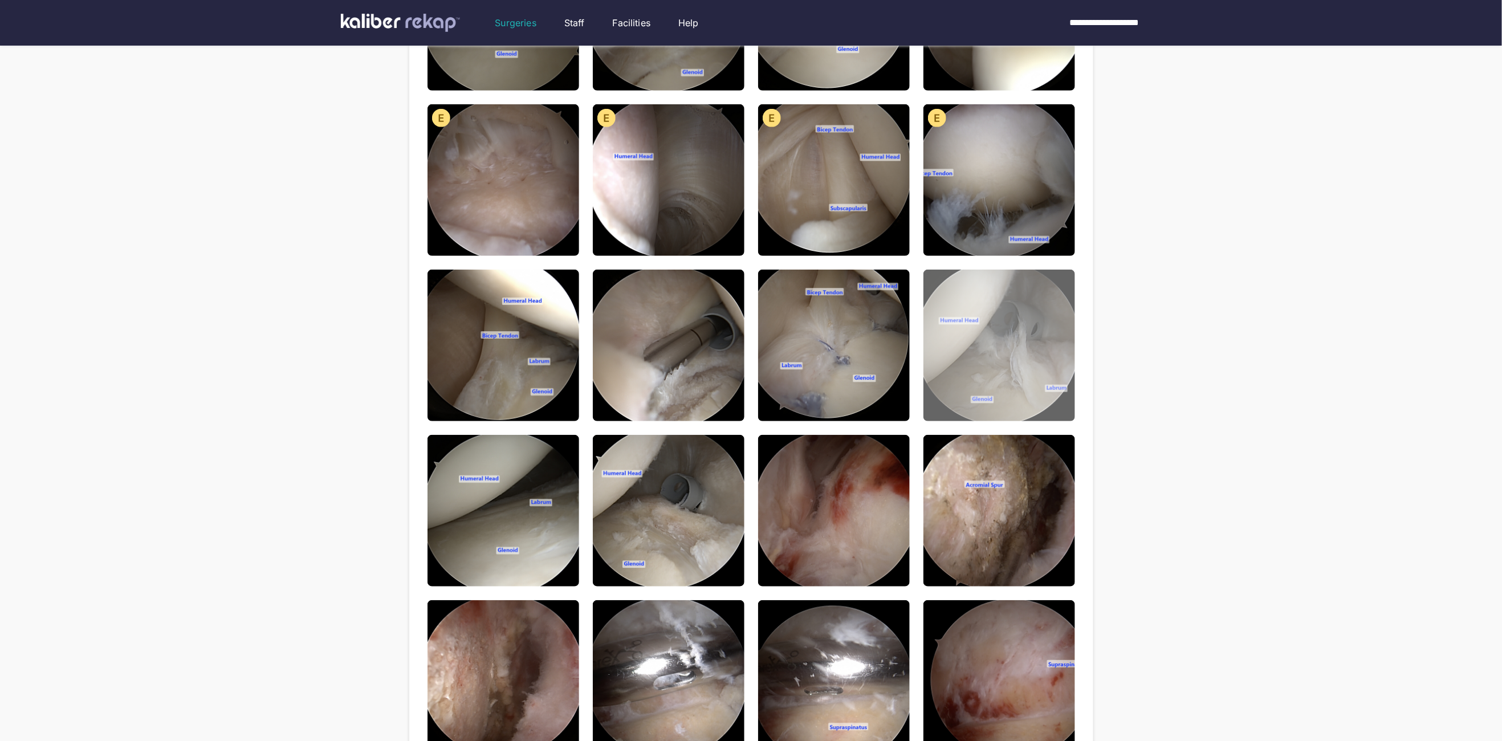
scroll to position [351, 0]
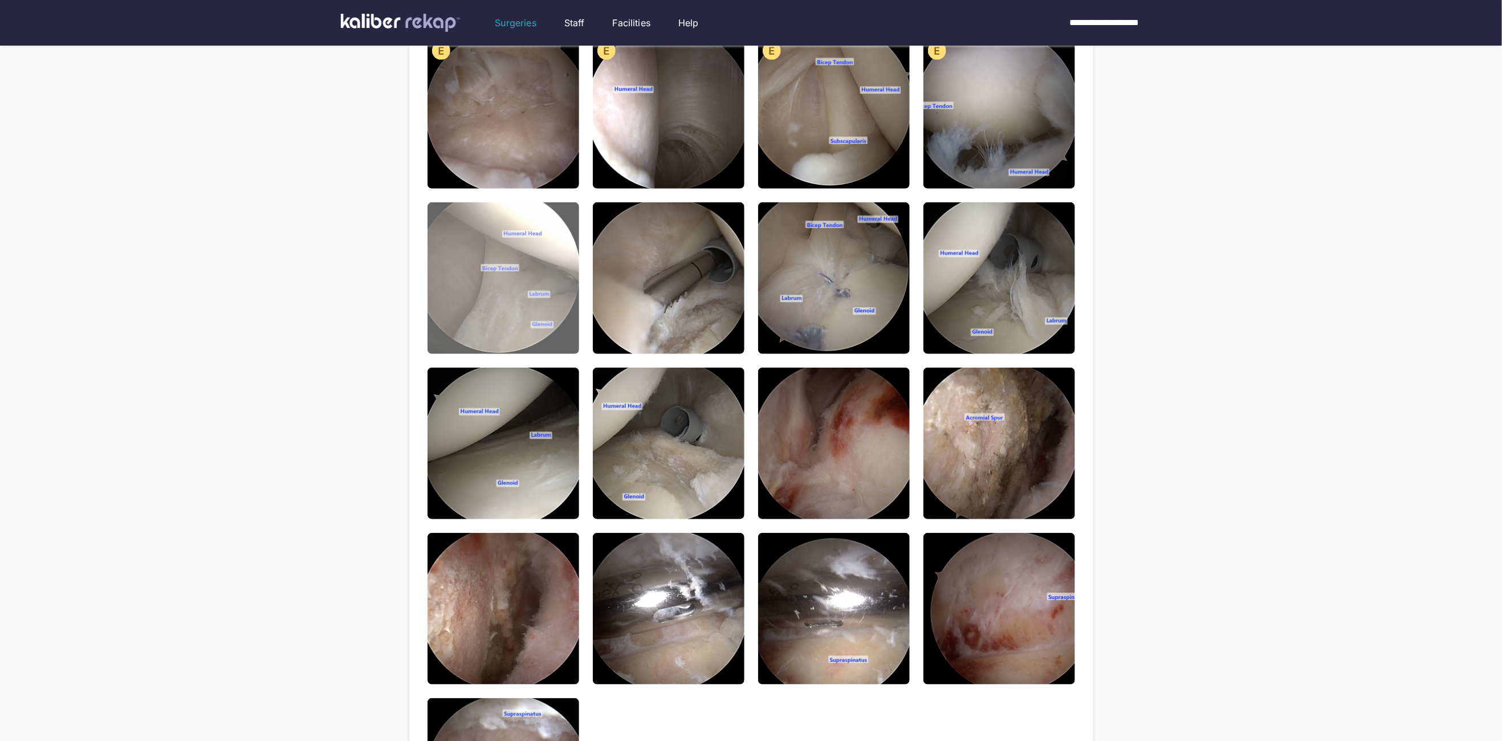
click at [509, 266] on img at bounding box center [504, 278] width 152 height 152
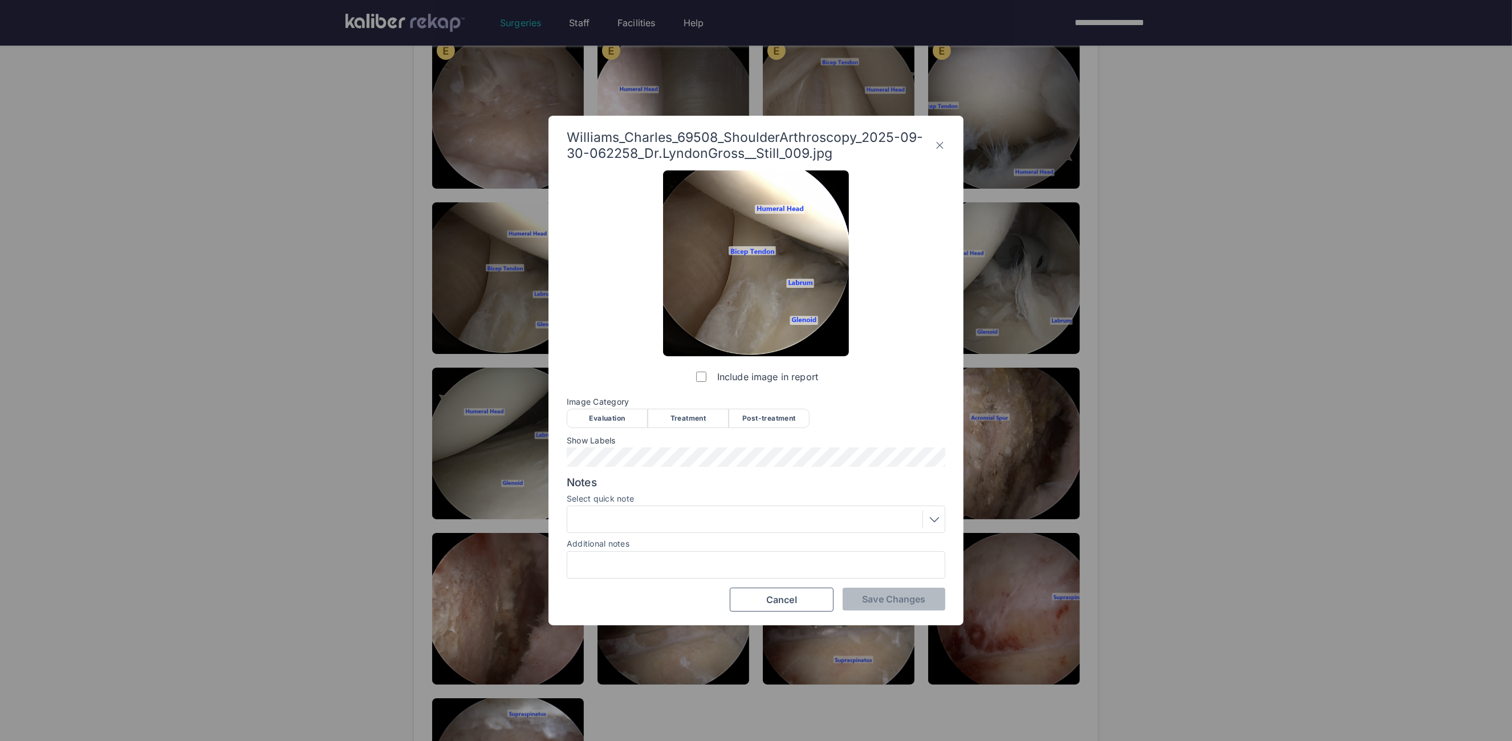
click at [628, 427] on div "Evaluation" at bounding box center [607, 418] width 81 height 19
click at [888, 608] on button "Save Changes" at bounding box center [894, 599] width 103 height 23
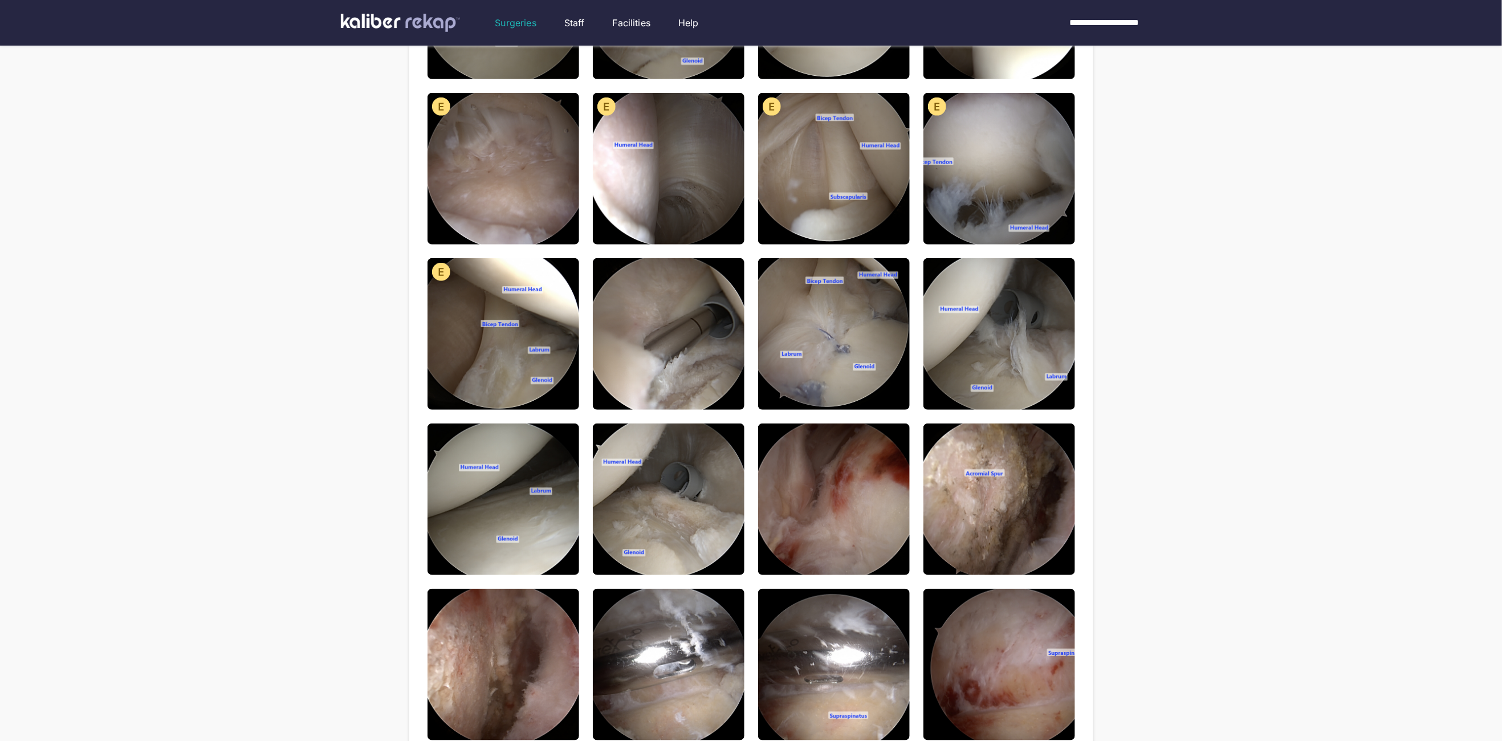
scroll to position [238, 0]
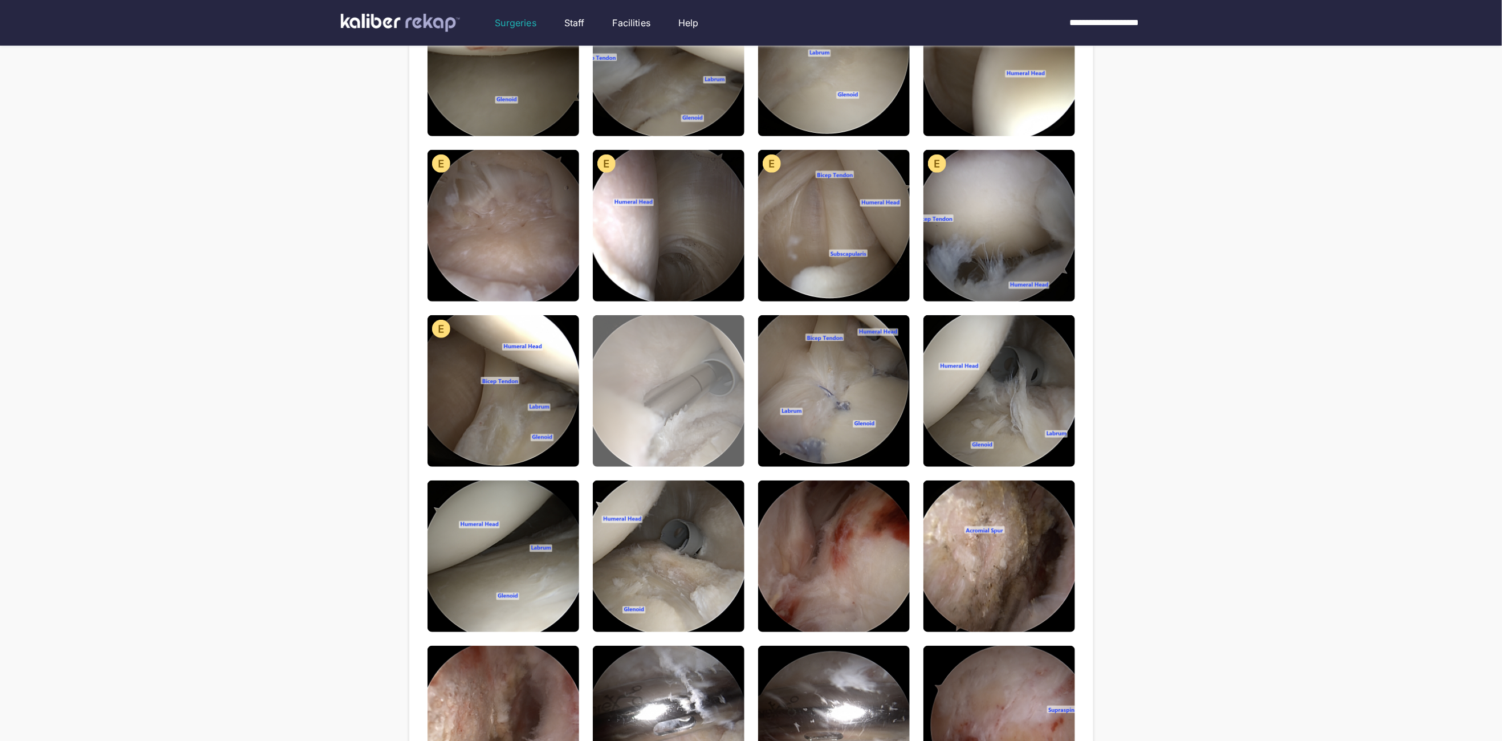
drag, startPoint x: 625, startPoint y: 387, endPoint x: 667, endPoint y: 400, distance: 43.6
click at [625, 387] on img at bounding box center [669, 391] width 152 height 152
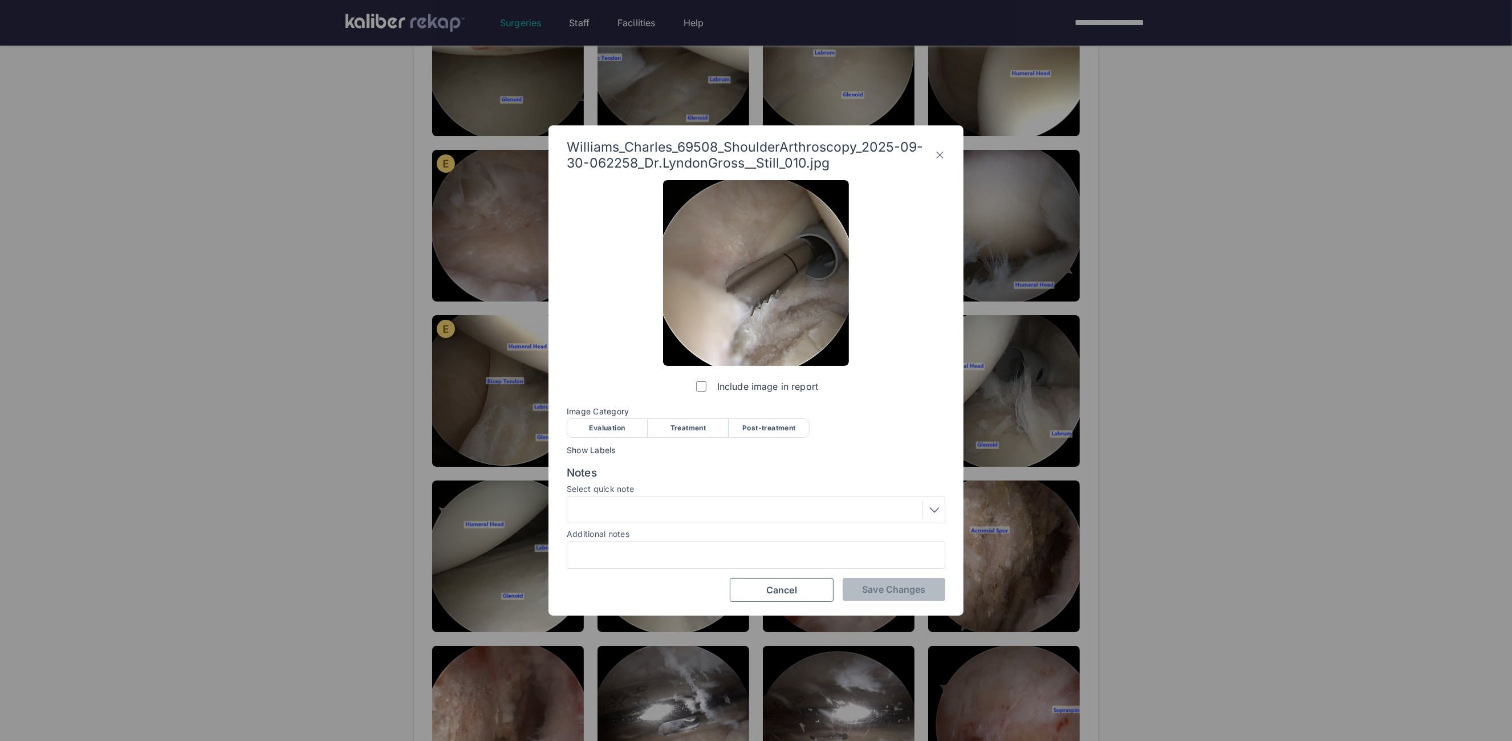
click at [701, 433] on div "Treatment" at bounding box center [688, 427] width 81 height 19
click at [901, 588] on span "Save Changes" at bounding box center [893, 589] width 63 height 11
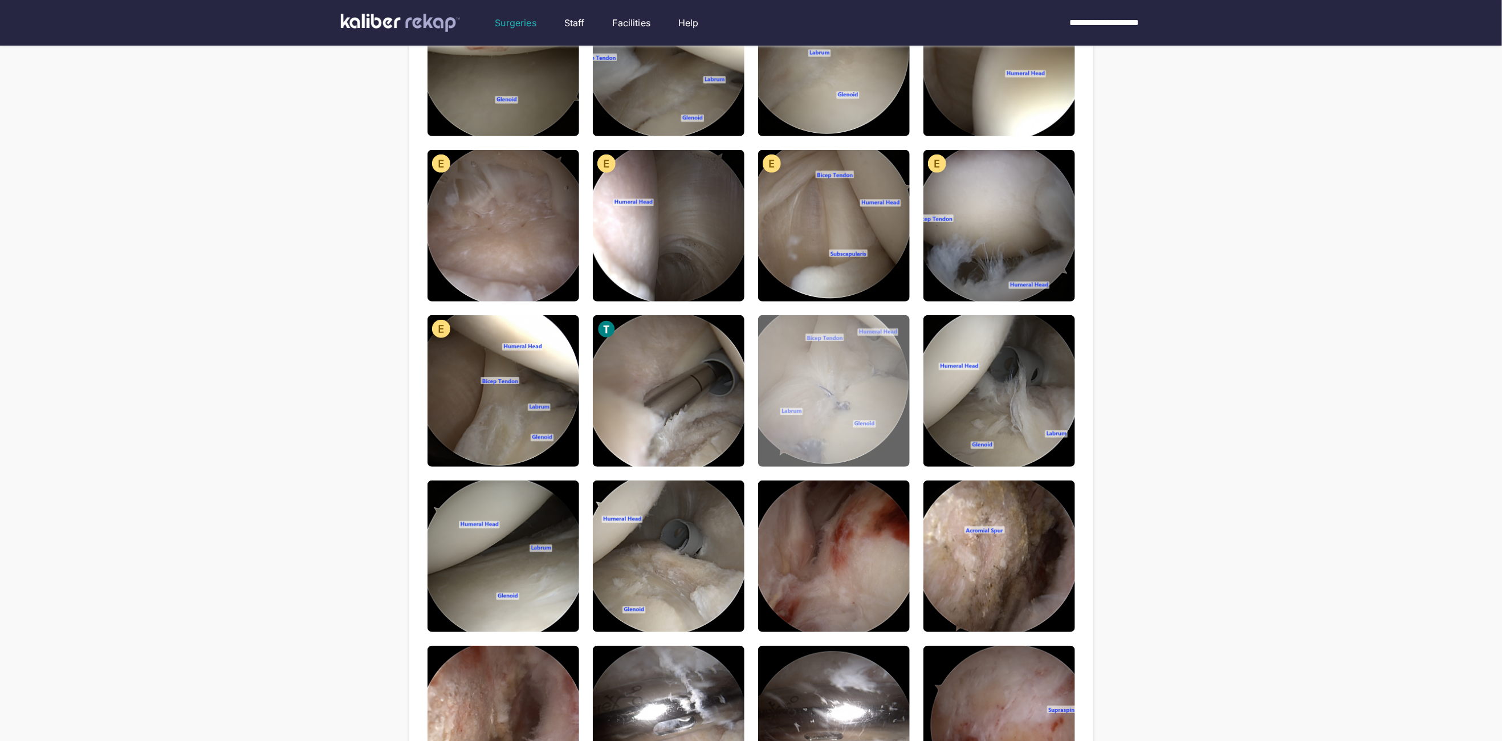
drag, startPoint x: 866, startPoint y: 418, endPoint x: 832, endPoint y: 413, distance: 34.1
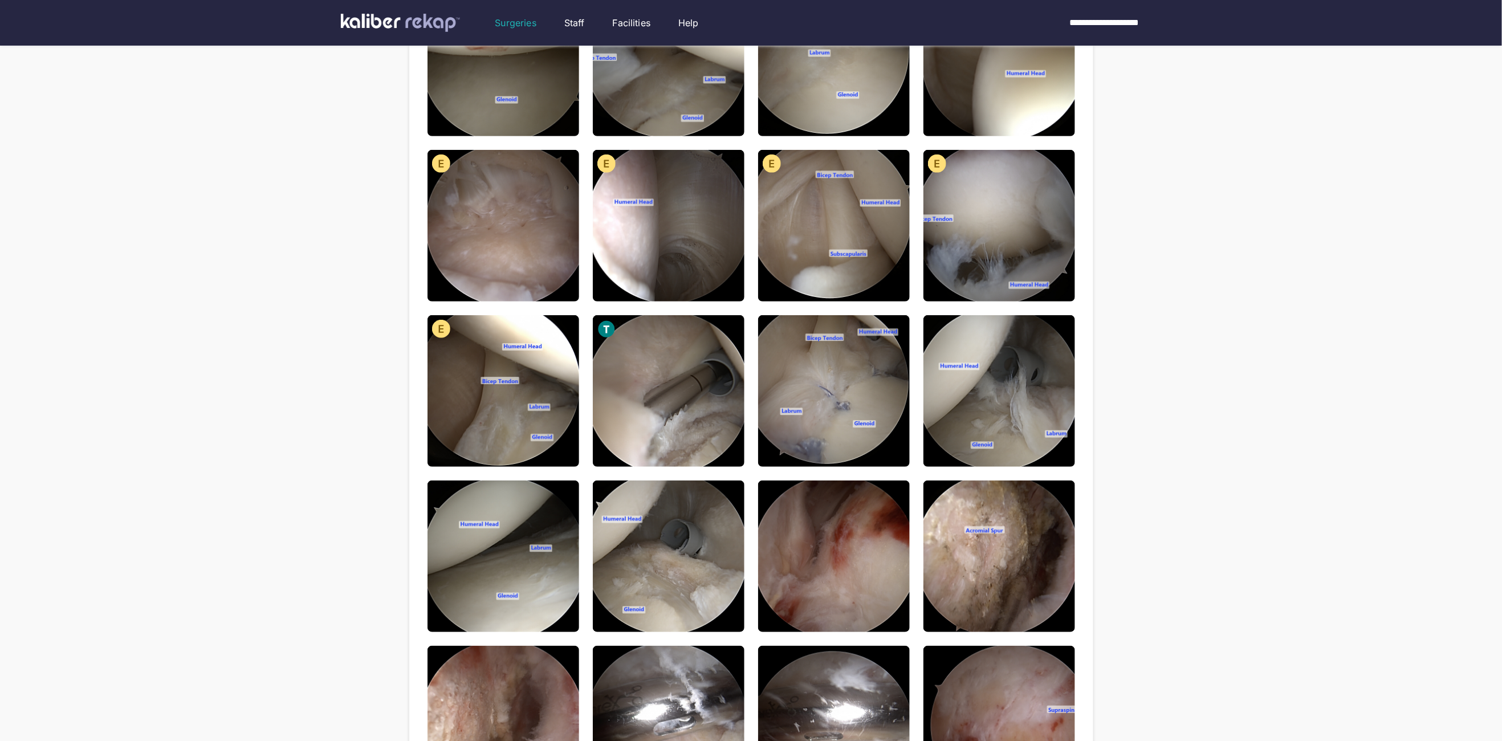
click at [866, 418] on img at bounding box center [834, 391] width 152 height 152
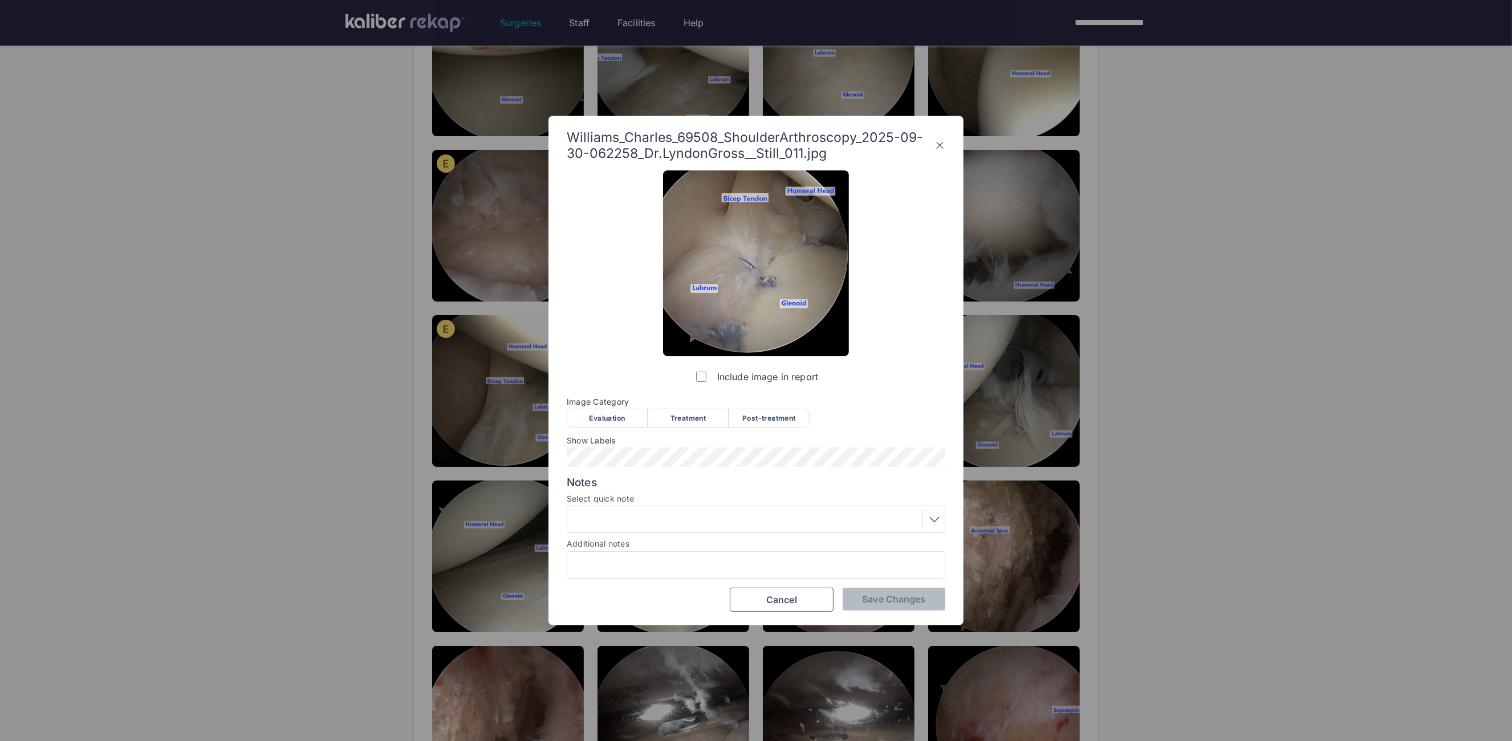
click at [794, 413] on div "Post-treatment" at bounding box center [769, 418] width 81 height 19
click at [903, 594] on span "Save Changes" at bounding box center [893, 599] width 63 height 11
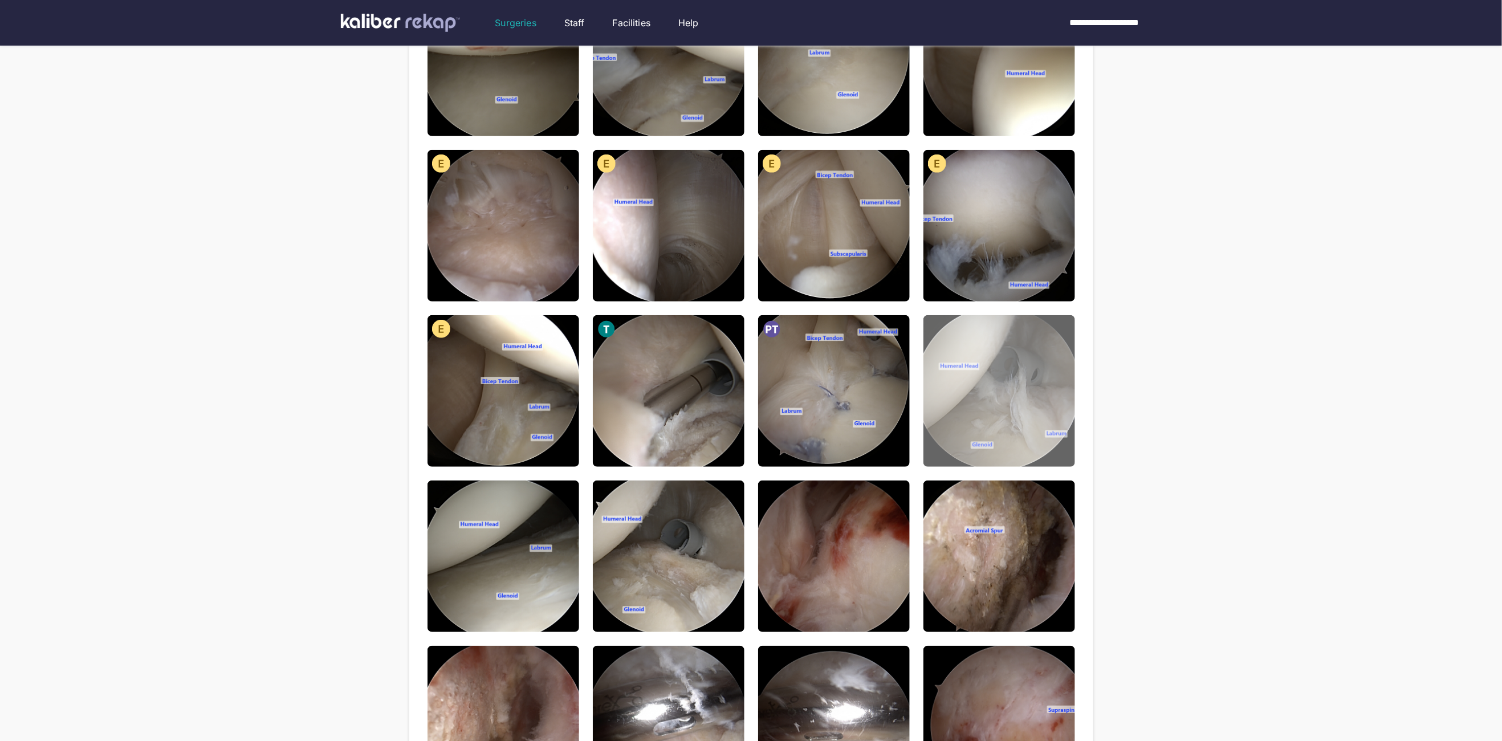
click at [1064, 334] on img at bounding box center [1000, 391] width 152 height 152
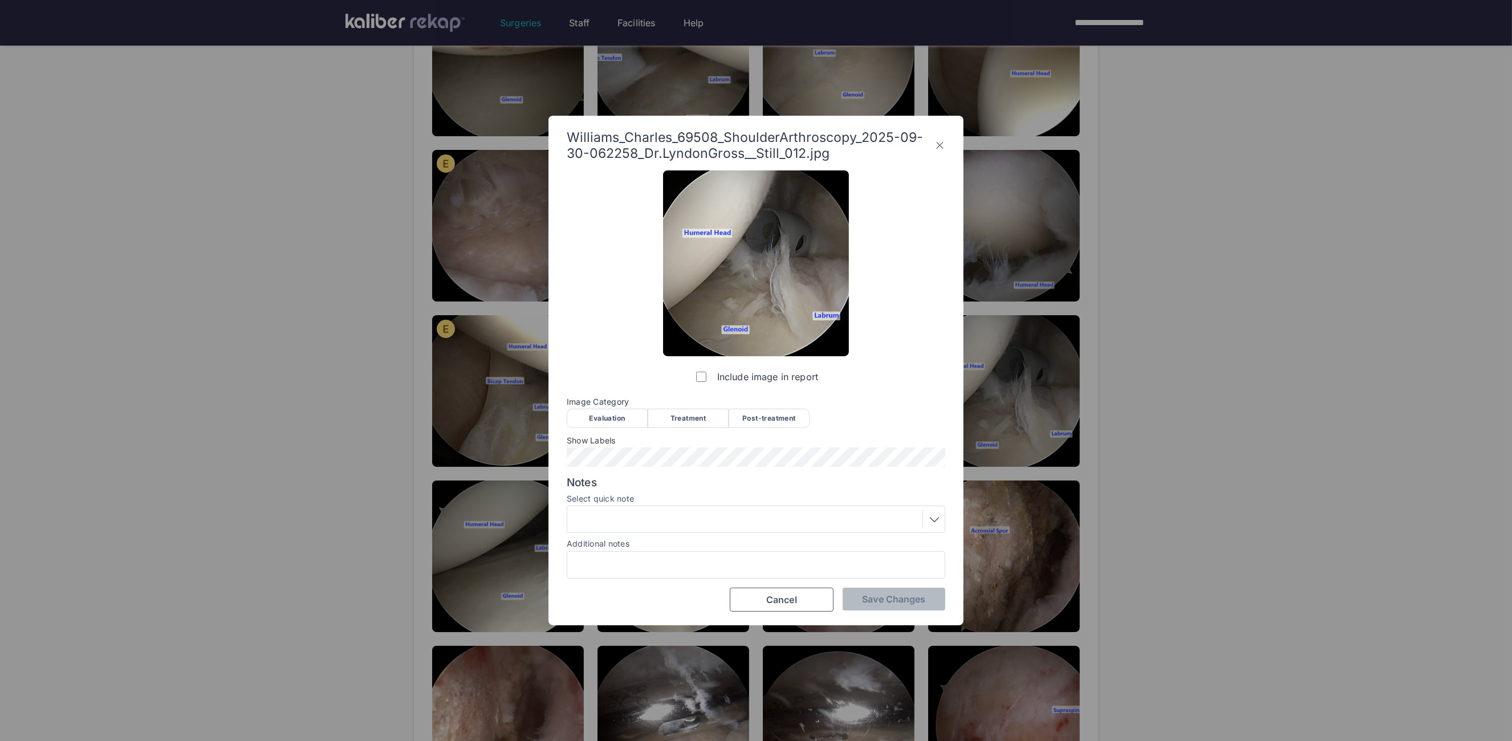
click at [675, 422] on div "Treatment" at bounding box center [688, 418] width 81 height 19
click at [903, 607] on button "Save Changes" at bounding box center [894, 599] width 103 height 23
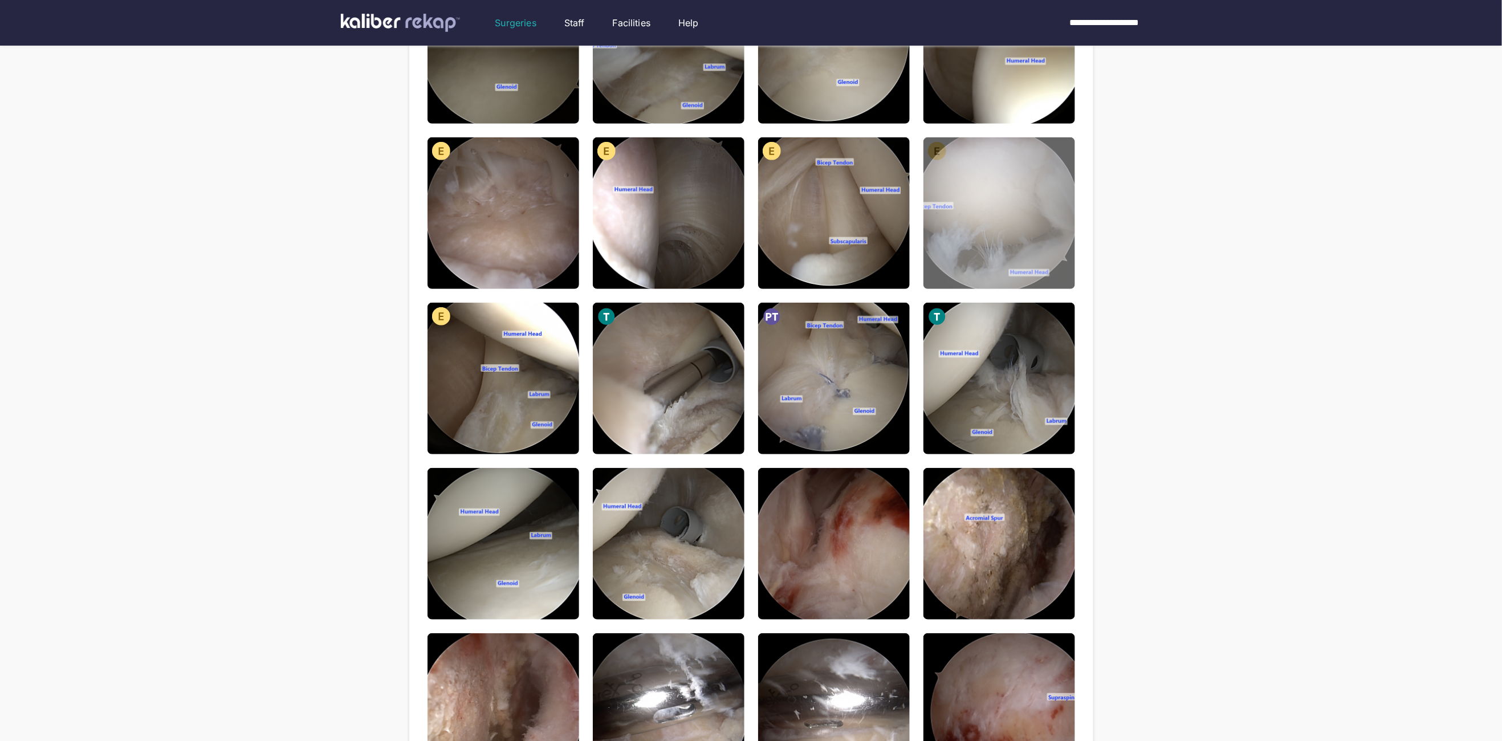
scroll to position [244, 0]
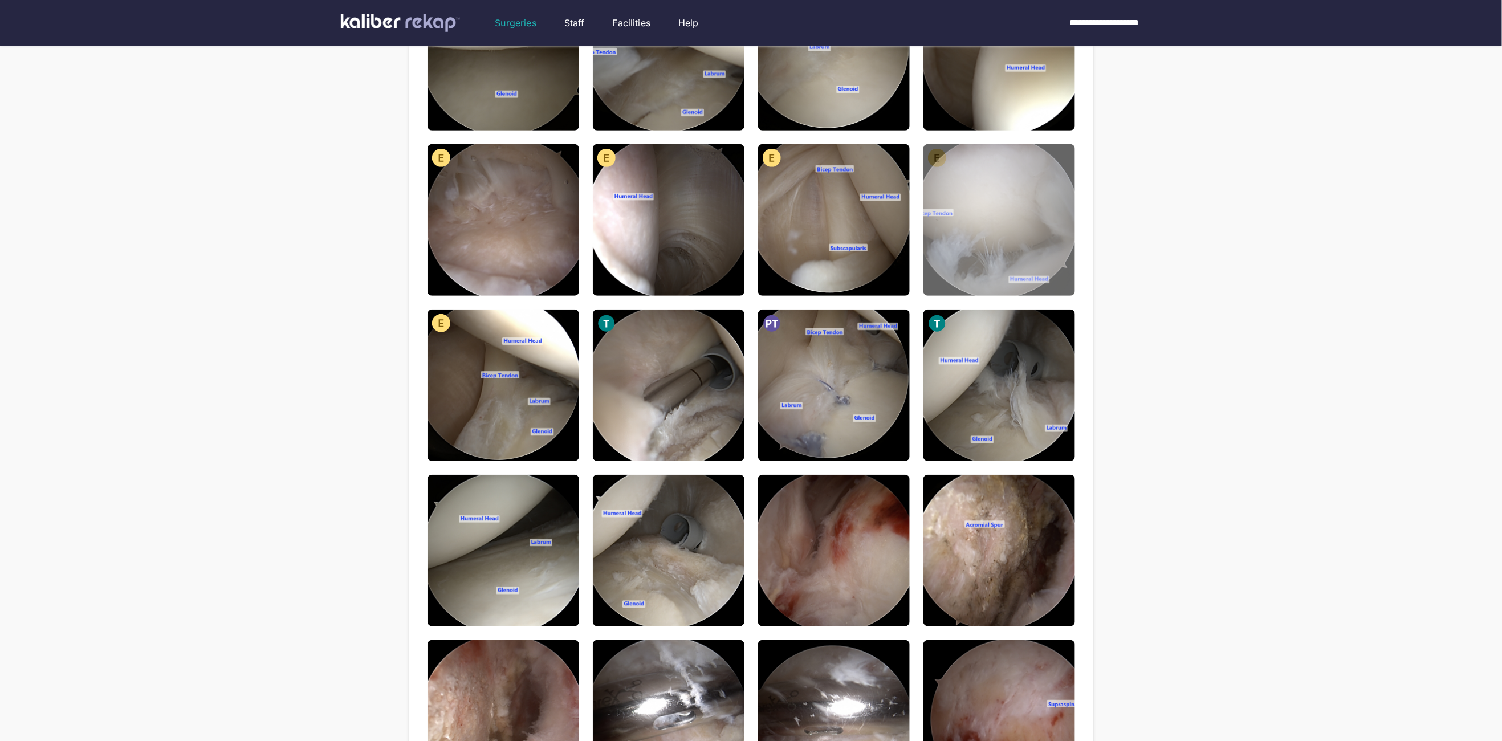
click at [990, 230] on img at bounding box center [1000, 220] width 152 height 152
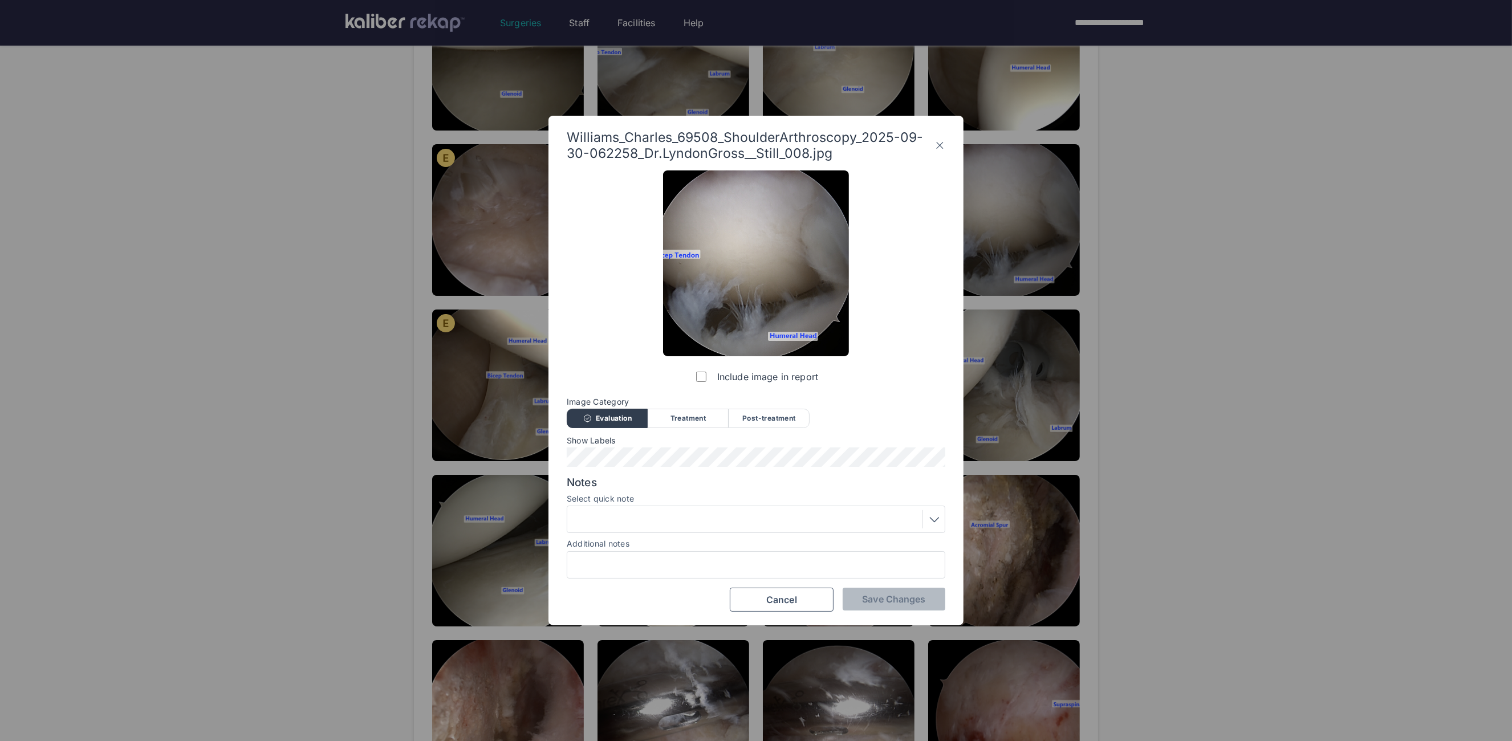
click at [937, 145] on icon at bounding box center [939, 145] width 11 height 18
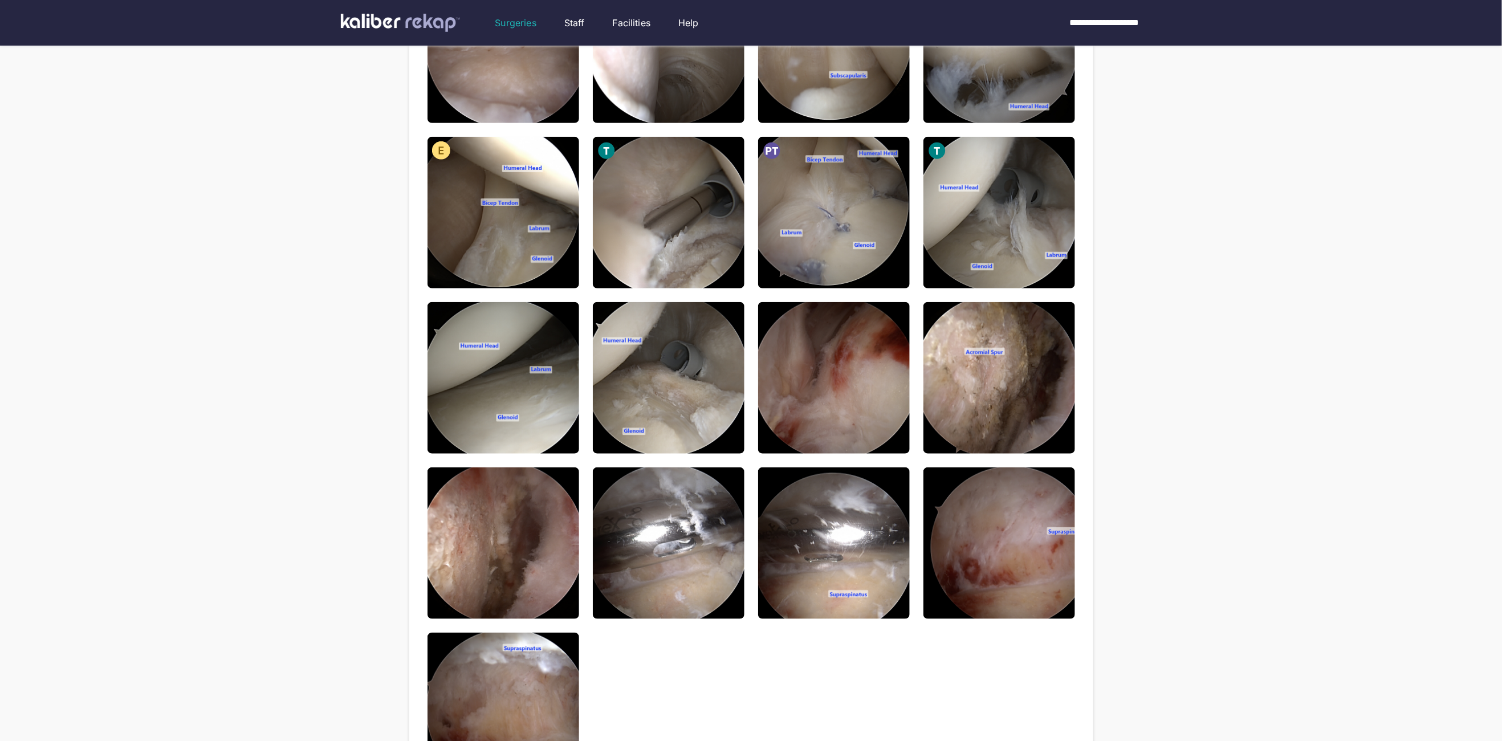
scroll to position [425, 0]
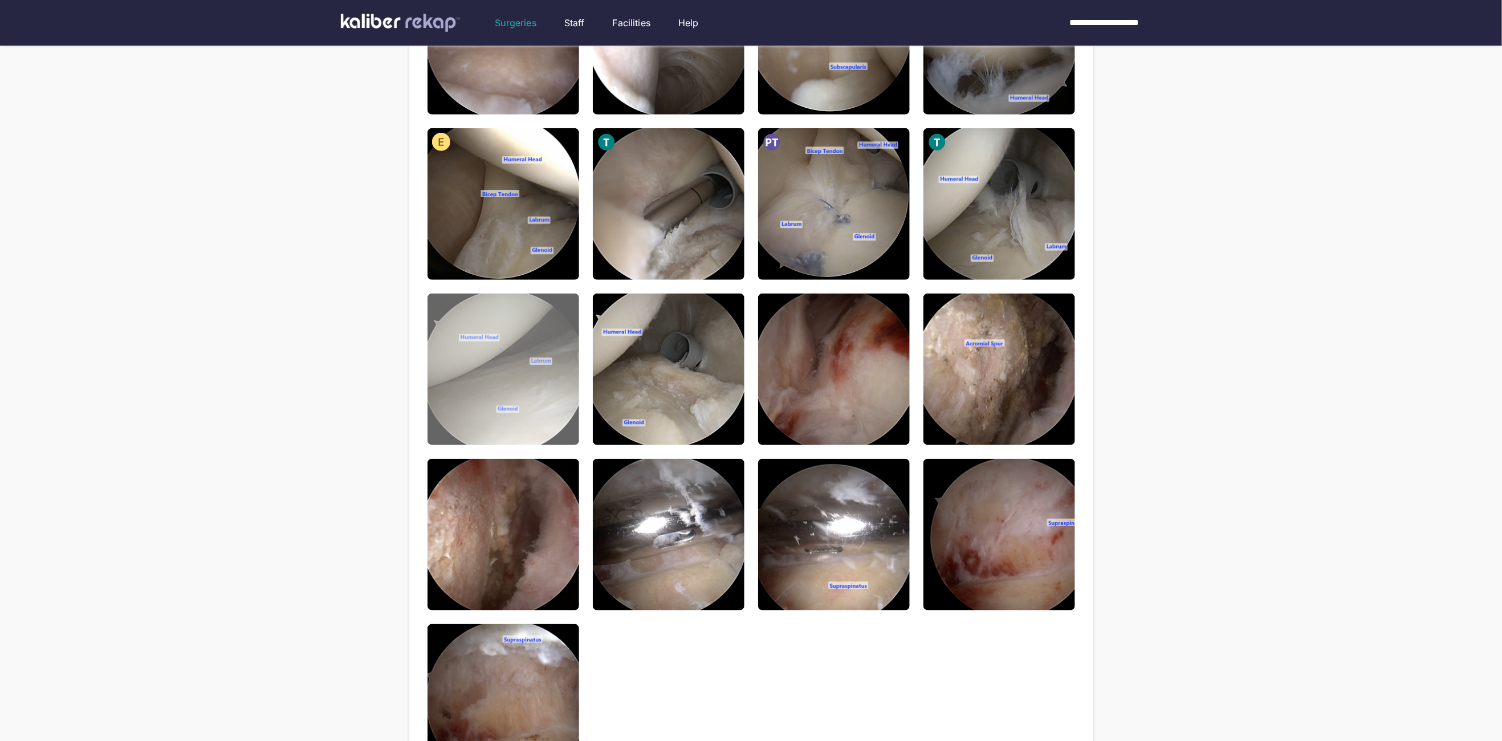
click at [514, 355] on img at bounding box center [504, 370] width 152 height 152
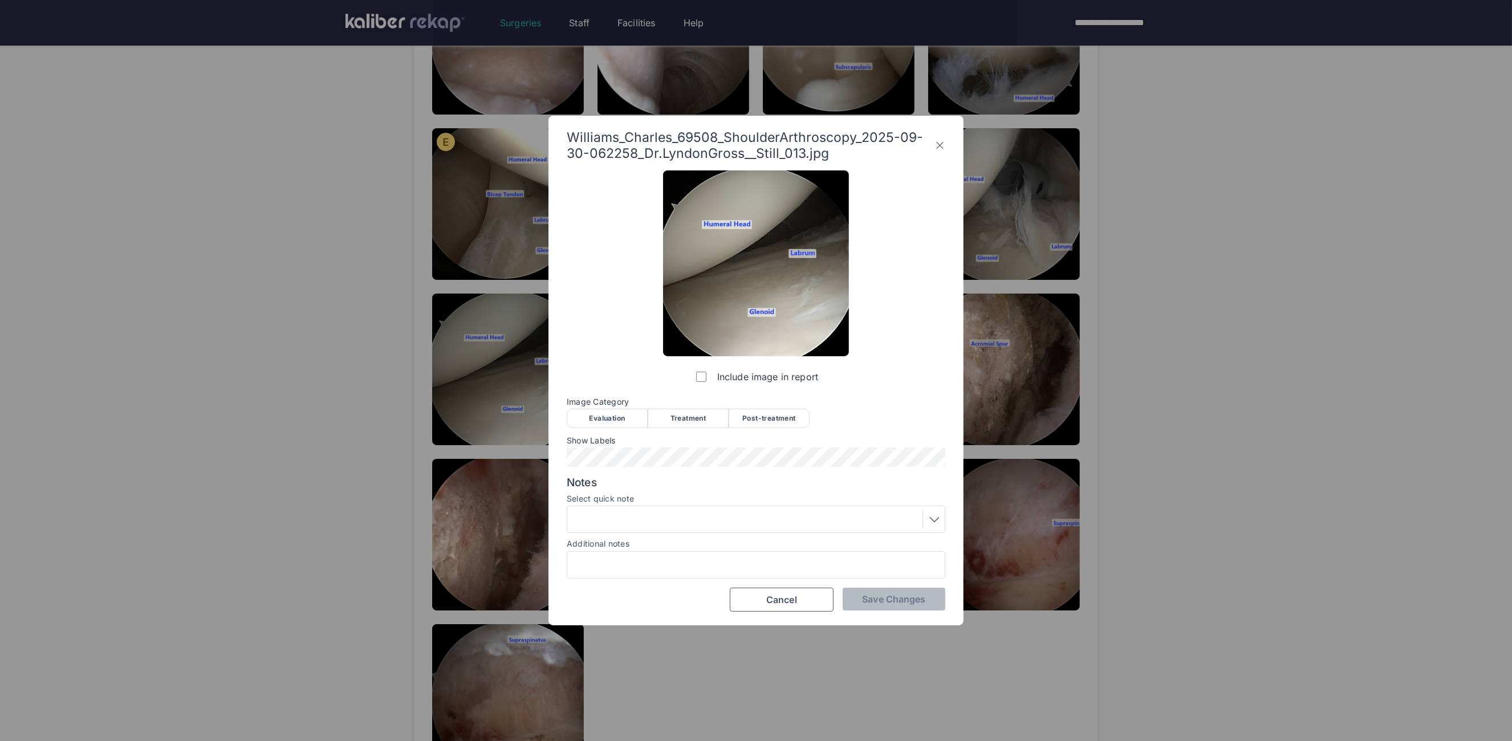
click at [578, 414] on div "Evaluation" at bounding box center [607, 418] width 81 height 19
click at [887, 603] on span "Save Changes" at bounding box center [893, 599] width 63 height 11
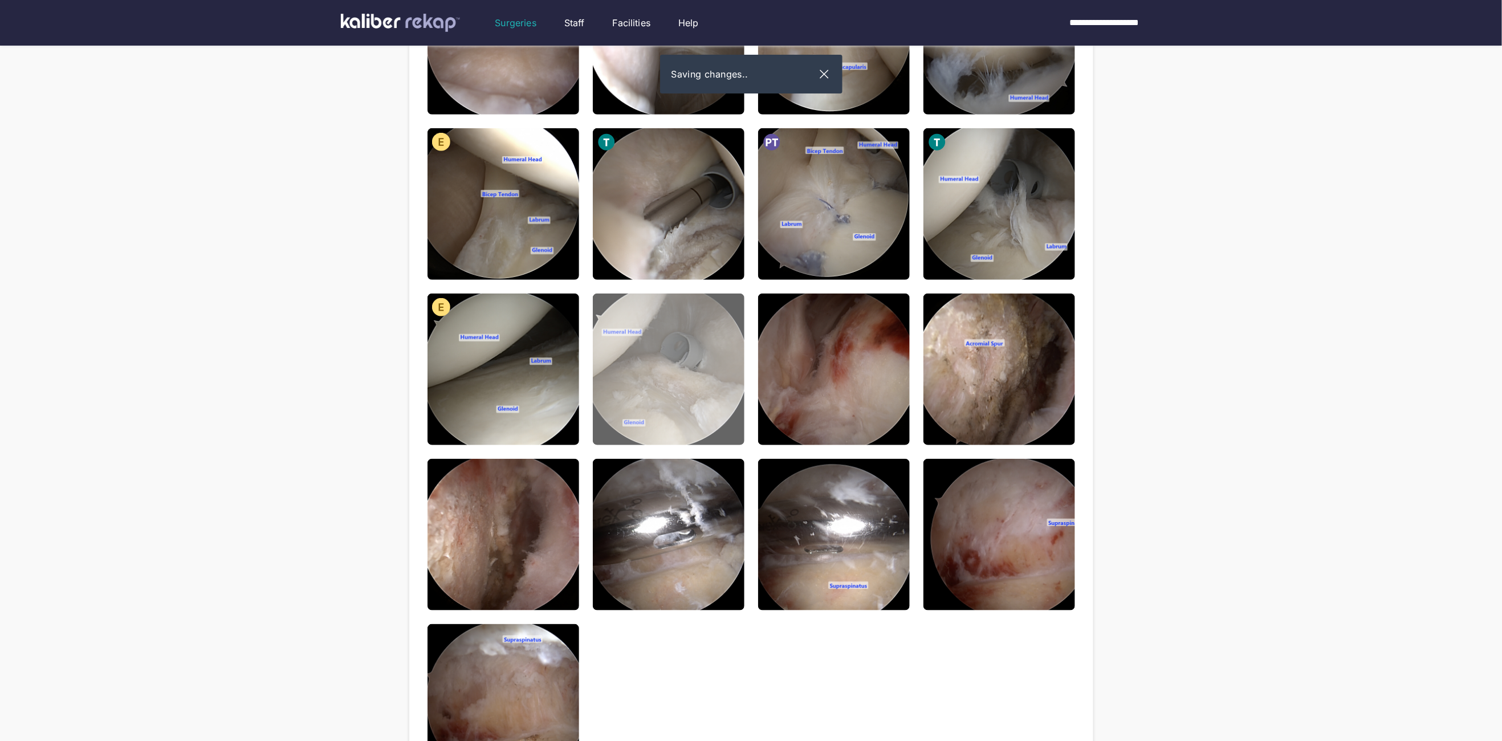
click at [682, 400] on img at bounding box center [669, 370] width 152 height 152
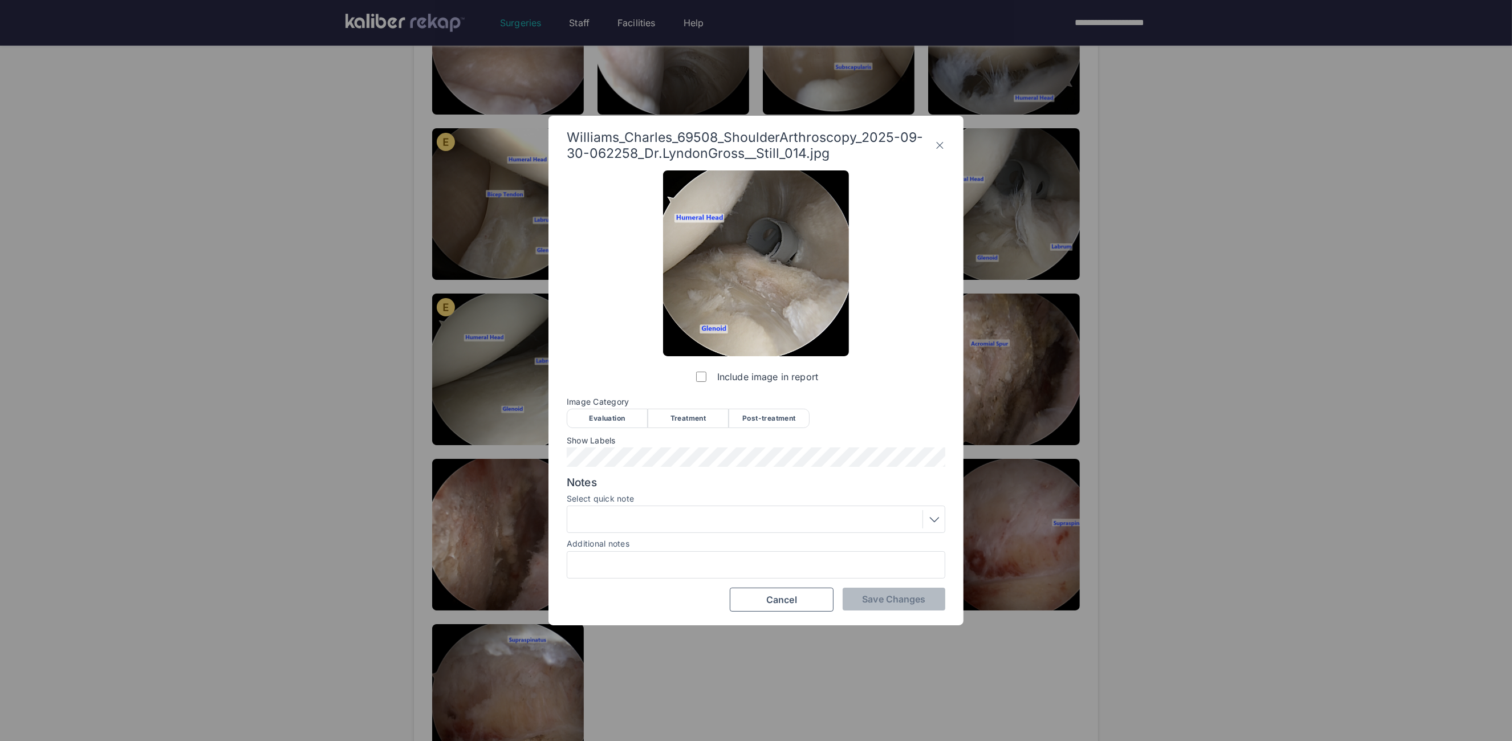
click at [604, 409] on div "Evaluation" at bounding box center [607, 418] width 81 height 19
click at [889, 583] on div "Include image in report Image Category Evaluation Treatment Post-treatment Eval…" at bounding box center [756, 390] width 379 height 441
click at [911, 598] on span "Save Changes" at bounding box center [893, 599] width 63 height 11
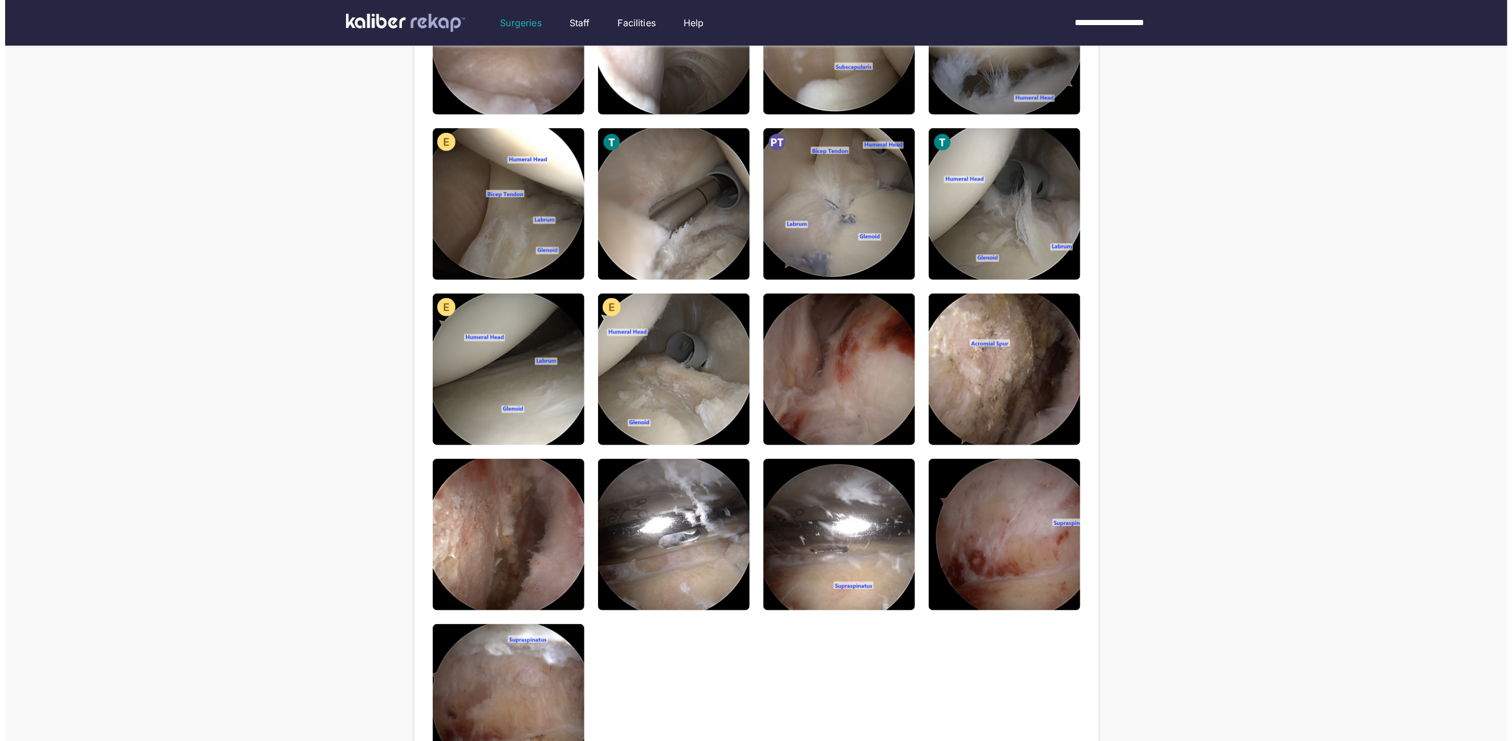
scroll to position [448, 0]
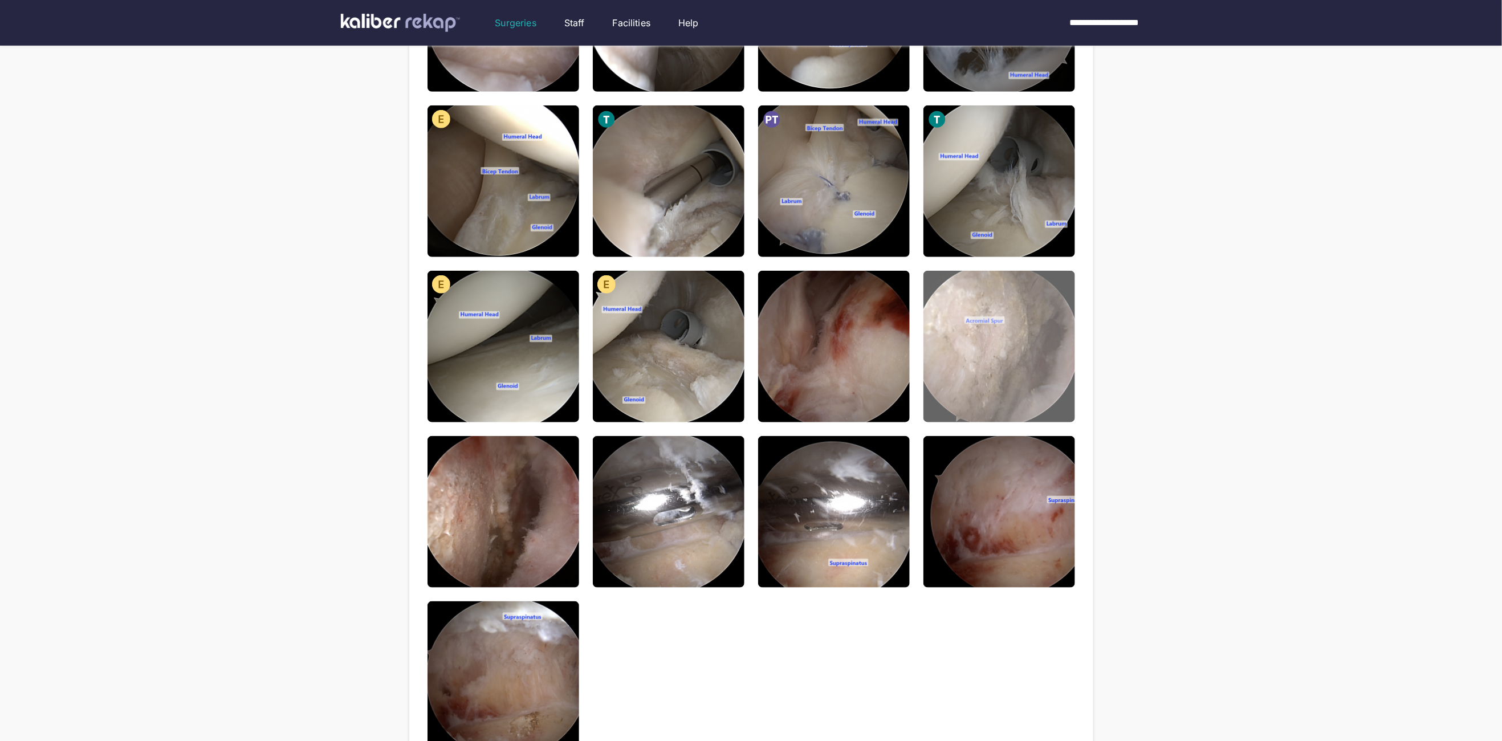
click at [1018, 297] on img at bounding box center [1000, 347] width 152 height 152
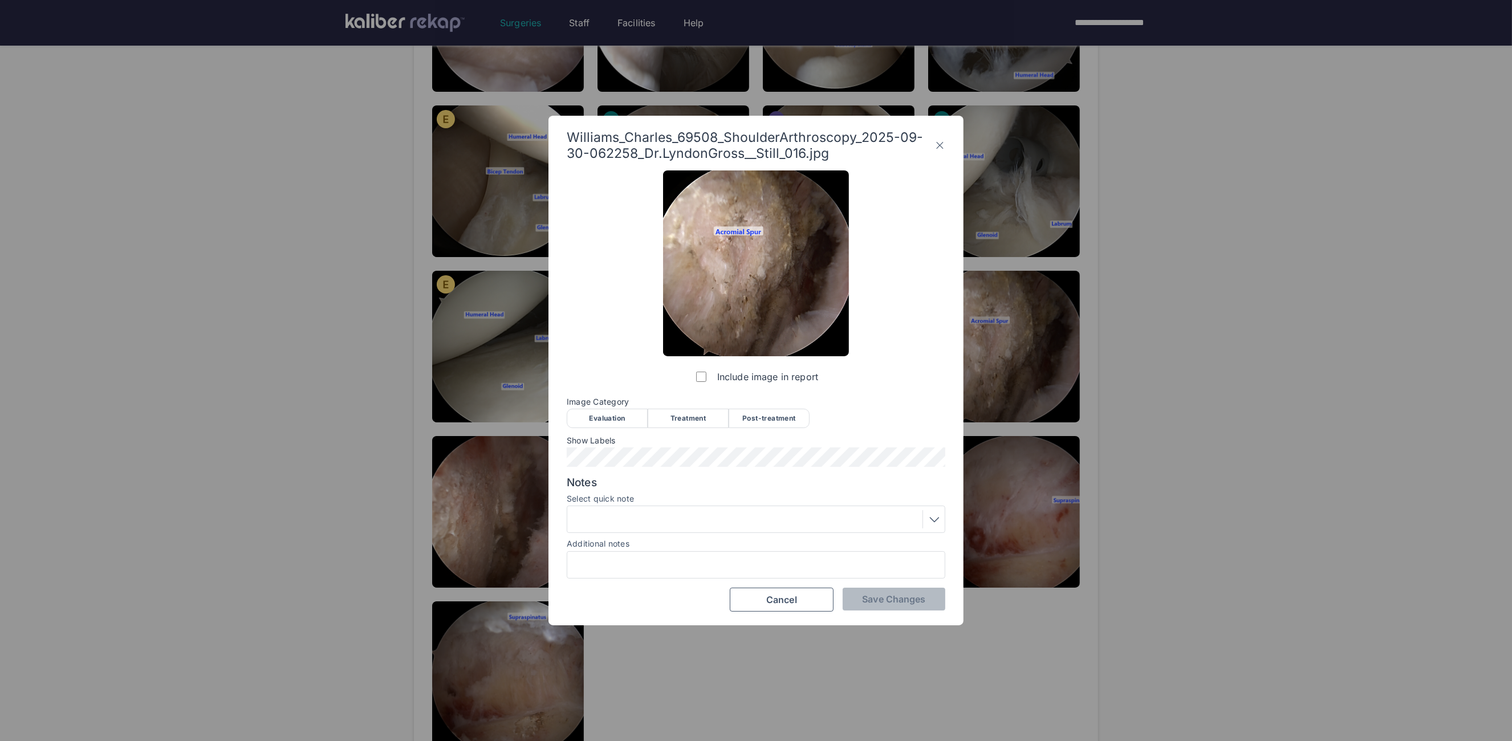
click at [628, 425] on div "Evaluation" at bounding box center [607, 418] width 81 height 19
click at [651, 525] on div at bounding box center [756, 519] width 371 height 18
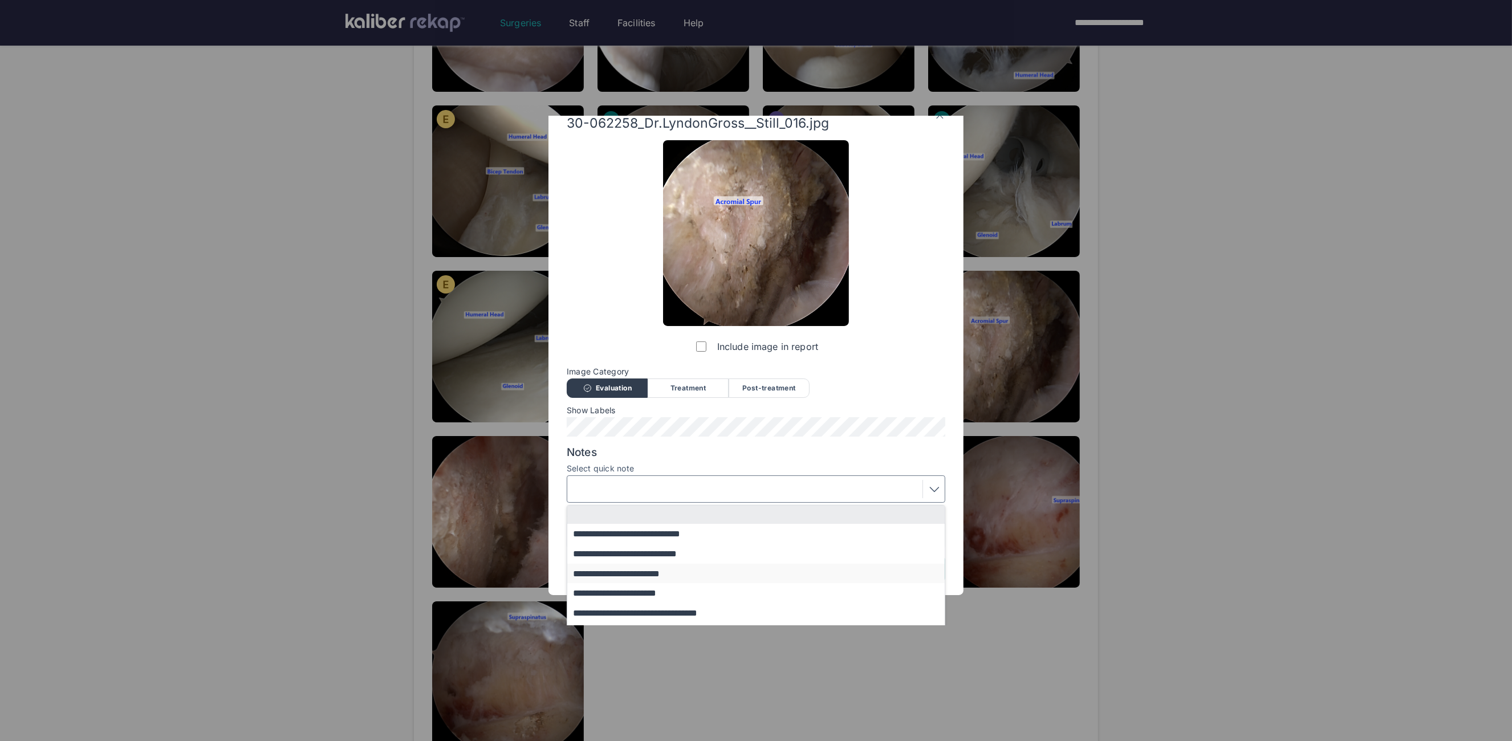
scroll to position [94, 0]
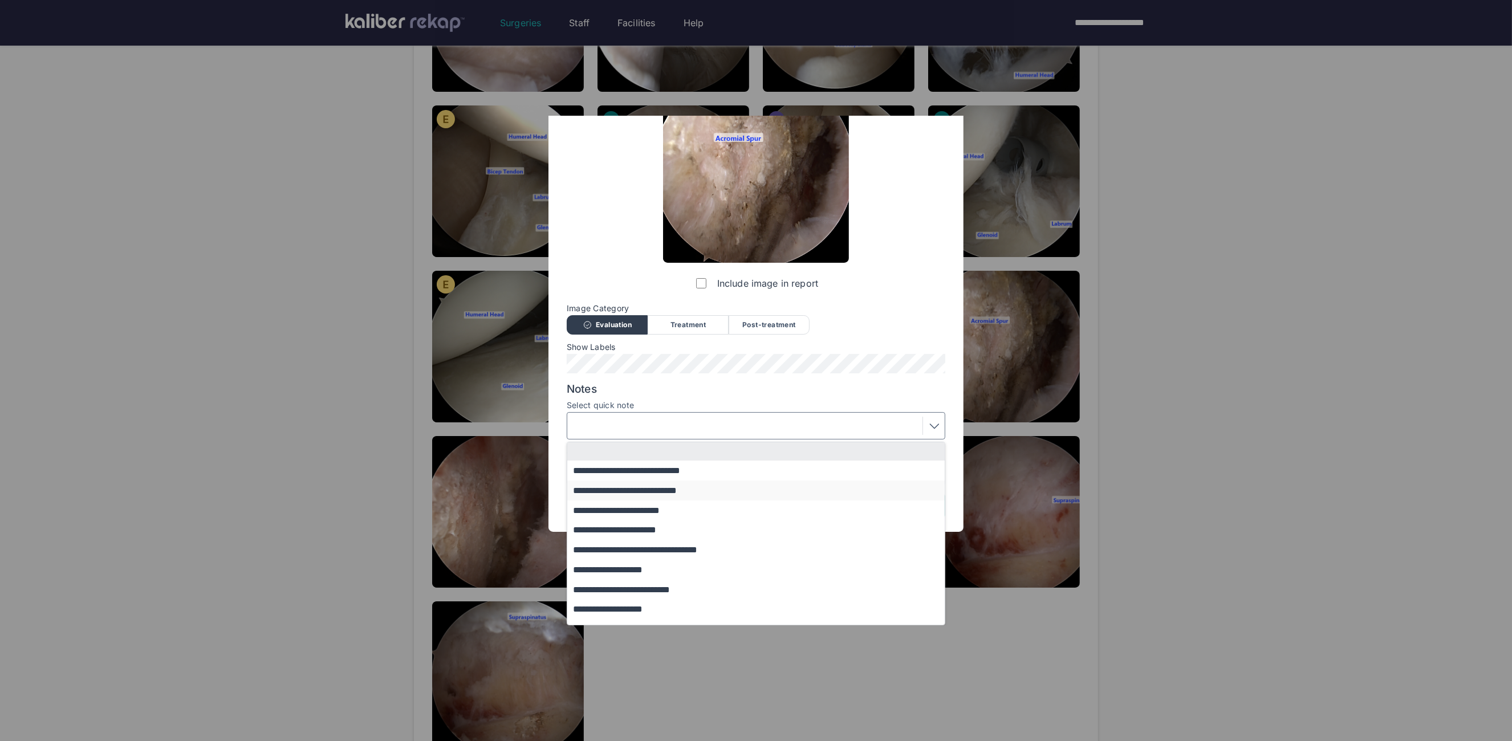
click at [629, 490] on button "**********" at bounding box center [761, 491] width 388 height 20
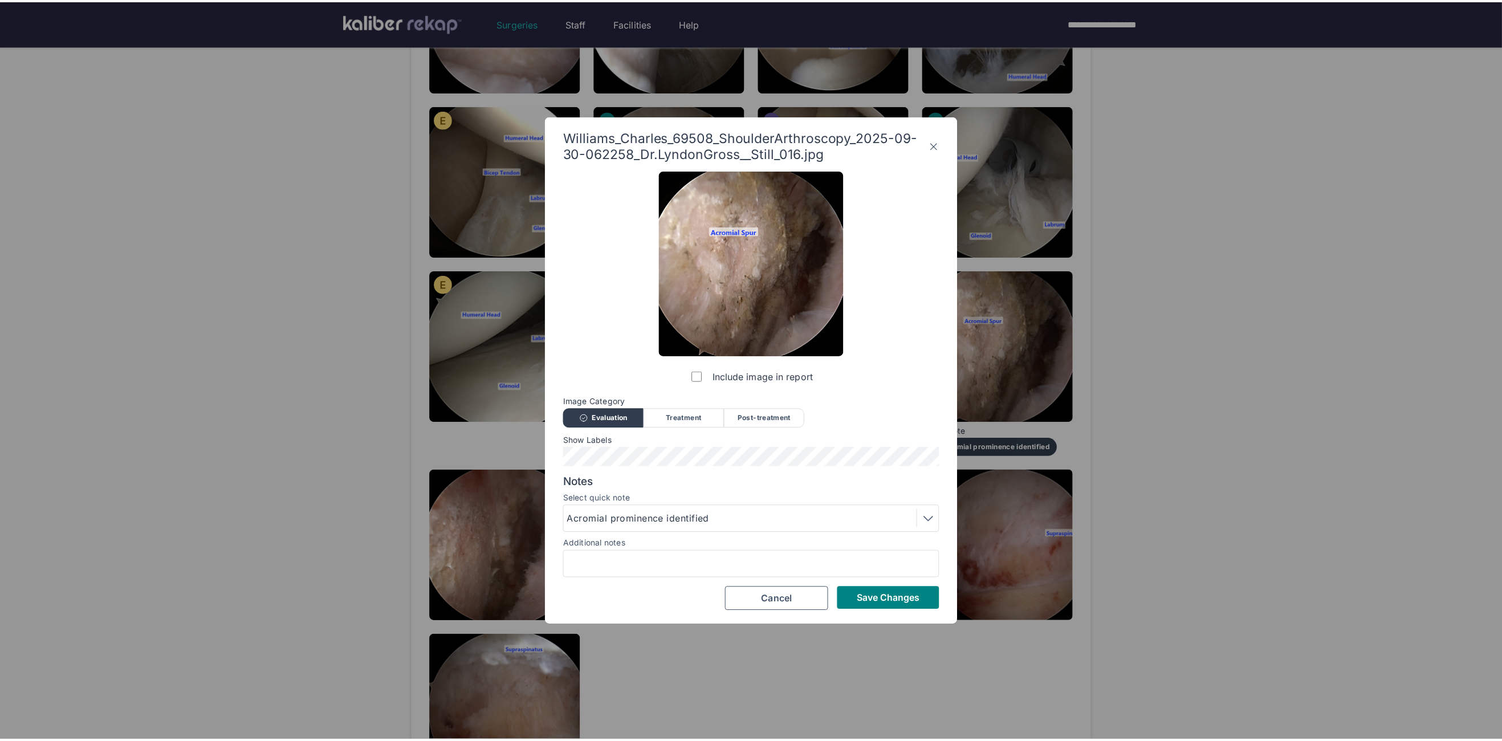
scroll to position [0, 0]
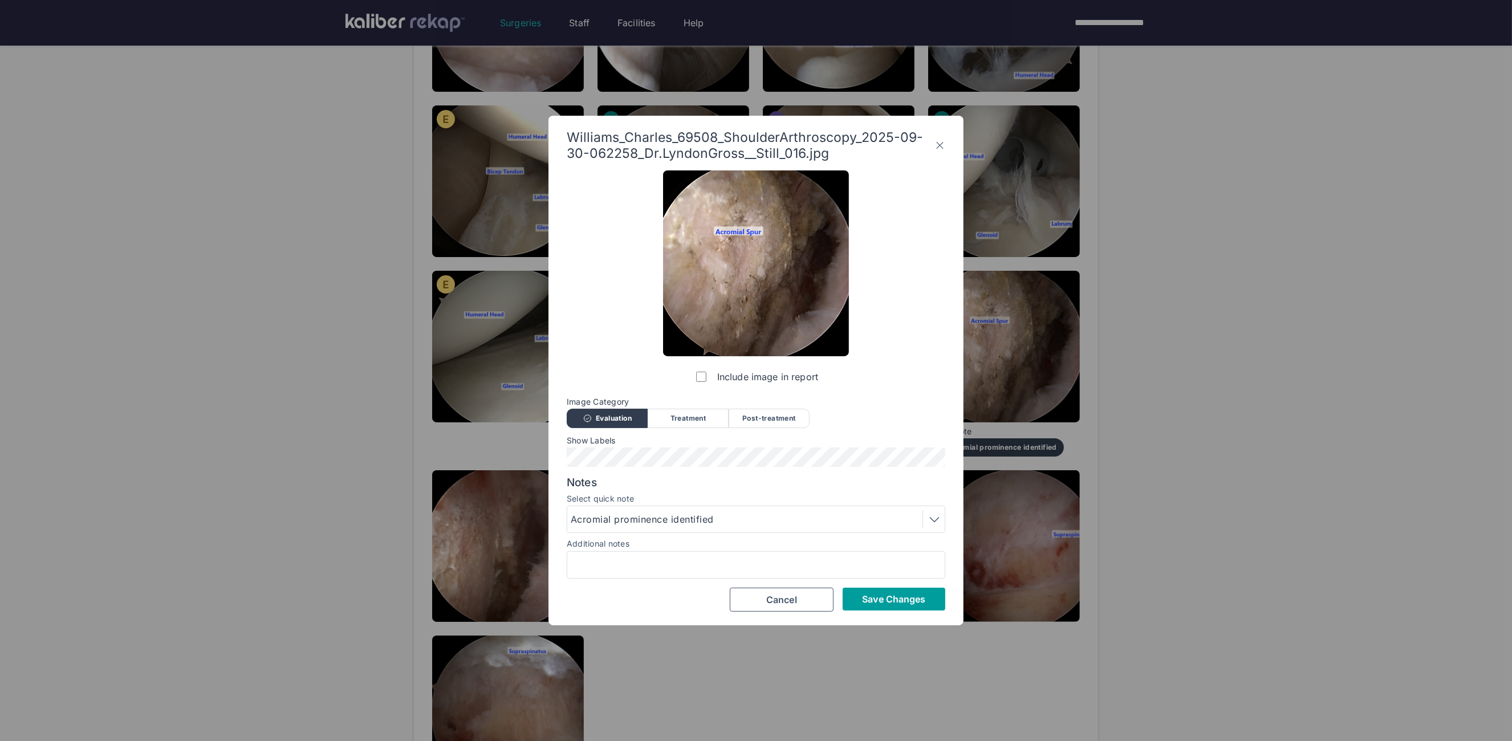
click at [897, 606] on button "Save Changes" at bounding box center [894, 599] width 103 height 23
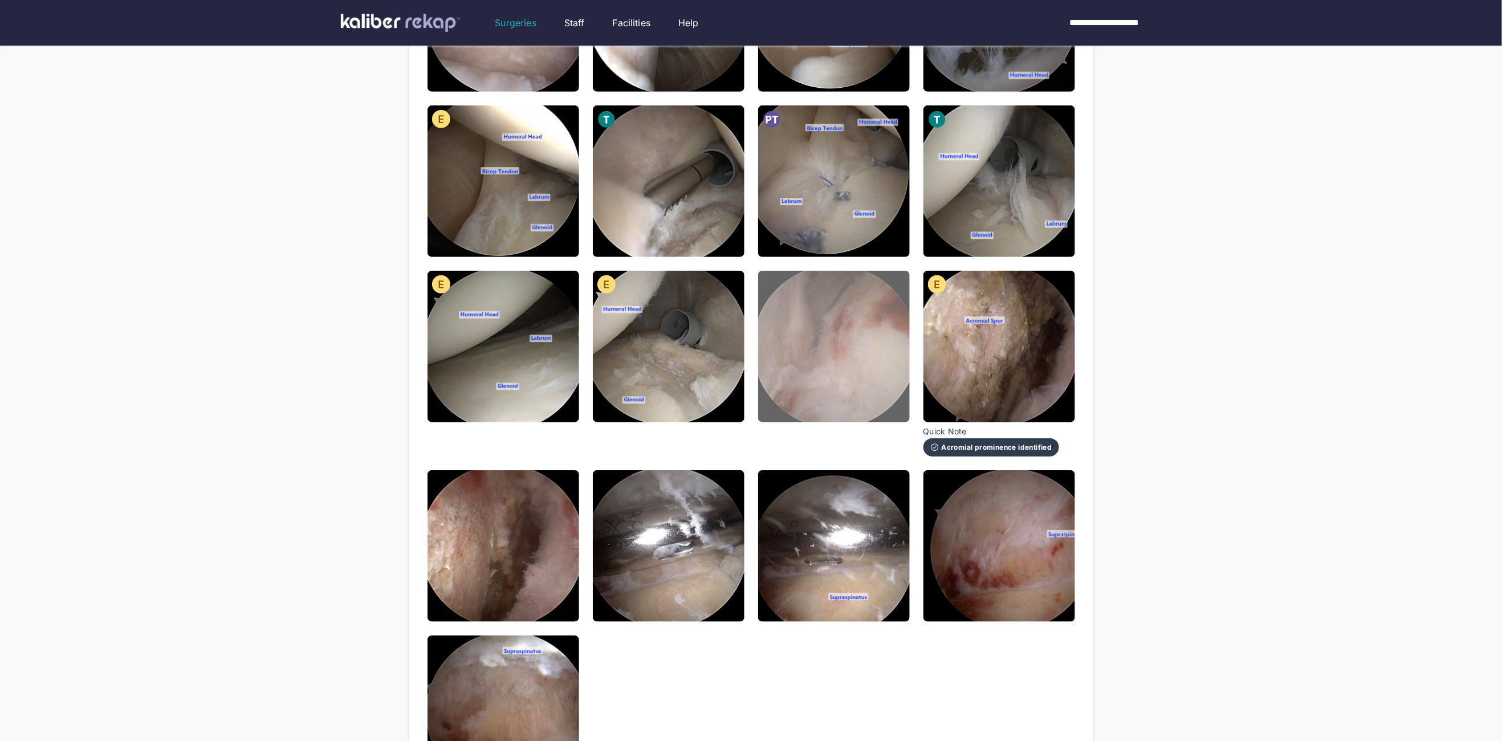
click at [829, 393] on img at bounding box center [834, 347] width 152 height 152
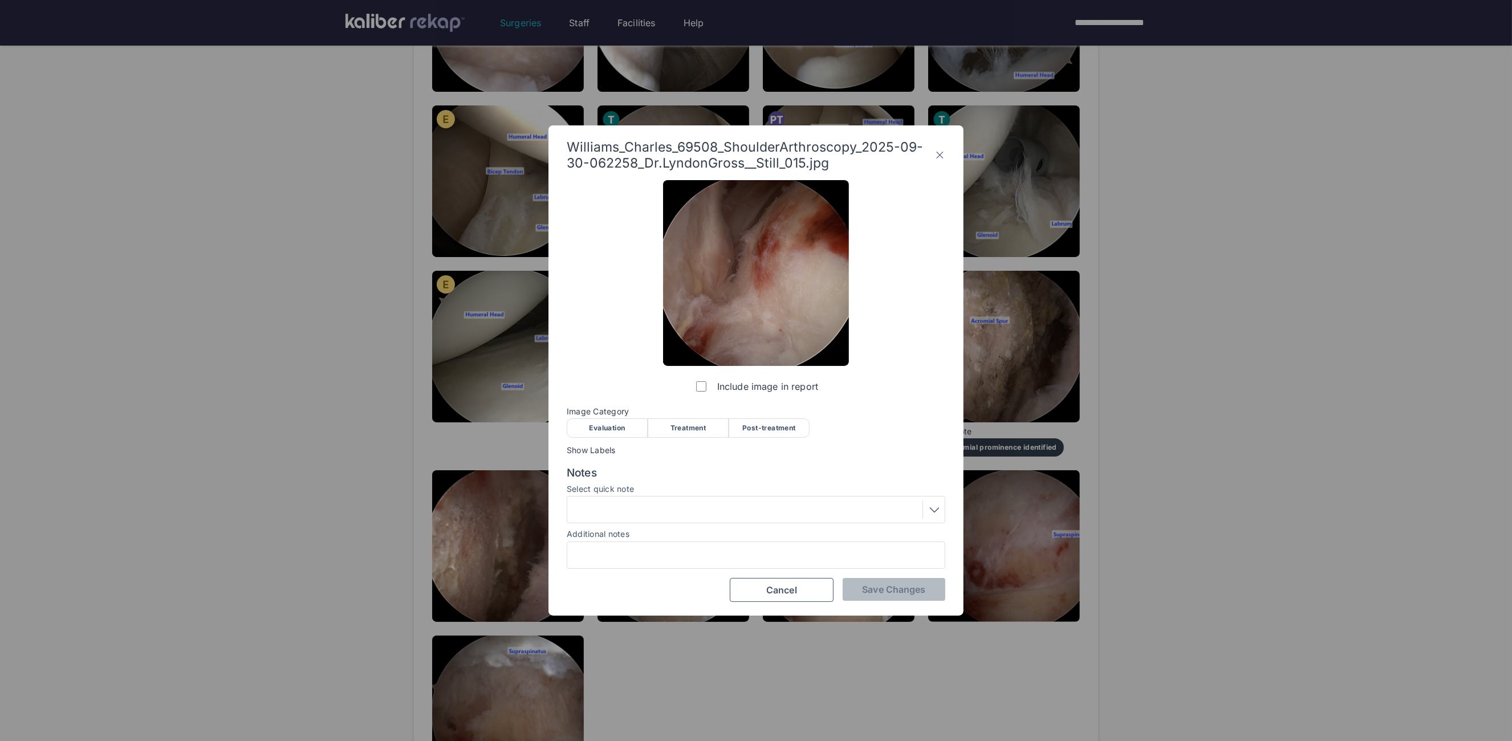
click at [781, 420] on div "Post-treatment" at bounding box center [769, 427] width 81 height 19
click at [847, 591] on button "Save Changes" at bounding box center [894, 589] width 103 height 23
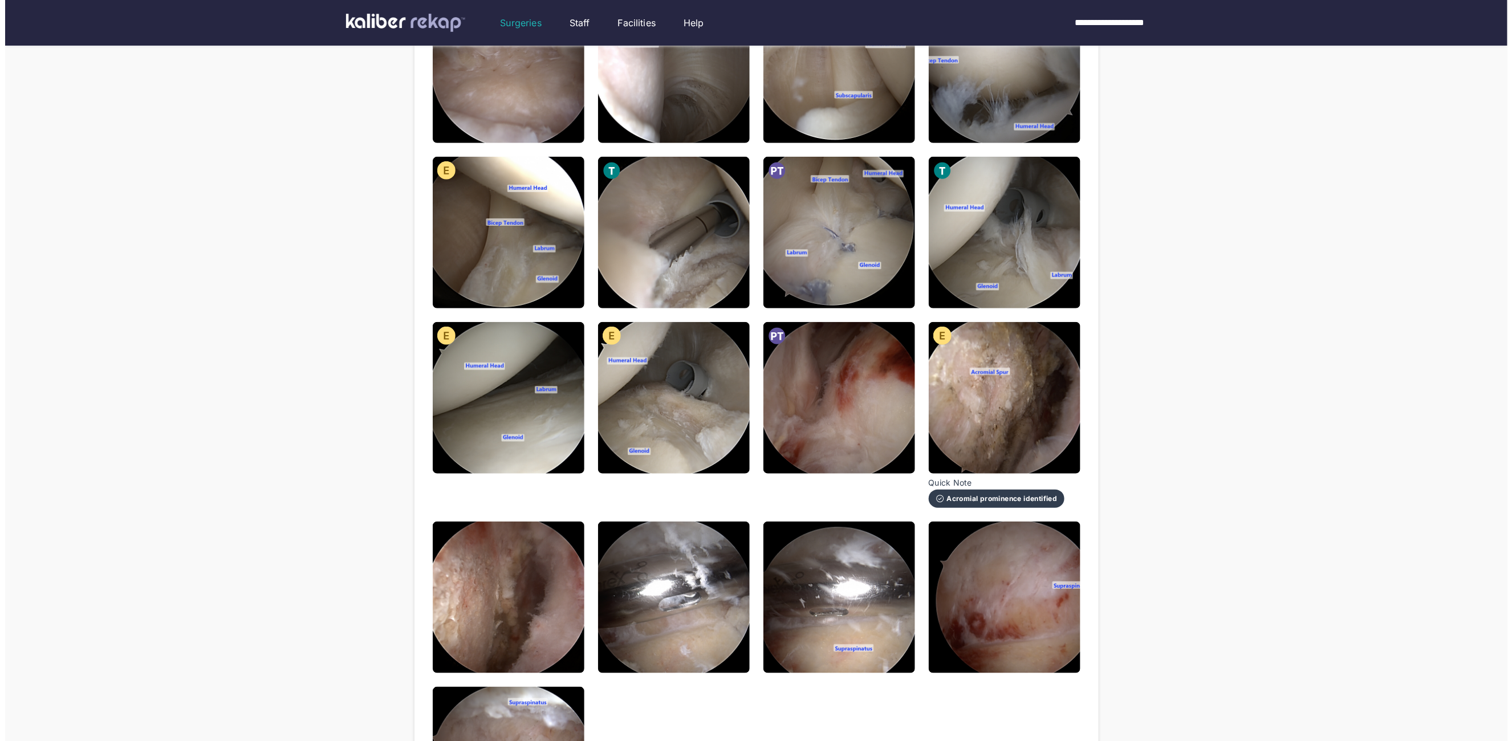
scroll to position [455, 0]
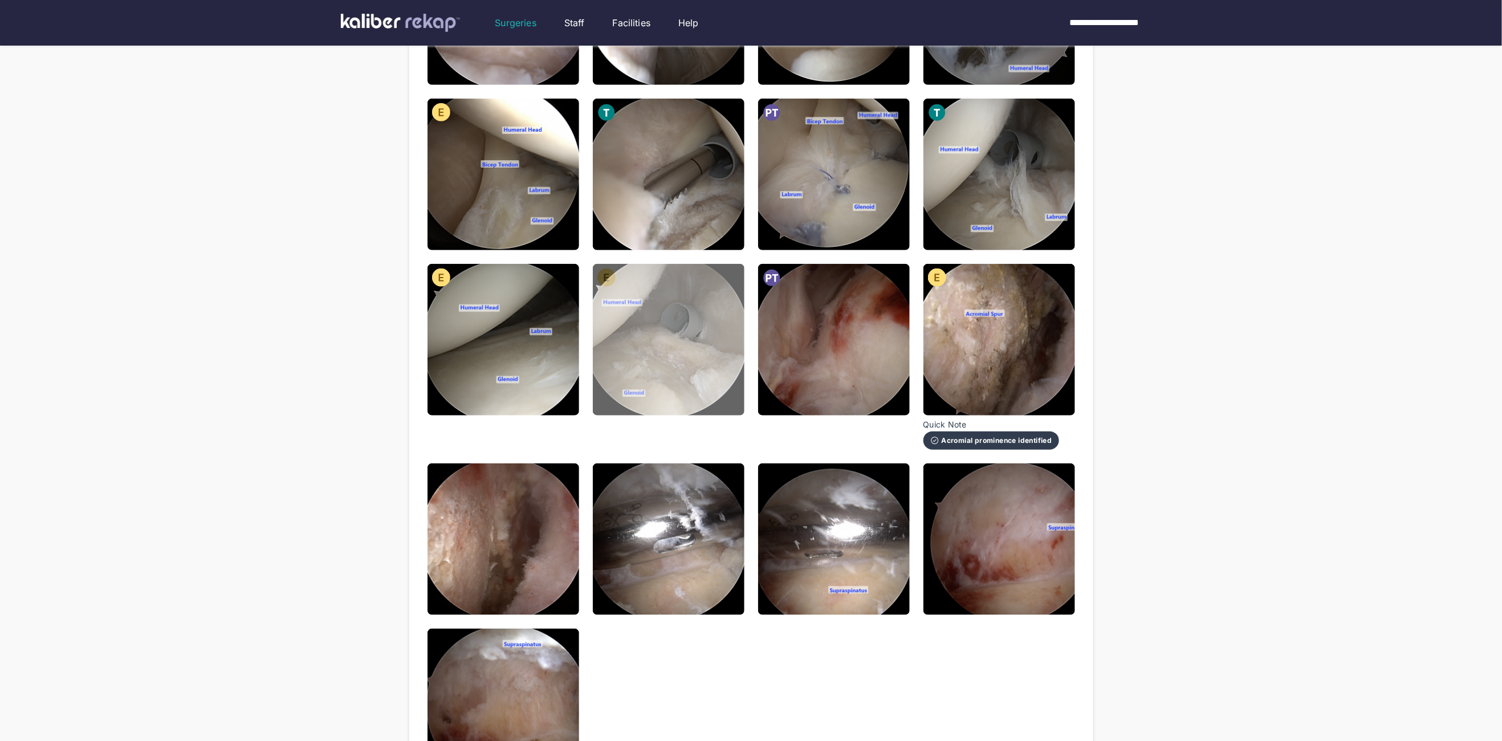
click at [731, 354] on img at bounding box center [669, 340] width 152 height 152
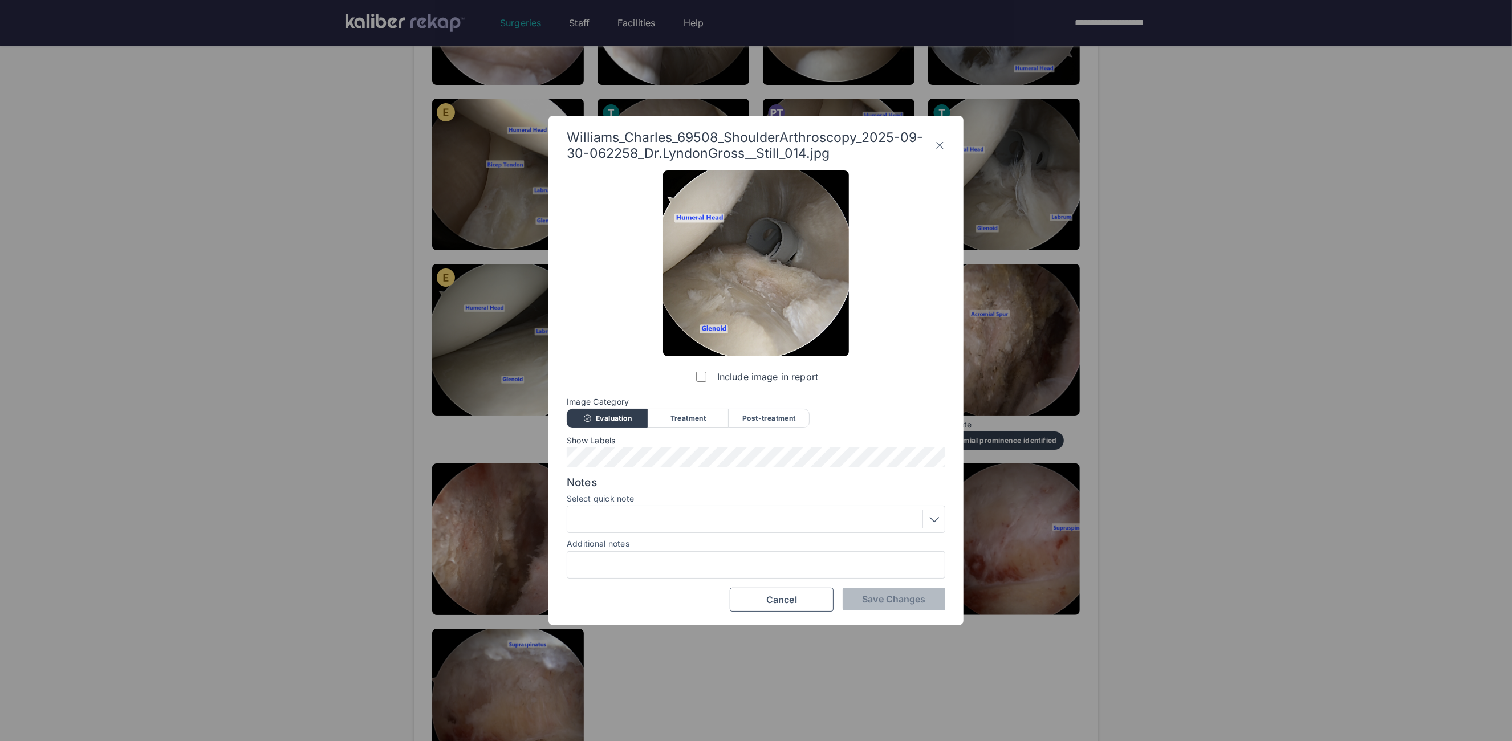
click at [749, 420] on div "Post-treatment" at bounding box center [769, 418] width 81 height 19
drag, startPoint x: 715, startPoint y: 546, endPoint x: 713, endPoint y: 523, distance: 22.3
click at [714, 544] on div "Additional notes" at bounding box center [756, 543] width 379 height 11
click at [713, 523] on div at bounding box center [756, 519] width 371 height 18
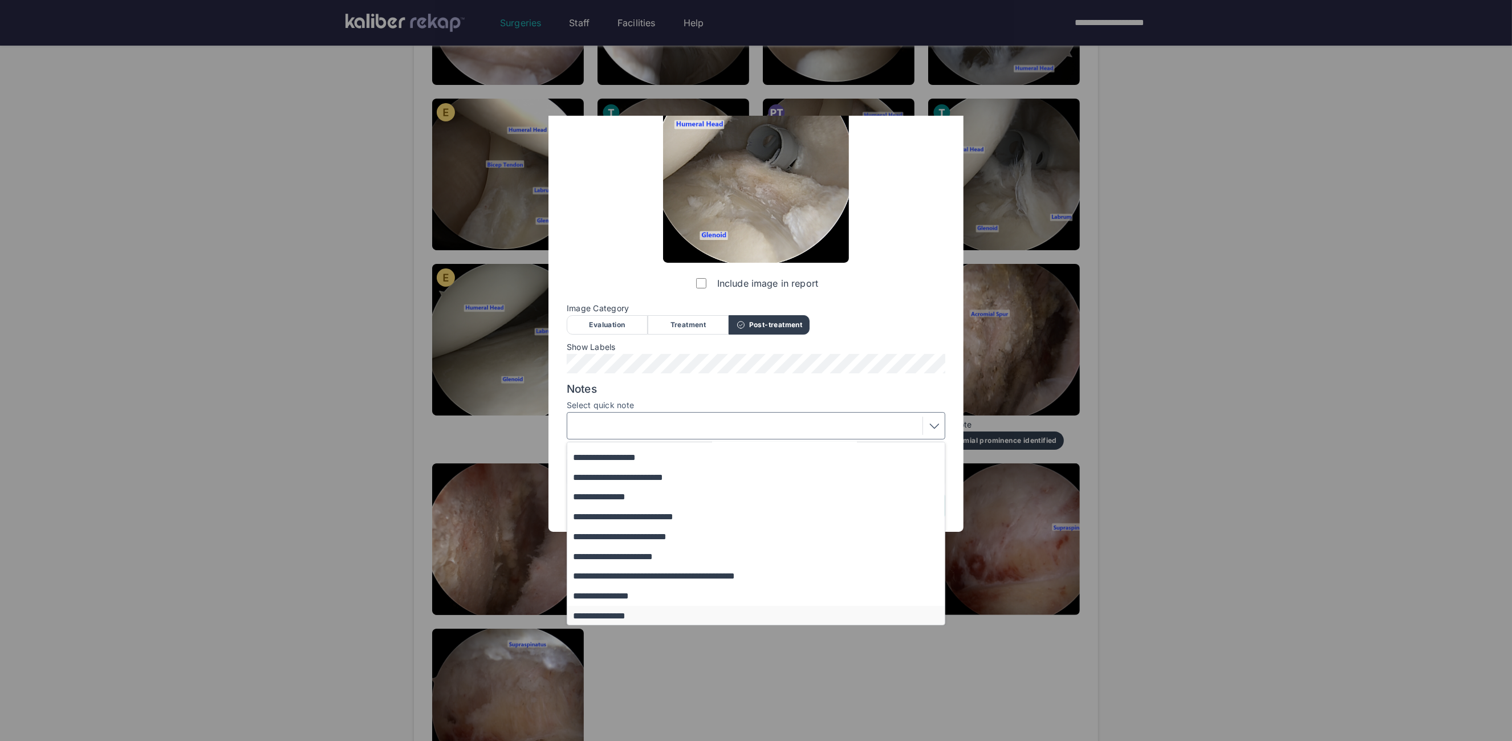
scroll to position [74, 0]
drag, startPoint x: 627, startPoint y: 531, endPoint x: 626, endPoint y: 519, distance: 12.0
click at [626, 519] on div "**********" at bounding box center [755, 496] width 377 height 257
click at [624, 519] on button "**********" at bounding box center [761, 516] width 388 height 20
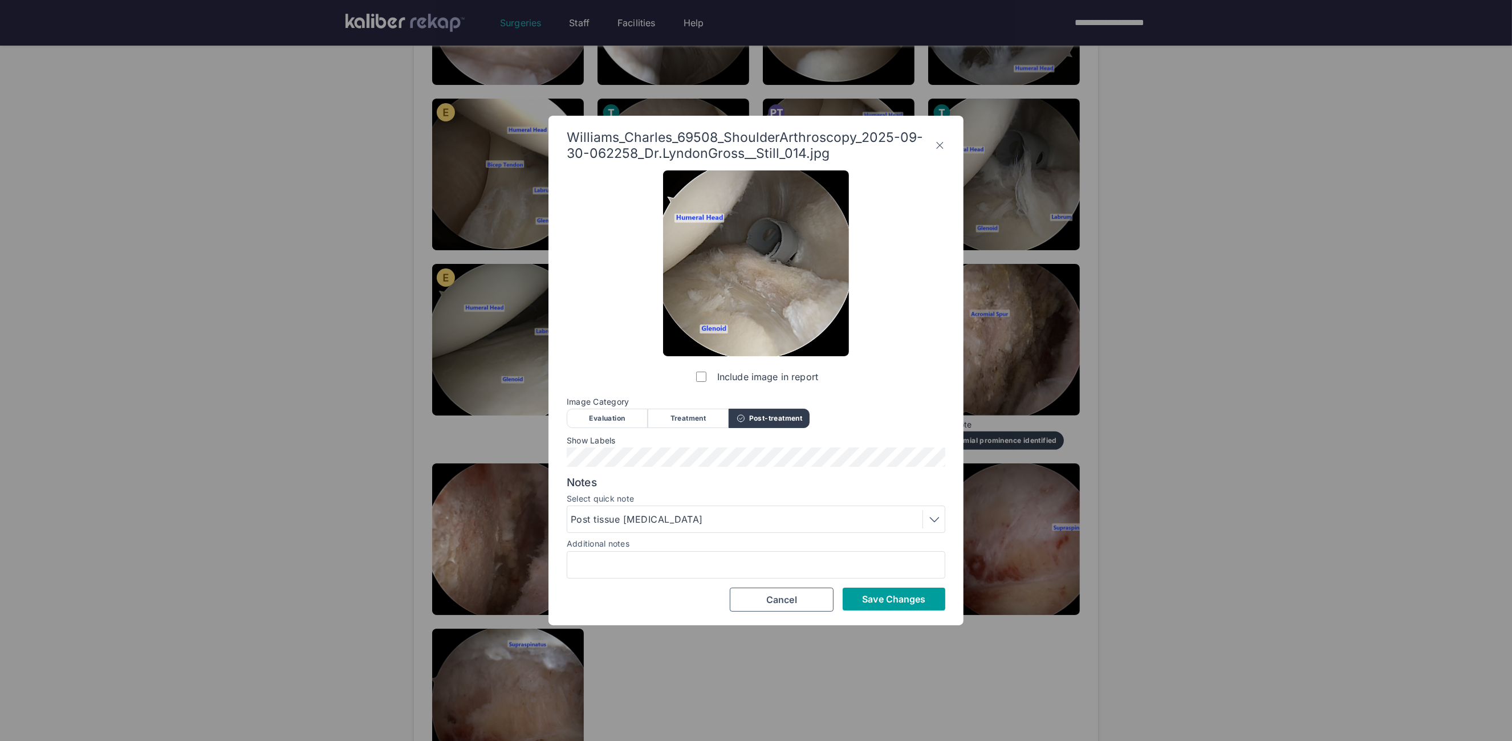
click at [889, 592] on button "Save Changes" at bounding box center [894, 599] width 103 height 23
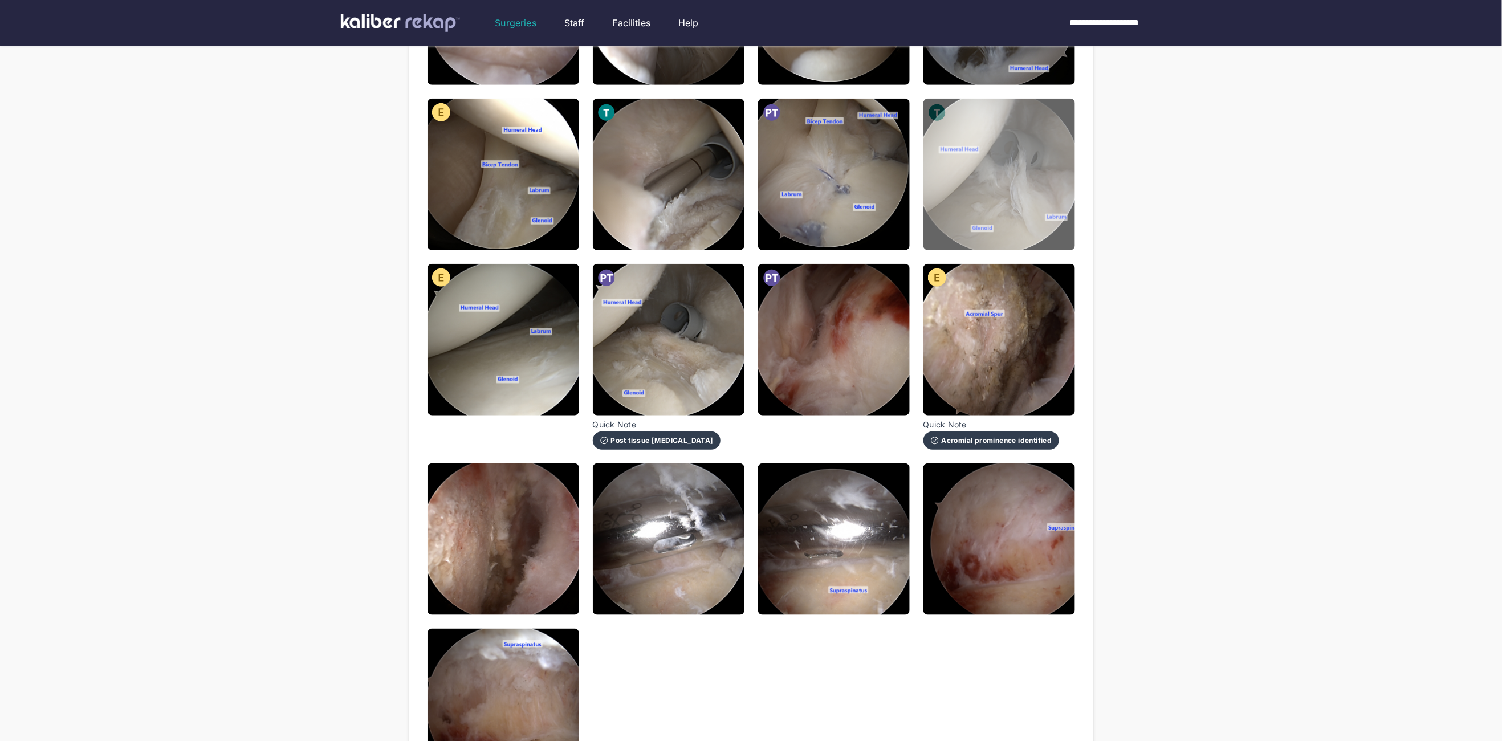
click at [1035, 164] on img at bounding box center [1000, 175] width 152 height 152
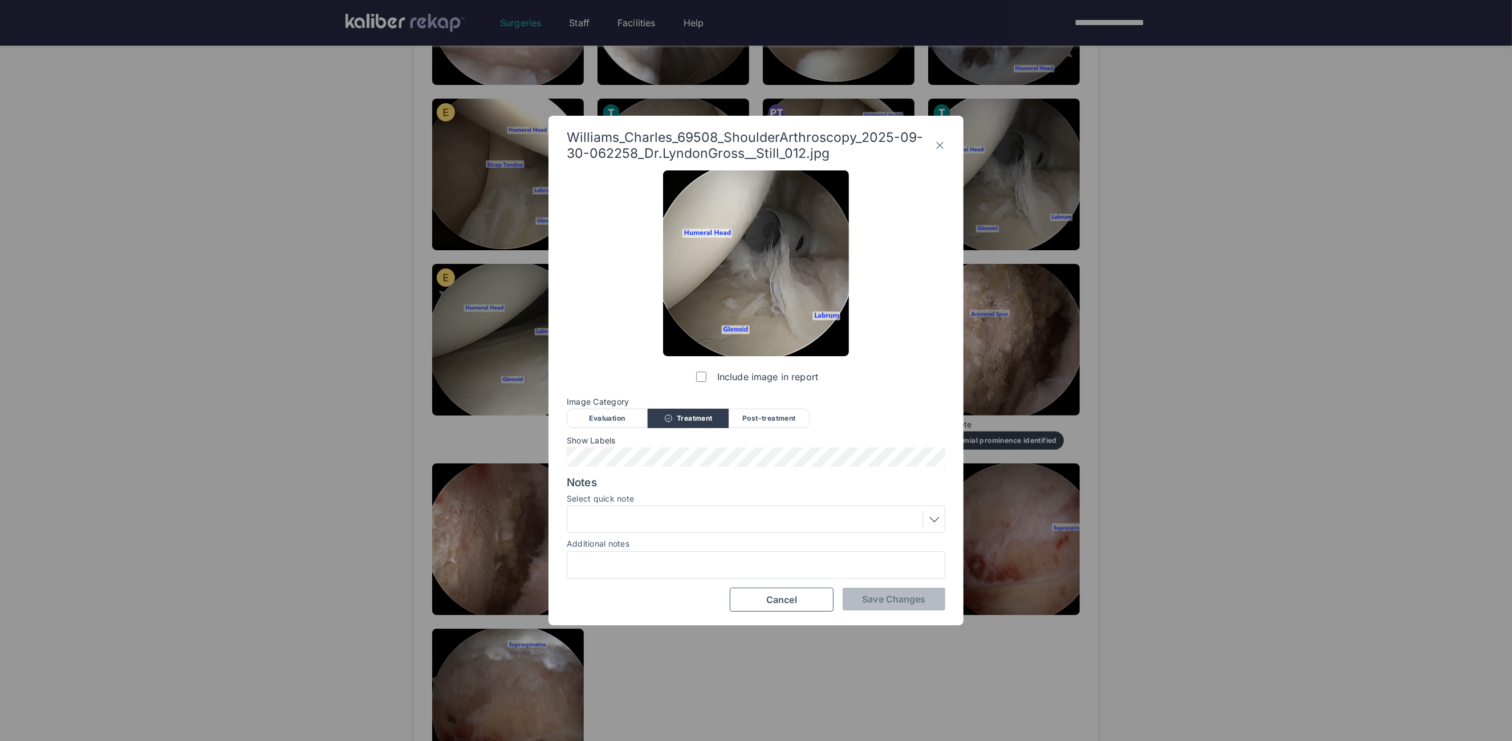
click at [621, 418] on div "Evaluation" at bounding box center [607, 418] width 81 height 19
click at [649, 506] on div at bounding box center [756, 519] width 379 height 27
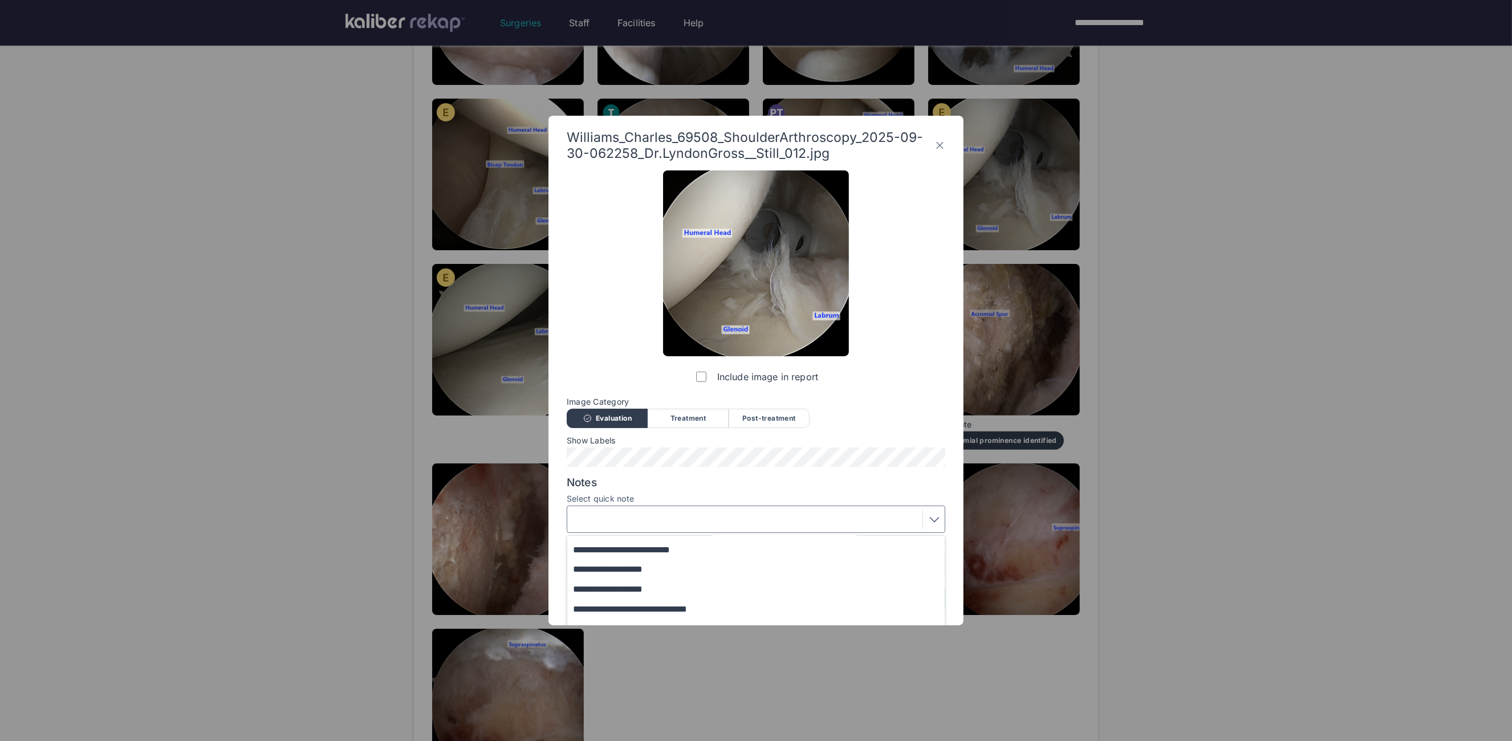
drag, startPoint x: 936, startPoint y: 322, endPoint x: 933, endPoint y: 340, distance: 17.9
click at [936, 322] on div "**********" at bounding box center [756, 390] width 379 height 441
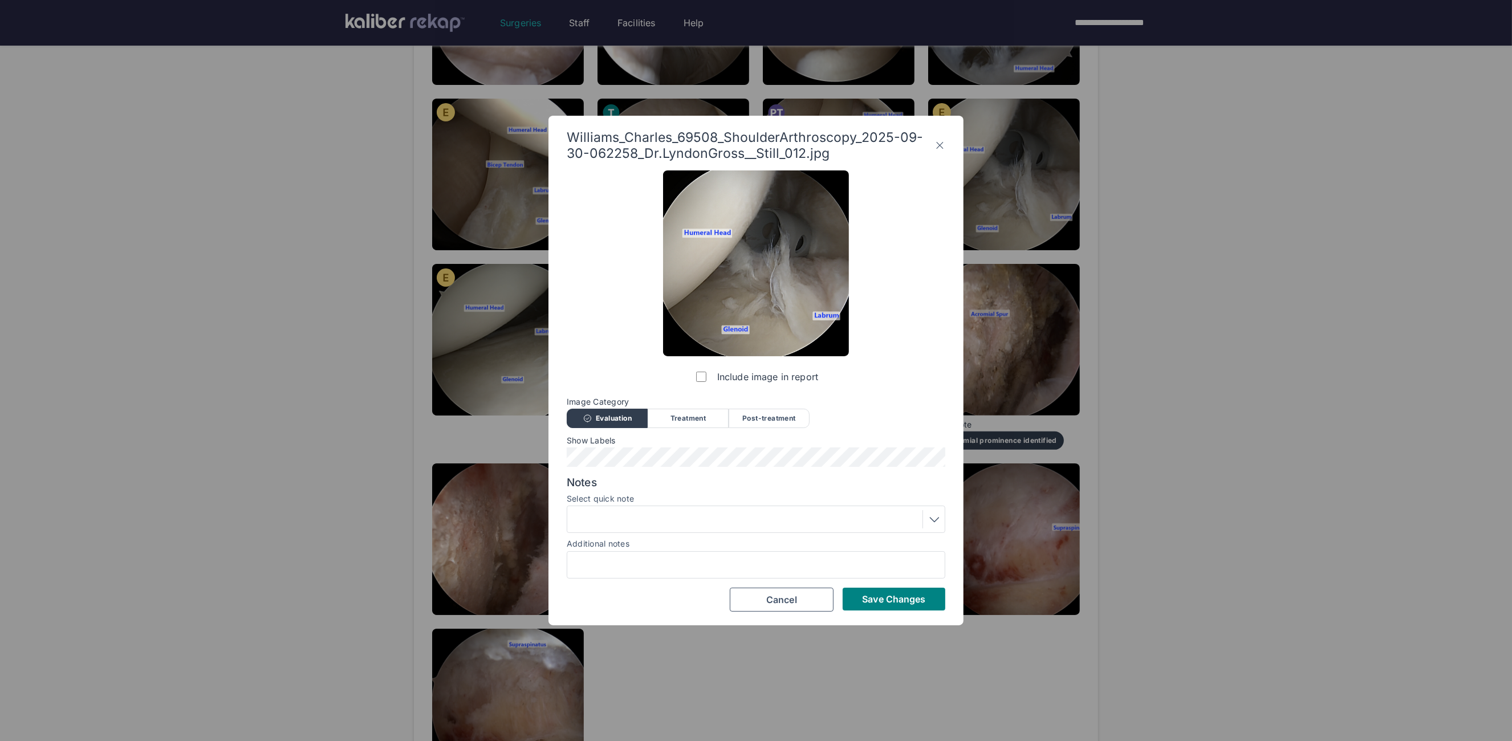
click at [907, 597] on span "Save Changes" at bounding box center [893, 599] width 63 height 11
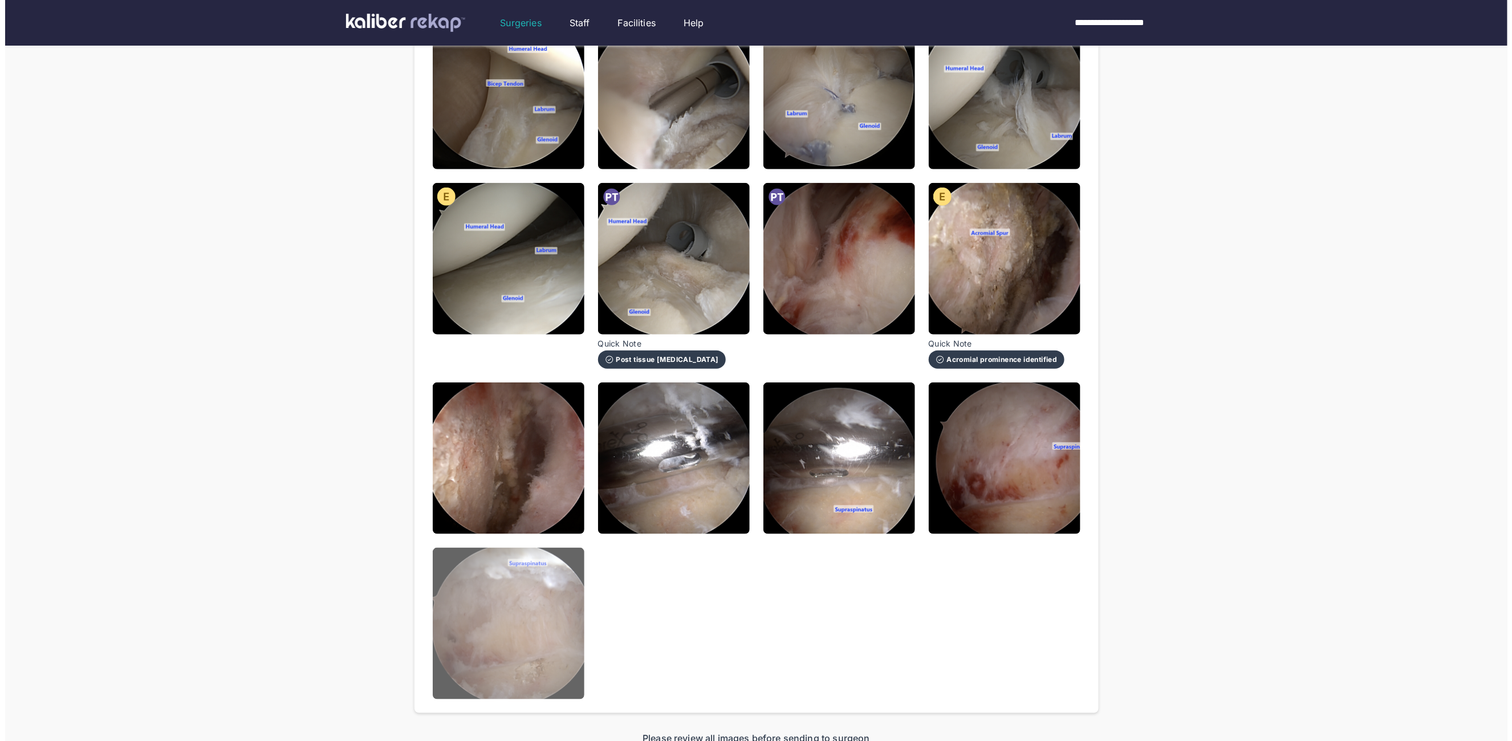
scroll to position [551, 0]
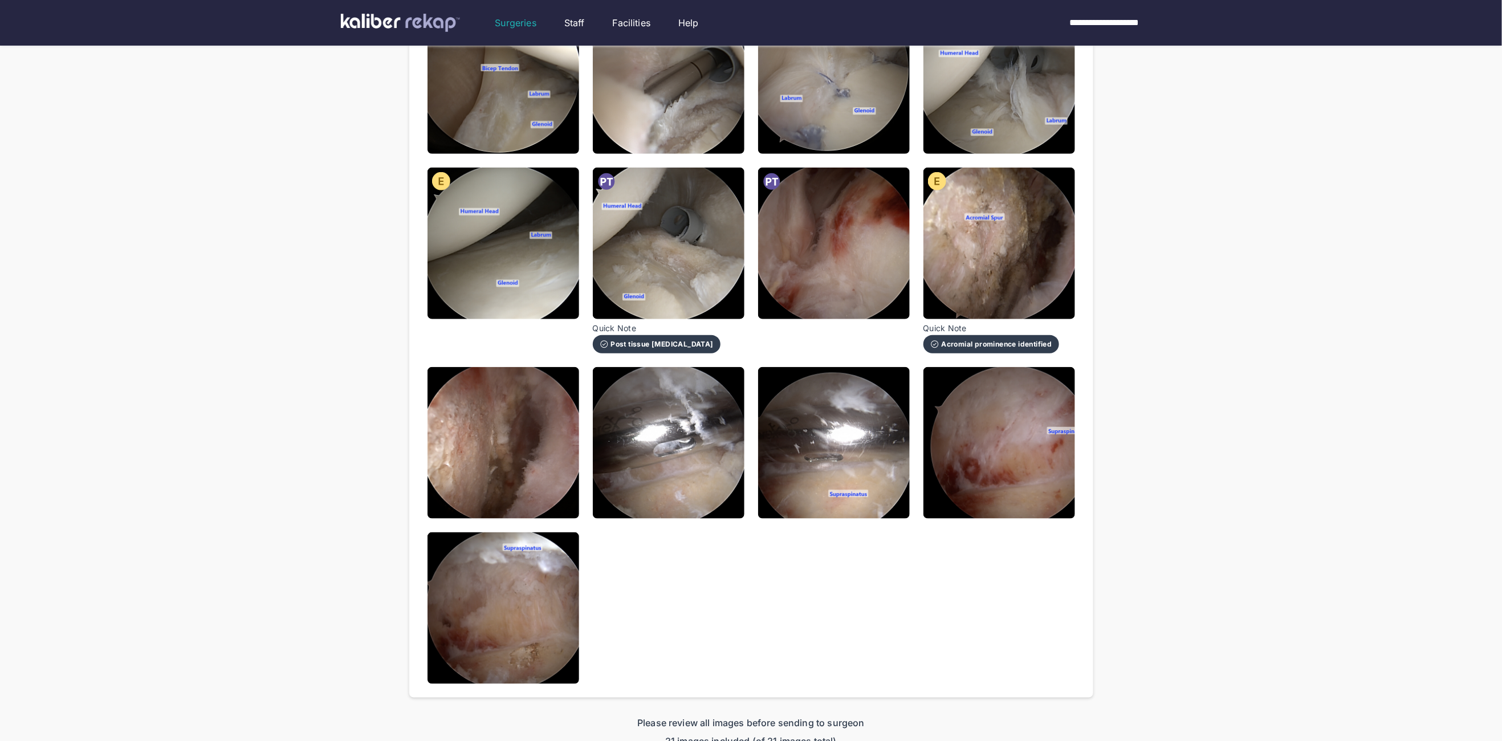
click at [501, 436] on img at bounding box center [504, 443] width 152 height 152
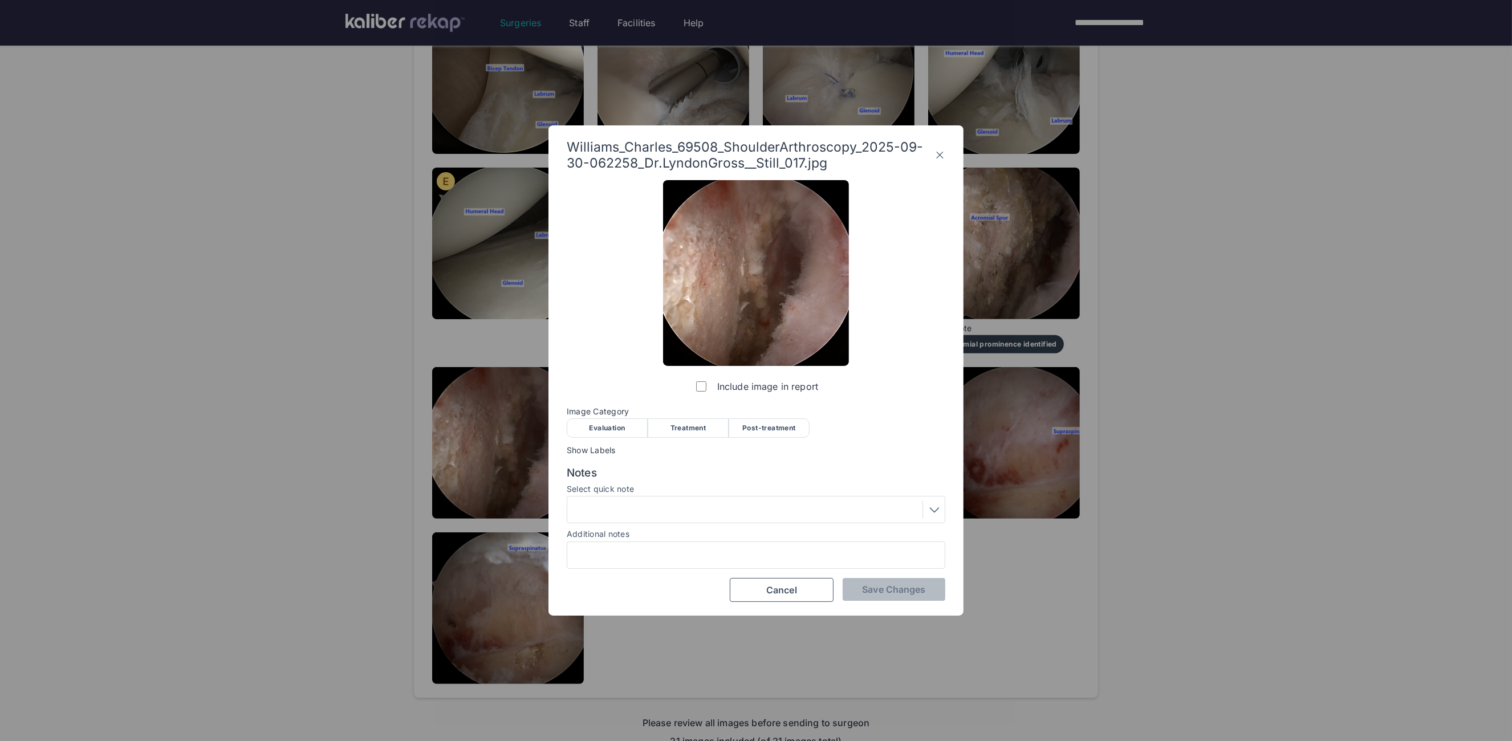
drag, startPoint x: 761, startPoint y: 420, endPoint x: 755, endPoint y: 430, distance: 12.0
click at [761, 420] on div "Post-treatment" at bounding box center [769, 427] width 81 height 19
click at [661, 525] on div "Notes Select quick note Additional notes" at bounding box center [756, 517] width 379 height 103
click at [655, 514] on div at bounding box center [756, 510] width 371 height 18
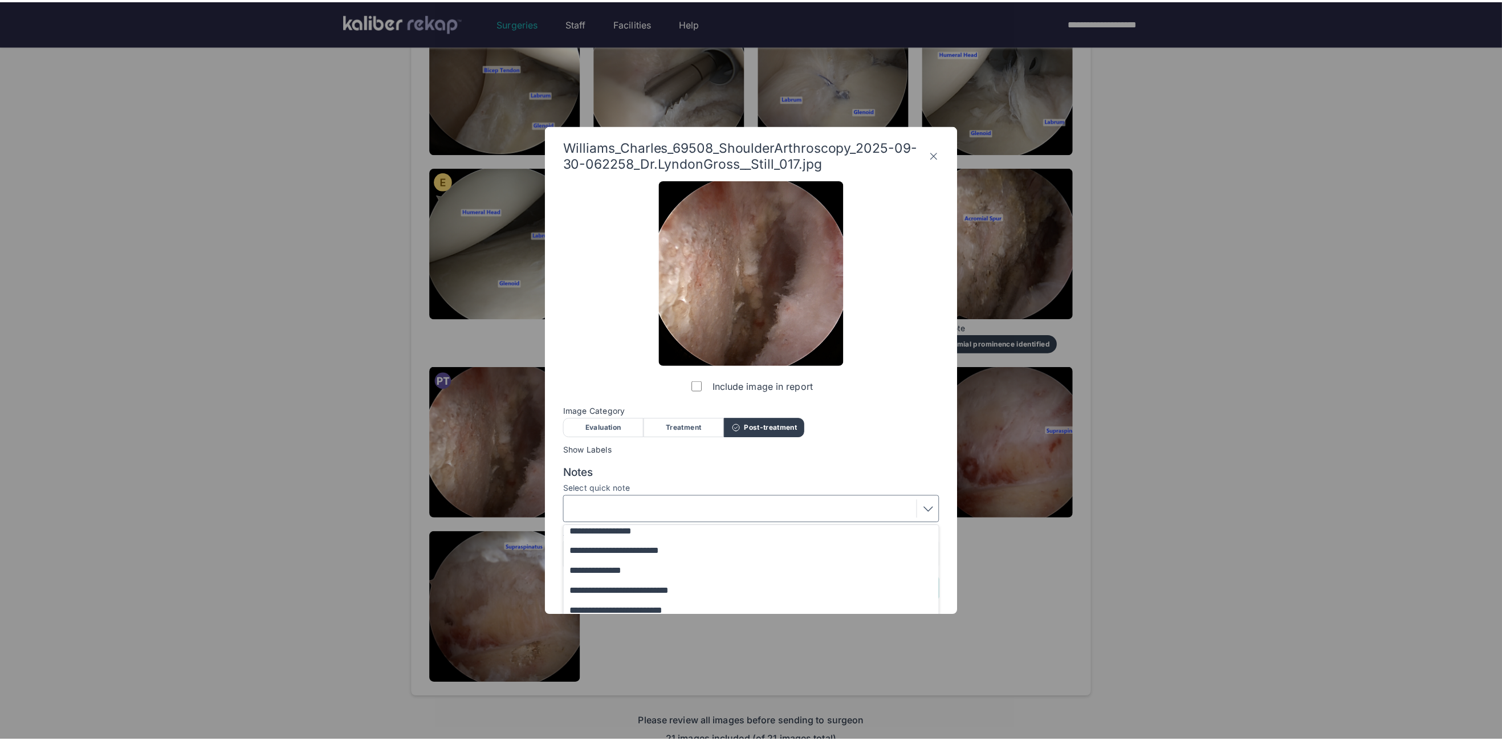
scroll to position [0, 0]
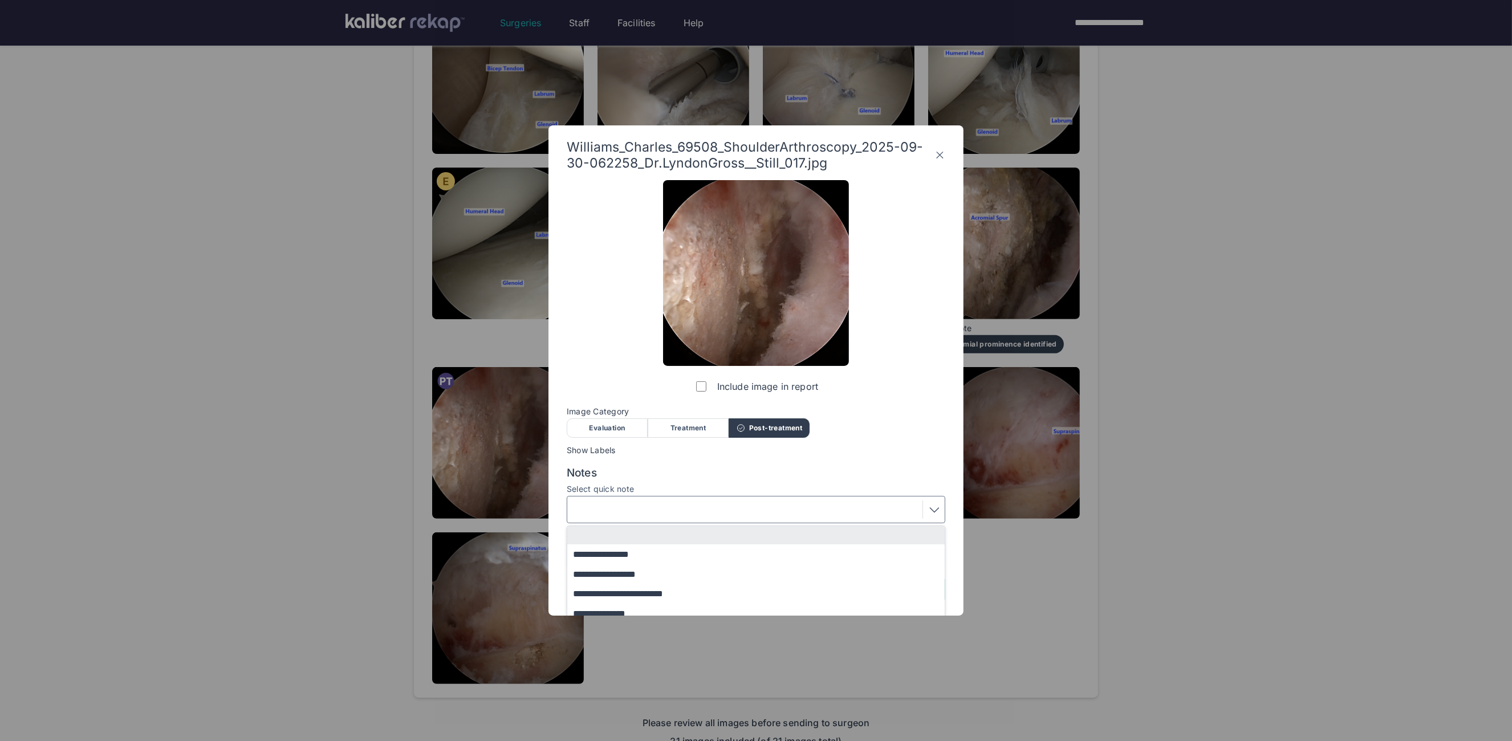
click at [614, 576] on button "**********" at bounding box center [761, 574] width 388 height 20
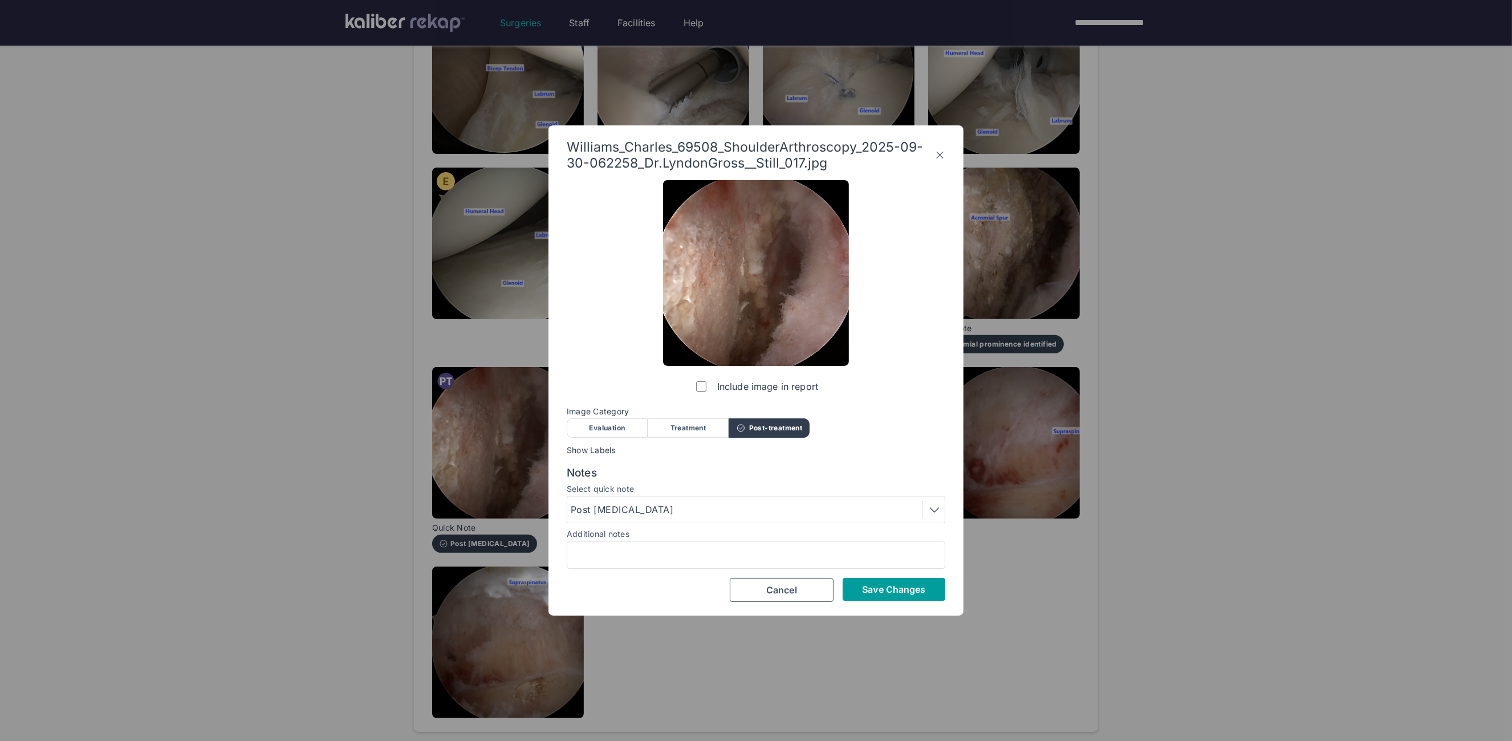
click at [872, 578] on button "Save Changes" at bounding box center [894, 589] width 103 height 23
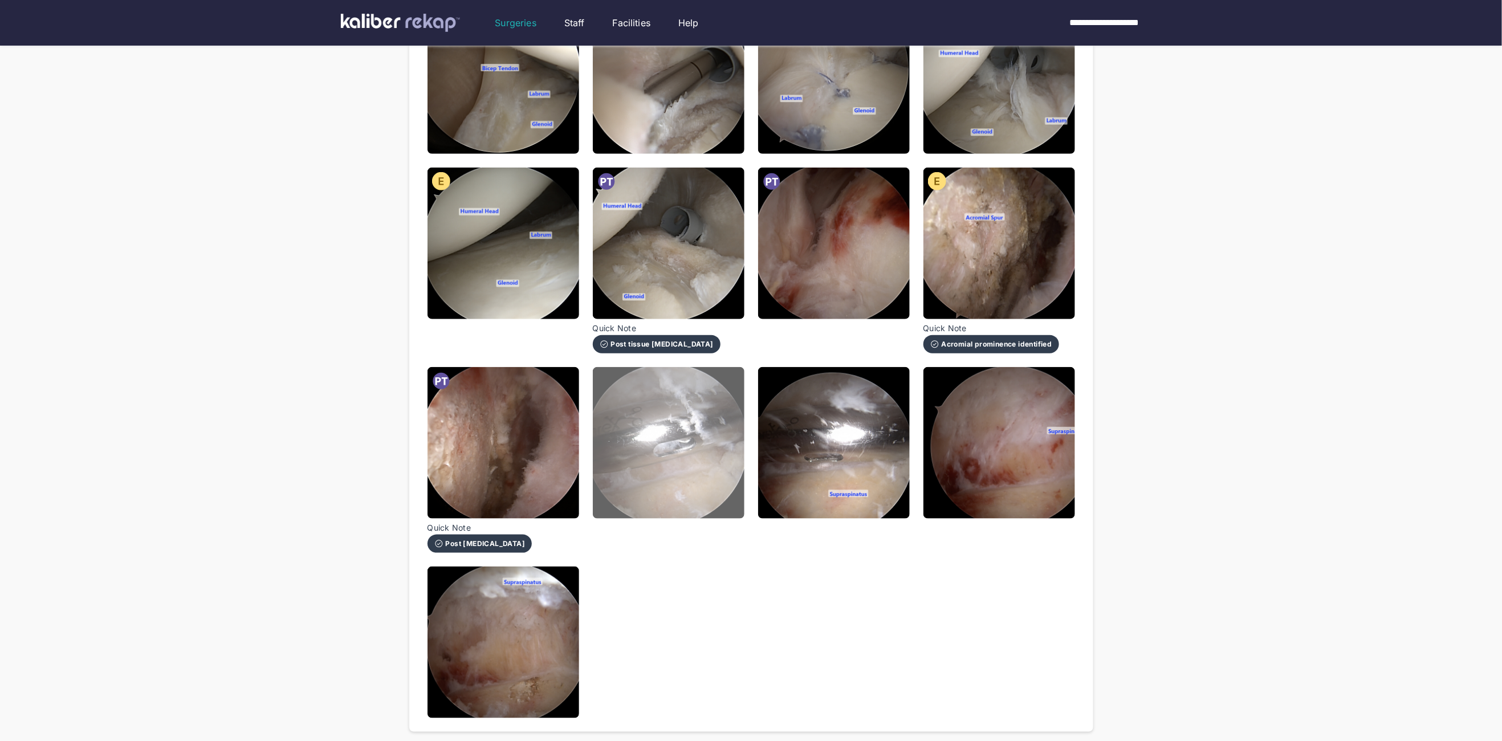
click at [659, 498] on img at bounding box center [669, 443] width 152 height 152
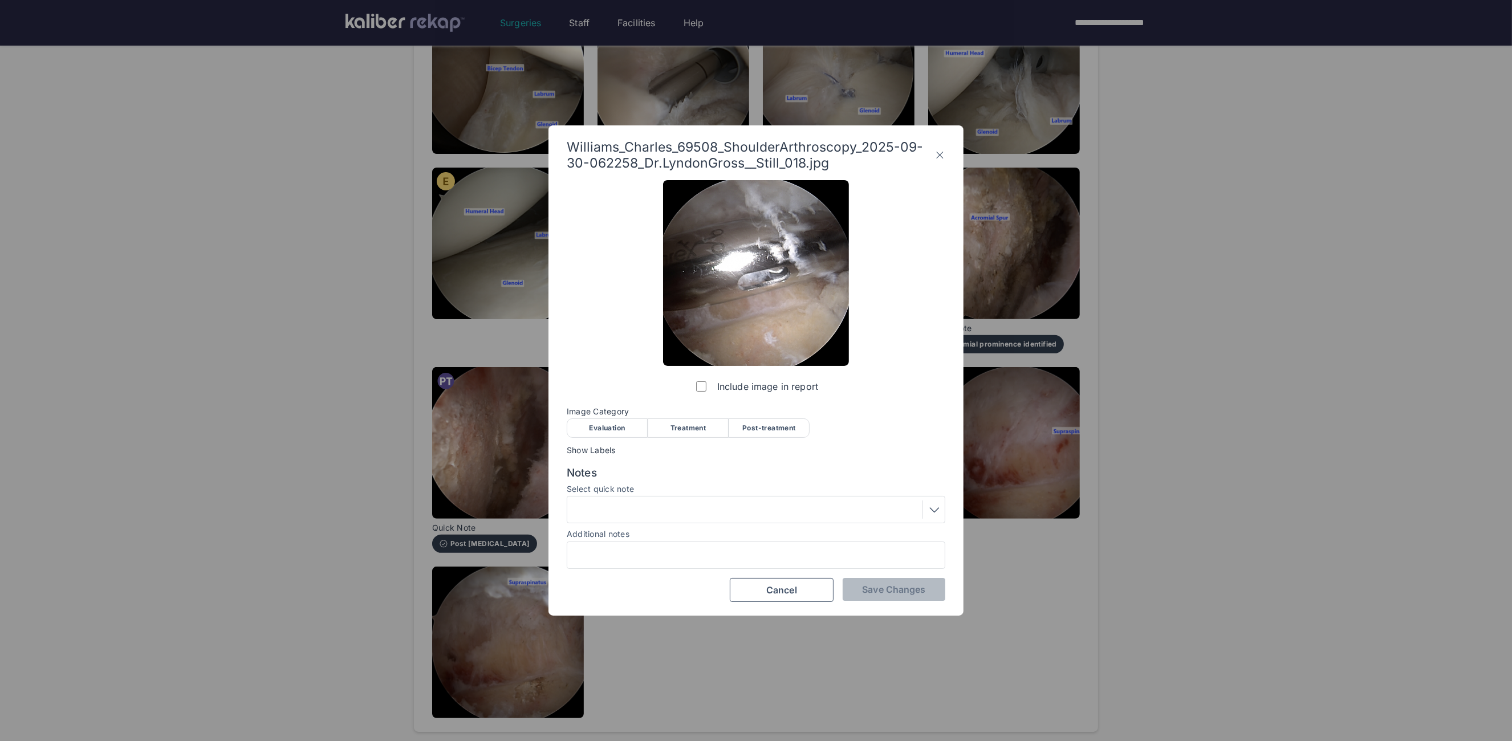
click at [702, 423] on div "Treatment" at bounding box center [688, 427] width 81 height 19
drag, startPoint x: 895, startPoint y: 573, endPoint x: 889, endPoint y: 588, distance: 15.9
click at [894, 578] on div "Include image in report Image Category Evaluation Treatment Post-treatment Eval…" at bounding box center [756, 391] width 379 height 422
click at [887, 593] on span "Save Changes" at bounding box center [893, 589] width 63 height 11
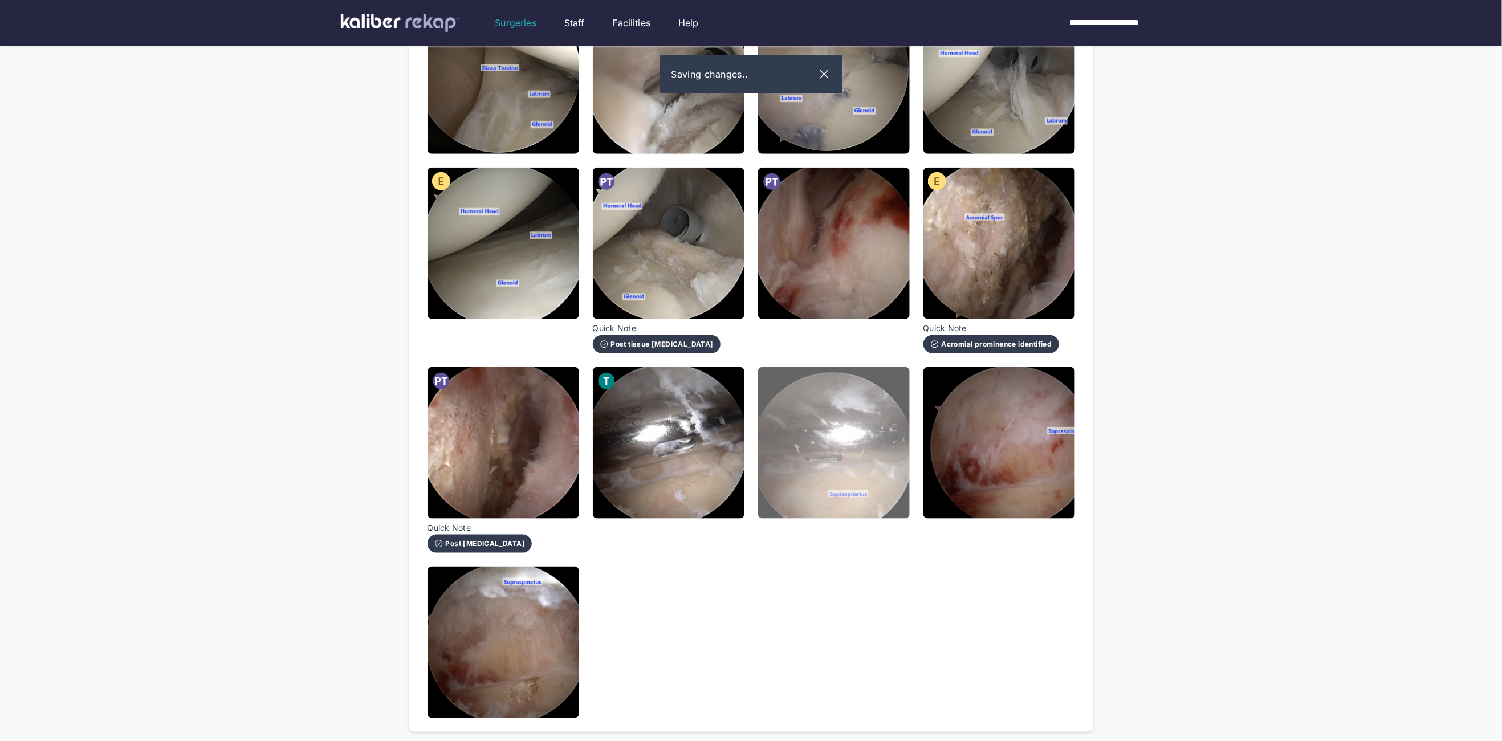
click at [824, 442] on img at bounding box center [834, 443] width 152 height 152
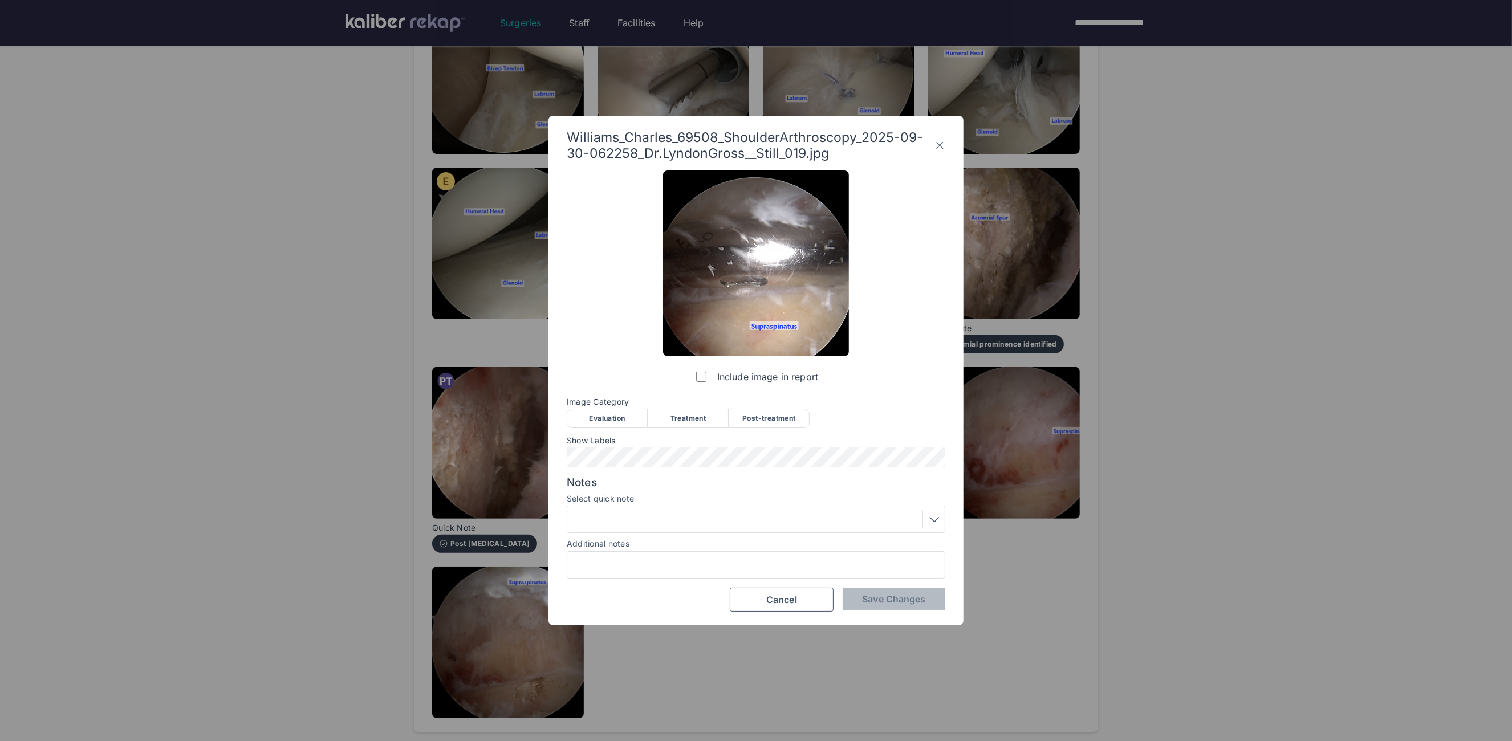
click at [681, 404] on span "Image Category" at bounding box center [756, 401] width 379 height 9
click at [679, 422] on div "Treatment" at bounding box center [688, 418] width 81 height 19
click at [587, 470] on div "Include image in report Image Category Evaluation Treatment Post-treatment Eval…" at bounding box center [756, 390] width 379 height 441
click at [906, 606] on button "Save Changes" at bounding box center [894, 599] width 103 height 23
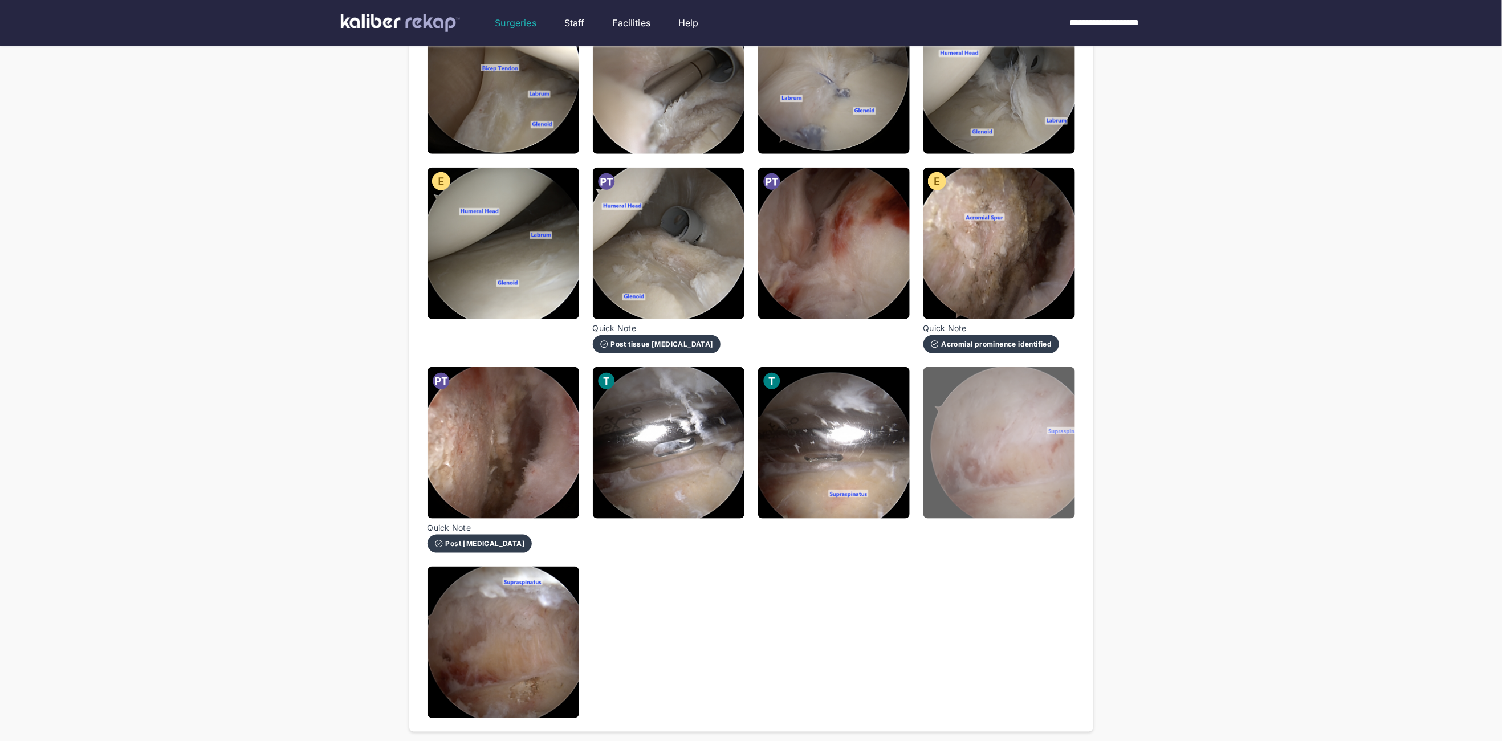
click at [982, 438] on img at bounding box center [1000, 443] width 152 height 152
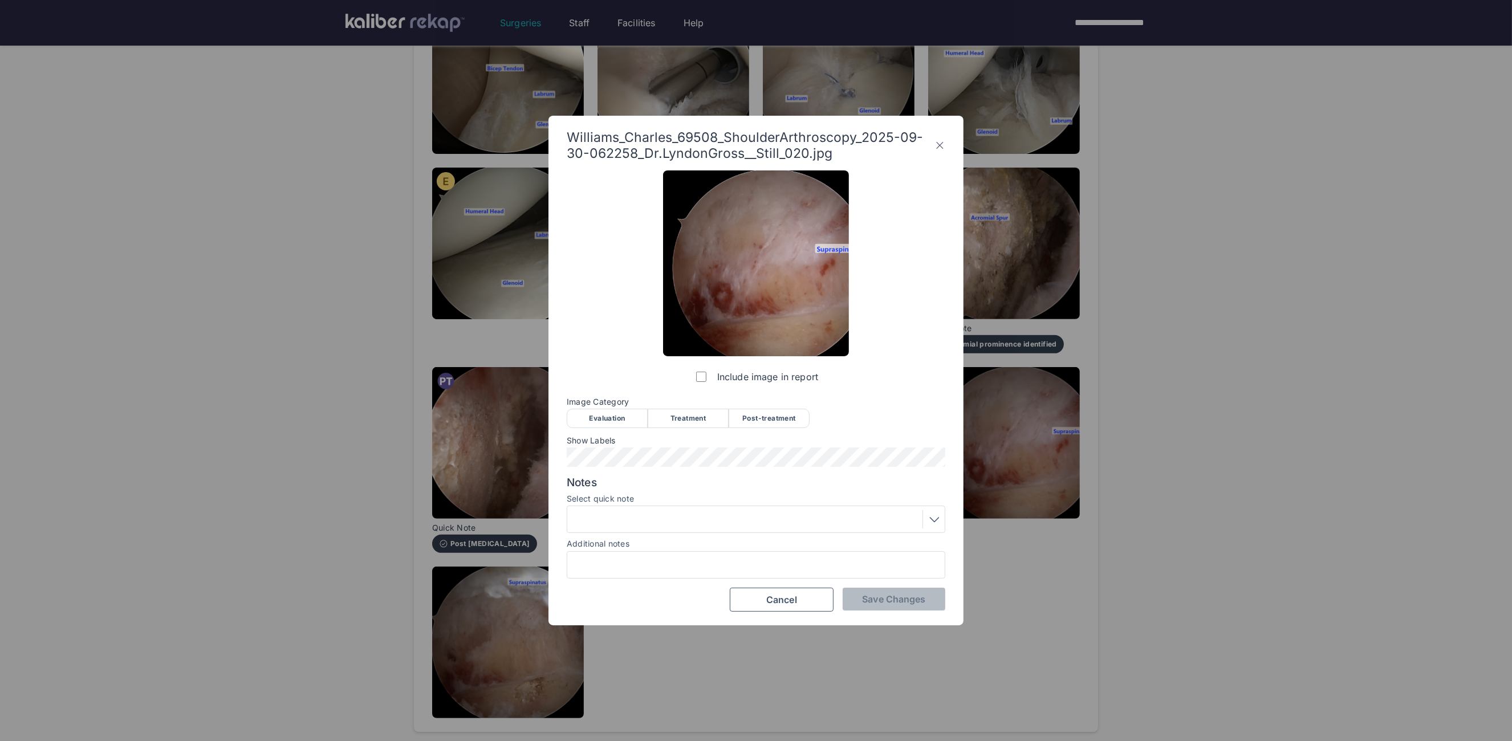
click at [778, 421] on div "Post-treatment" at bounding box center [769, 418] width 81 height 19
click at [604, 472] on div "Include image in report Image Category Evaluation Treatment Post-treatment Eval…" at bounding box center [756, 390] width 379 height 441
click at [883, 598] on span "Save Changes" at bounding box center [893, 599] width 63 height 11
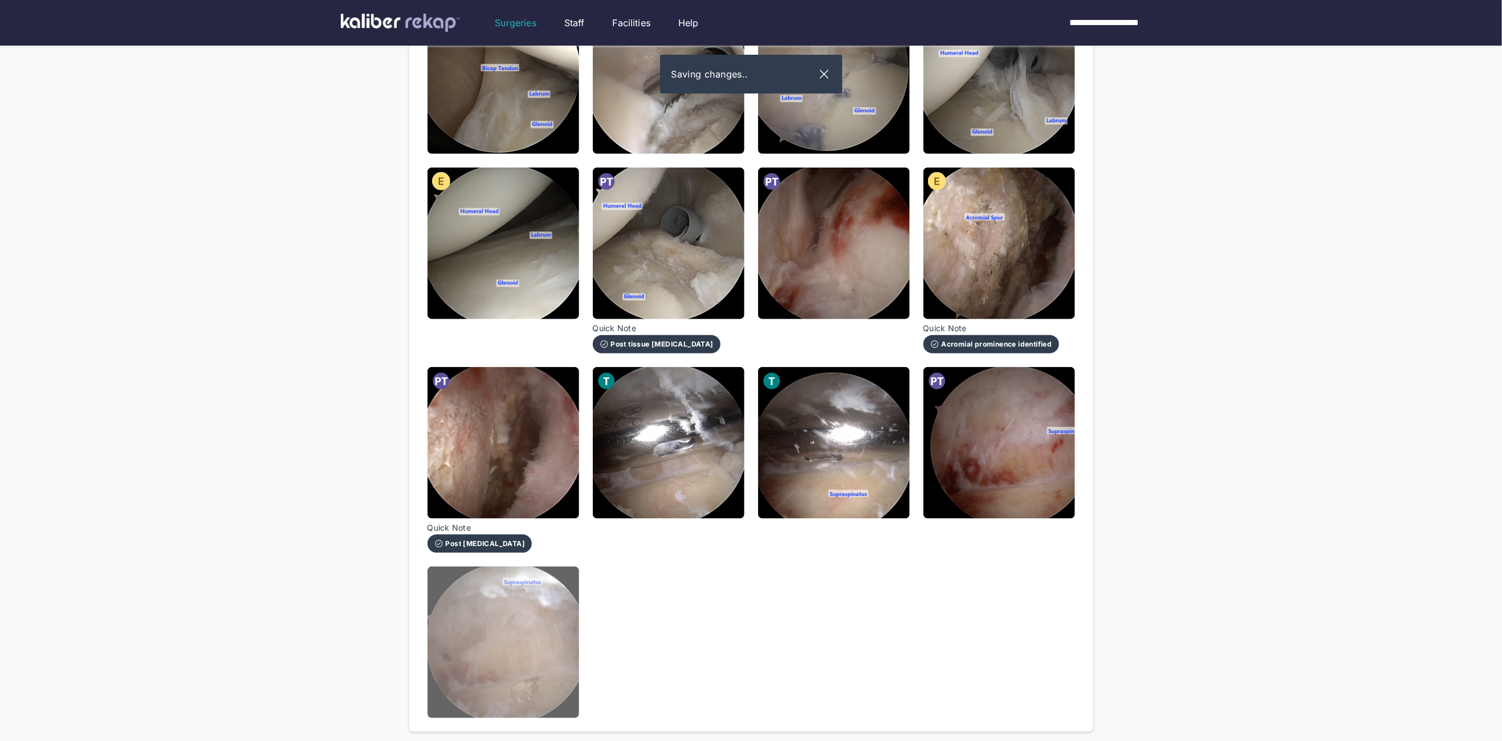
click at [465, 634] on img at bounding box center [504, 643] width 152 height 152
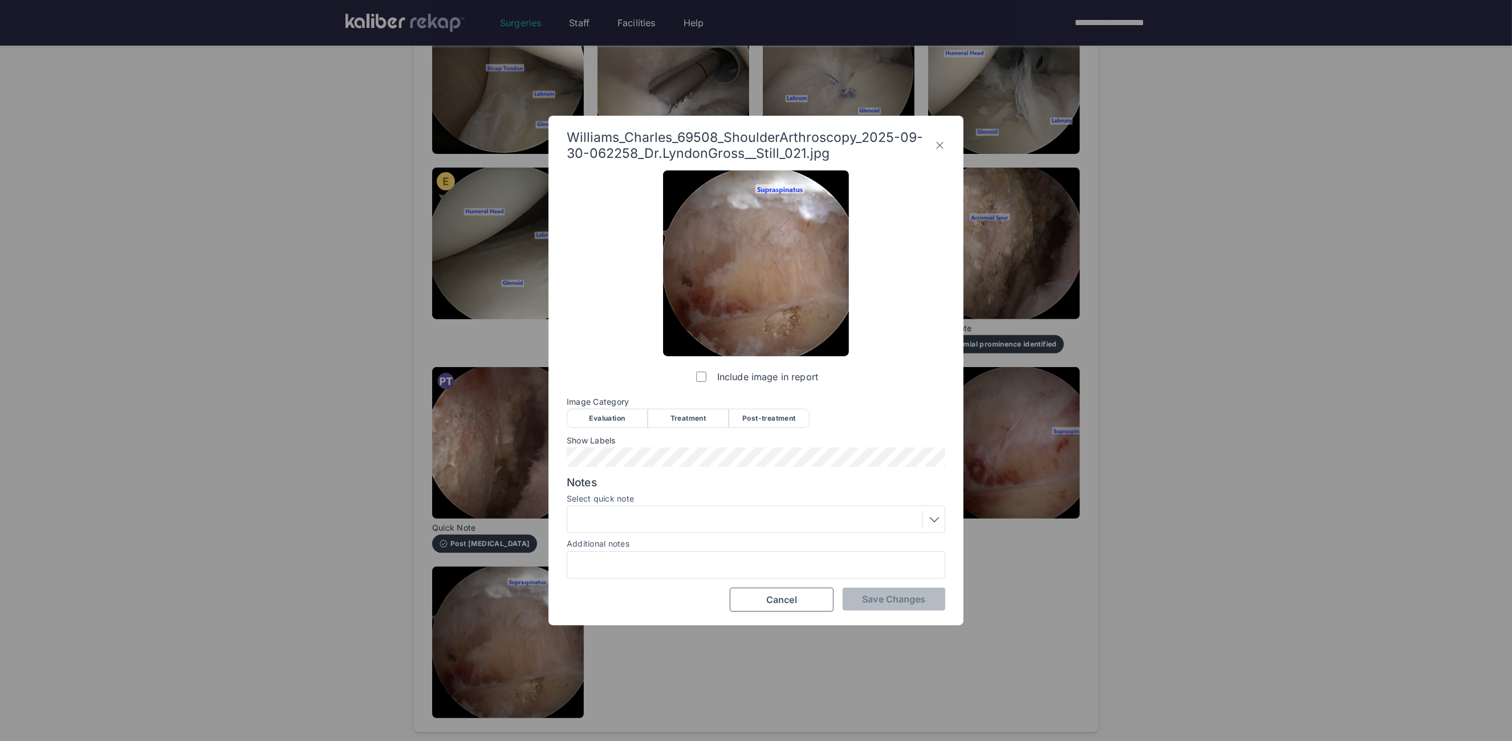
drag, startPoint x: 777, startPoint y: 405, endPoint x: 769, endPoint y: 412, distance: 10.1
click at [777, 405] on span "Image Category" at bounding box center [756, 401] width 379 height 9
drag, startPoint x: 766, startPoint y: 413, endPoint x: 637, endPoint y: 443, distance: 132.8
click at [766, 414] on div "Post-treatment" at bounding box center [769, 418] width 81 height 19
drag, startPoint x: 851, startPoint y: 574, endPoint x: 872, endPoint y: 600, distance: 33.2
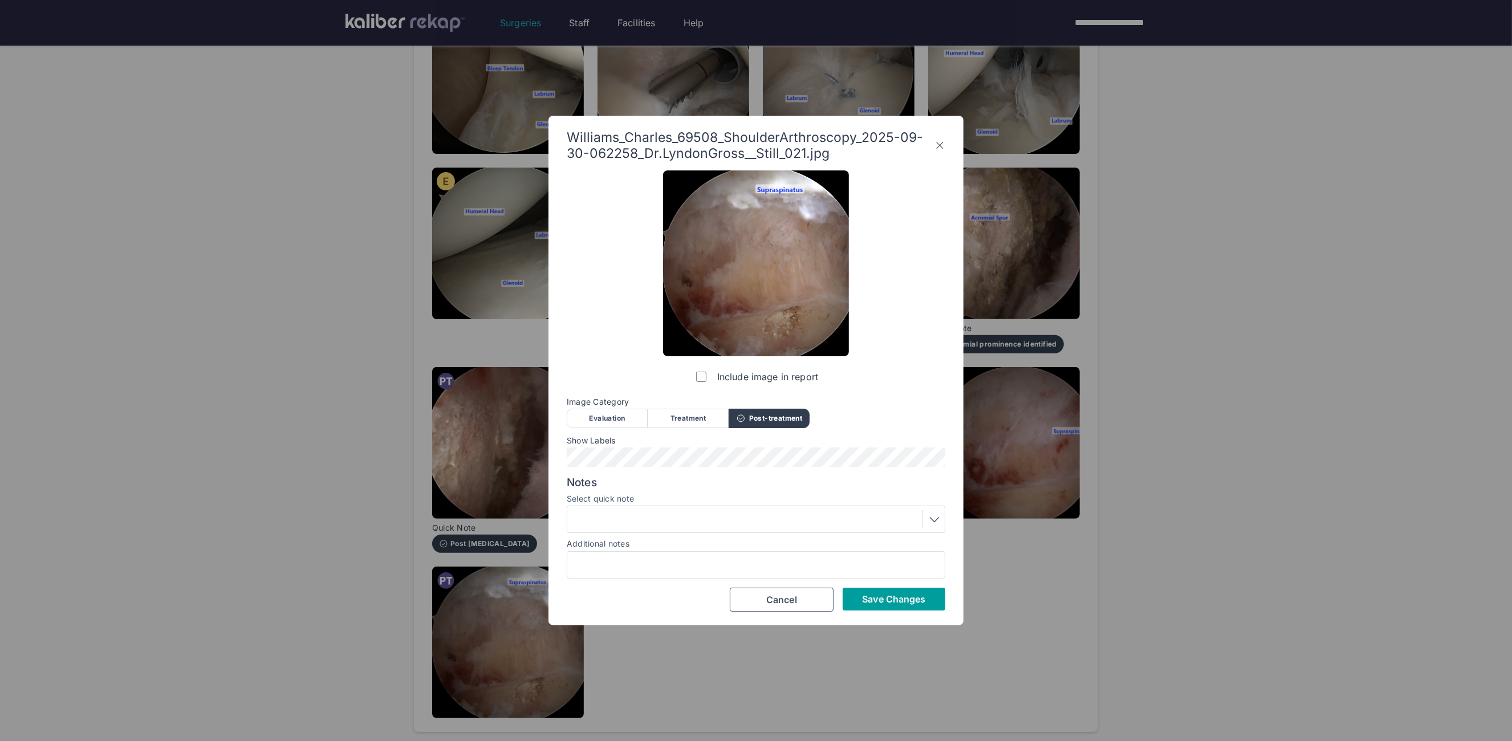
click at [856, 579] on div "Include image in report Image Category Evaluation Treatment Post-treatment Eval…" at bounding box center [756, 390] width 379 height 441
click at [874, 602] on span "Save Changes" at bounding box center [893, 599] width 63 height 11
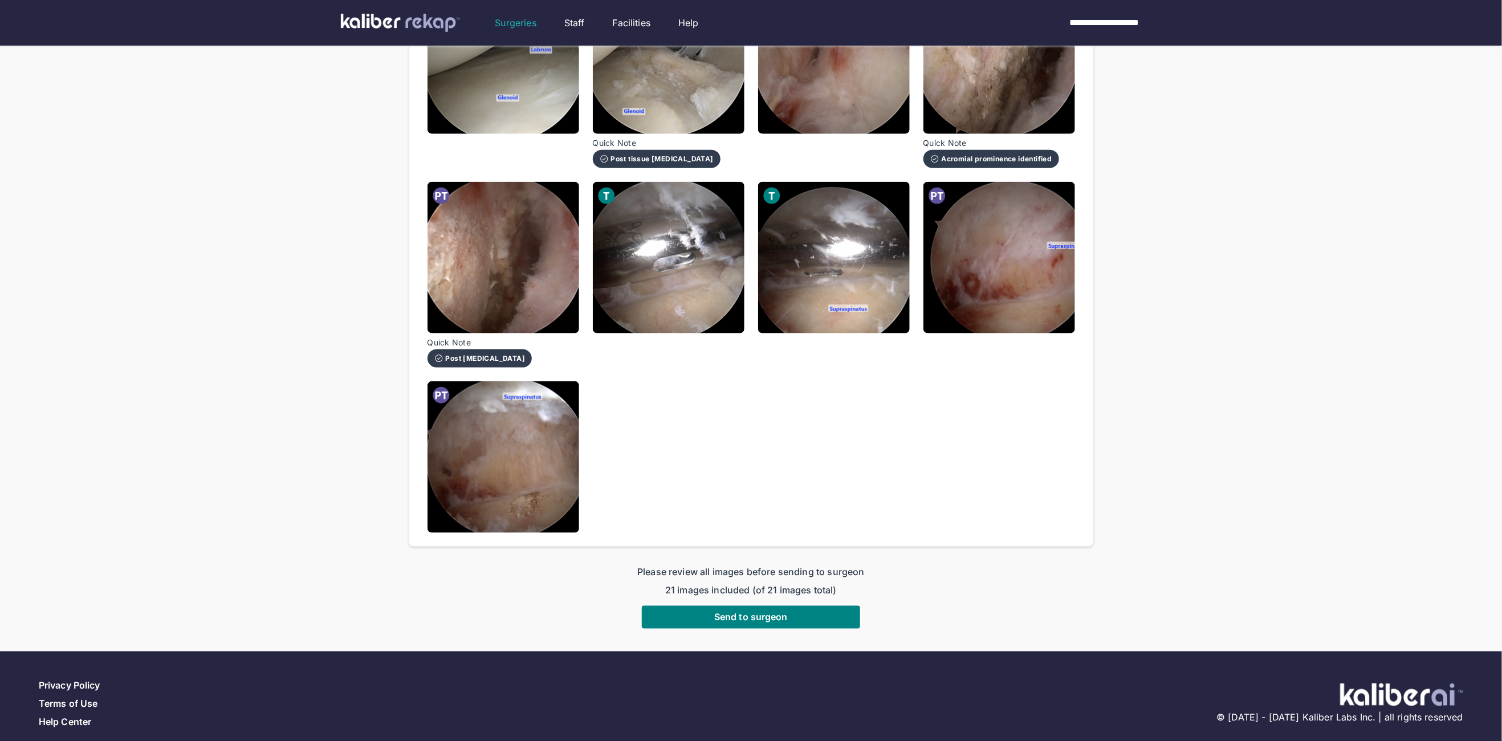
scroll to position [738, 0]
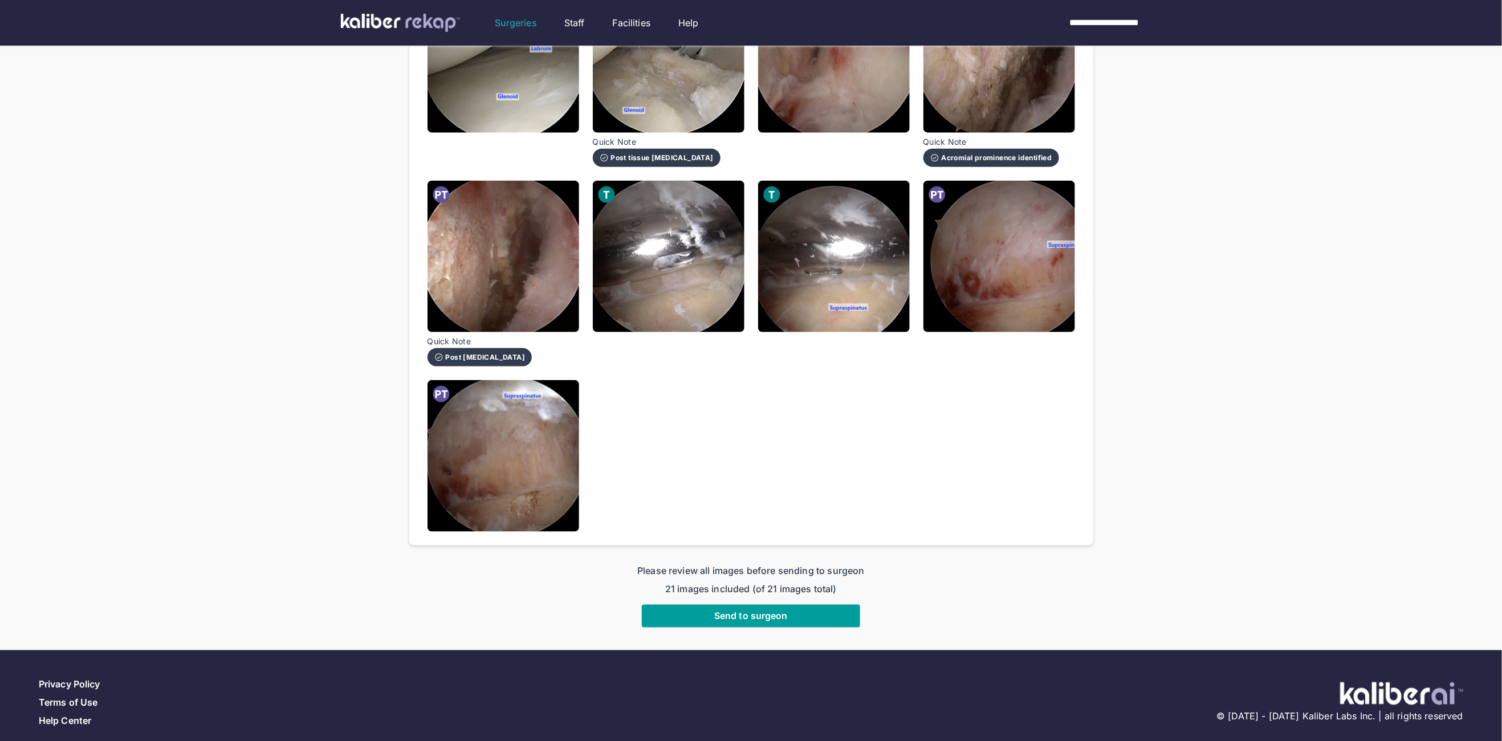
click at [734, 611] on span "Send to surgeon" at bounding box center [751, 616] width 74 height 11
